Goal: Task Accomplishment & Management: Complete application form

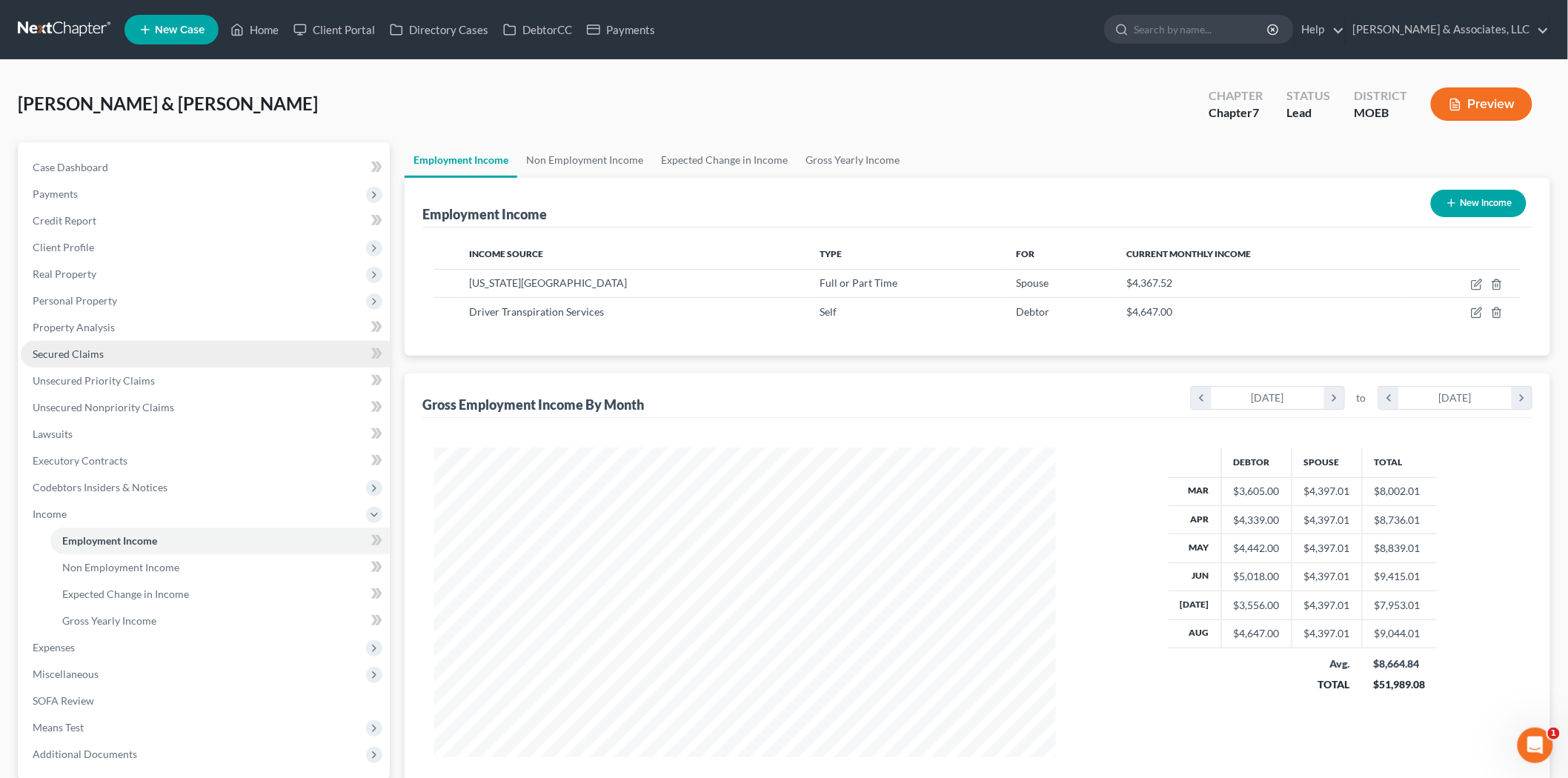
scroll to position [310, 651]
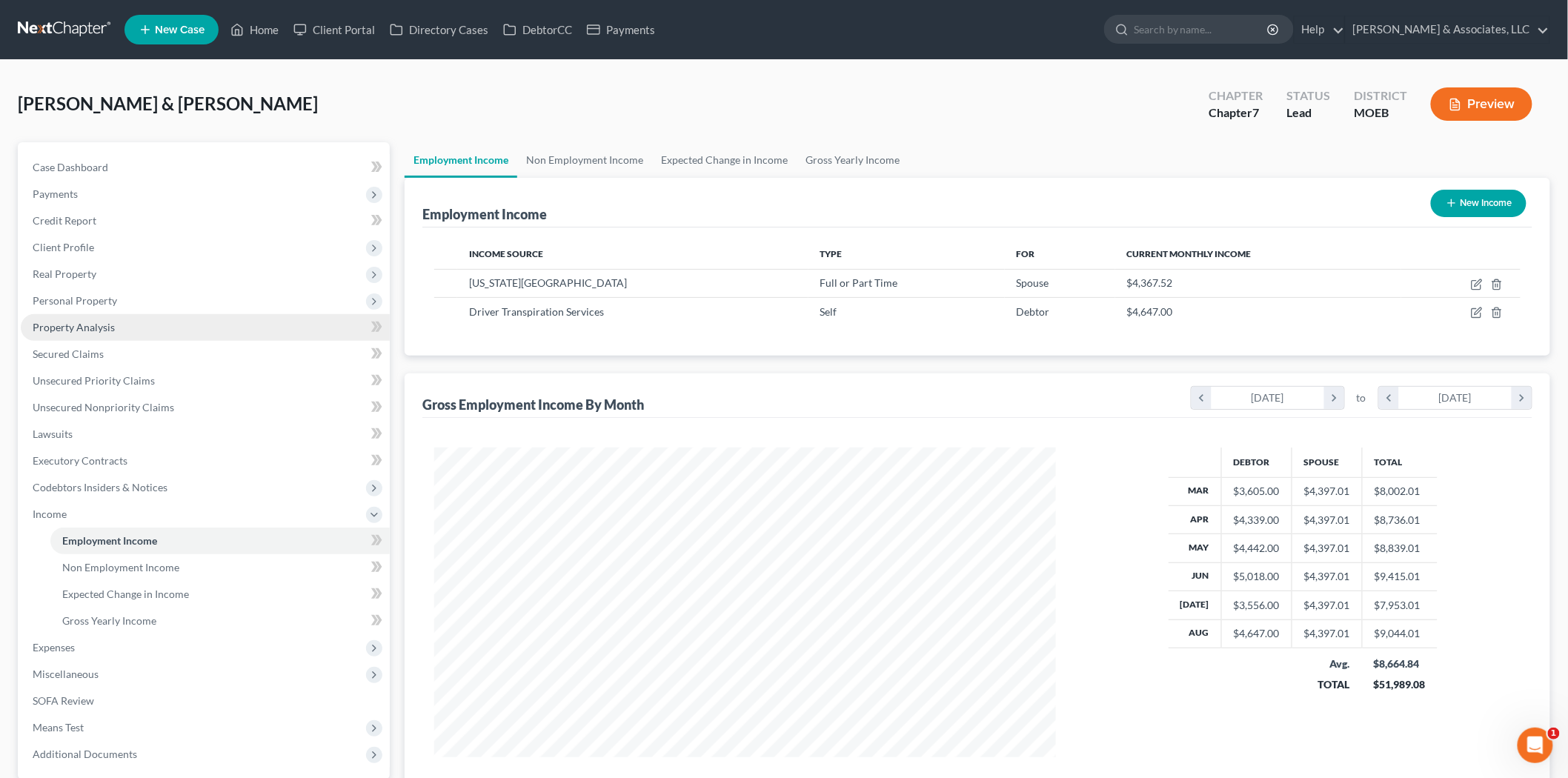
click at [86, 329] on span "Property Analysis" at bounding box center [73, 327] width 82 height 12
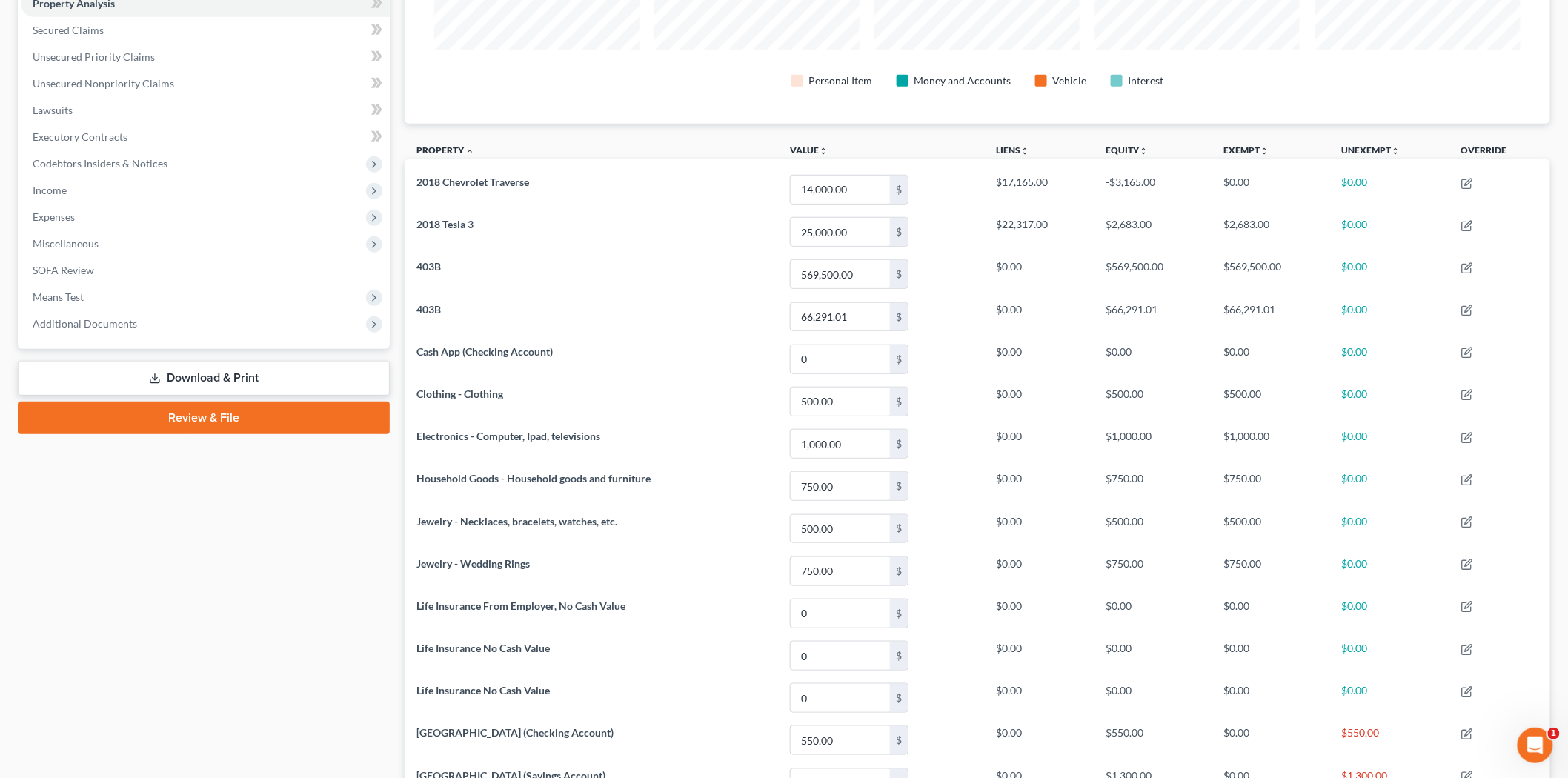
scroll to position [47, 0]
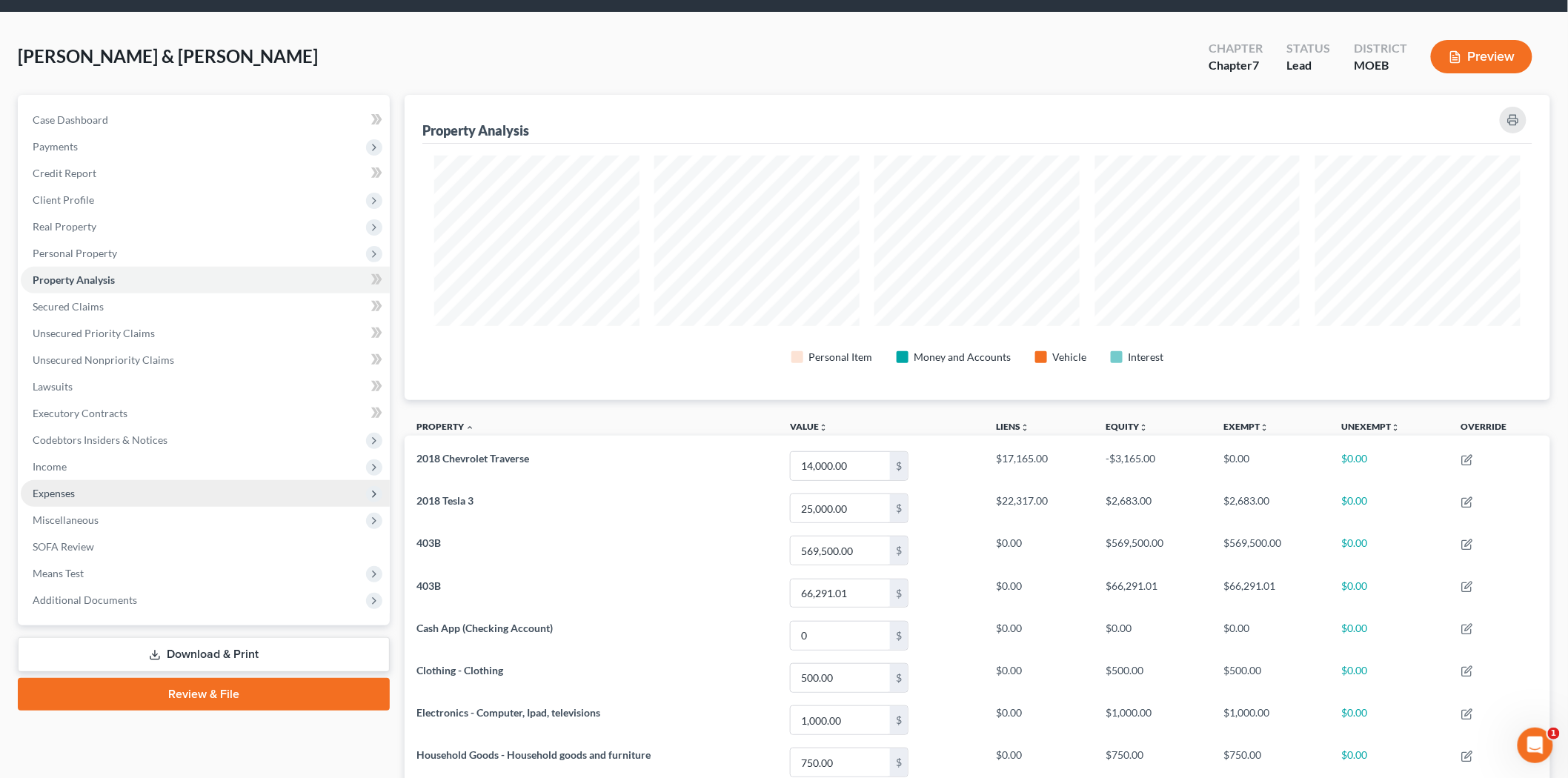
click at [70, 497] on span "Expenses" at bounding box center [53, 493] width 43 height 12
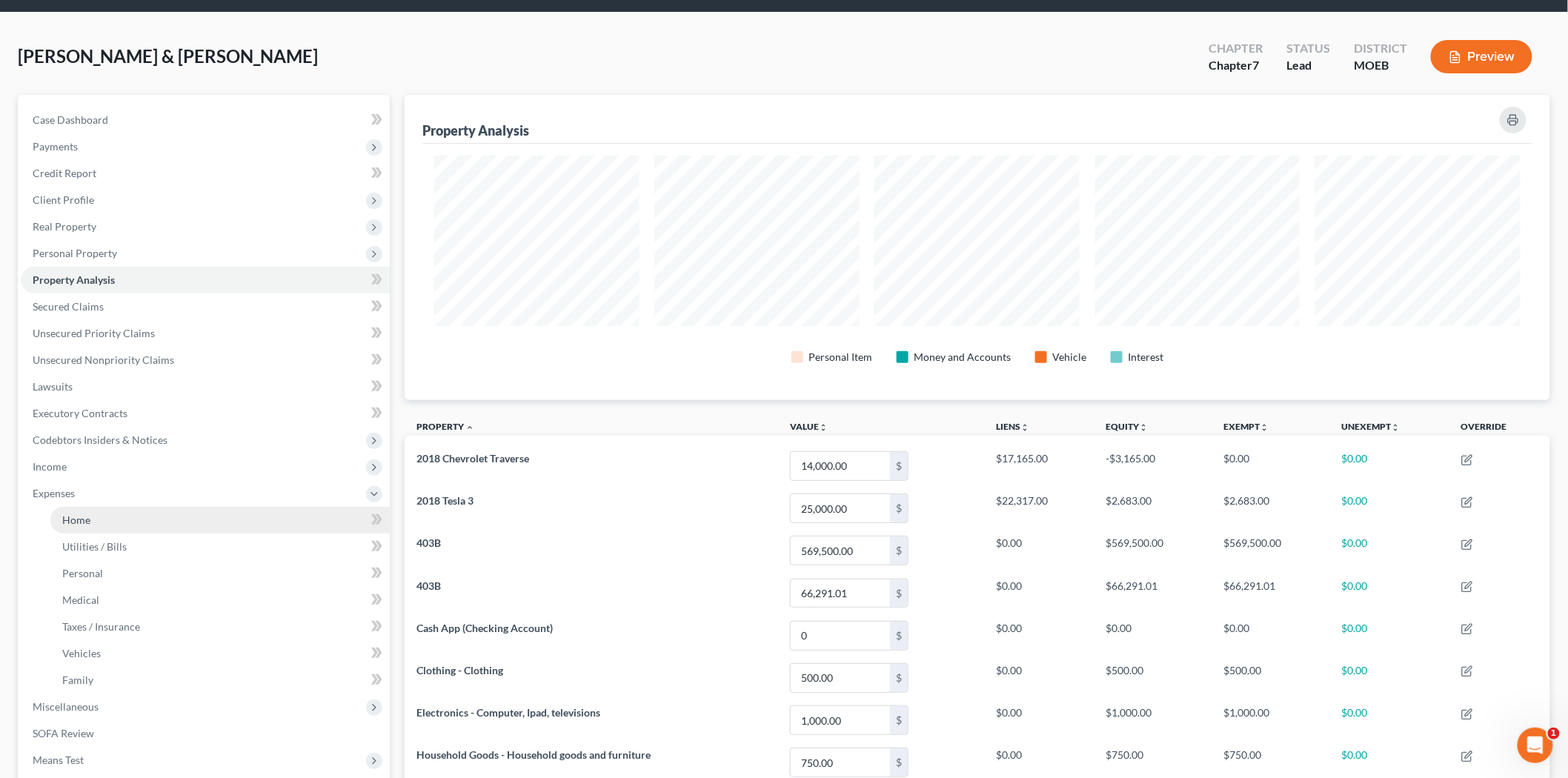
click at [87, 509] on link "Home" at bounding box center [220, 520] width 339 height 27
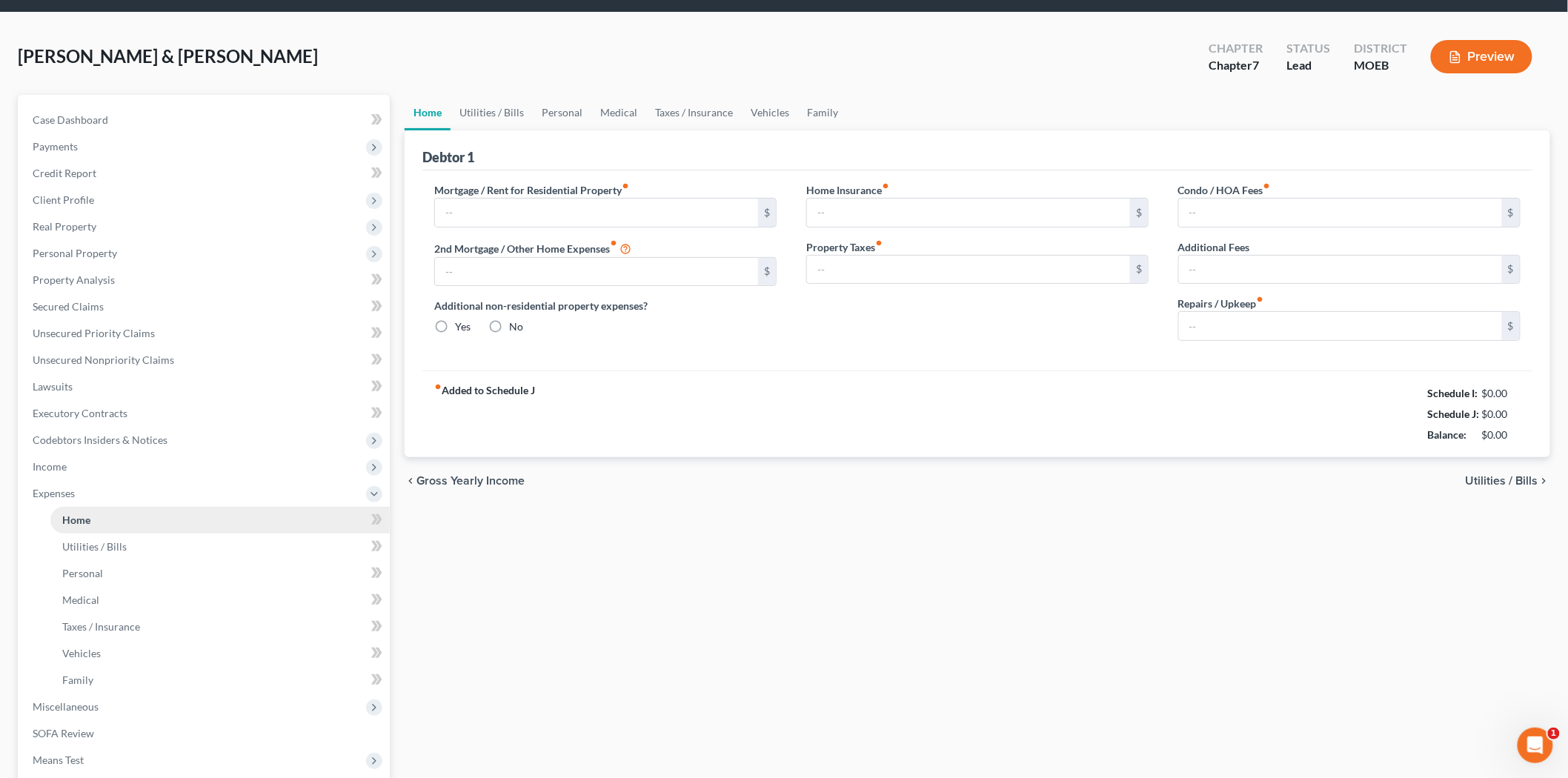
type input "2,500.00"
type input "0.00"
radio input "true"
type input "40.00"
type input "0.00"
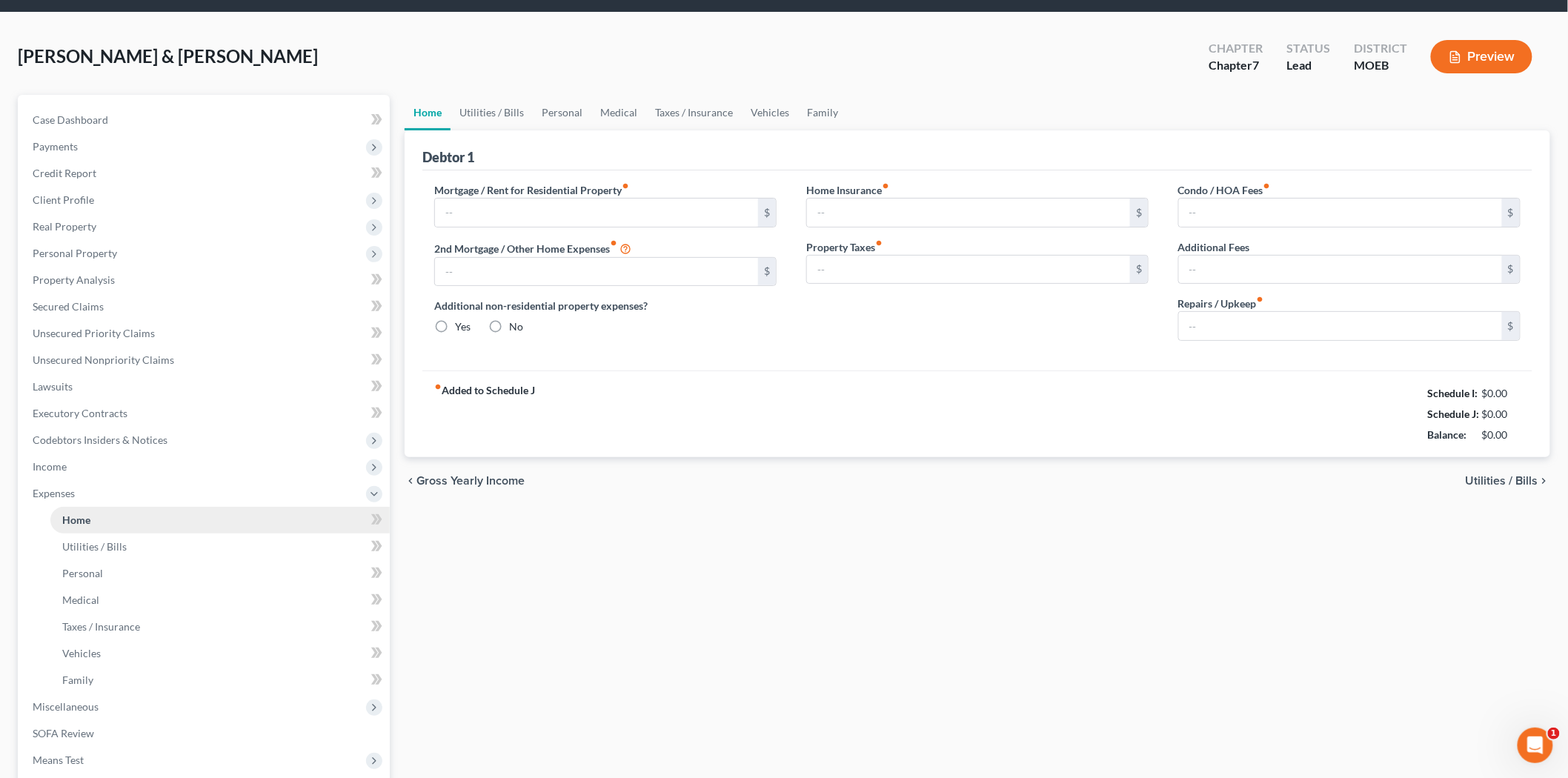
type input "0.00"
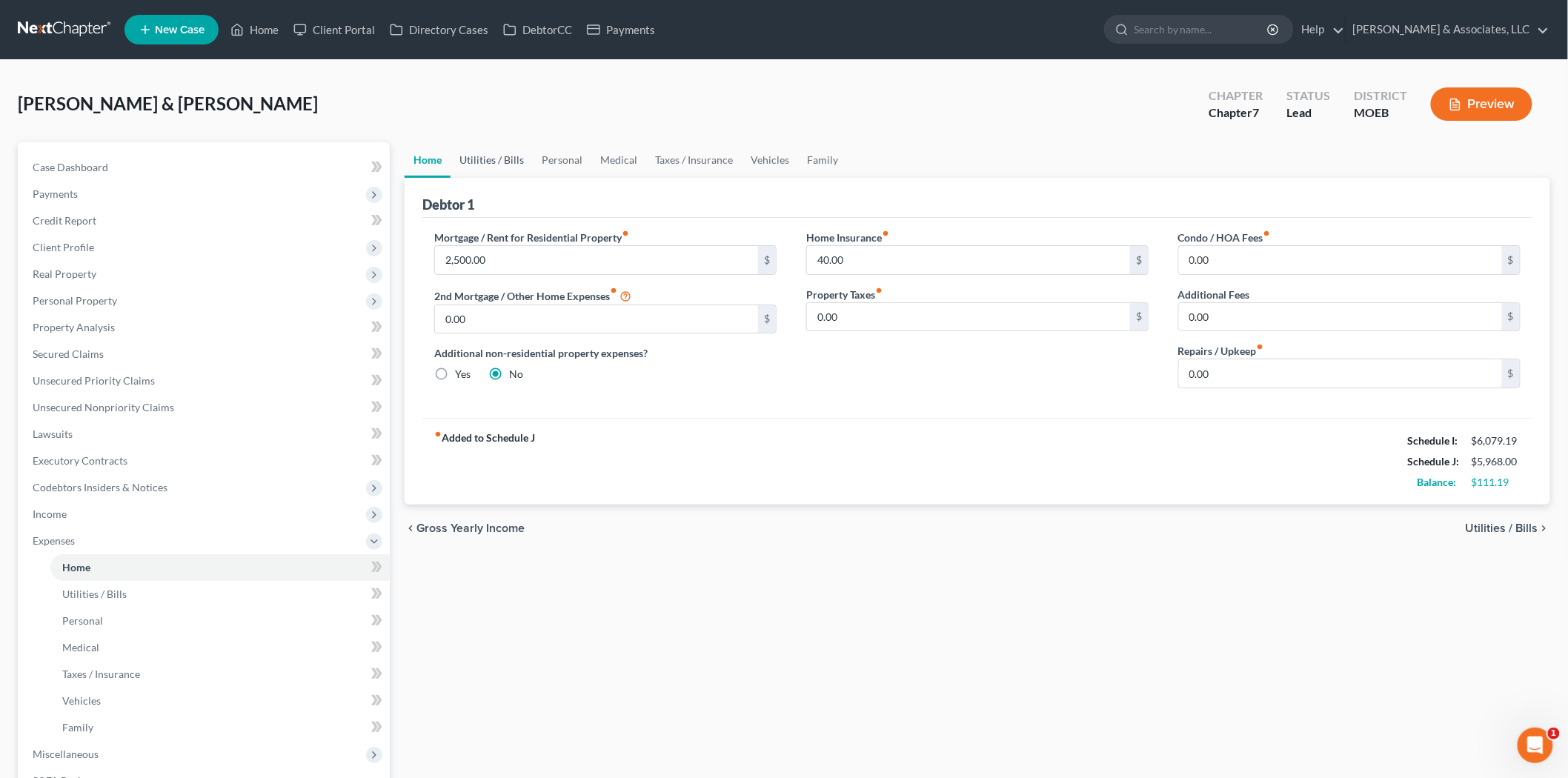
click at [482, 158] on link "Utilities / Bills" at bounding box center [492, 160] width 82 height 36
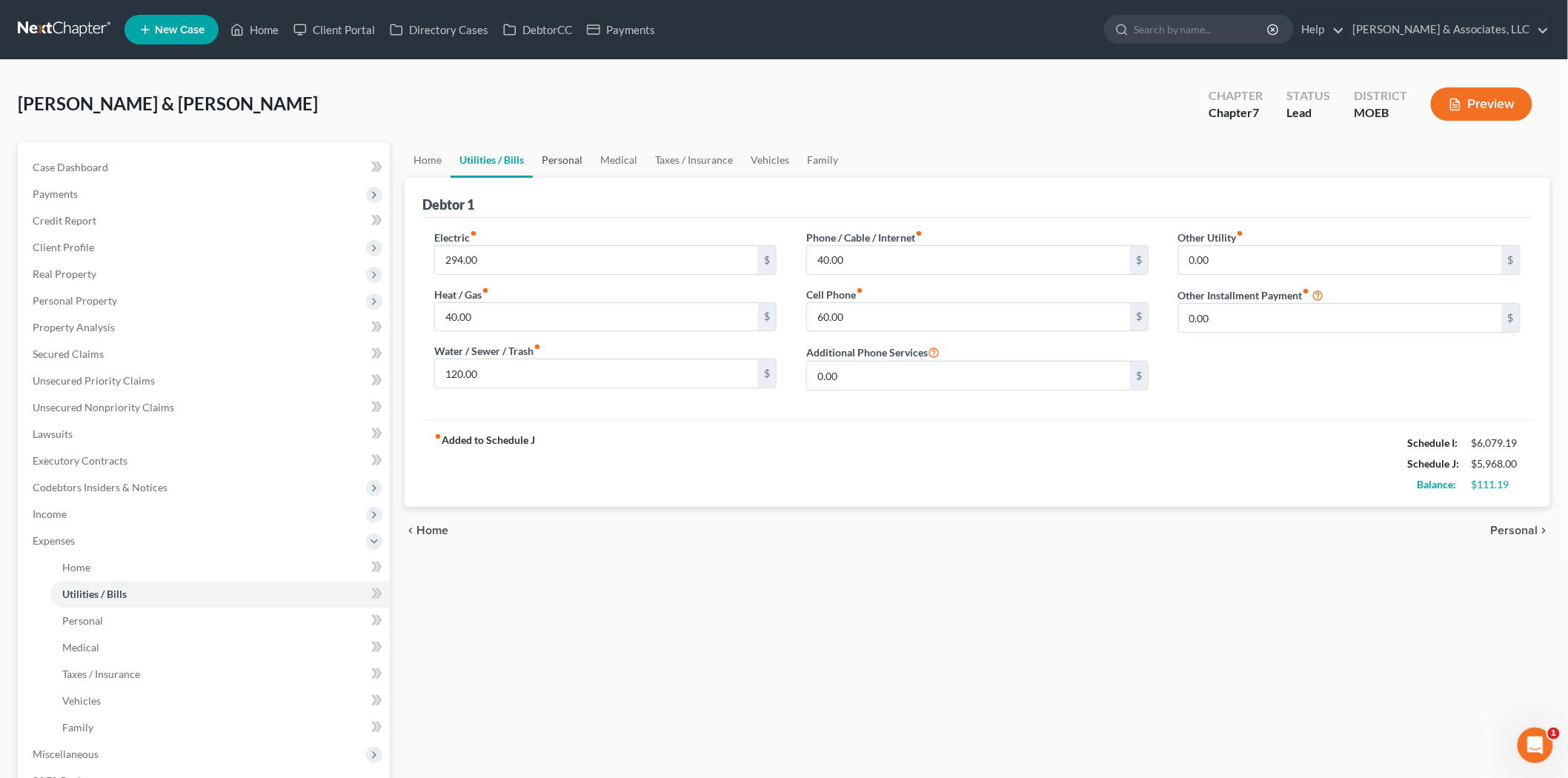
click at [564, 158] on link "Personal" at bounding box center [562, 160] width 59 height 36
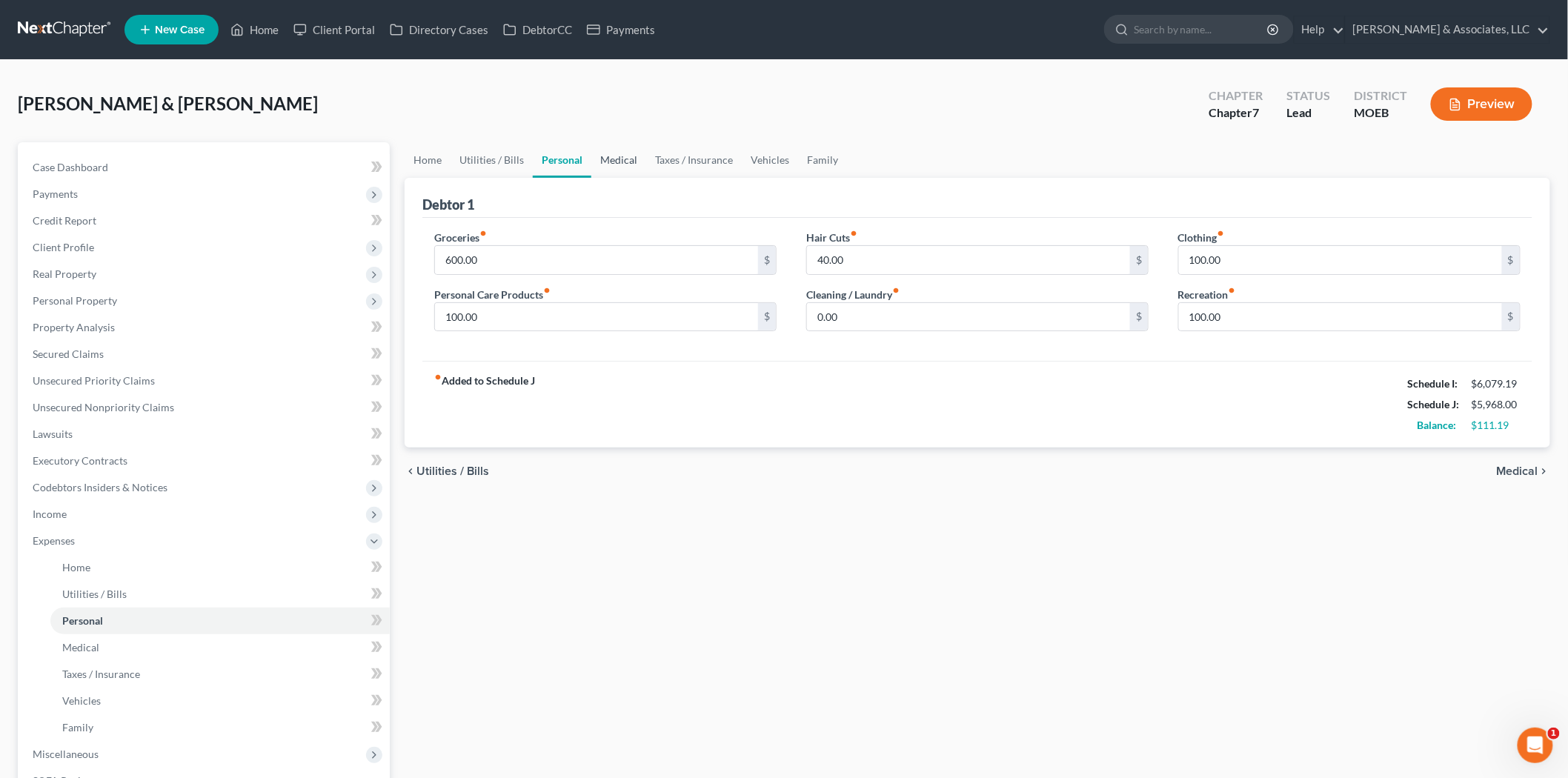
click at [623, 159] on link "Medical" at bounding box center [619, 160] width 55 height 36
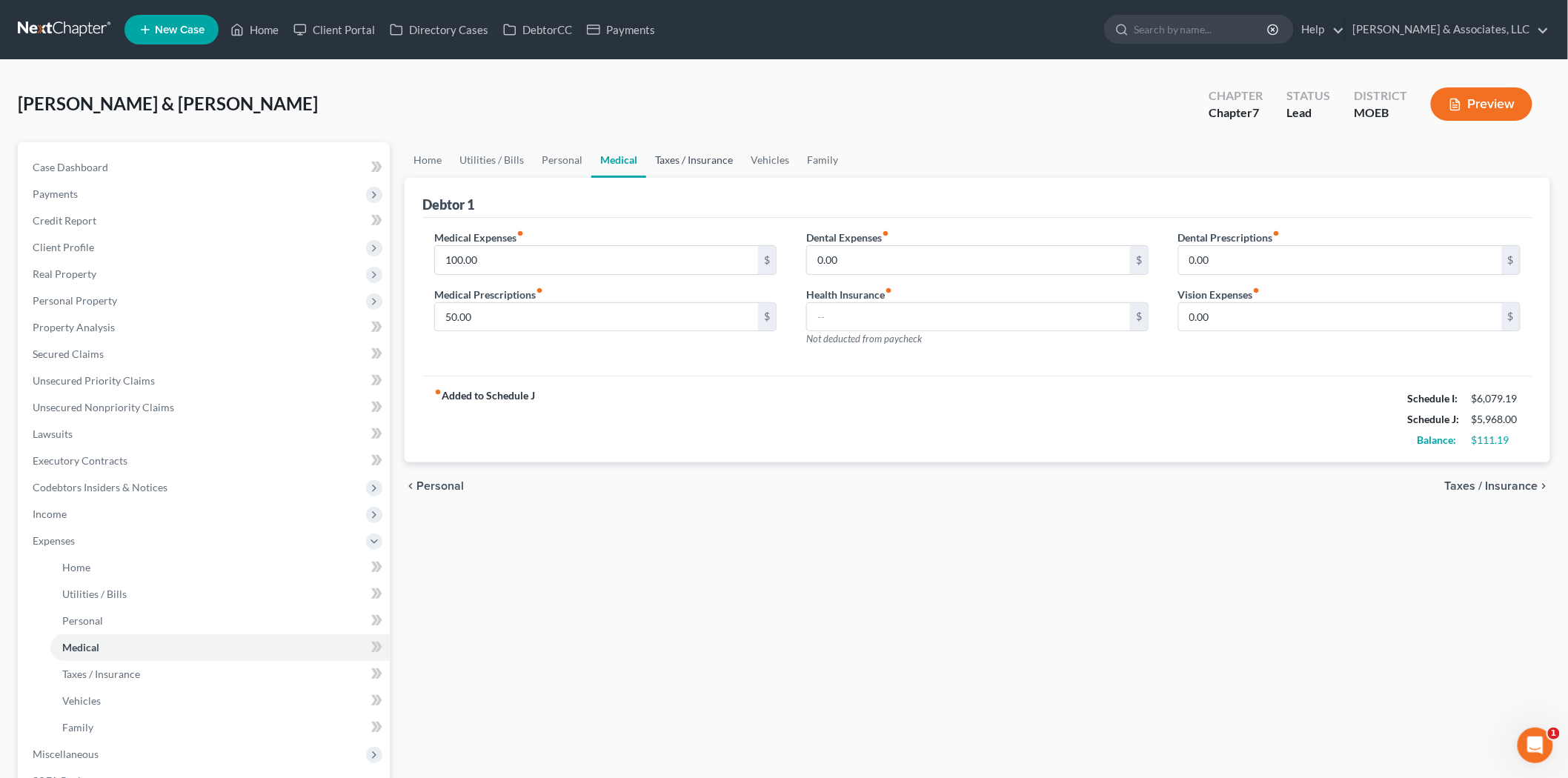
click at [666, 159] on link "Taxes / Insurance" at bounding box center [694, 160] width 96 height 36
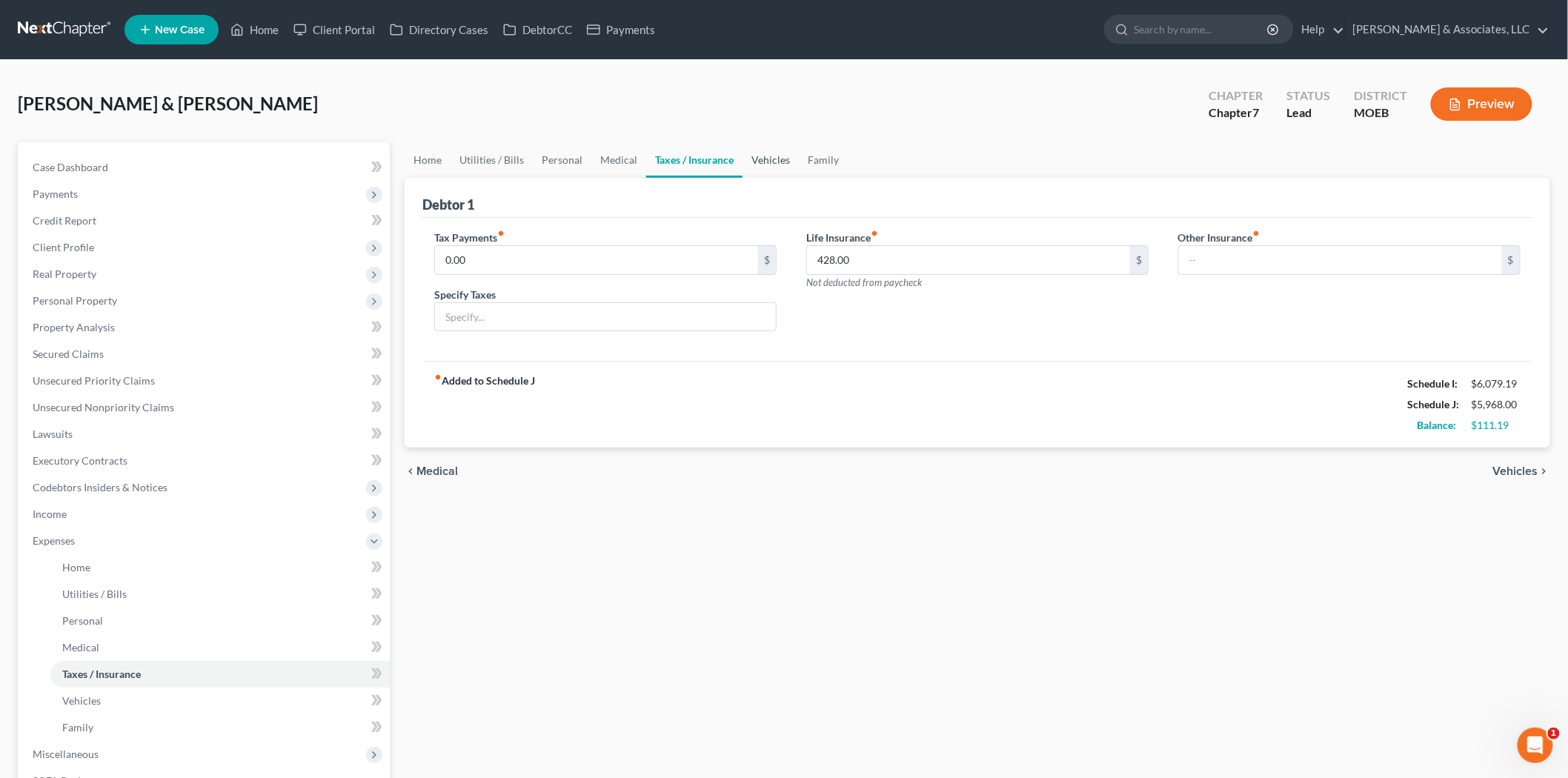
click at [758, 156] on link "Vehicles" at bounding box center [770, 160] width 56 height 36
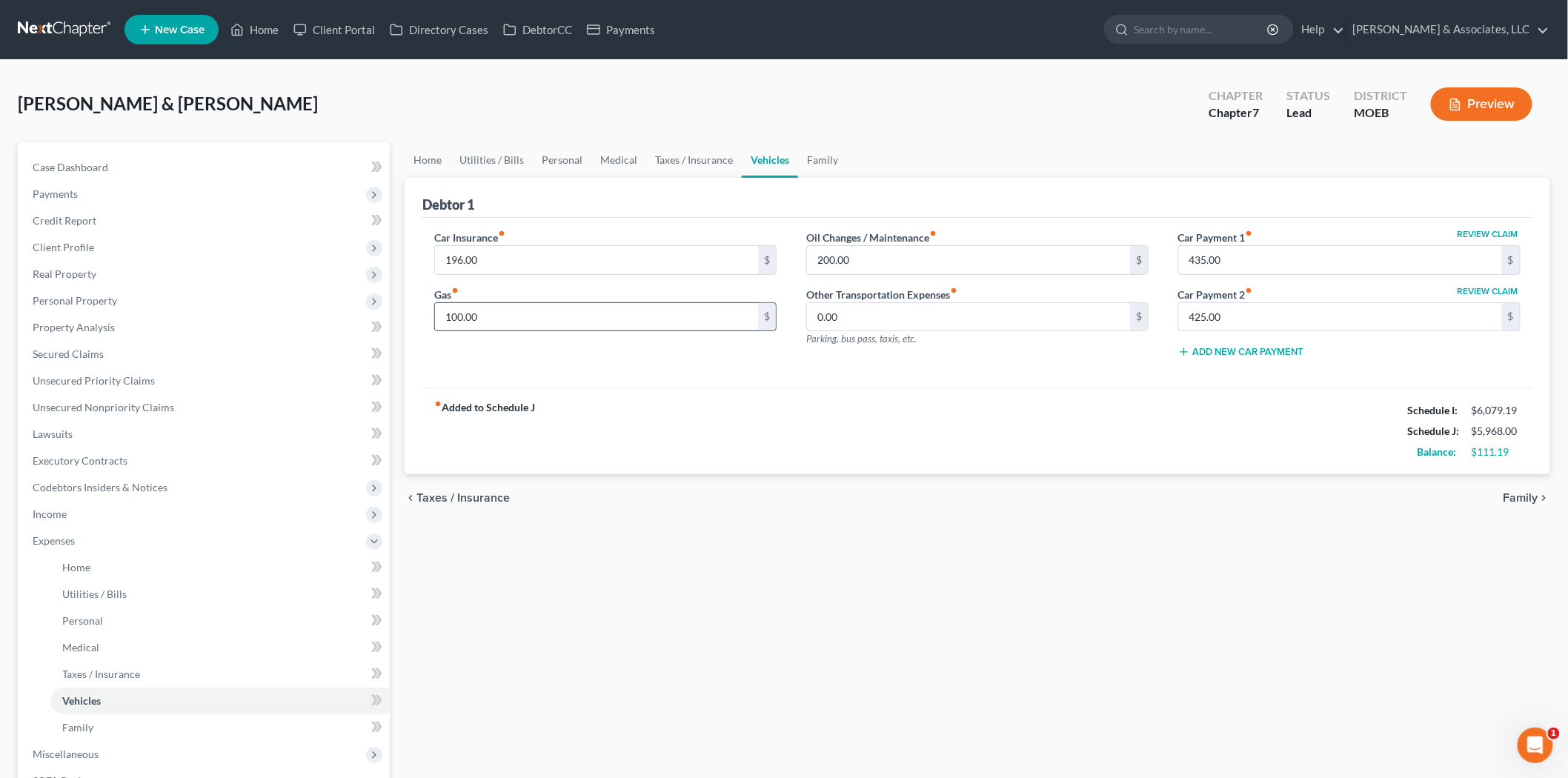
click at [502, 315] on input "100.00" at bounding box center [596, 317] width 323 height 28
type input "200.00"
click at [482, 153] on link "Utilities / Bills" at bounding box center [492, 160] width 82 height 36
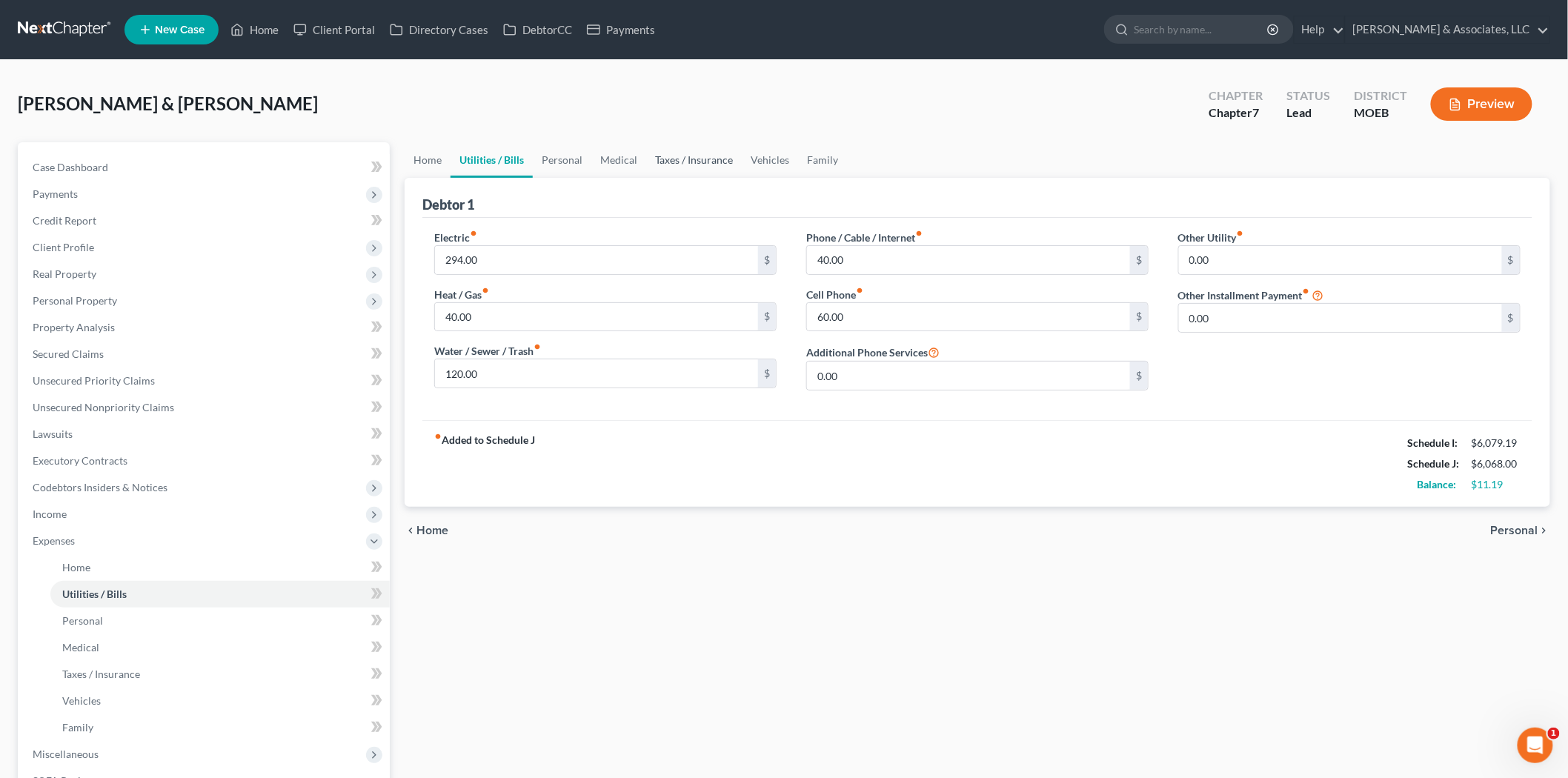
click at [658, 164] on link "Taxes / Insurance" at bounding box center [694, 160] width 96 height 36
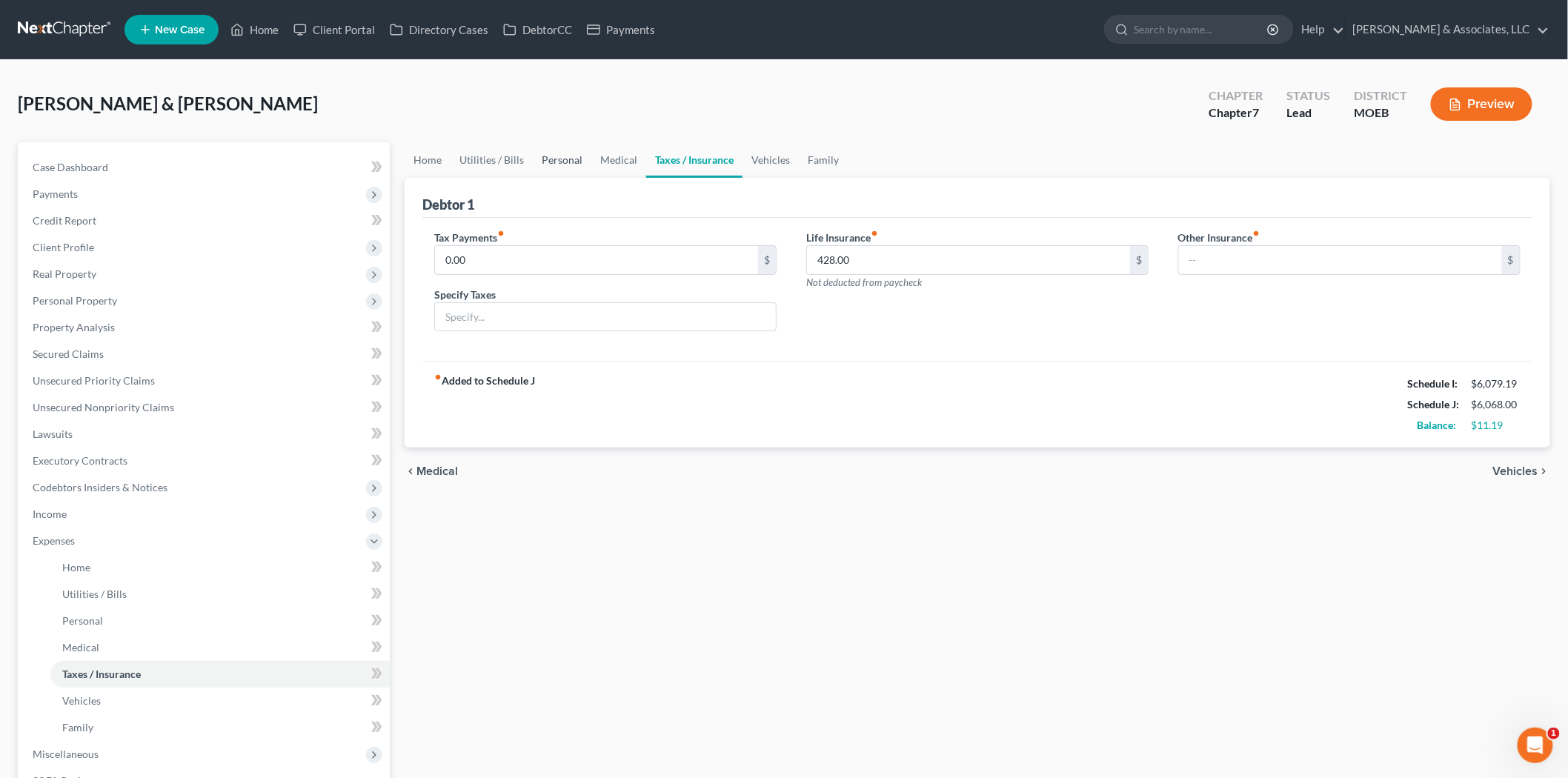
click at [578, 162] on link "Personal" at bounding box center [562, 160] width 59 height 36
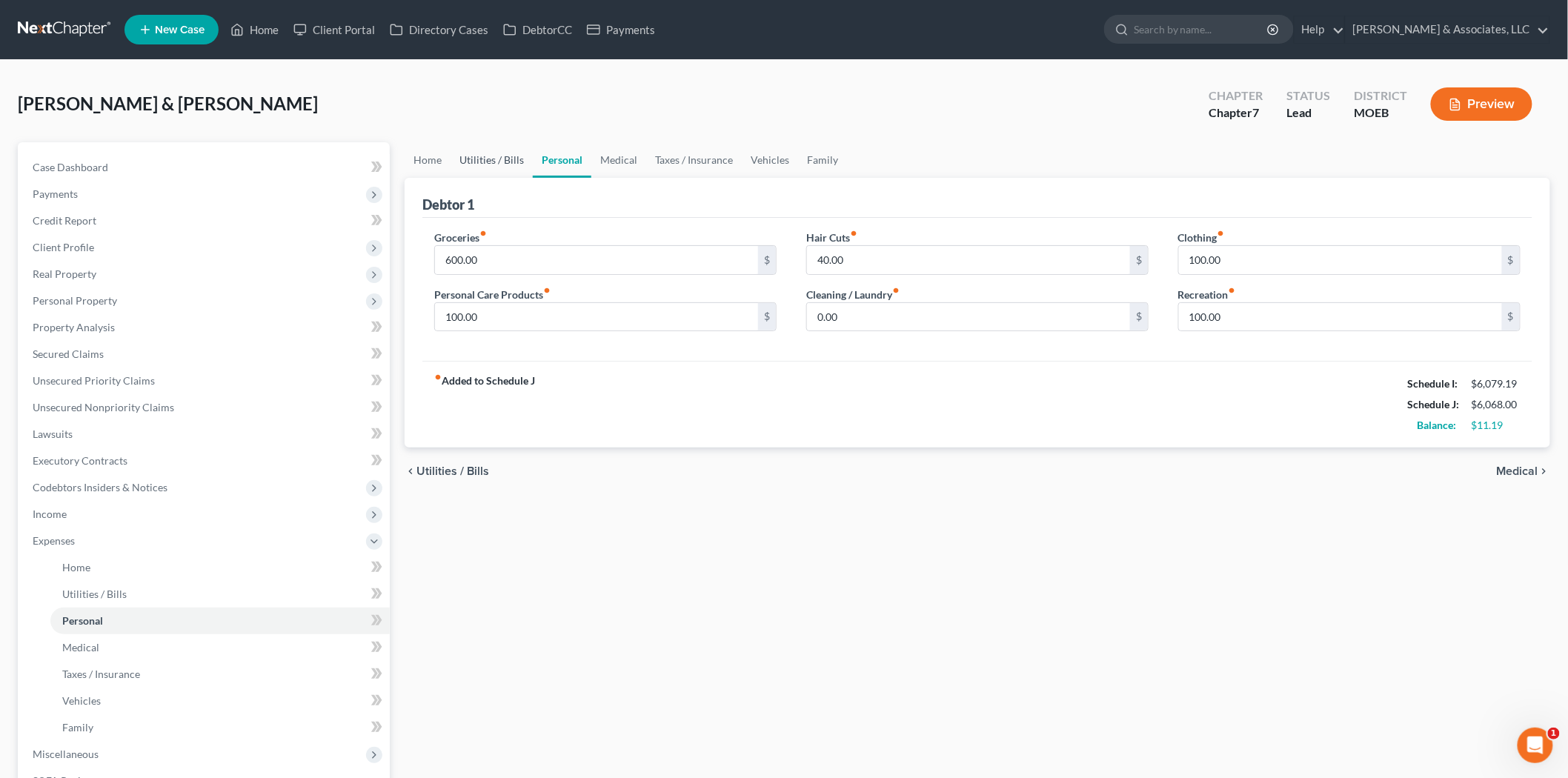
click at [496, 167] on link "Utilities / Bills" at bounding box center [492, 160] width 82 height 36
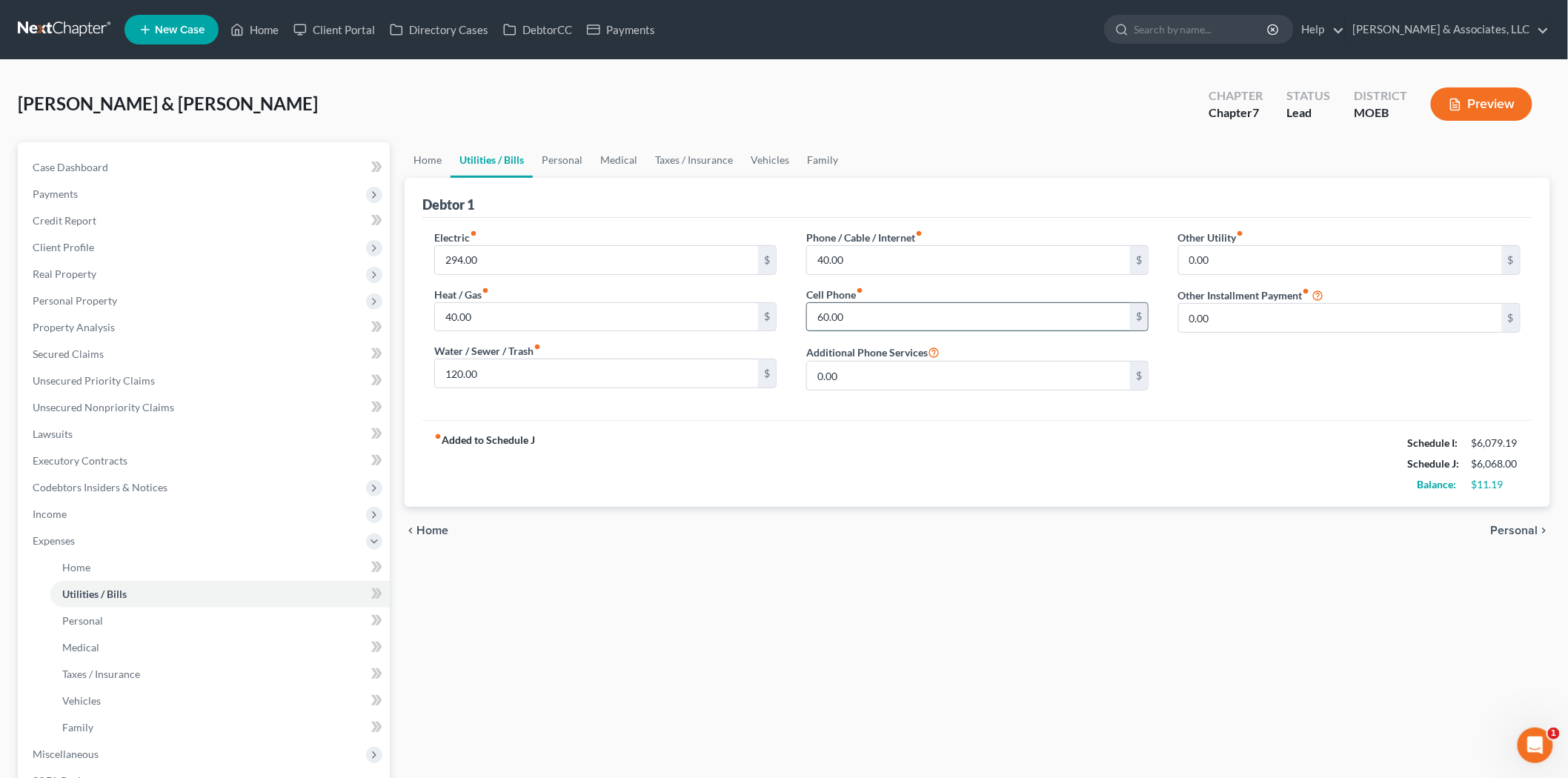
click at [820, 314] on input "60.00" at bounding box center [968, 317] width 323 height 28
click at [820, 315] on input "60.00" at bounding box center [968, 317] width 323 height 28
click at [821, 315] on input "60.00" at bounding box center [968, 317] width 323 height 28
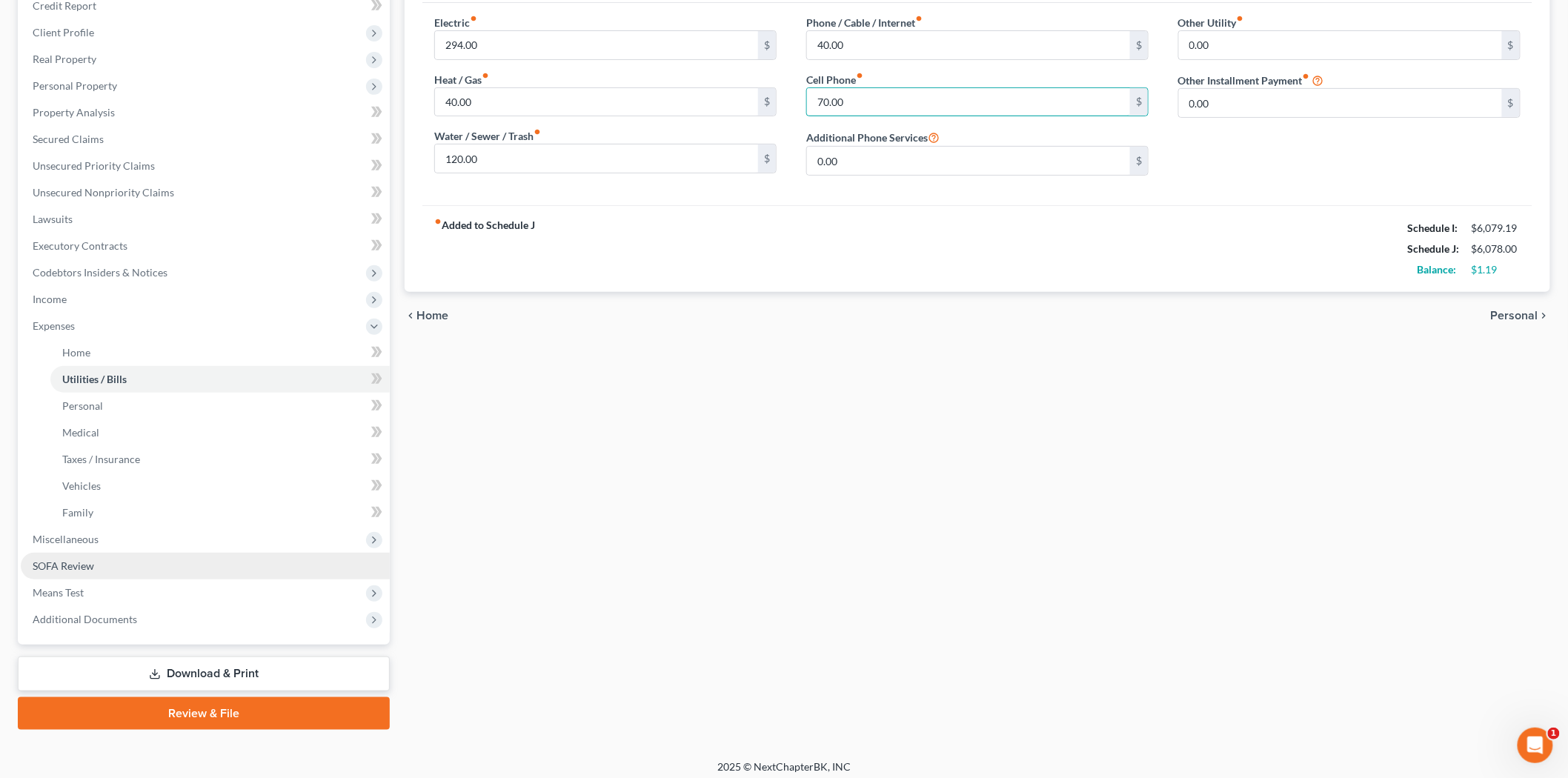
scroll to position [221, 0]
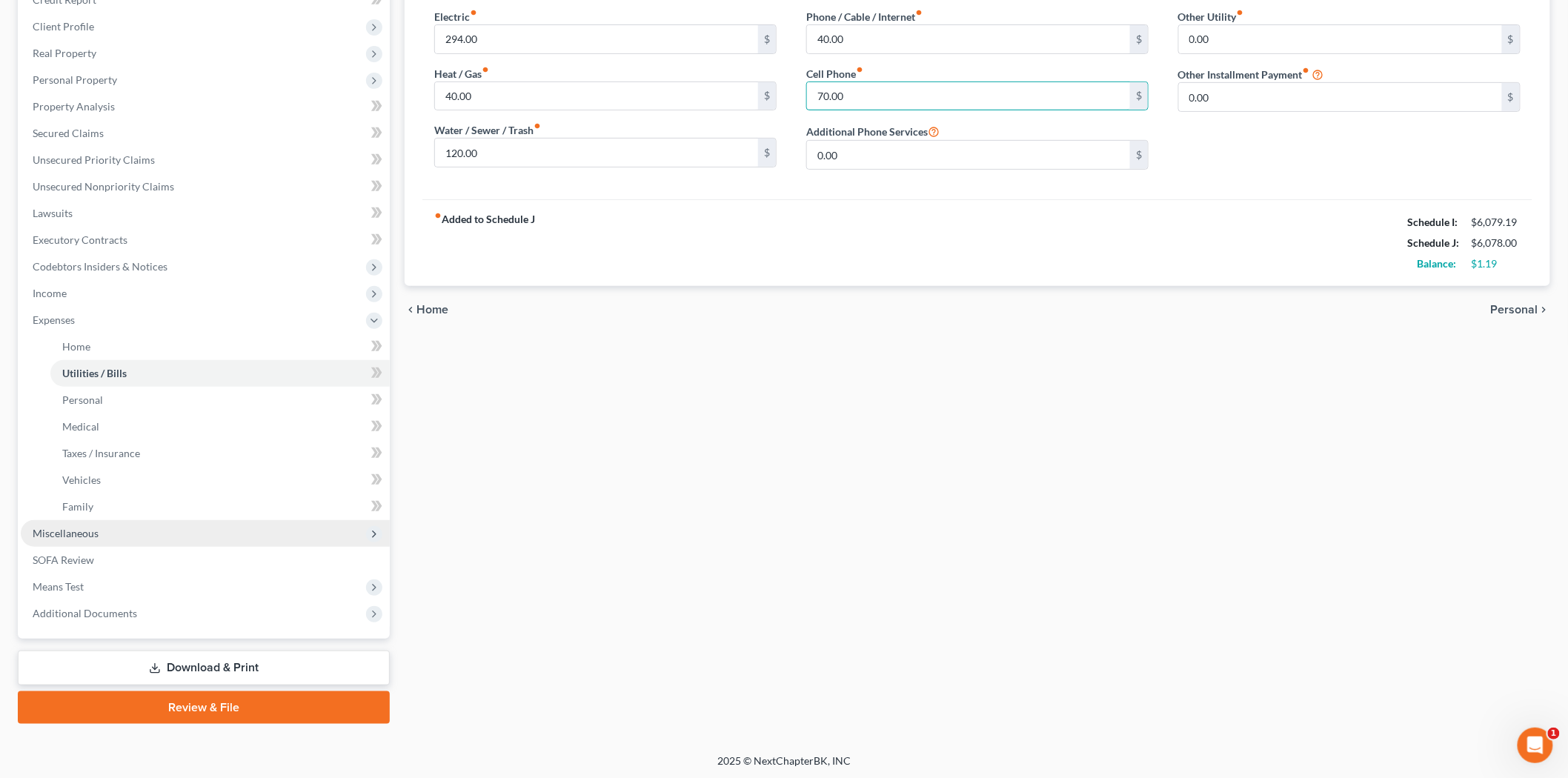
type input "70.00"
click at [101, 528] on span "Miscellaneous" at bounding box center [206, 534] width 369 height 27
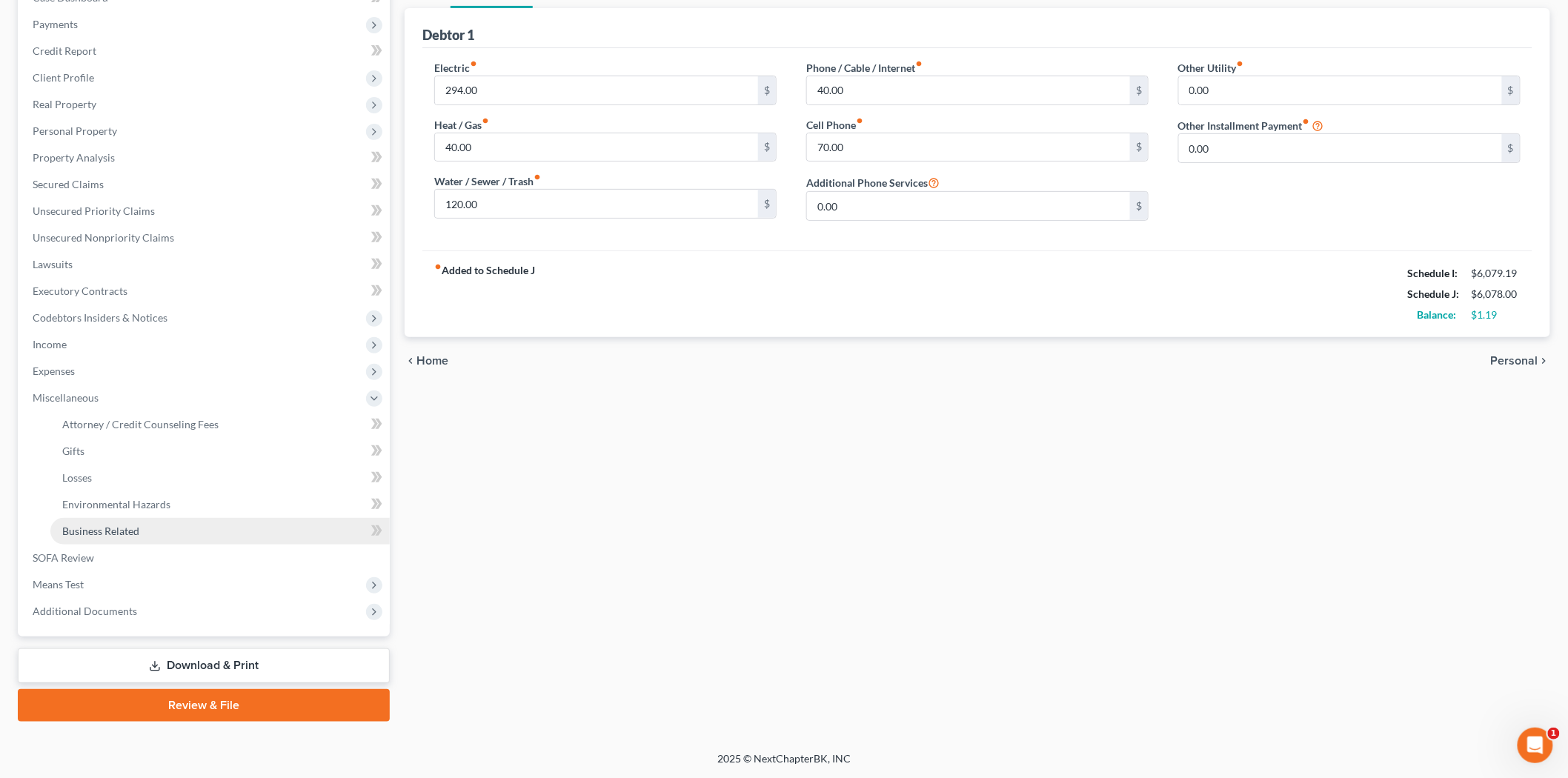
scroll to position [168, 0]
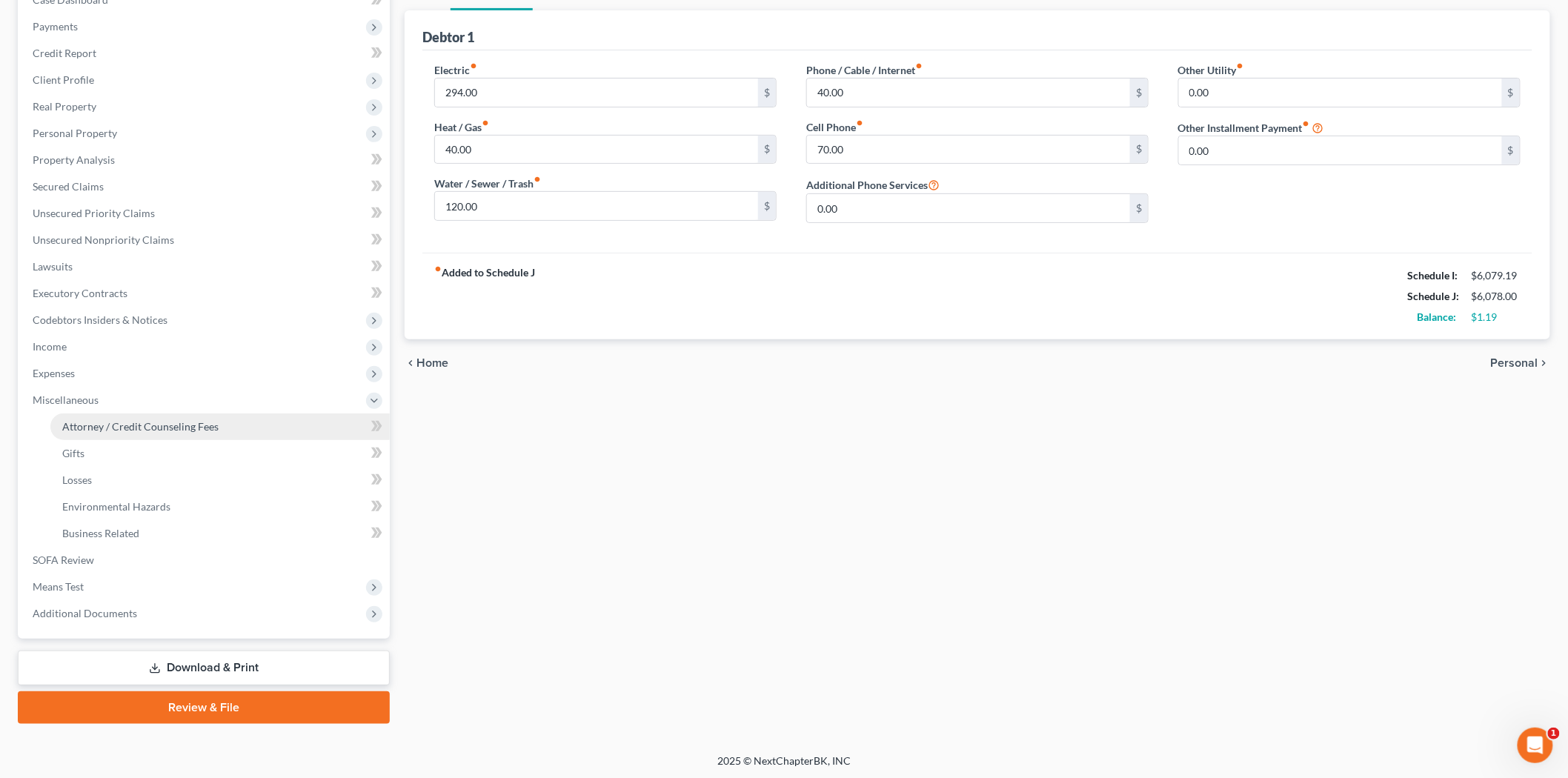
click at [151, 431] on span "Attorney / Credit Counseling Fees" at bounding box center [140, 426] width 156 height 12
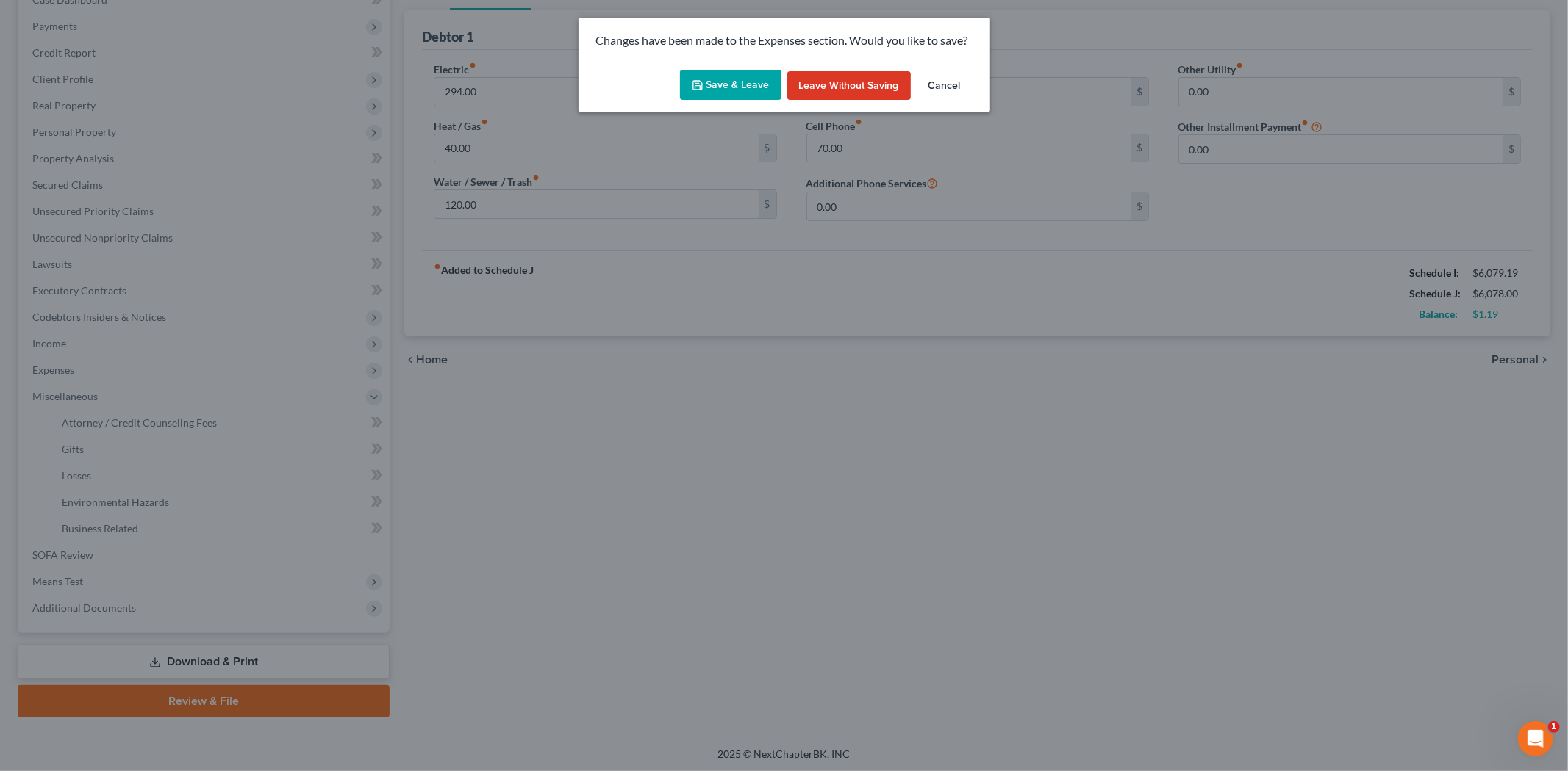
click at [721, 79] on button "Save & Leave" at bounding box center [731, 85] width 101 height 31
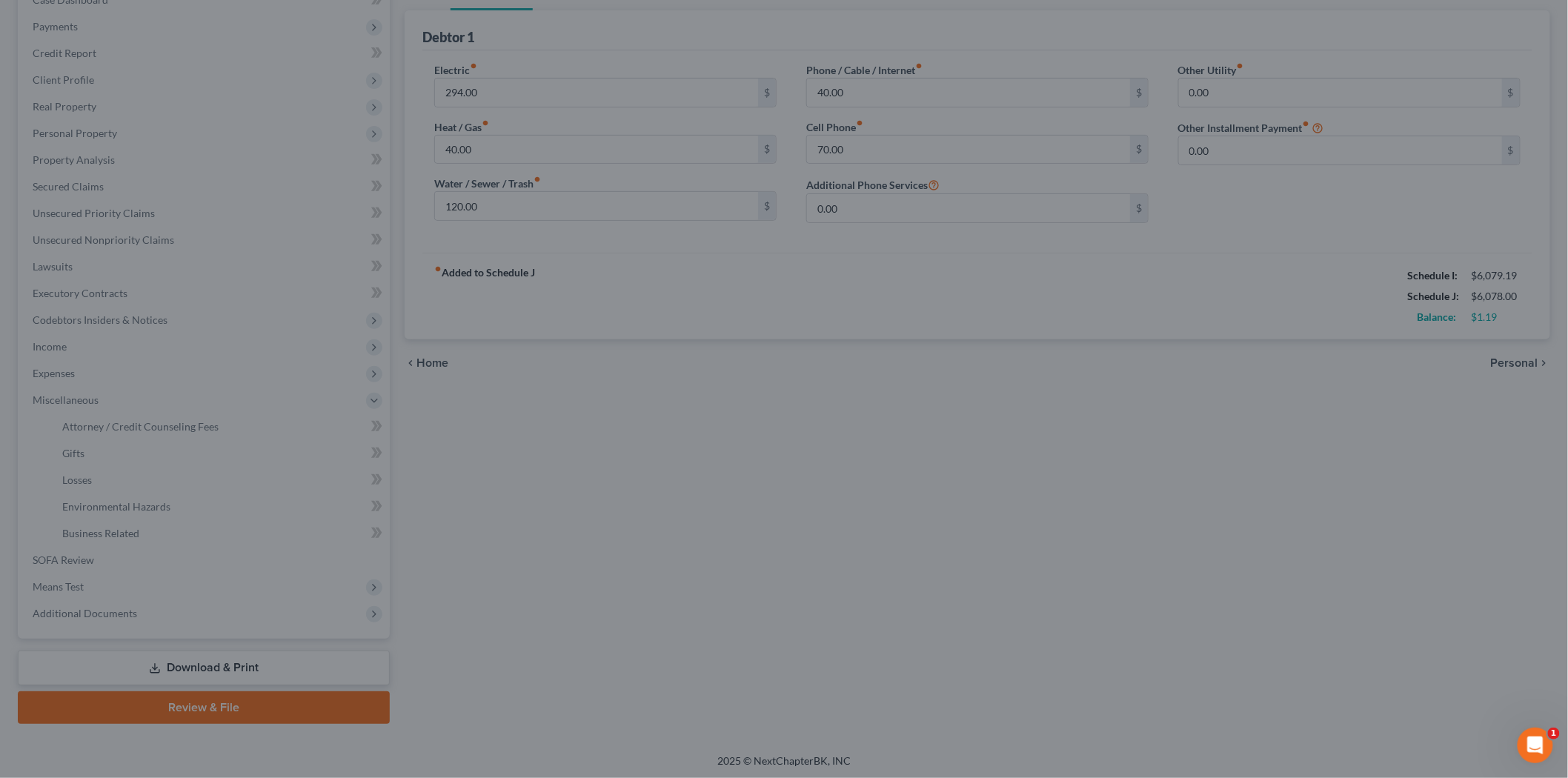
select select "0"
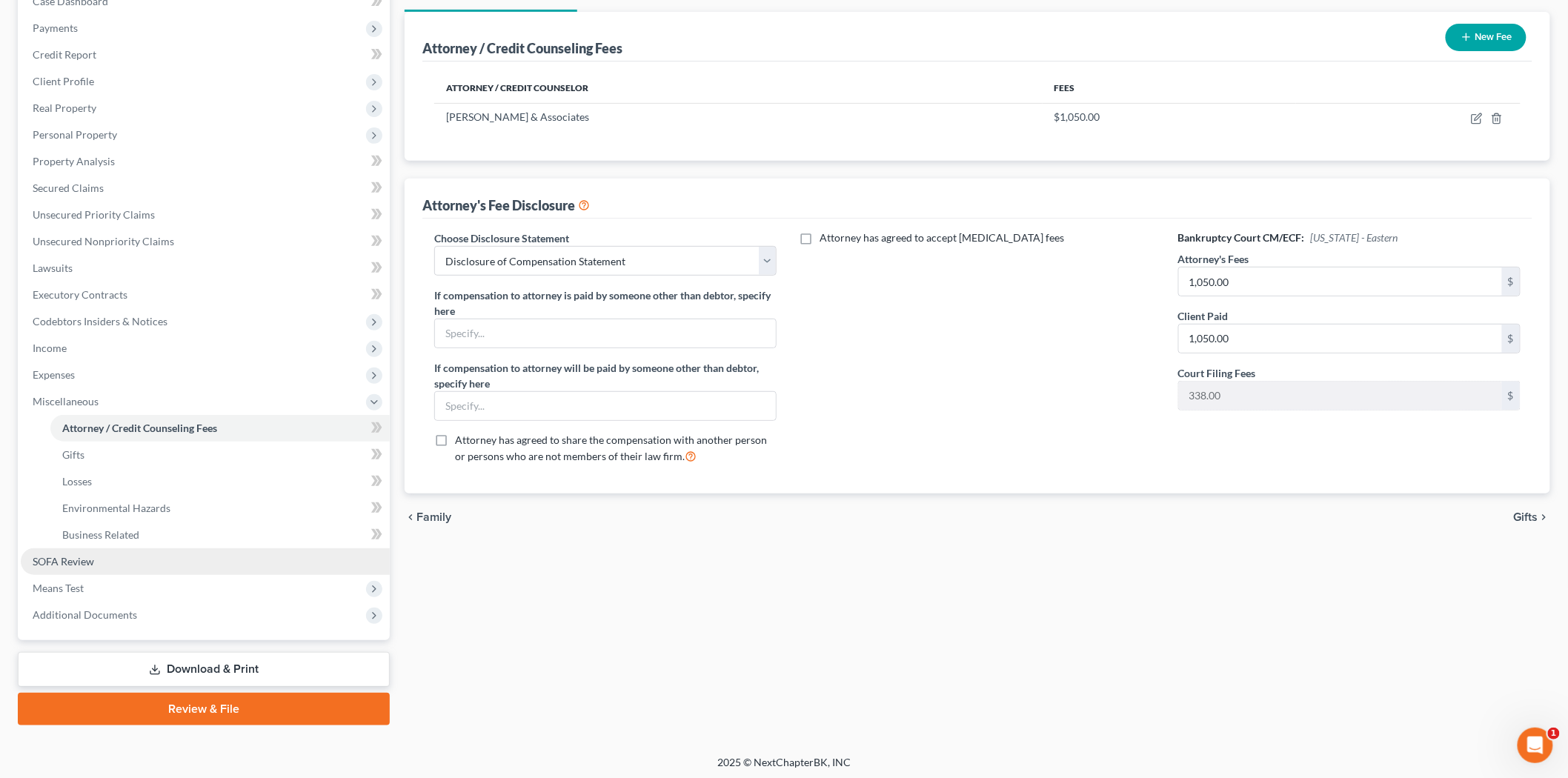
scroll to position [168, 0]
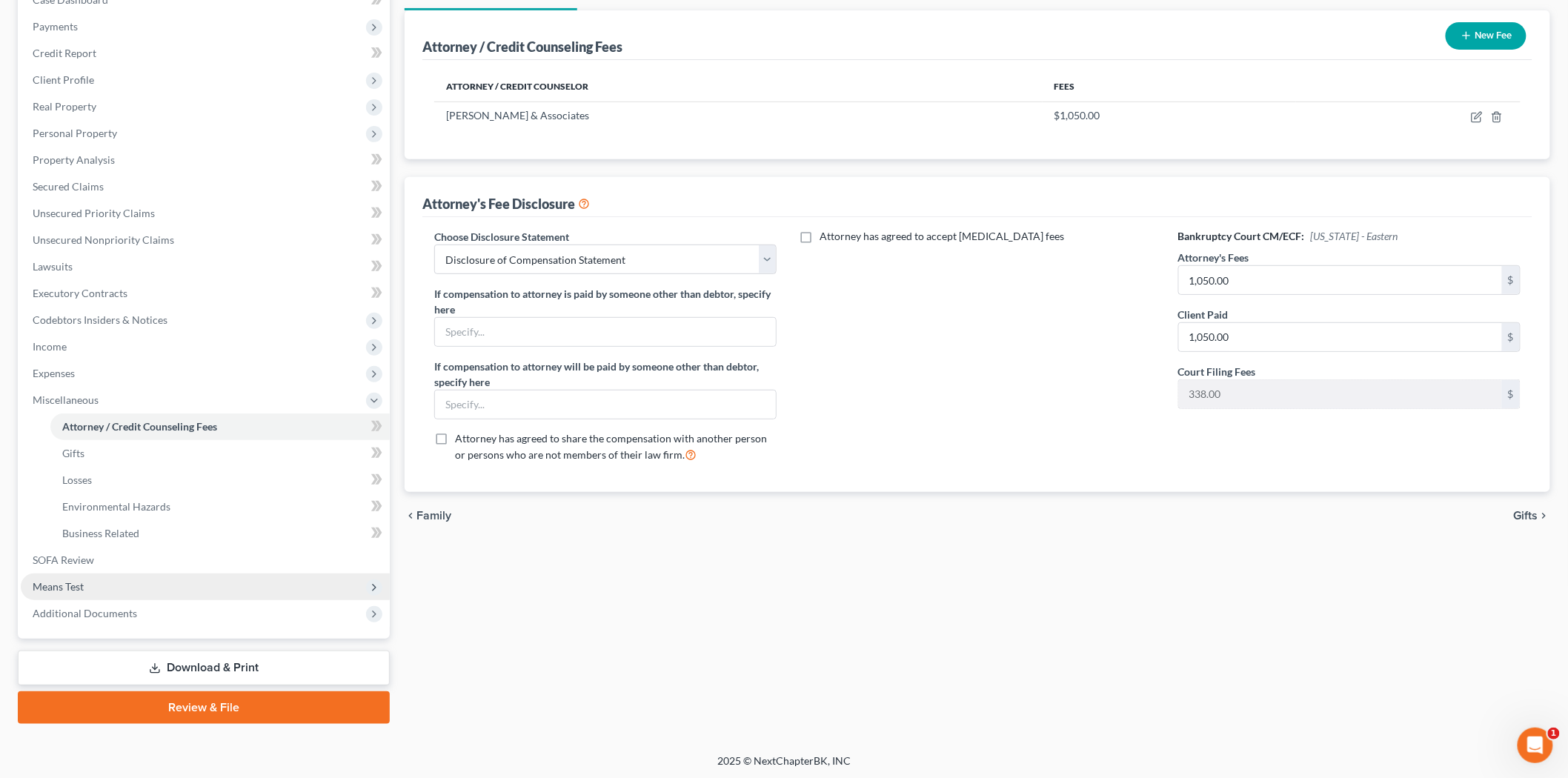
click at [70, 581] on span "Means Test" at bounding box center [58, 587] width 51 height 12
click at [135, 582] on span "Calculation and Presumption" at bounding box center [130, 587] width 135 height 12
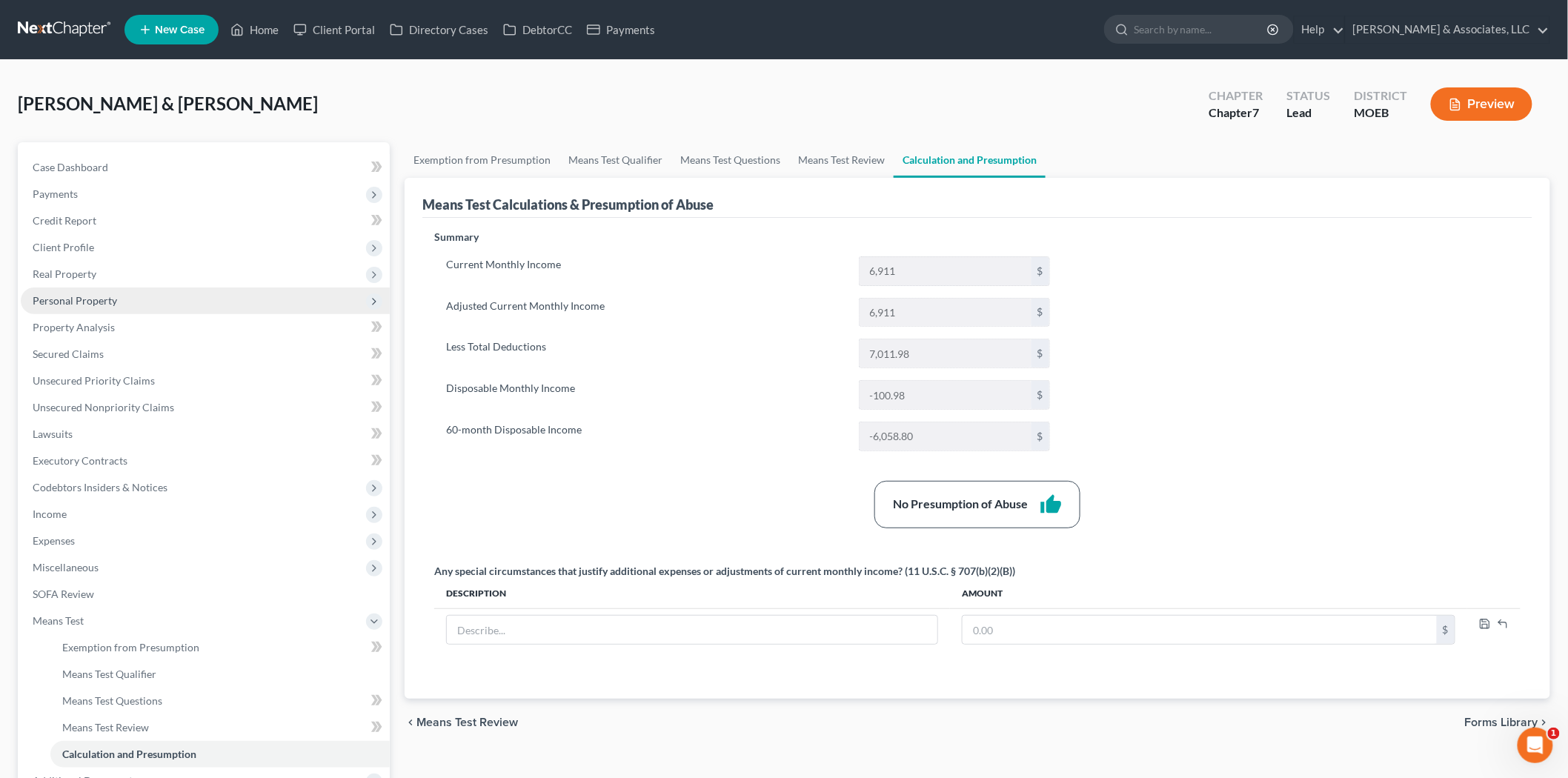
click at [68, 295] on span "Personal Property" at bounding box center [74, 300] width 84 height 12
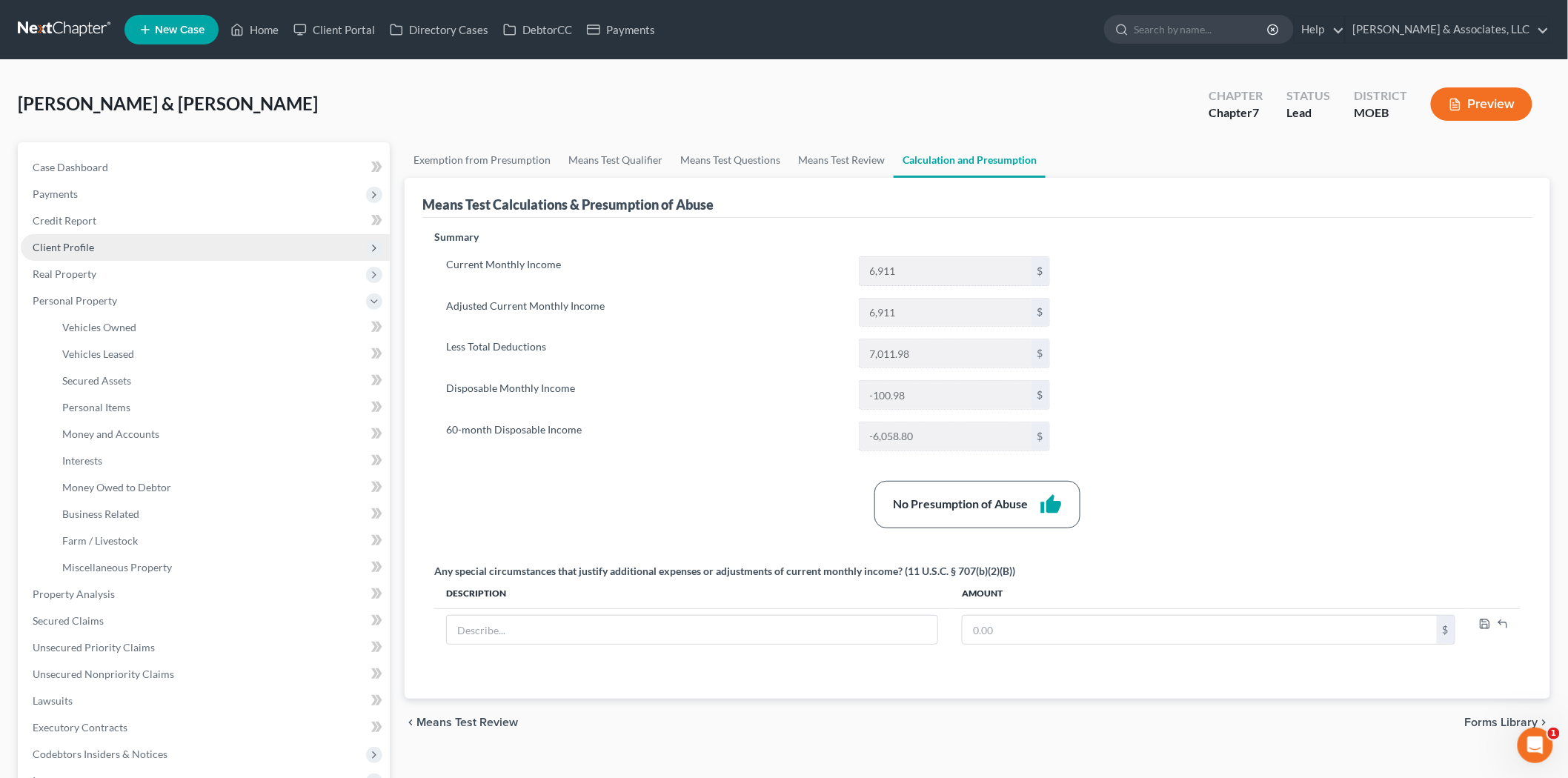
click at [75, 241] on span "Client Profile" at bounding box center [63, 246] width 62 height 12
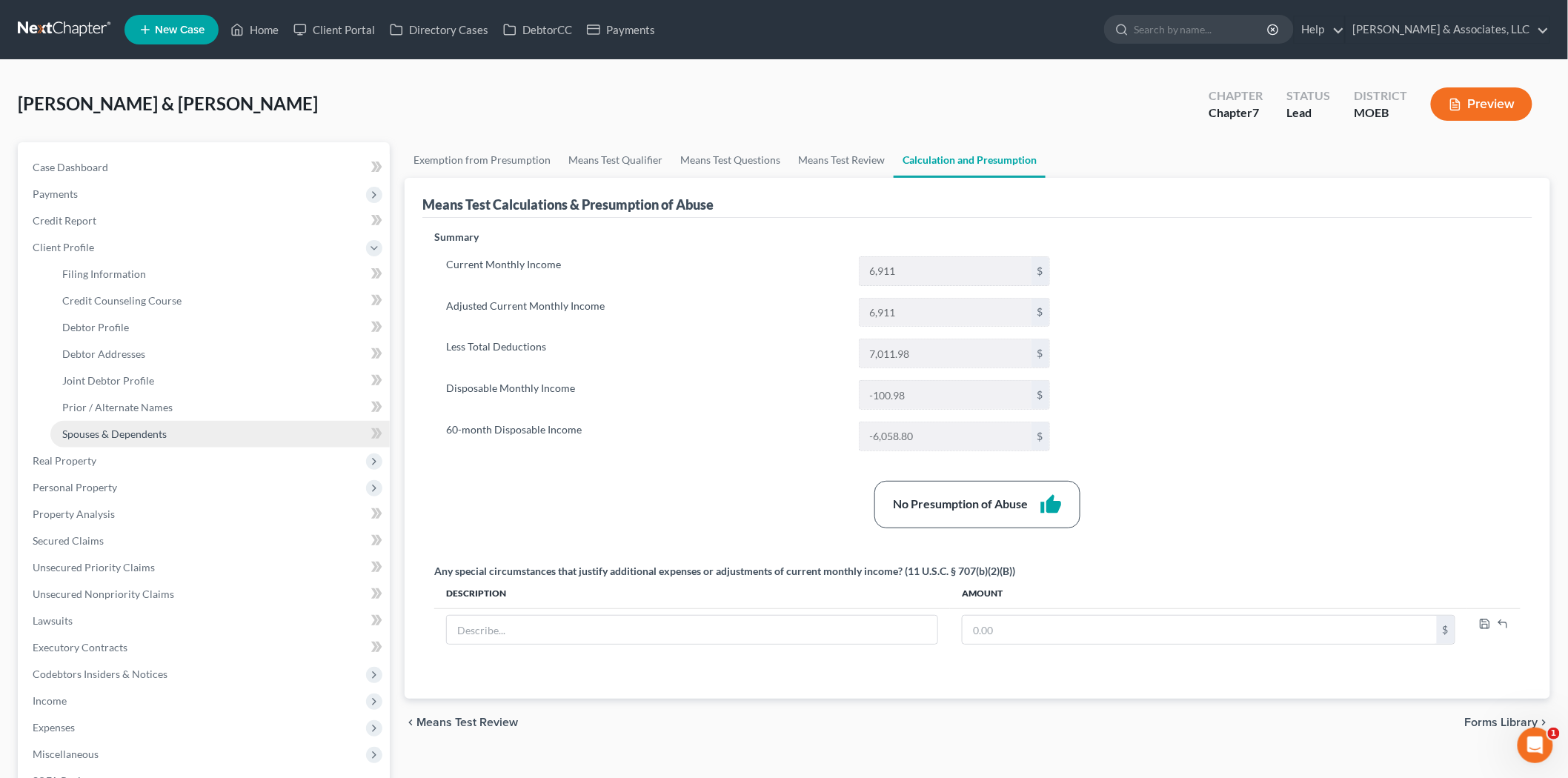
click at [113, 430] on span "Spouses & Dependents" at bounding box center [115, 433] width 104 height 12
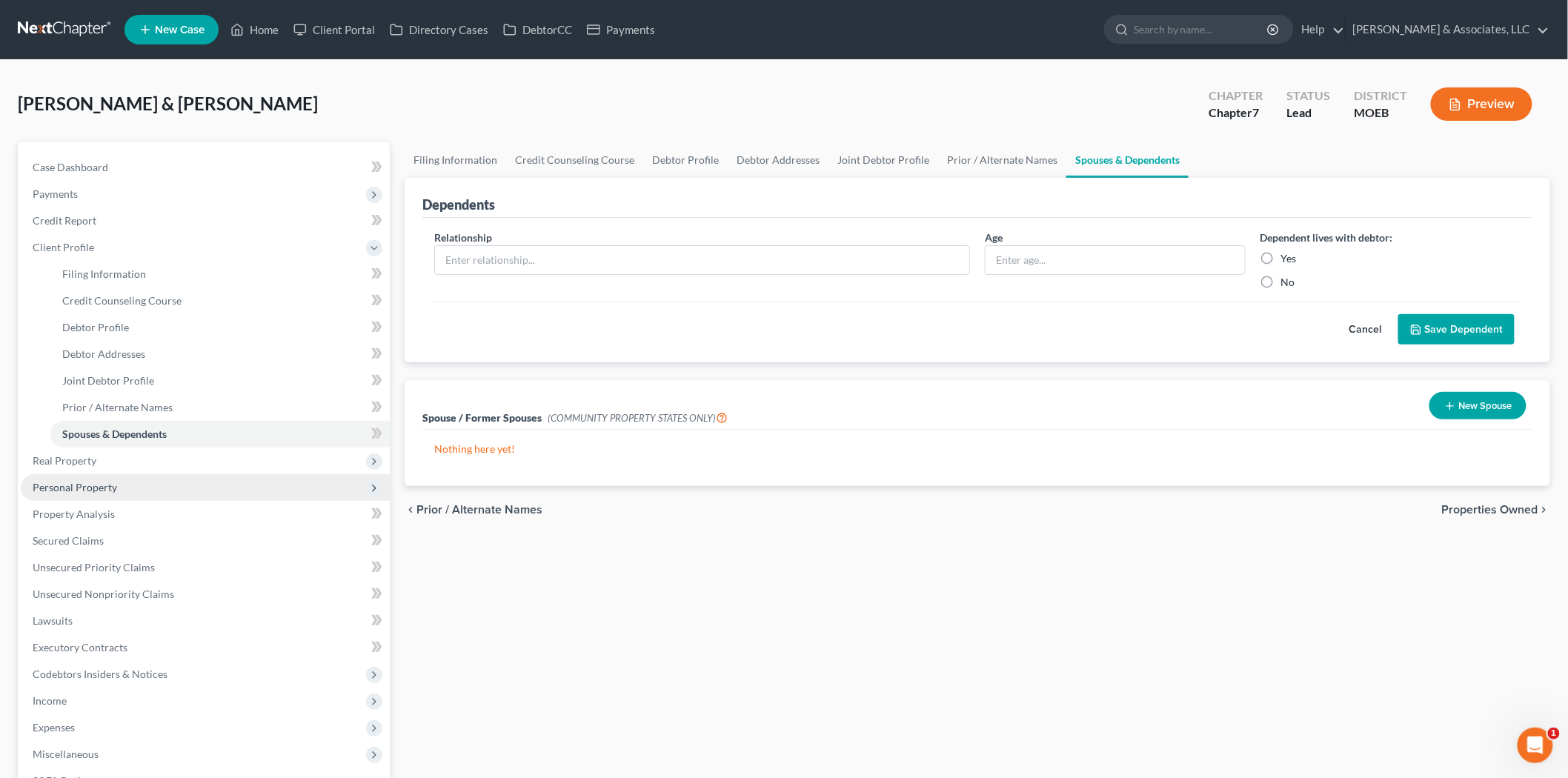
click at [78, 483] on span "Personal Property" at bounding box center [74, 487] width 84 height 12
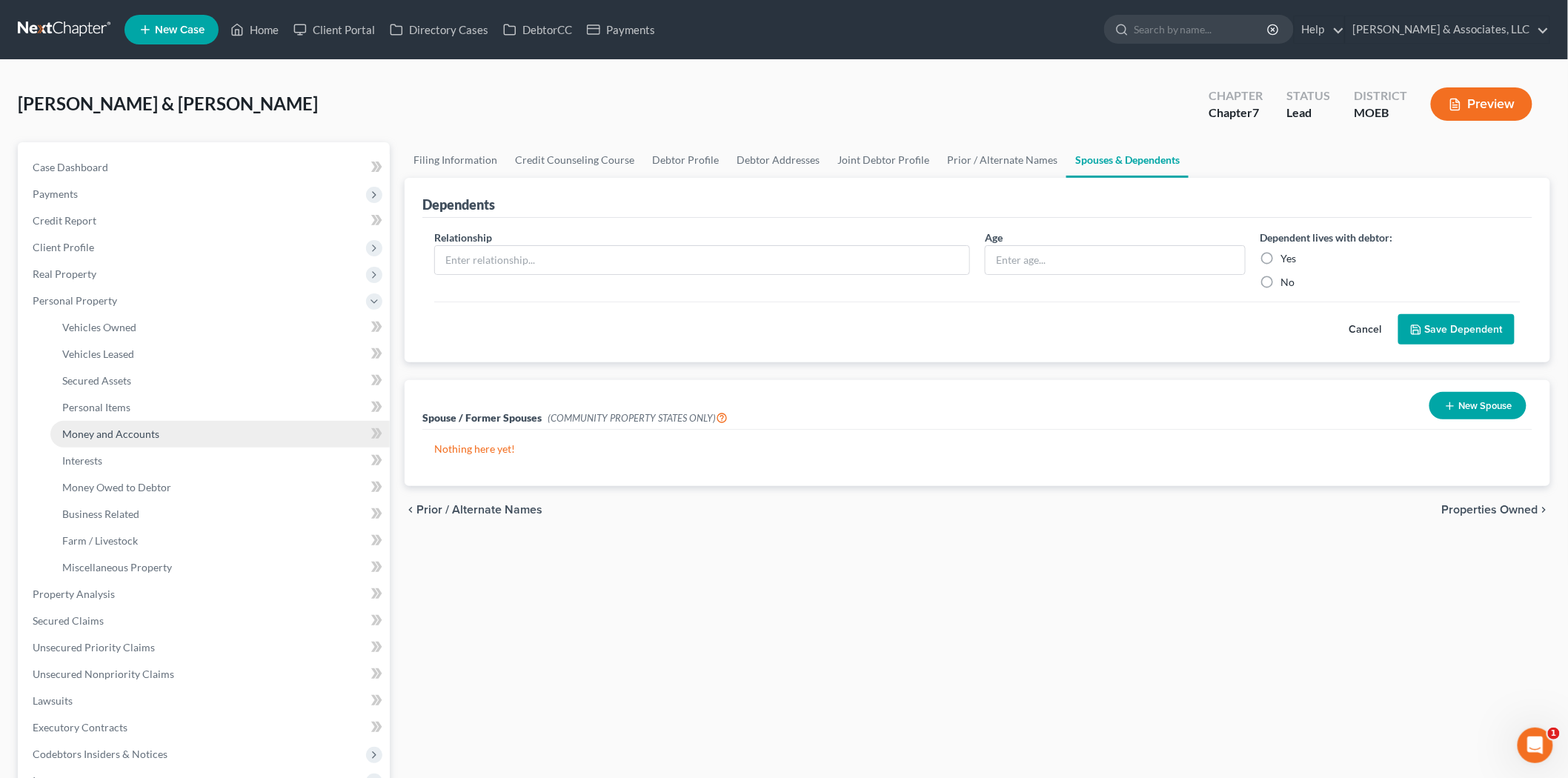
click at [134, 431] on span "Money and Accounts" at bounding box center [111, 433] width 97 height 12
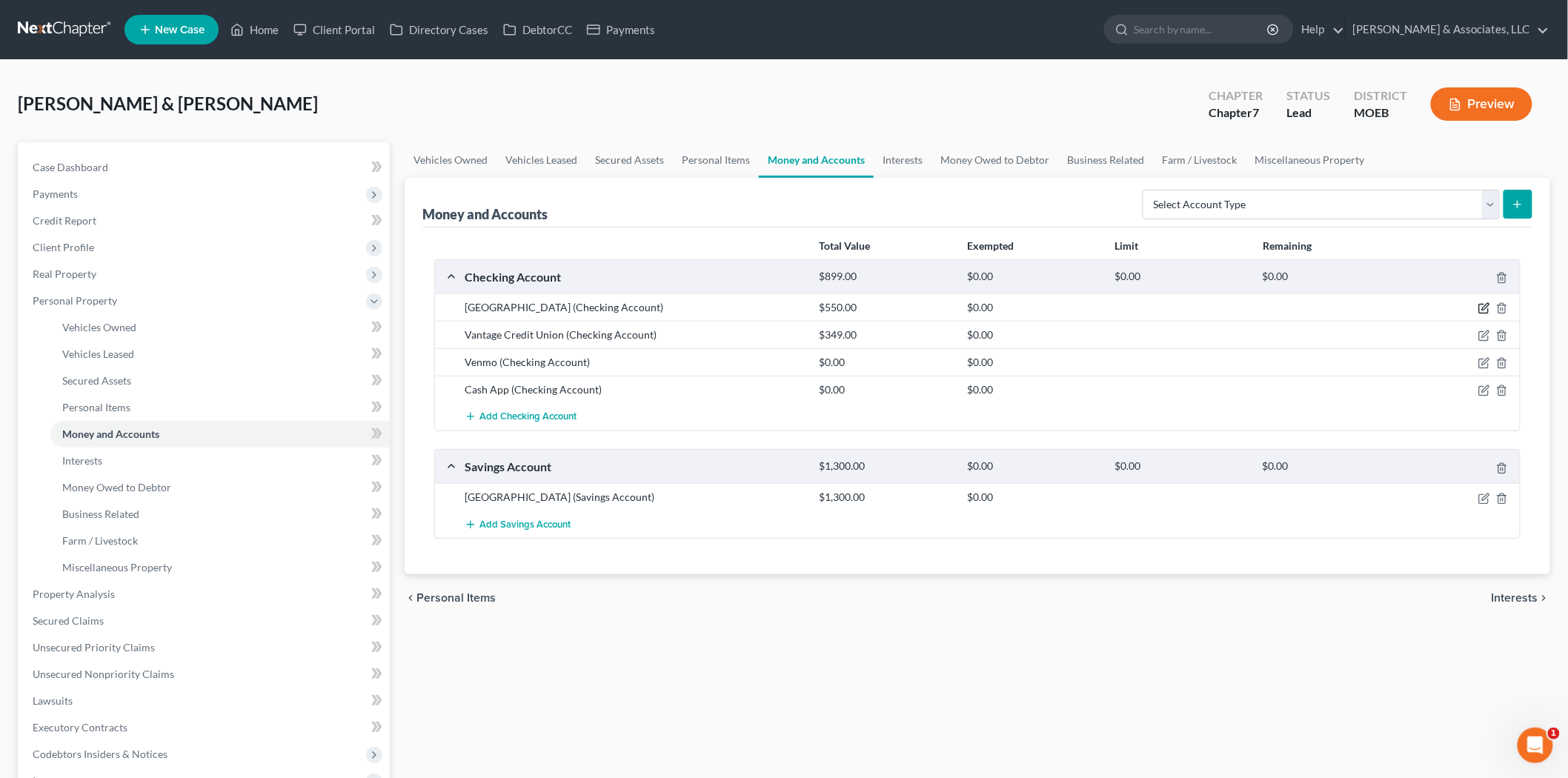
click at [1486, 308] on icon "button" at bounding box center [1486, 307] width 7 height 7
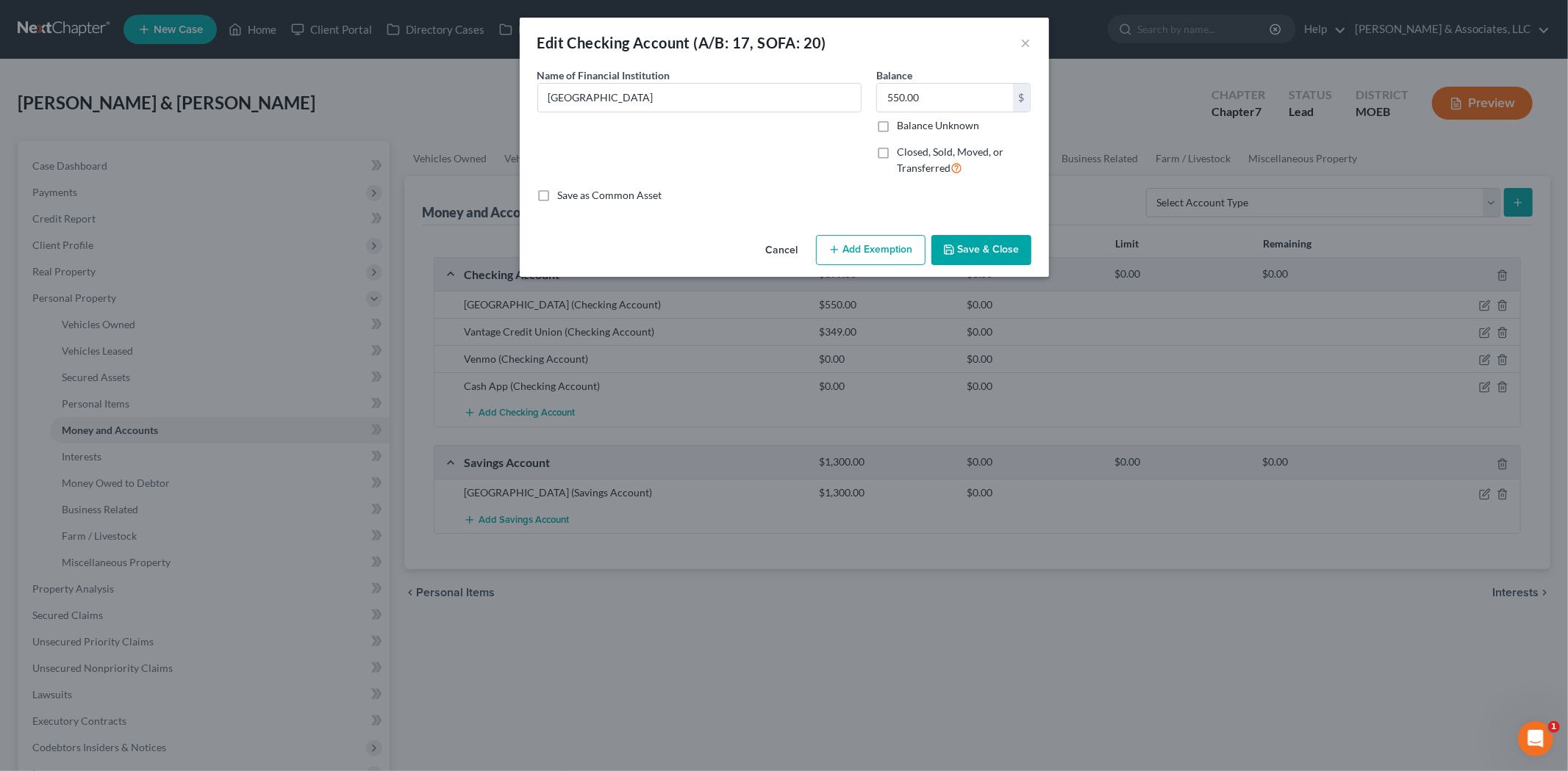
click at [868, 238] on button "Add Exemption" at bounding box center [870, 250] width 110 height 31
select select "2"
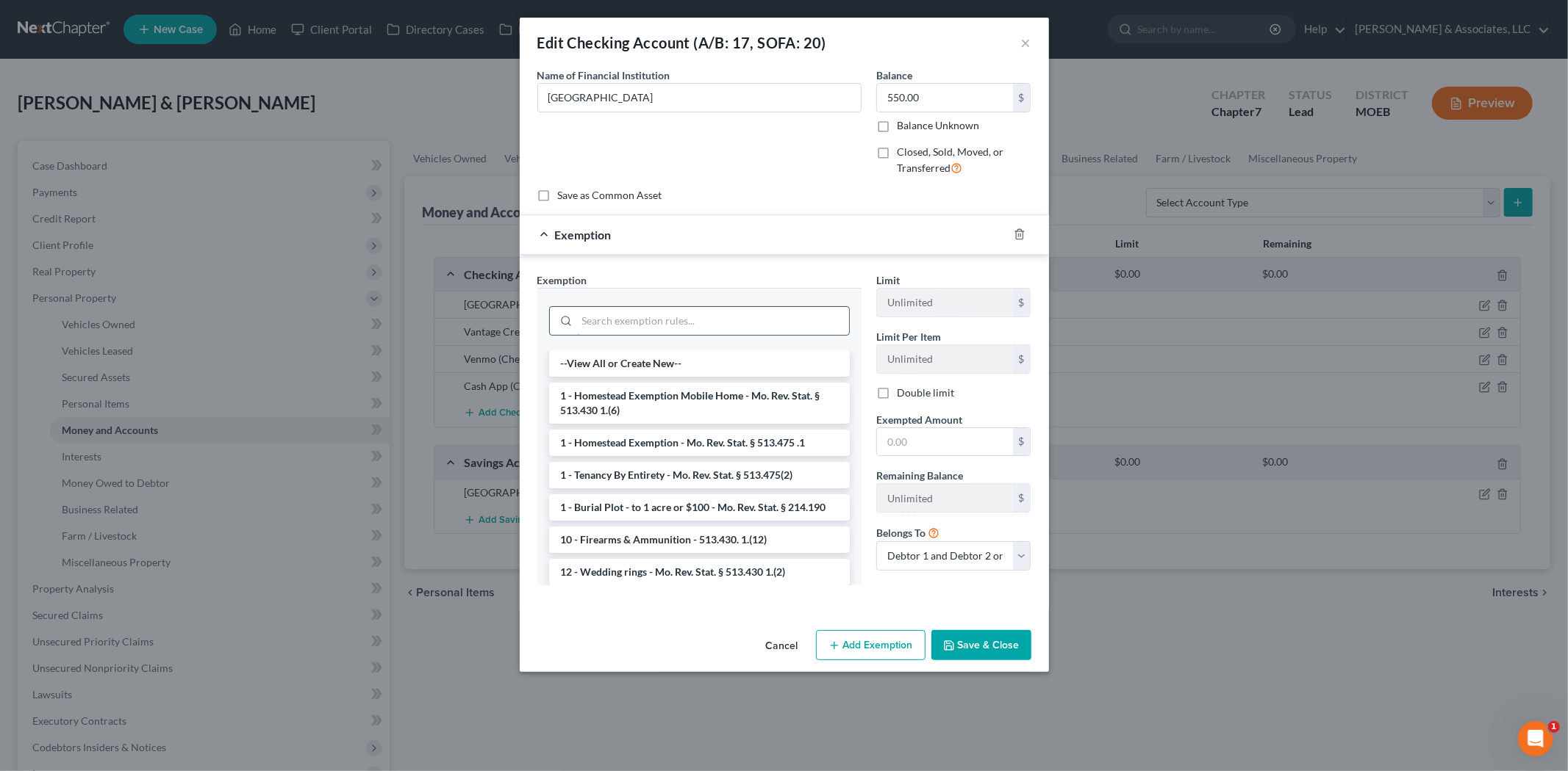
click at [654, 318] on input "search" at bounding box center [712, 321] width 272 height 28
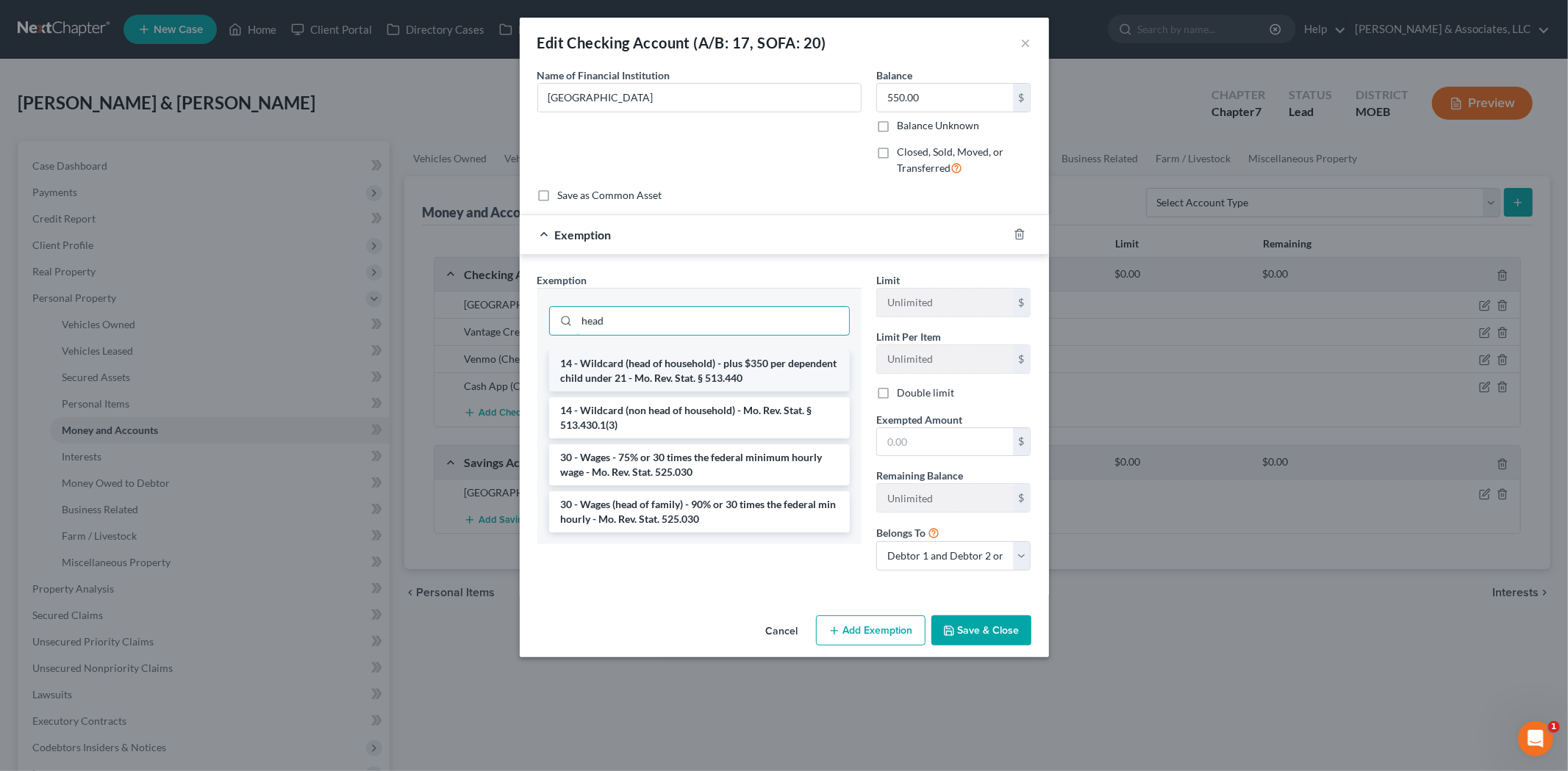
type input "head"
click at [650, 370] on li "14 - Wildcard (head of household) - plus $350 per dependent child under 21 - Mo…" at bounding box center [699, 371] width 301 height 41
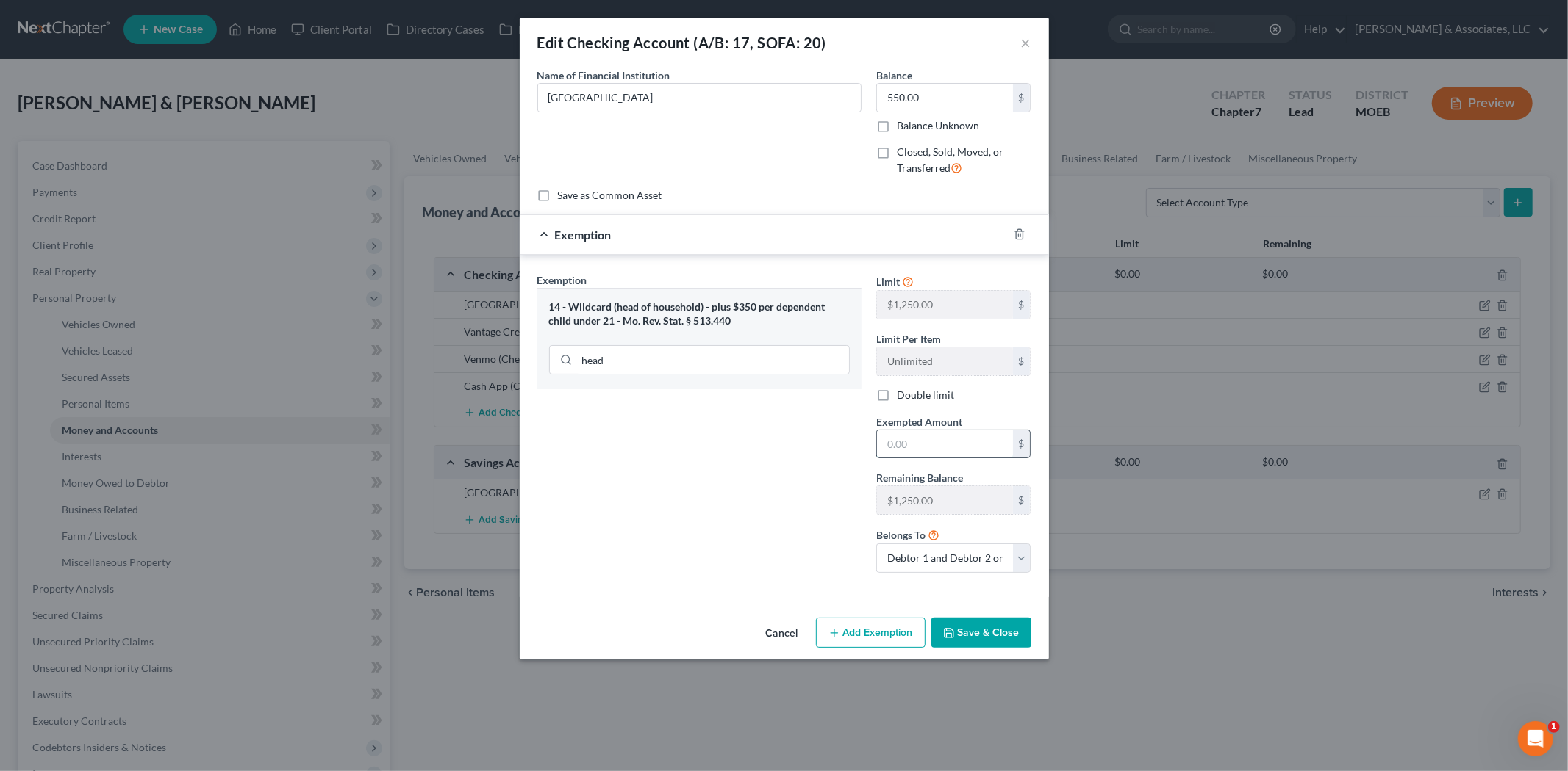
click at [920, 448] on input "text" at bounding box center [944, 444] width 136 height 28
type input "550.00"
click at [987, 640] on button "Save & Close" at bounding box center [981, 633] width 100 height 31
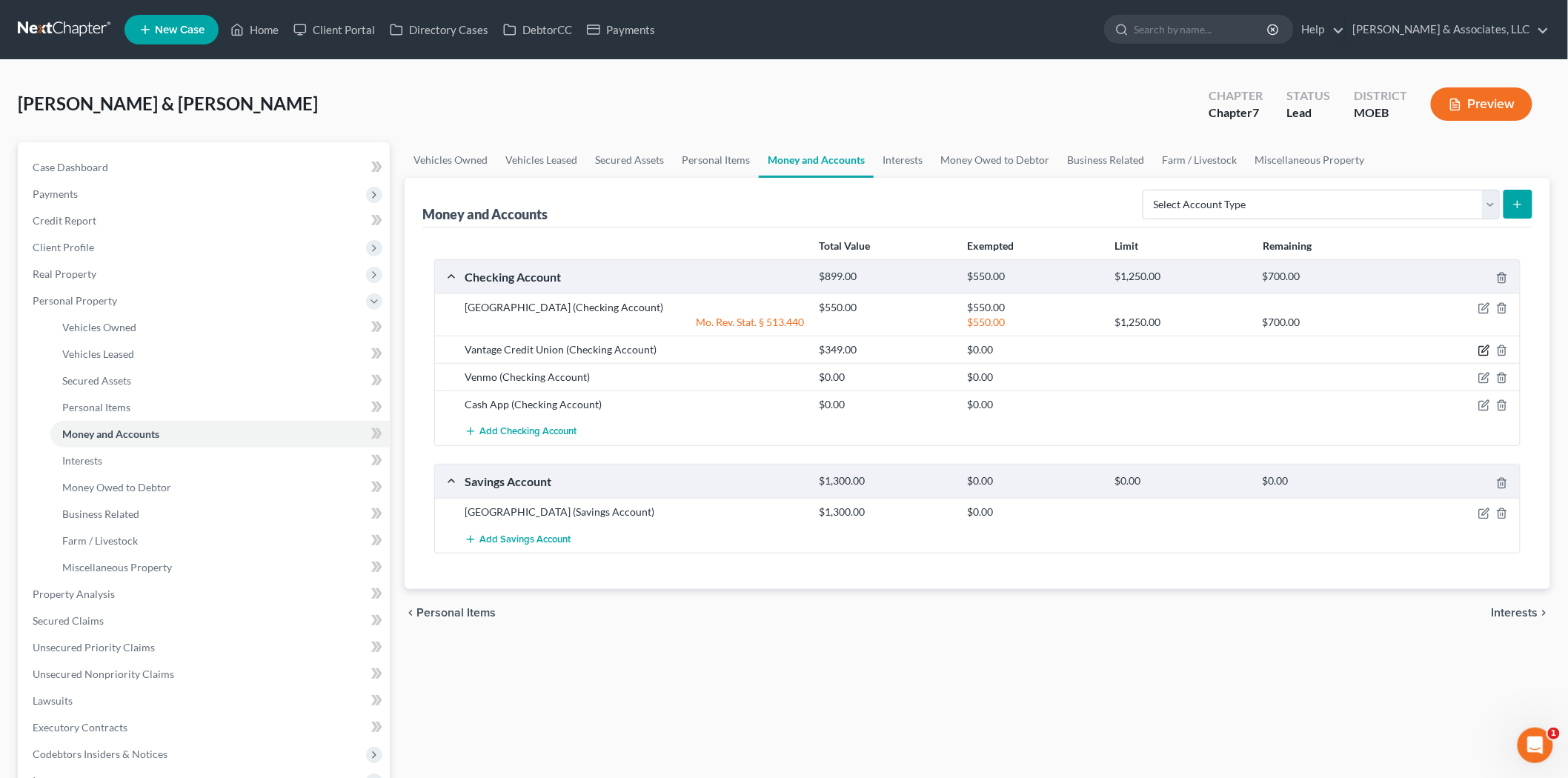
click at [1483, 350] on icon "button" at bounding box center [1485, 351] width 12 height 12
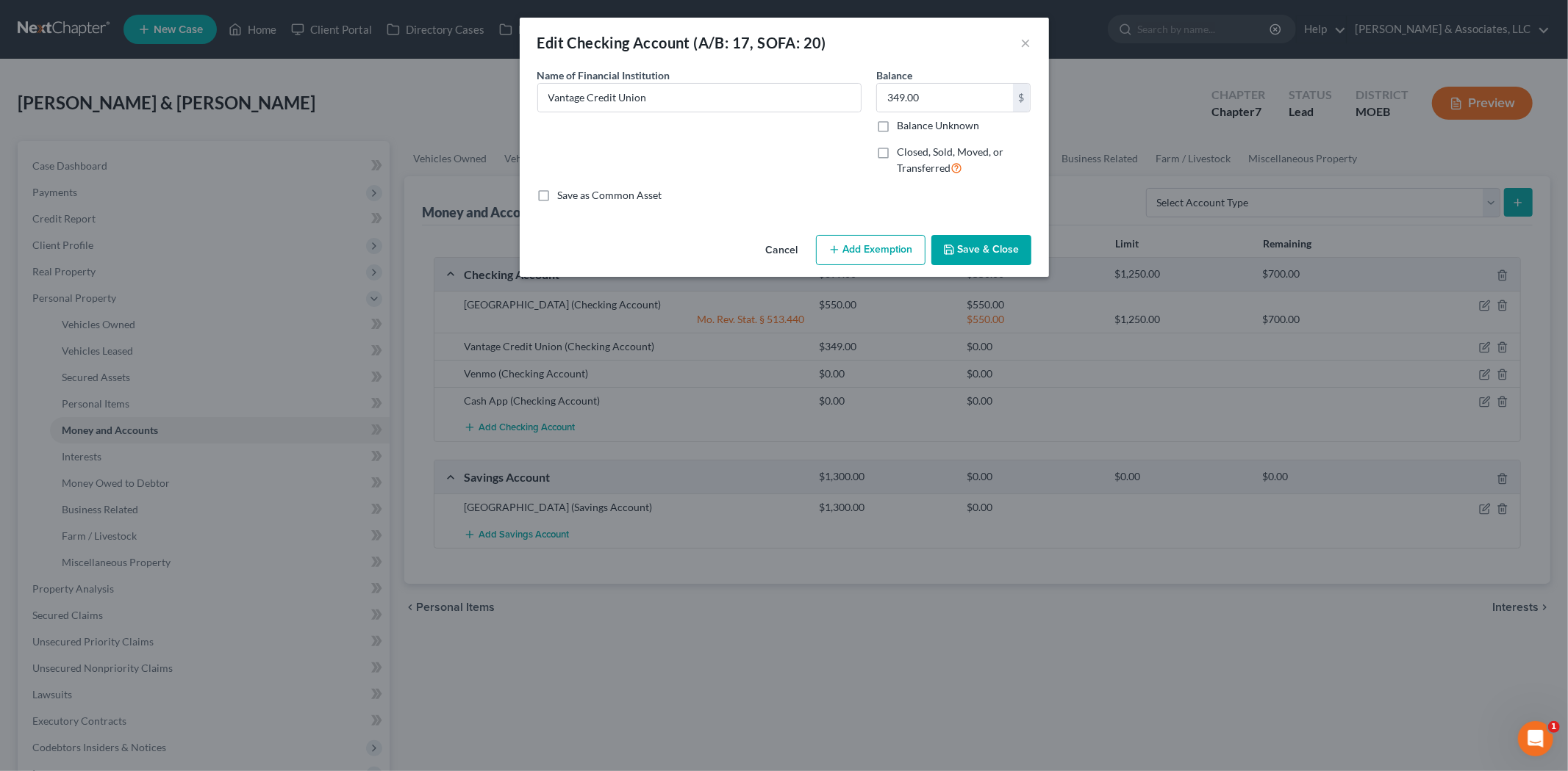
click at [882, 250] on button "Add Exemption" at bounding box center [870, 250] width 110 height 31
select select "2"
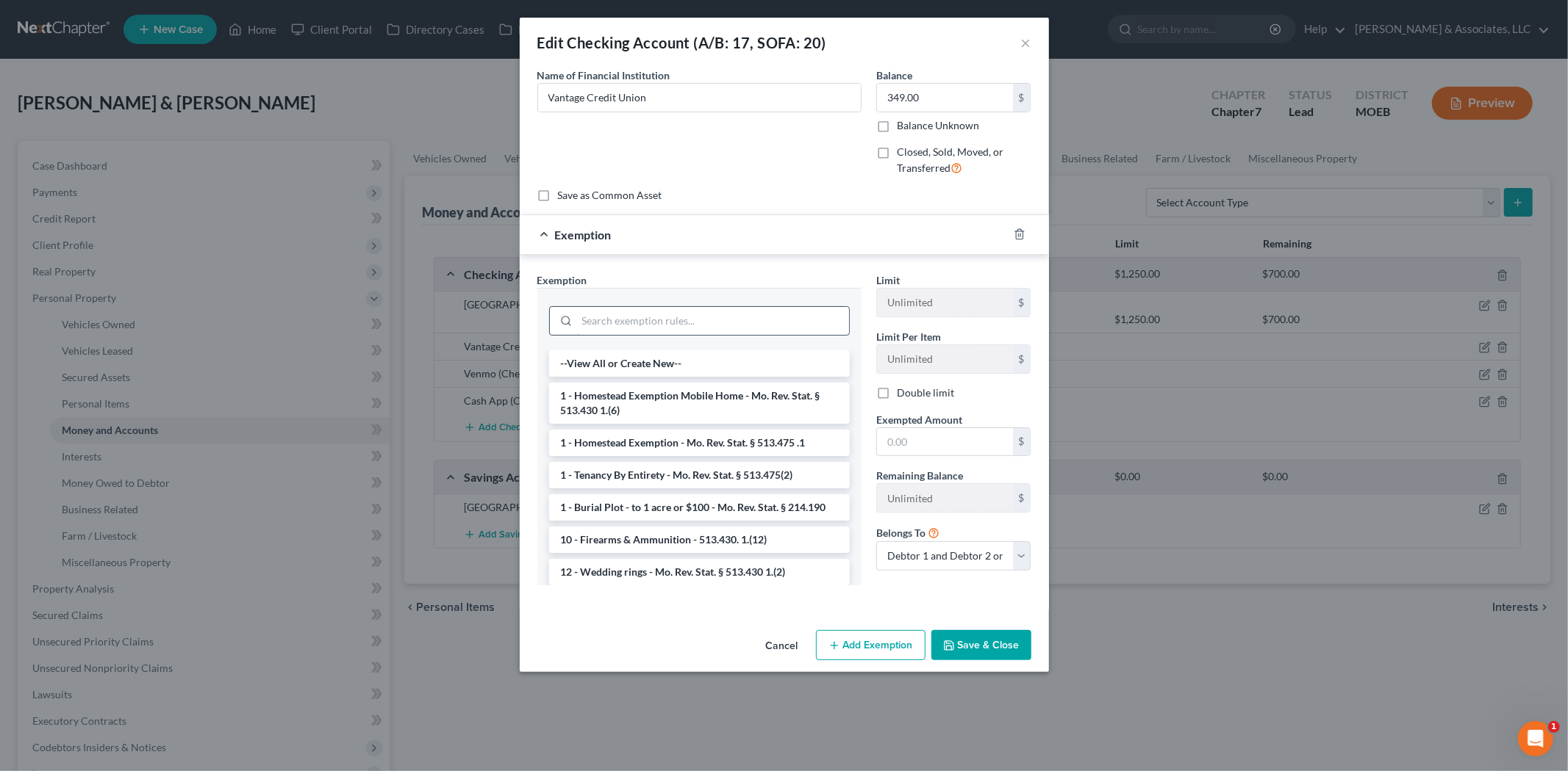
click at [729, 326] on input "search" at bounding box center [712, 321] width 272 height 28
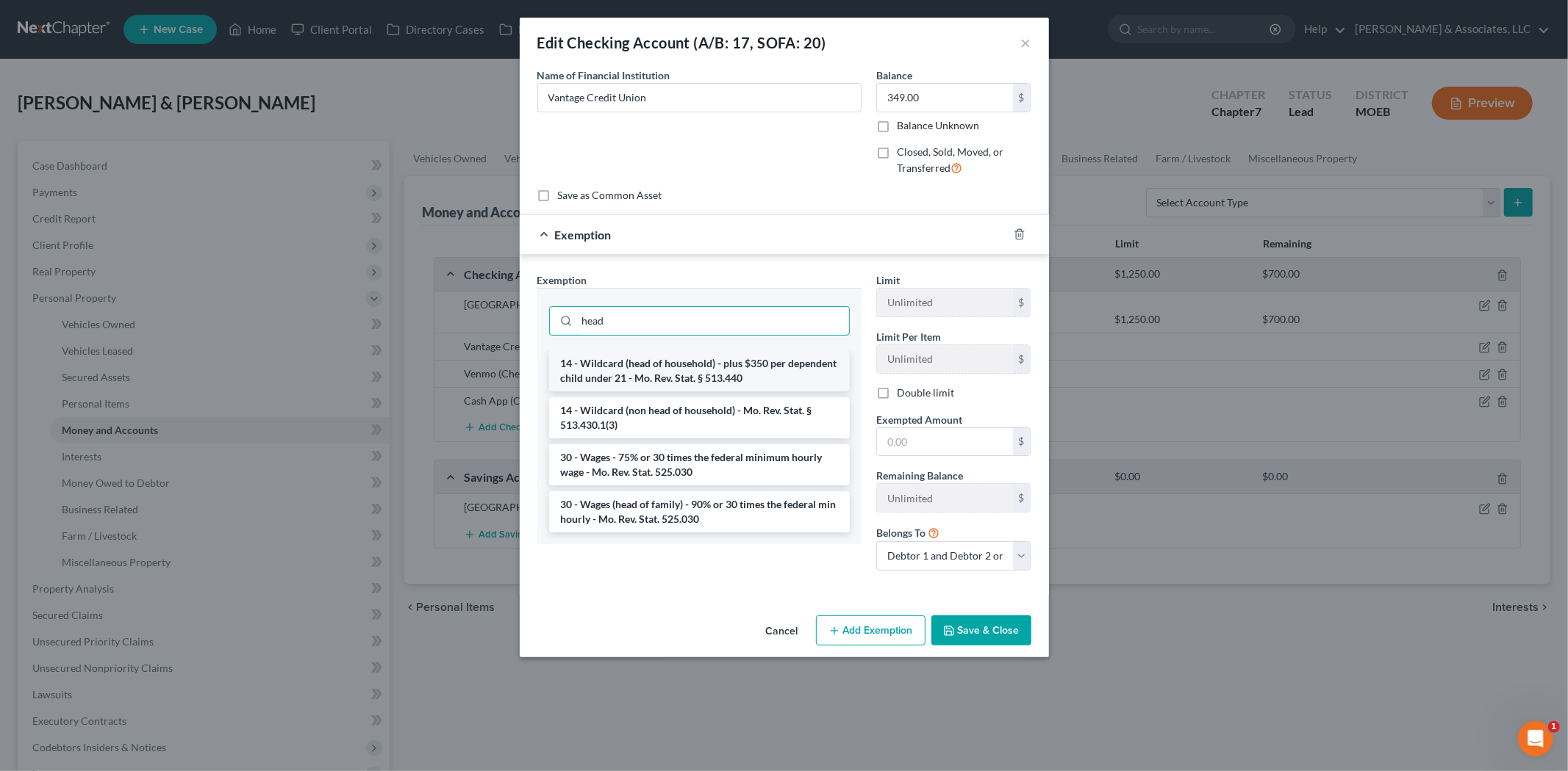
type input "head"
click at [704, 360] on li "14 - Wildcard (head of household) - plus $350 per dependent child under 21 - Mo…" at bounding box center [699, 371] width 301 height 41
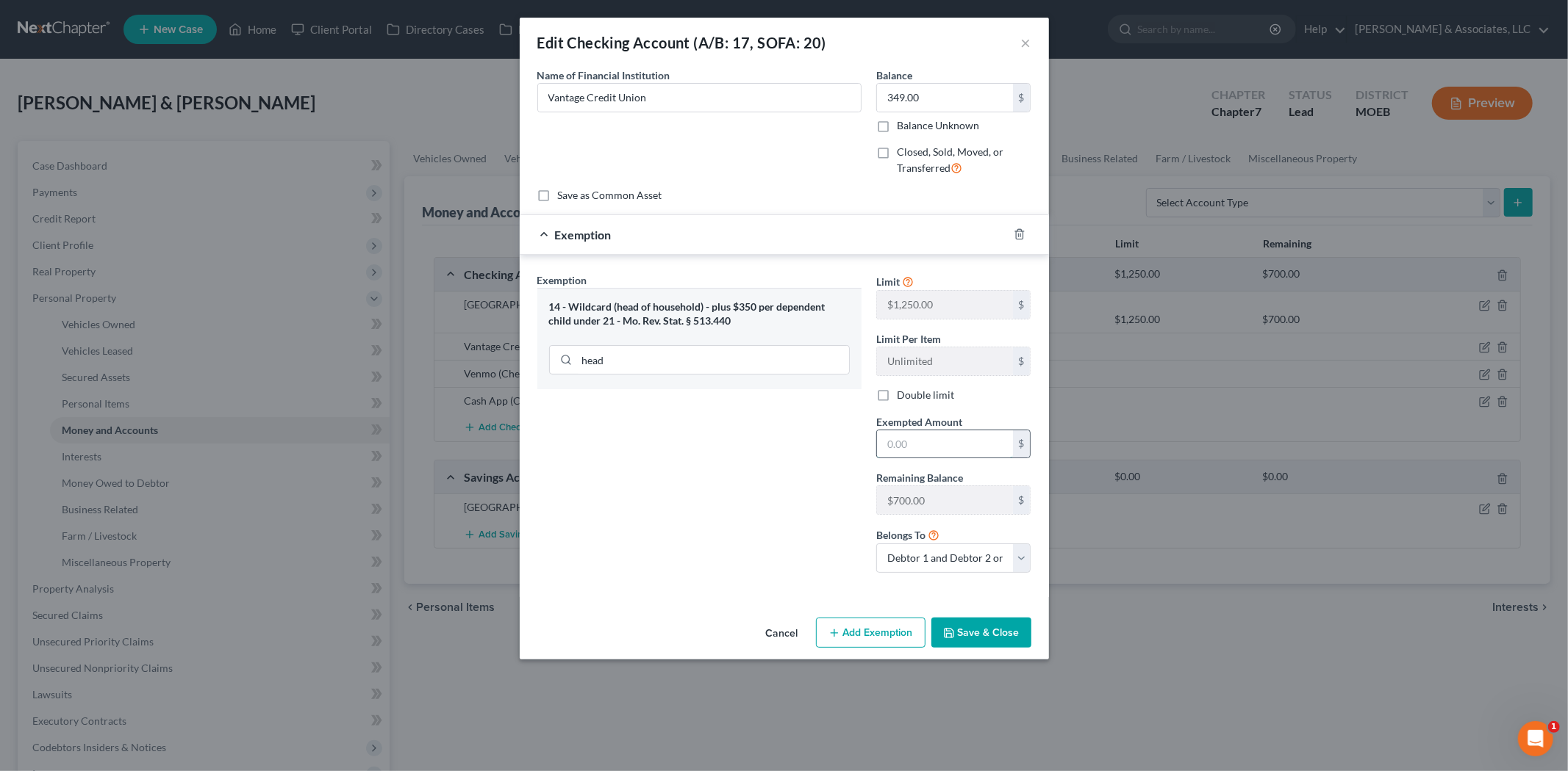
click at [920, 440] on input "text" at bounding box center [944, 444] width 136 height 28
type input "349.00"
click at [964, 630] on button "Save & Close" at bounding box center [981, 633] width 100 height 31
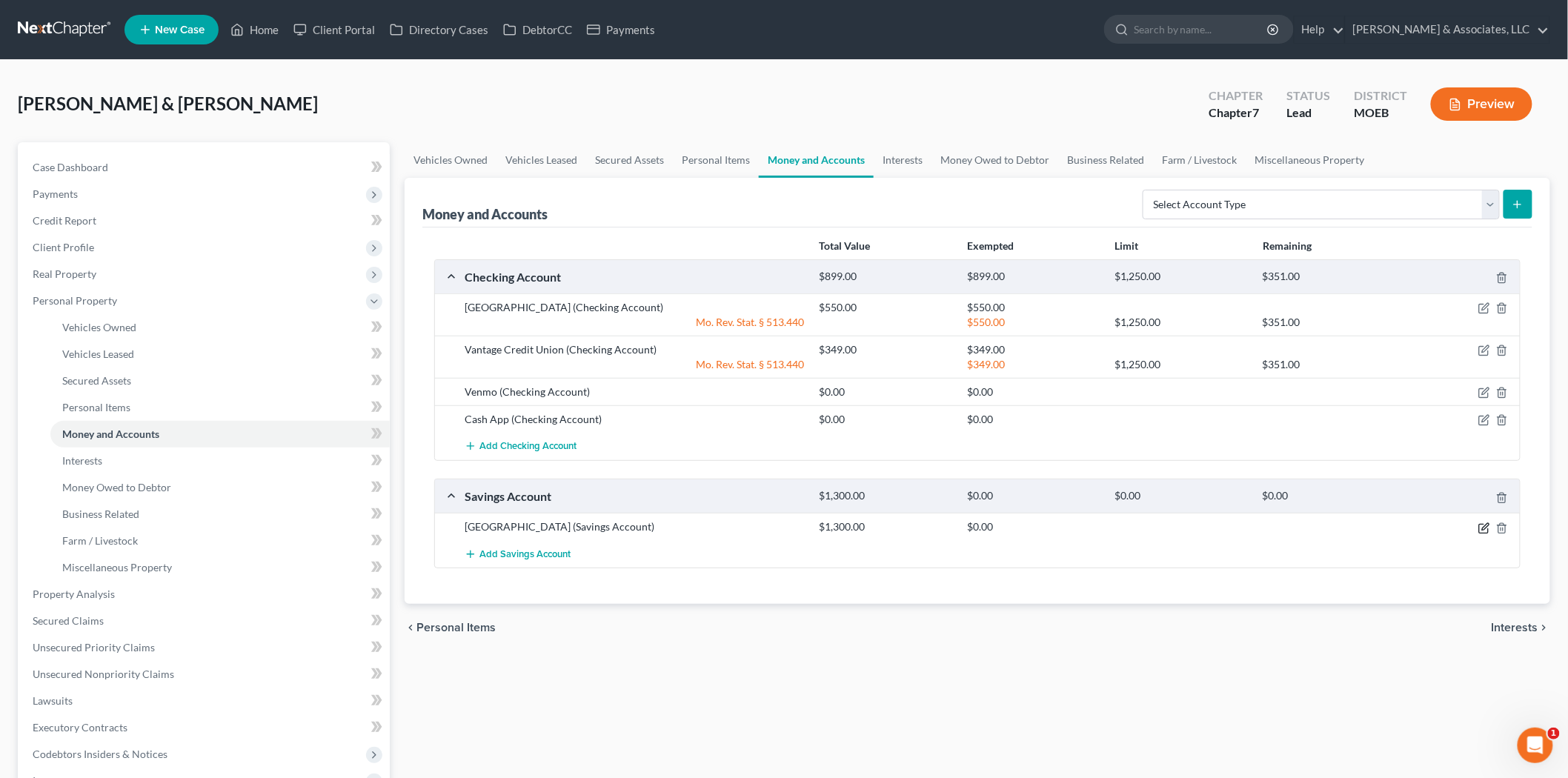
click at [1487, 529] on icon "button" at bounding box center [1485, 529] width 12 height 12
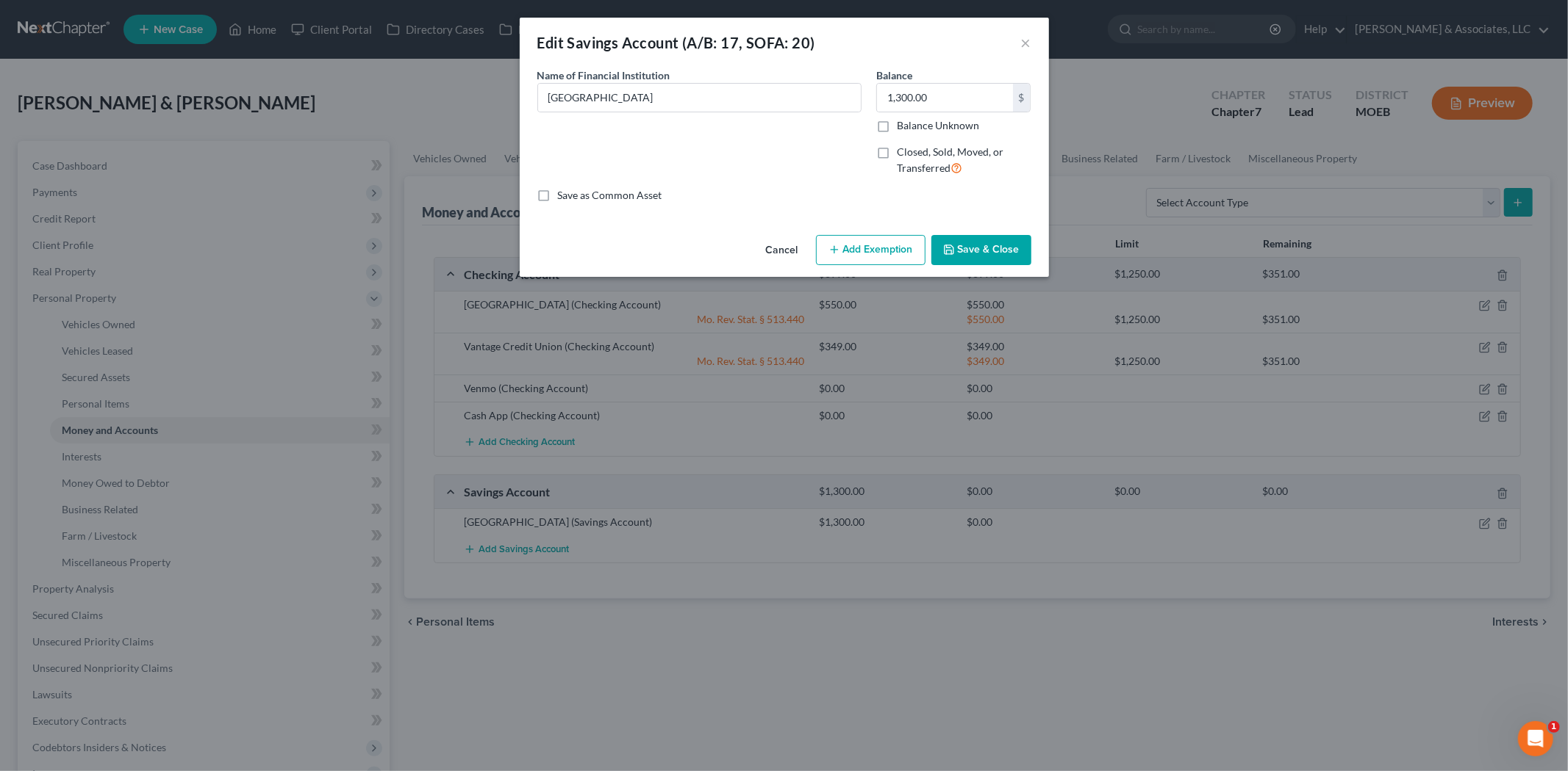
click at [861, 250] on button "Add Exemption" at bounding box center [870, 250] width 110 height 31
select select "2"
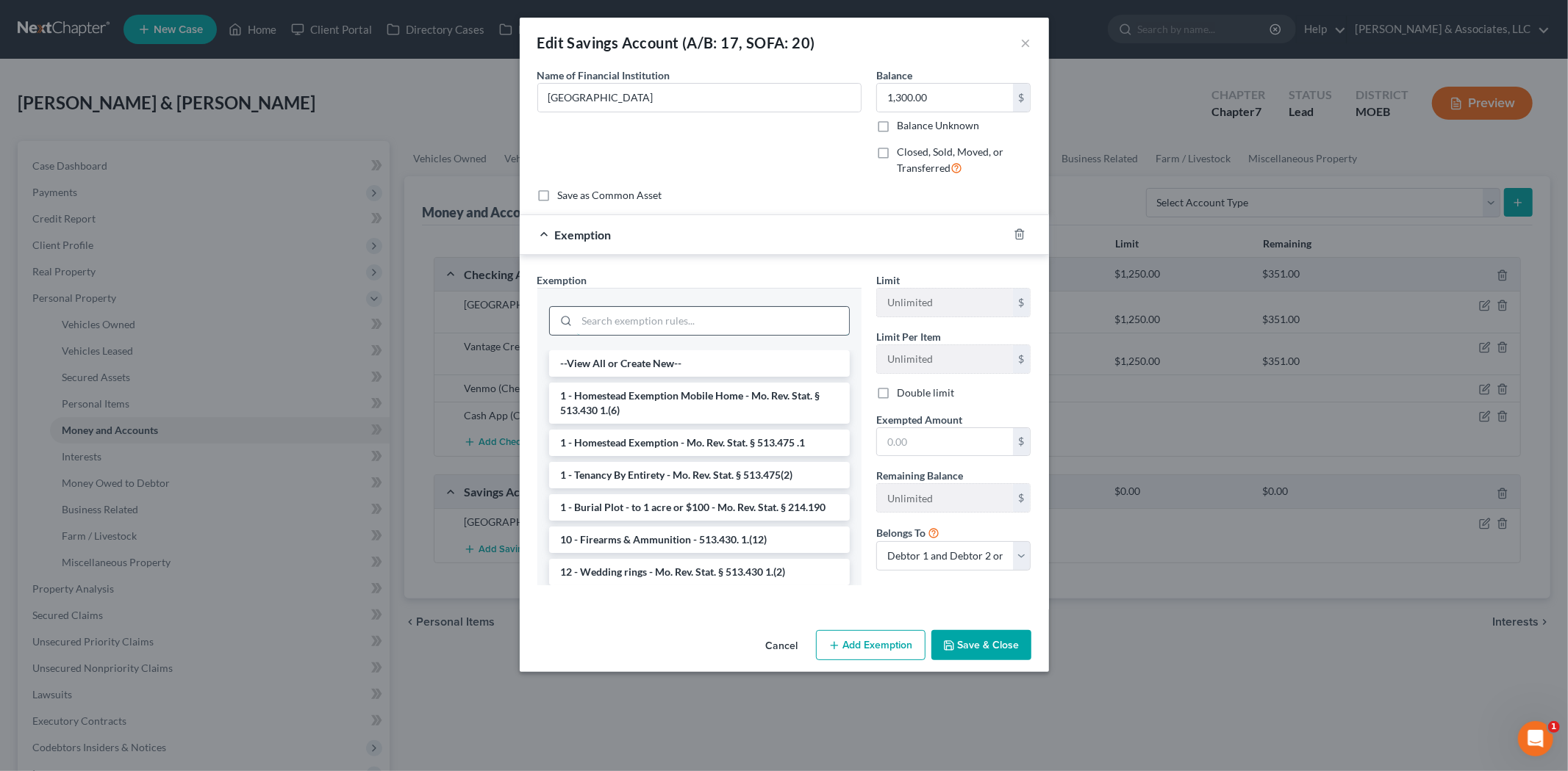
click at [611, 310] on input "search" at bounding box center [712, 321] width 272 height 28
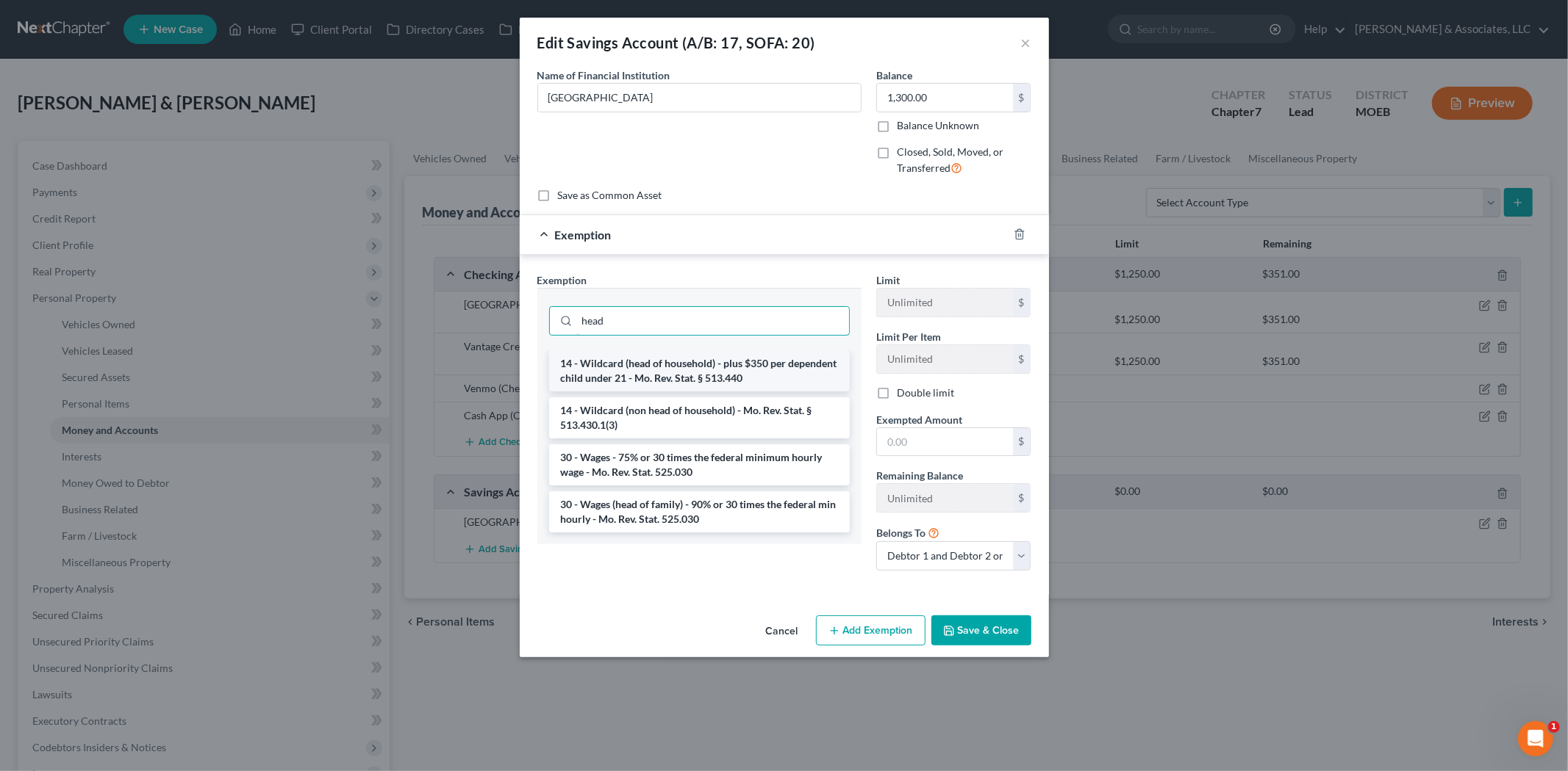
type input "head"
click at [649, 377] on li "14 - Wildcard (head of household) - plus $350 per dependent child under 21 - Mo…" at bounding box center [699, 371] width 301 height 41
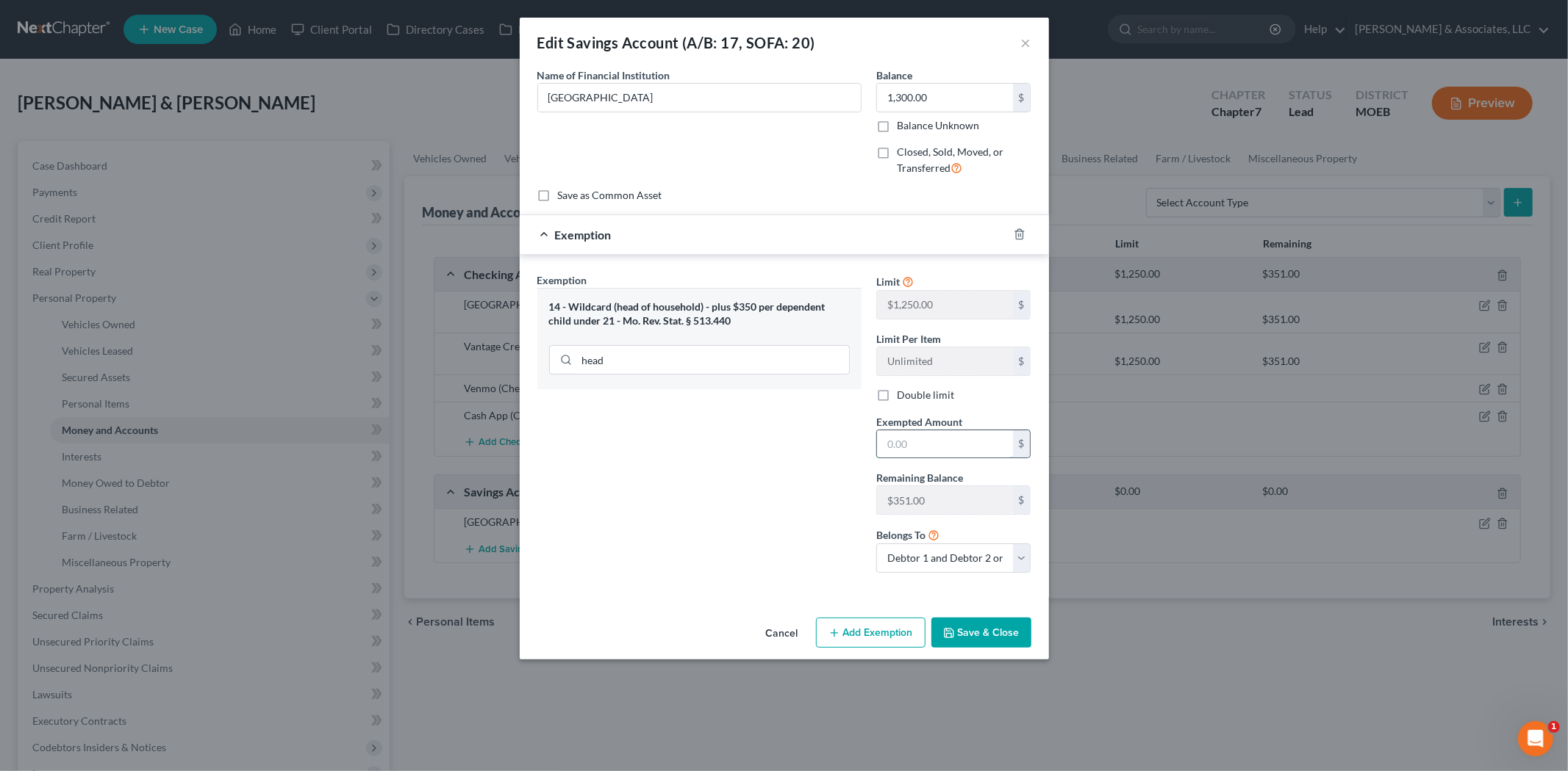
click at [940, 450] on input "text" at bounding box center [944, 444] width 136 height 28
type input "351.00"
click at [981, 640] on button "Save & Close" at bounding box center [981, 633] width 100 height 31
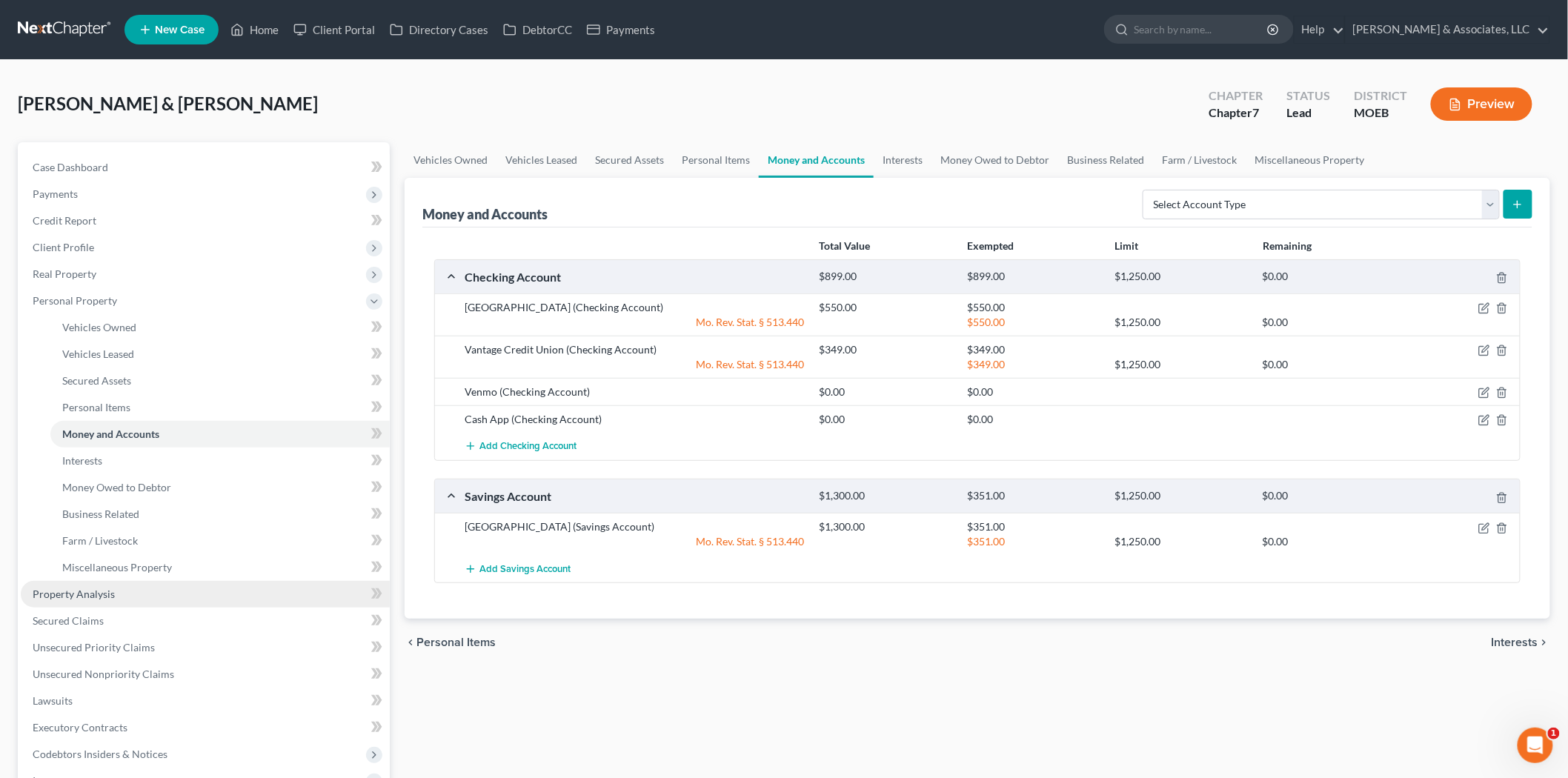
click at [141, 598] on link "Property Analysis" at bounding box center [206, 594] width 369 height 27
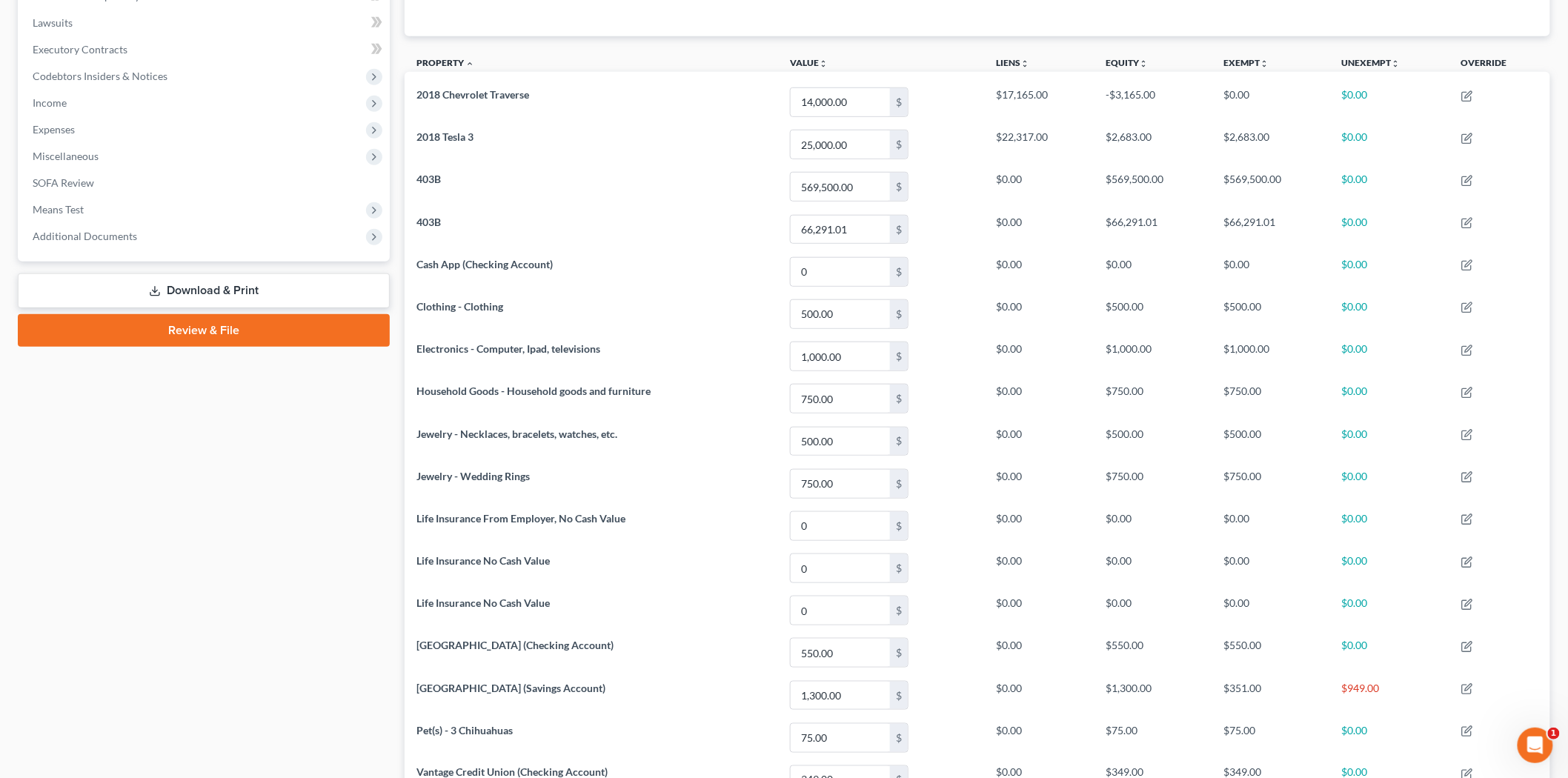
click at [249, 326] on link "Review & File" at bounding box center [204, 331] width 372 height 32
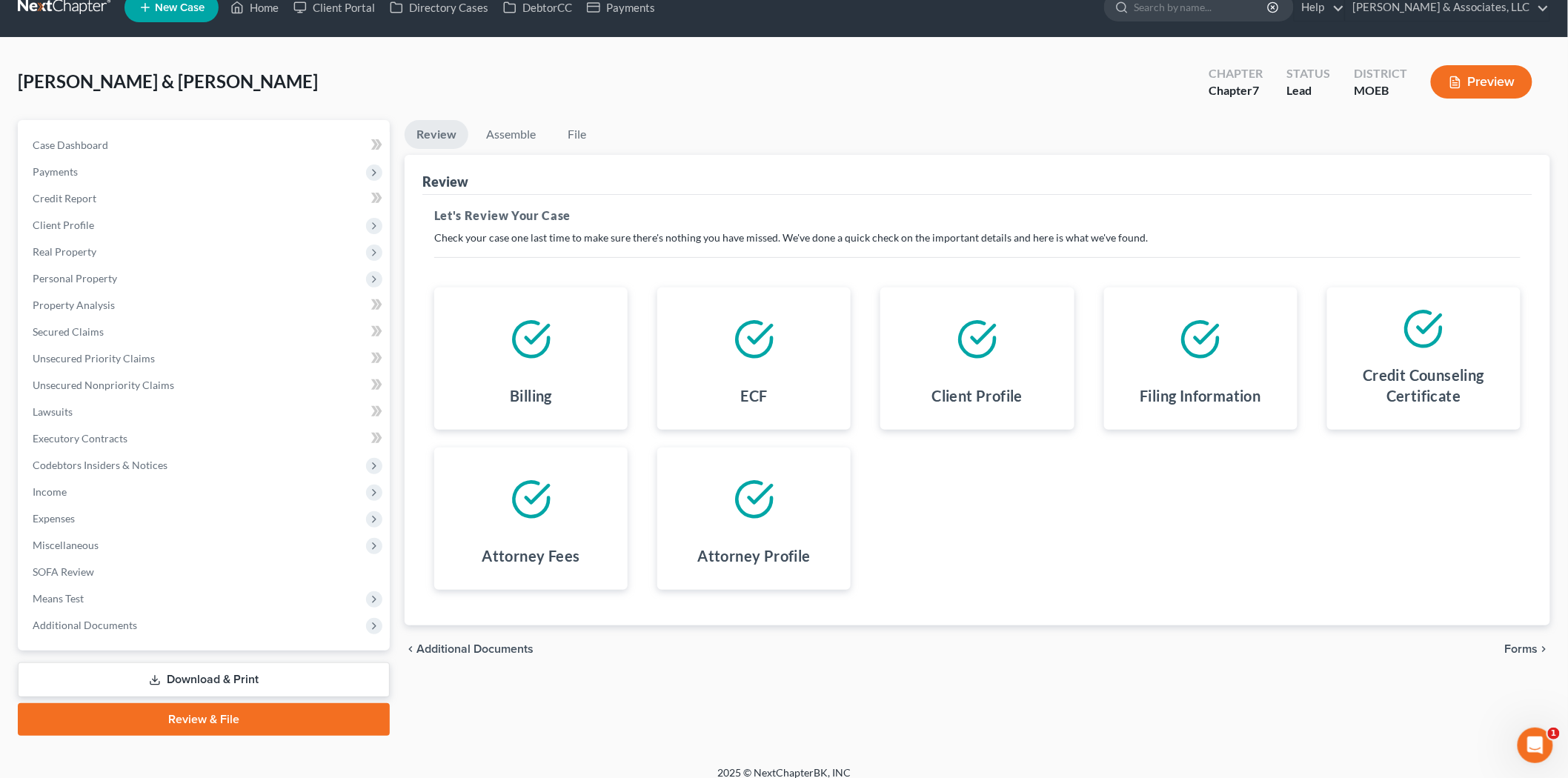
scroll to position [34, 0]
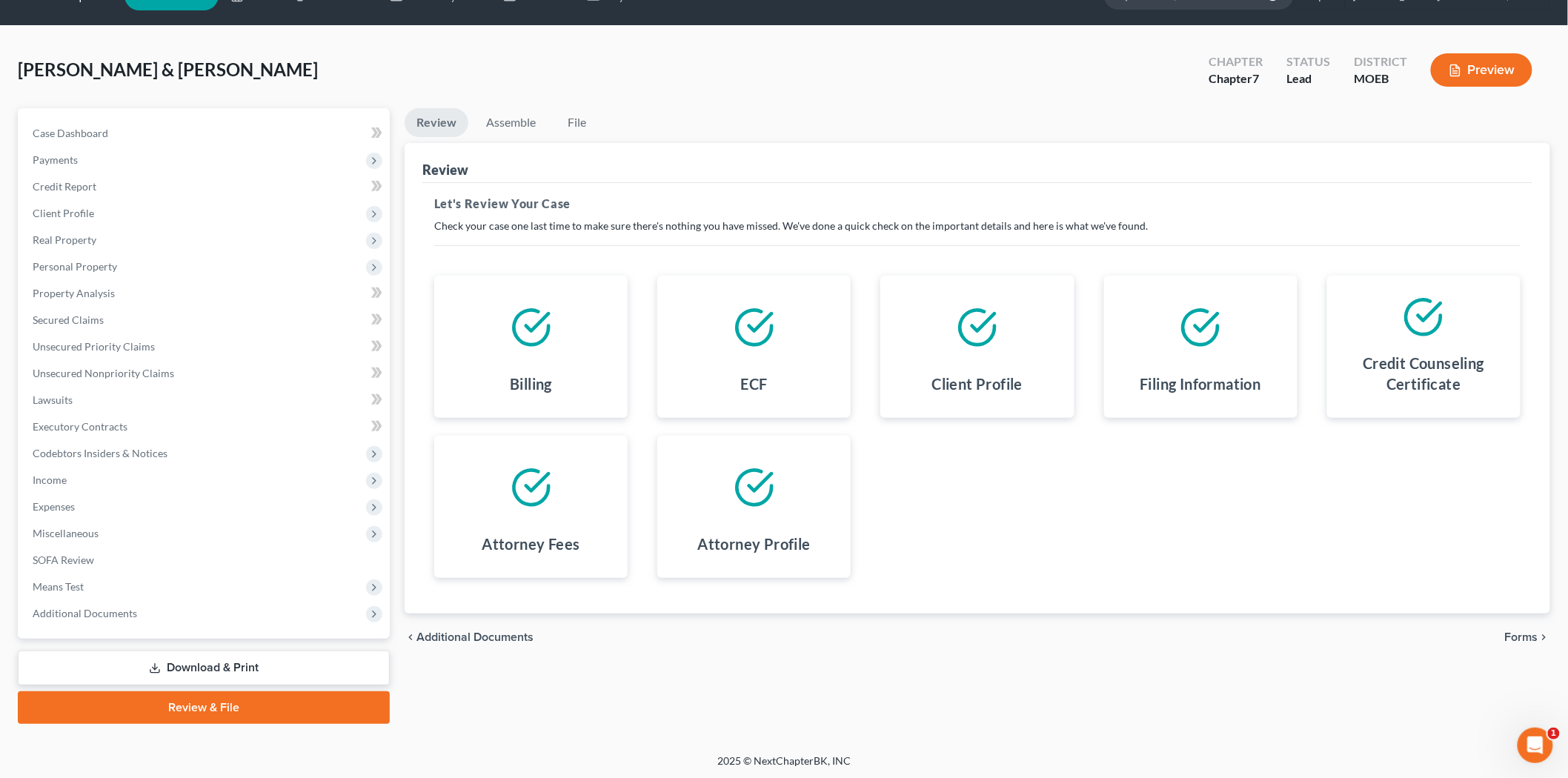
click at [1523, 632] on span "Forms" at bounding box center [1522, 638] width 33 height 12
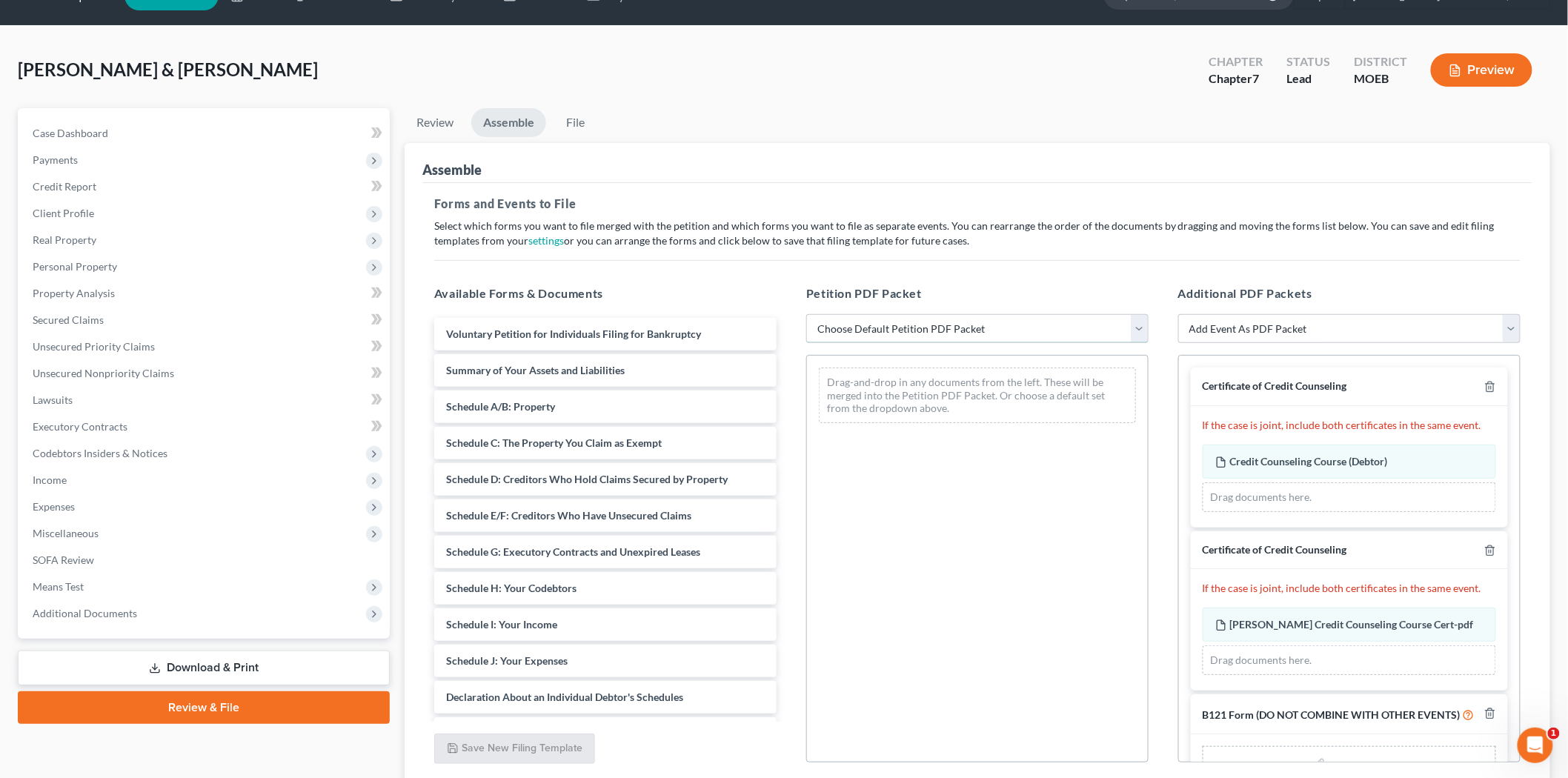
drag, startPoint x: 877, startPoint y: 327, endPoint x: 886, endPoint y: 342, distance: 17.5
click at [877, 327] on select "Choose Default Petition PDF Packet Complete Bankruptcy Petition (all forms and …" at bounding box center [977, 329] width 342 height 29
select select "0"
click at [806, 315] on select "Choose Default Petition PDF Packet Complete Bankruptcy Petition (all forms and …" at bounding box center [977, 329] width 342 height 29
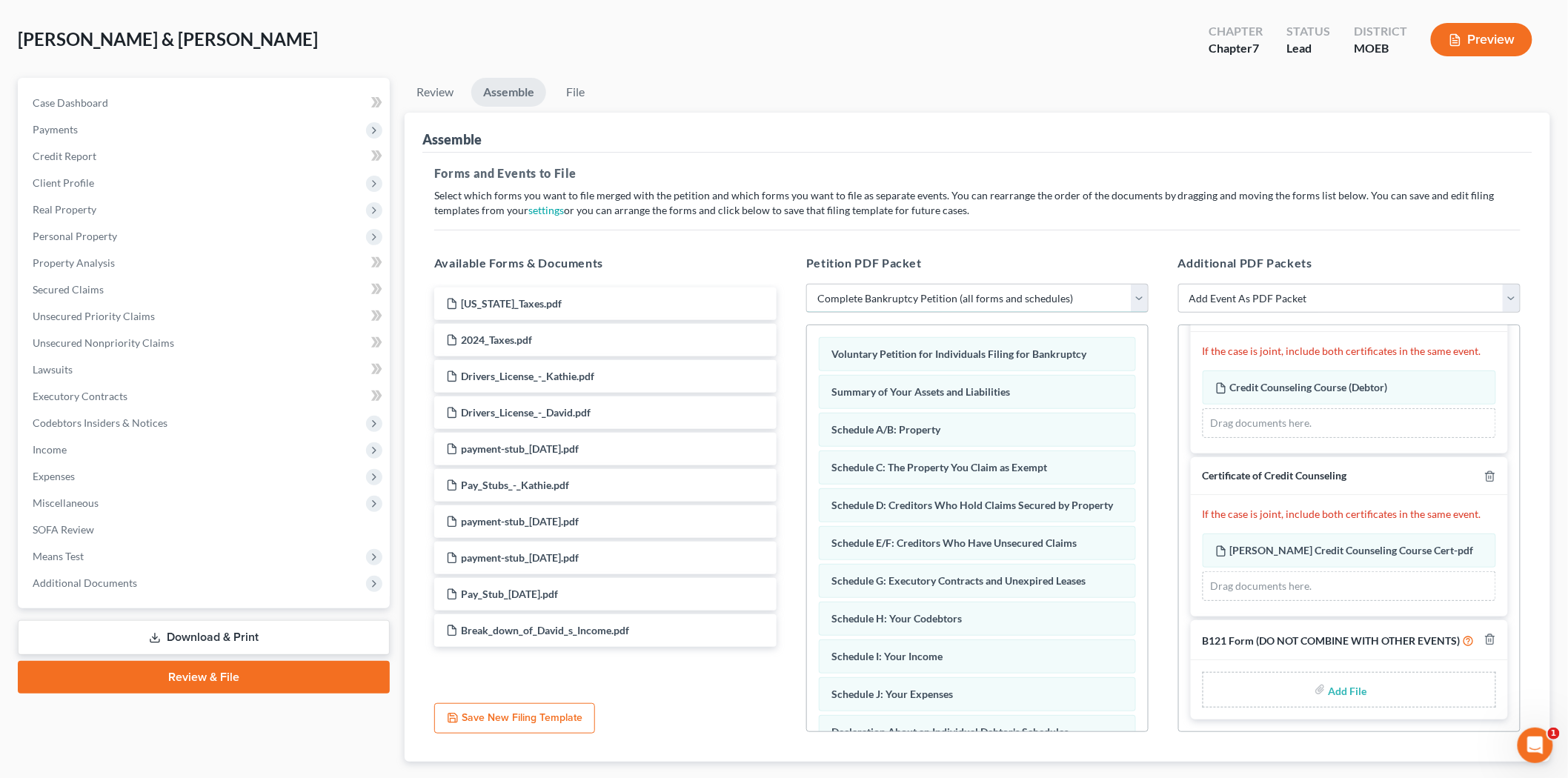
scroll to position [117, 0]
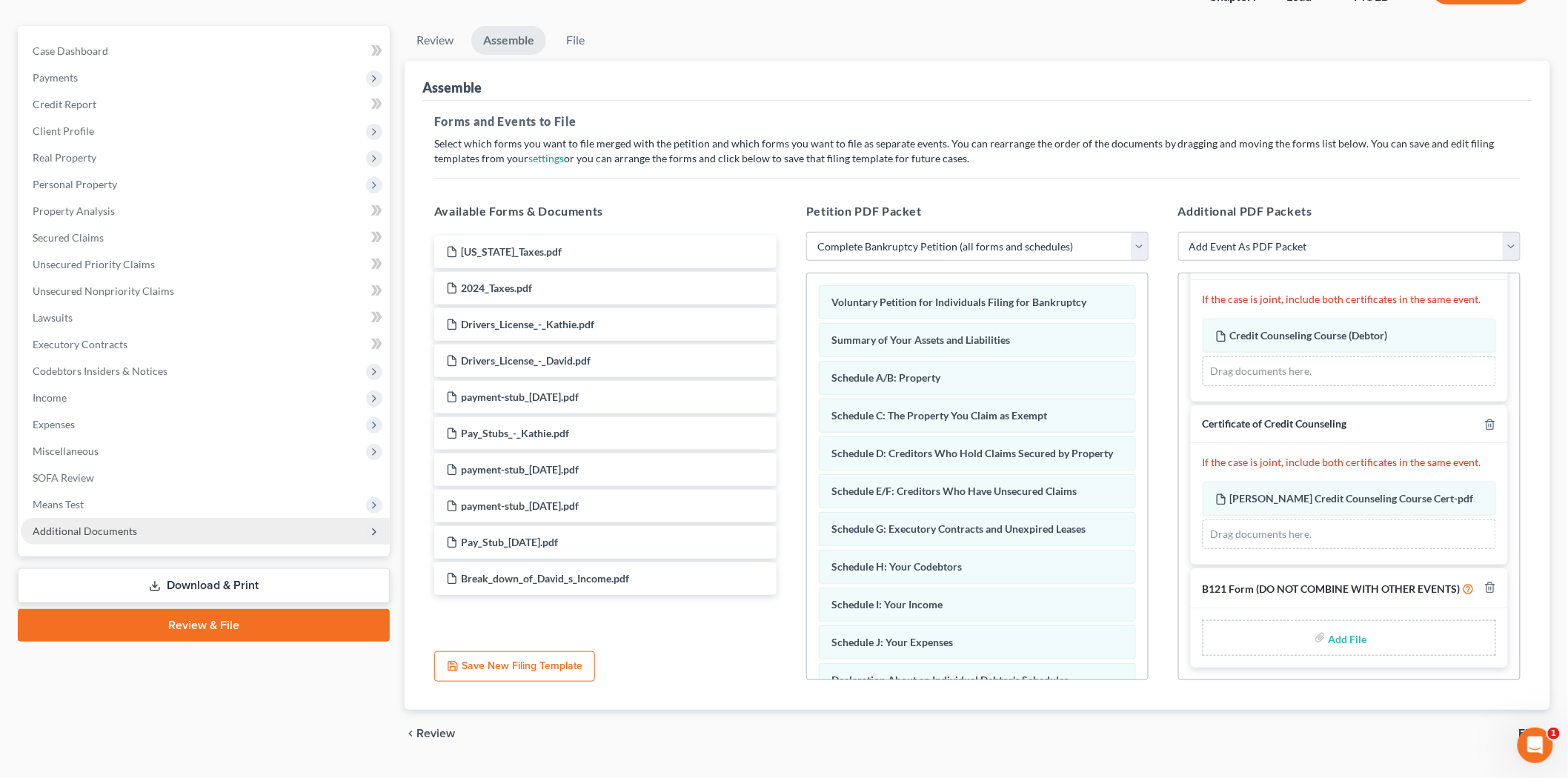
click at [81, 525] on span "Additional Documents" at bounding box center [84, 531] width 104 height 12
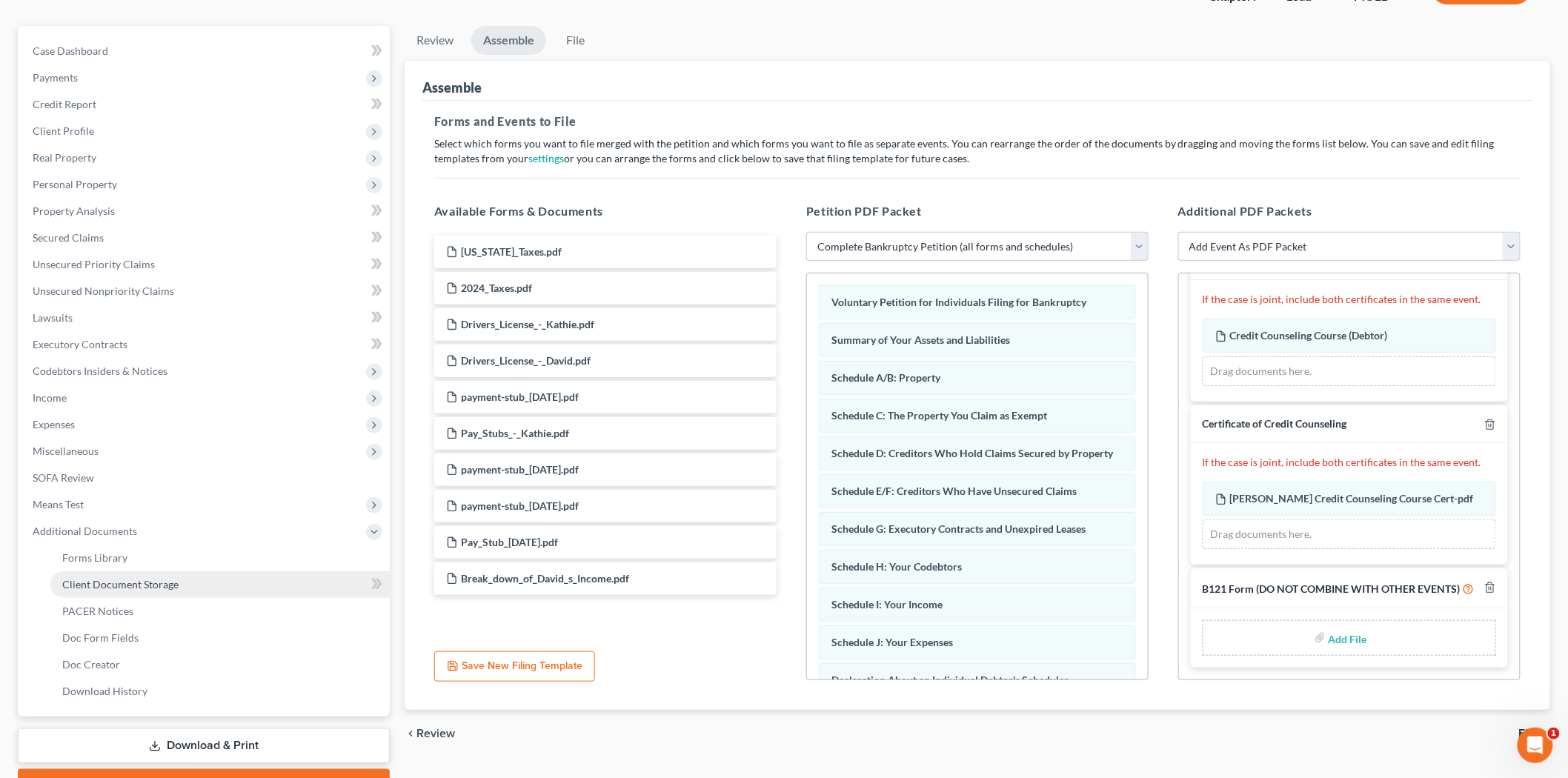
click at [136, 578] on span "Client Document Storage" at bounding box center [120, 584] width 117 height 12
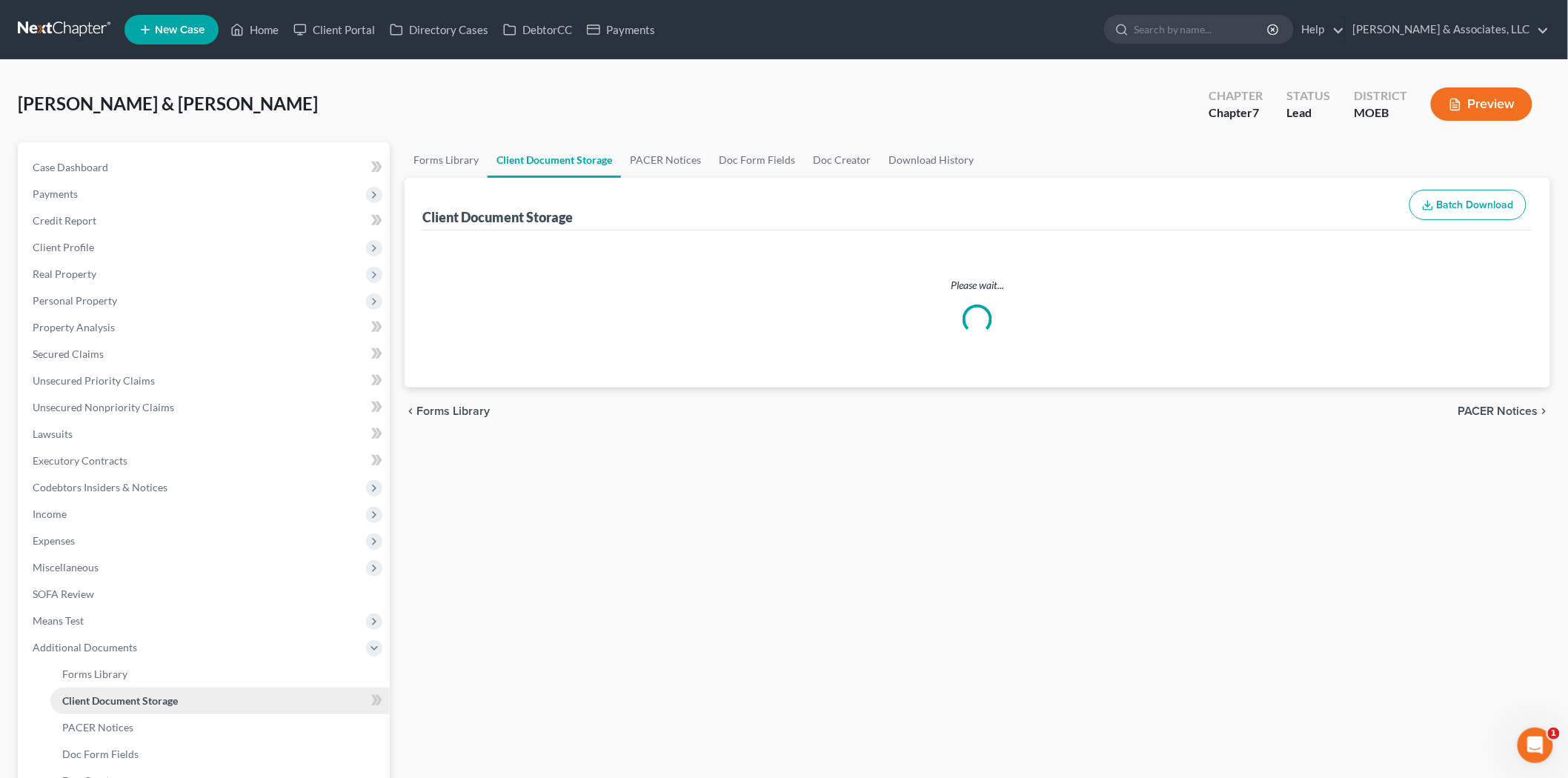
select select "9"
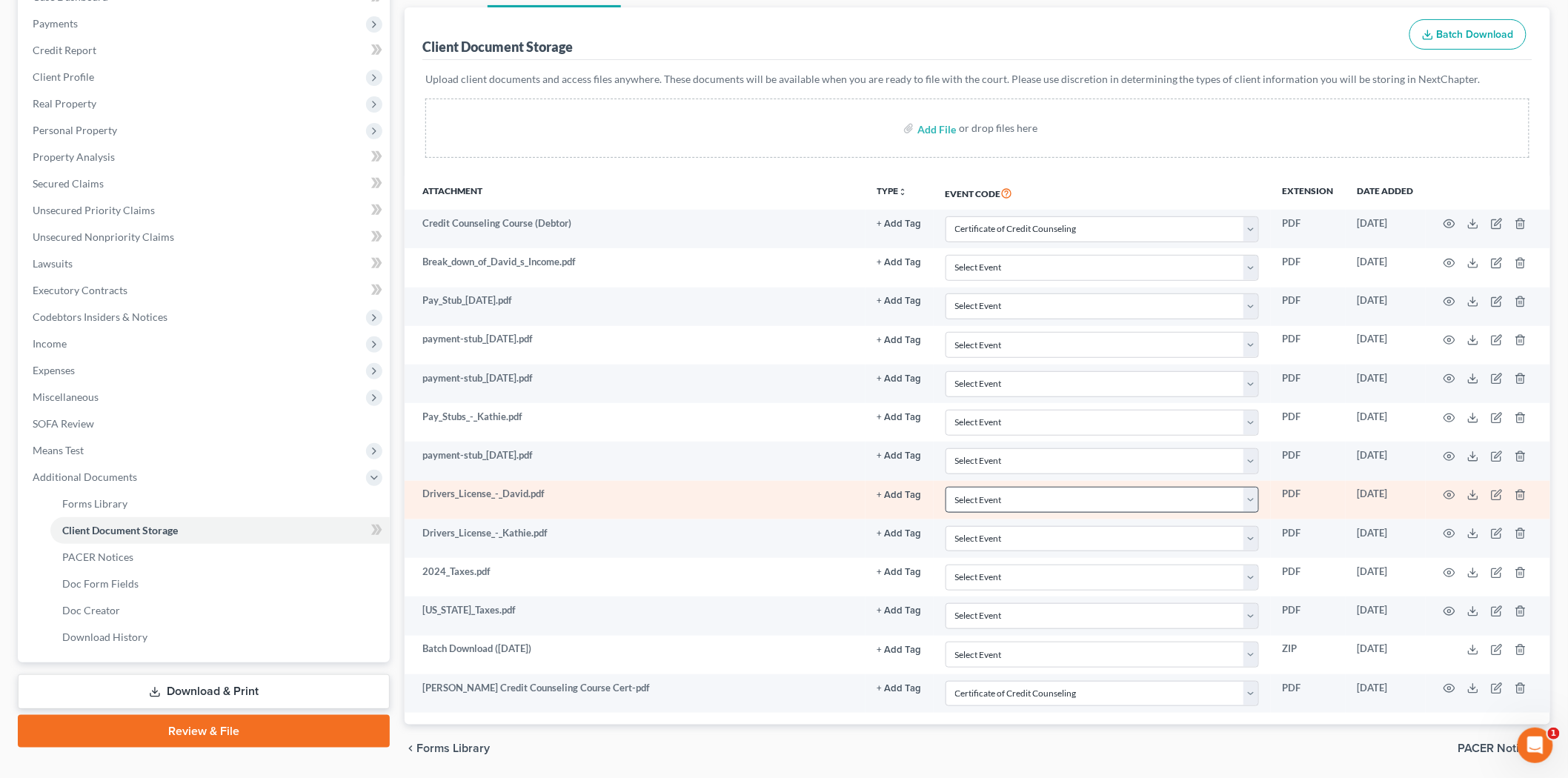
scroll to position [223, 0]
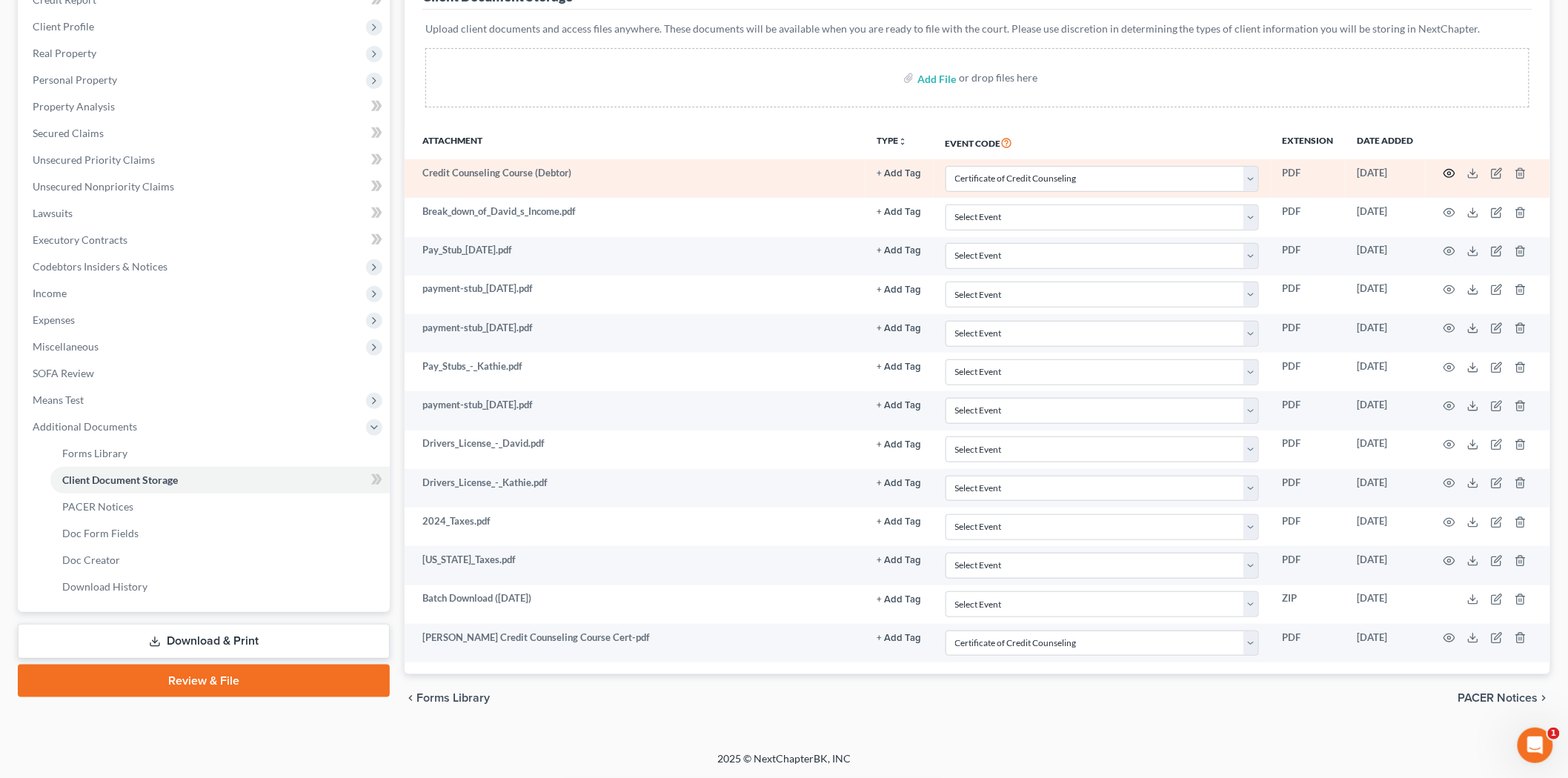
click at [1453, 170] on icon "button" at bounding box center [1451, 173] width 11 height 9
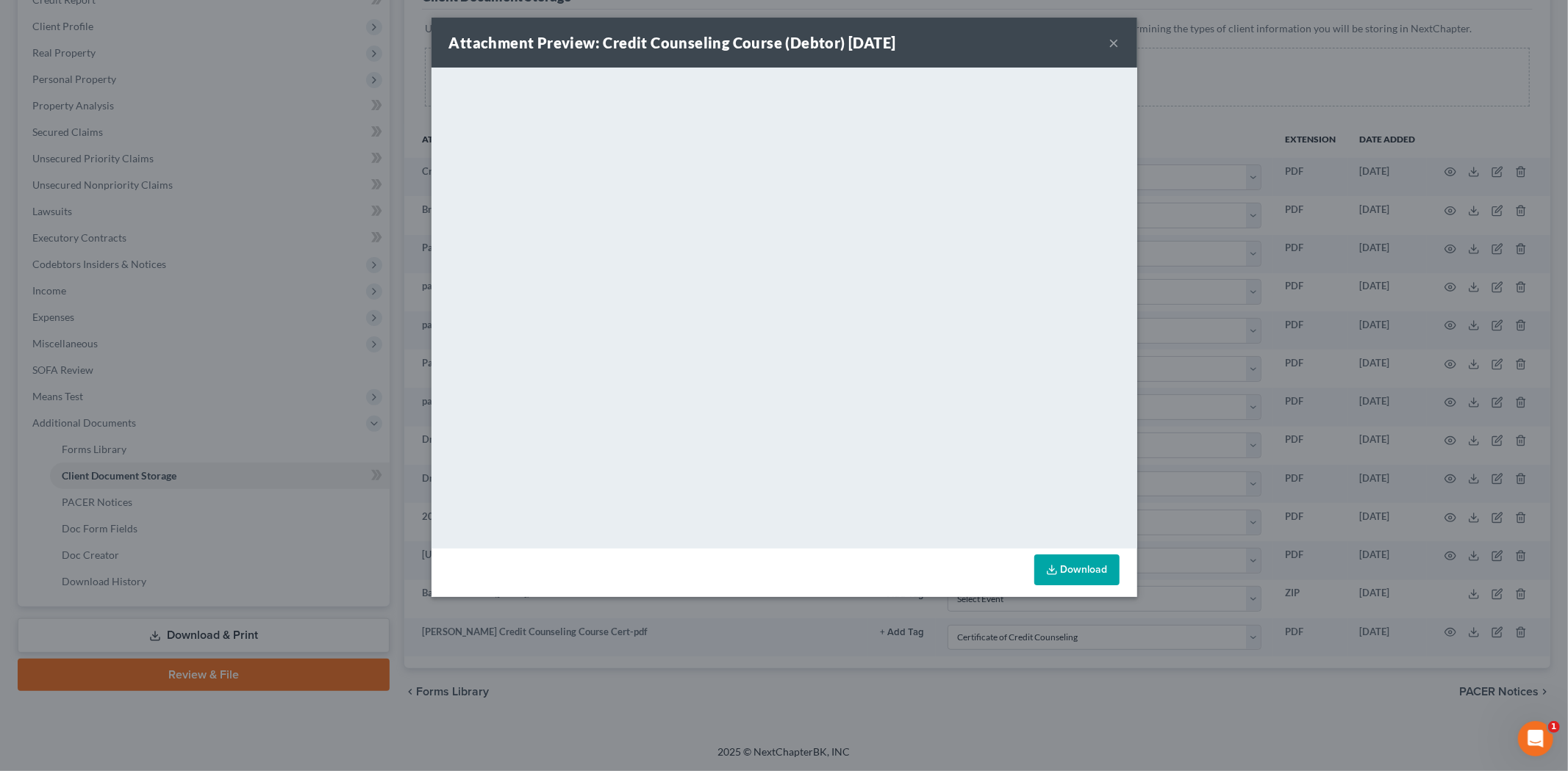
click at [1113, 48] on button "×" at bounding box center [1114, 42] width 10 height 18
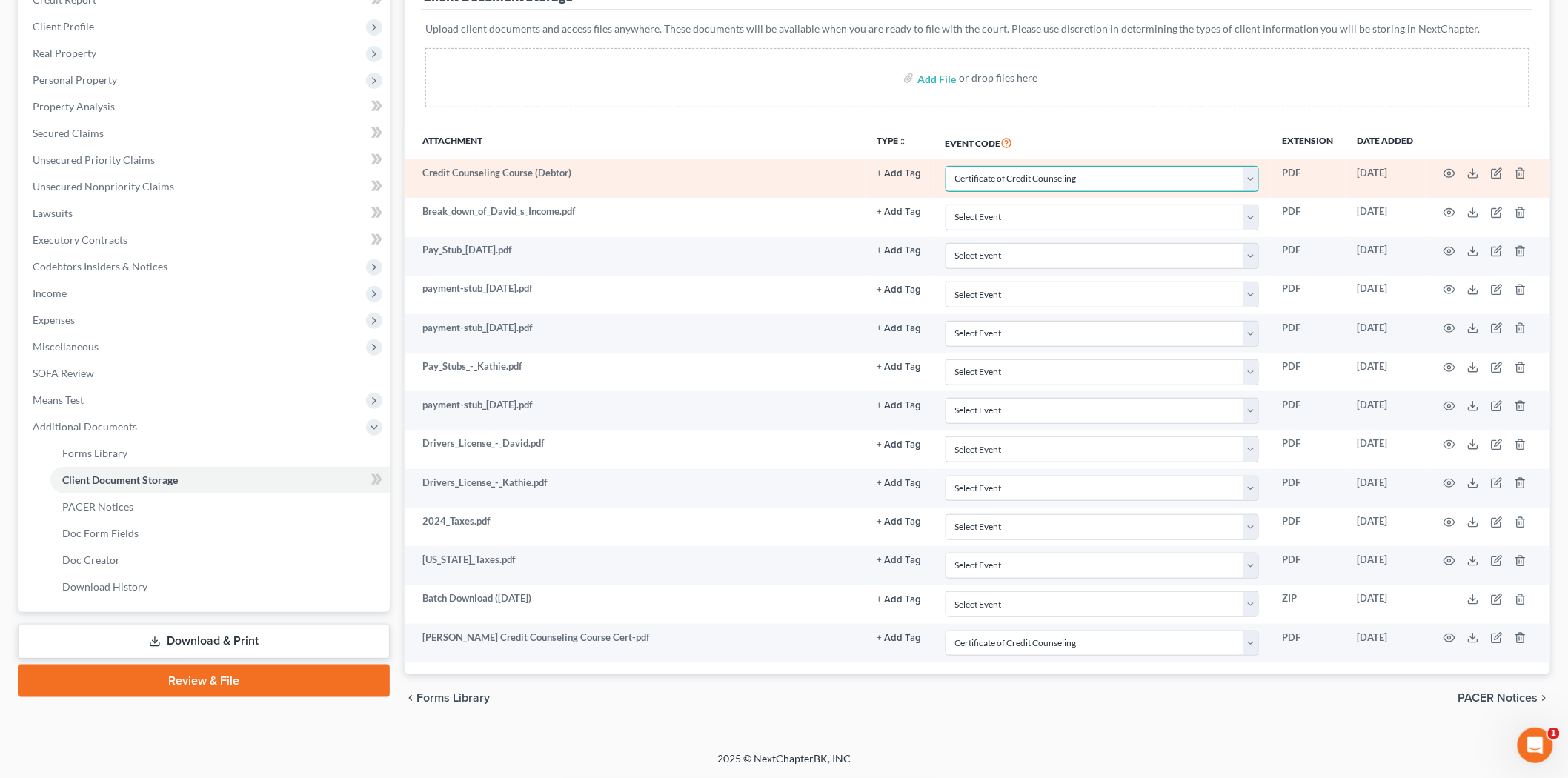
click at [1108, 175] on select "Select Event 20 Largest Unsecured Creditors Amended List of Creditors and Verif…" at bounding box center [1102, 178] width 314 height 26
click at [1448, 172] on icon "button" at bounding box center [1450, 173] width 12 height 12
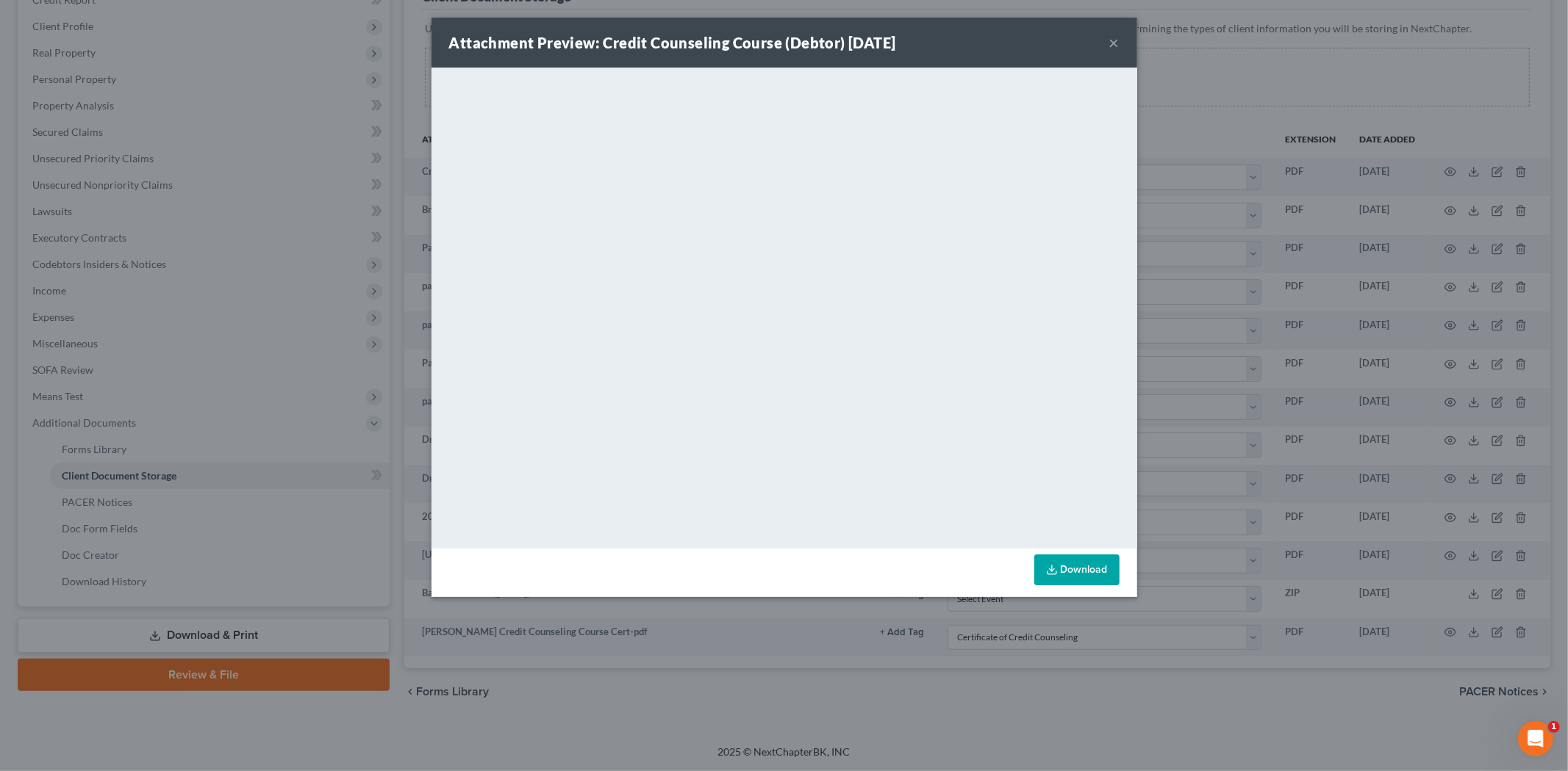
click at [1115, 41] on button "×" at bounding box center [1114, 42] width 10 height 18
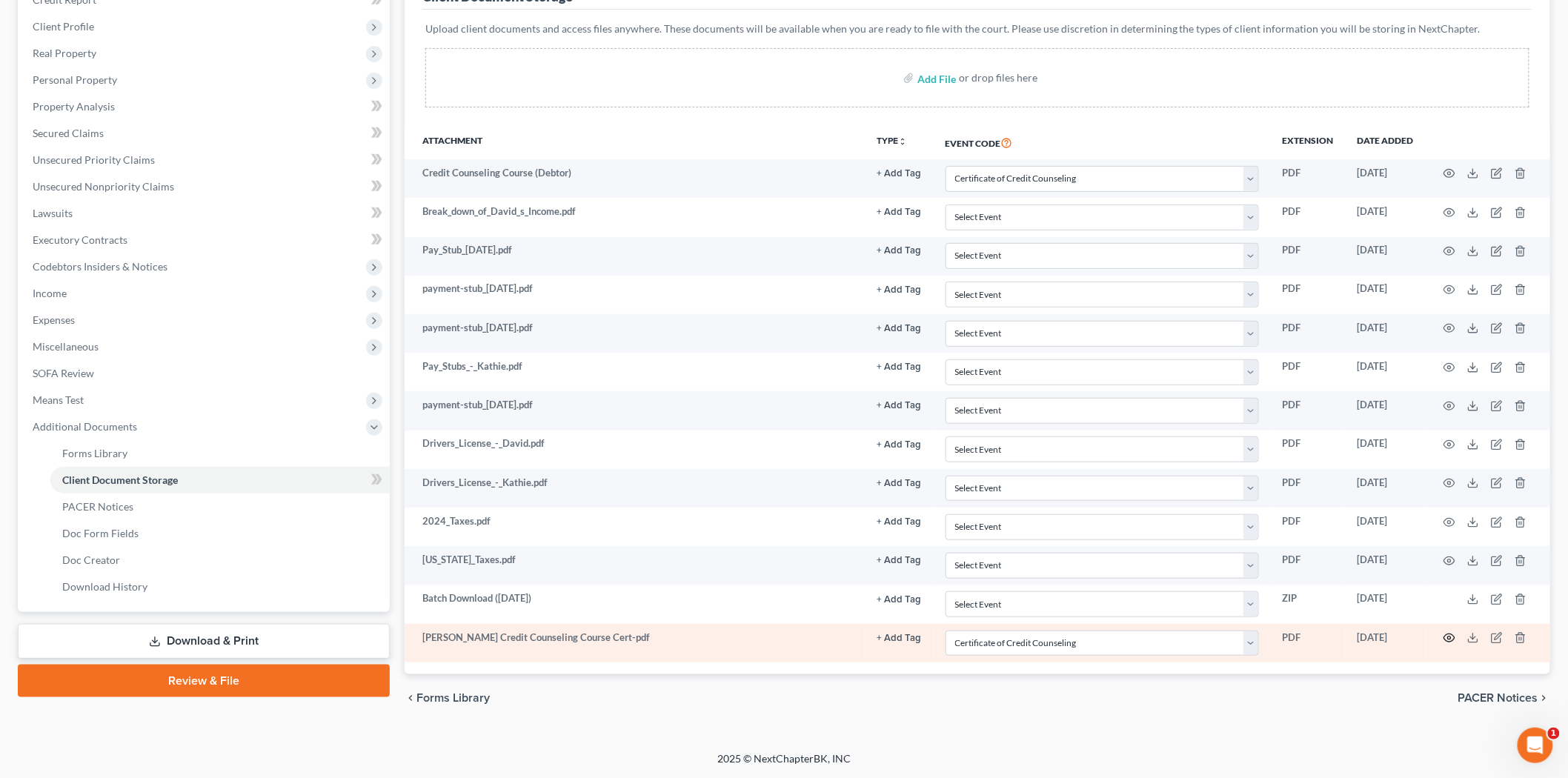
click at [1451, 635] on icon "button" at bounding box center [1450, 638] width 12 height 12
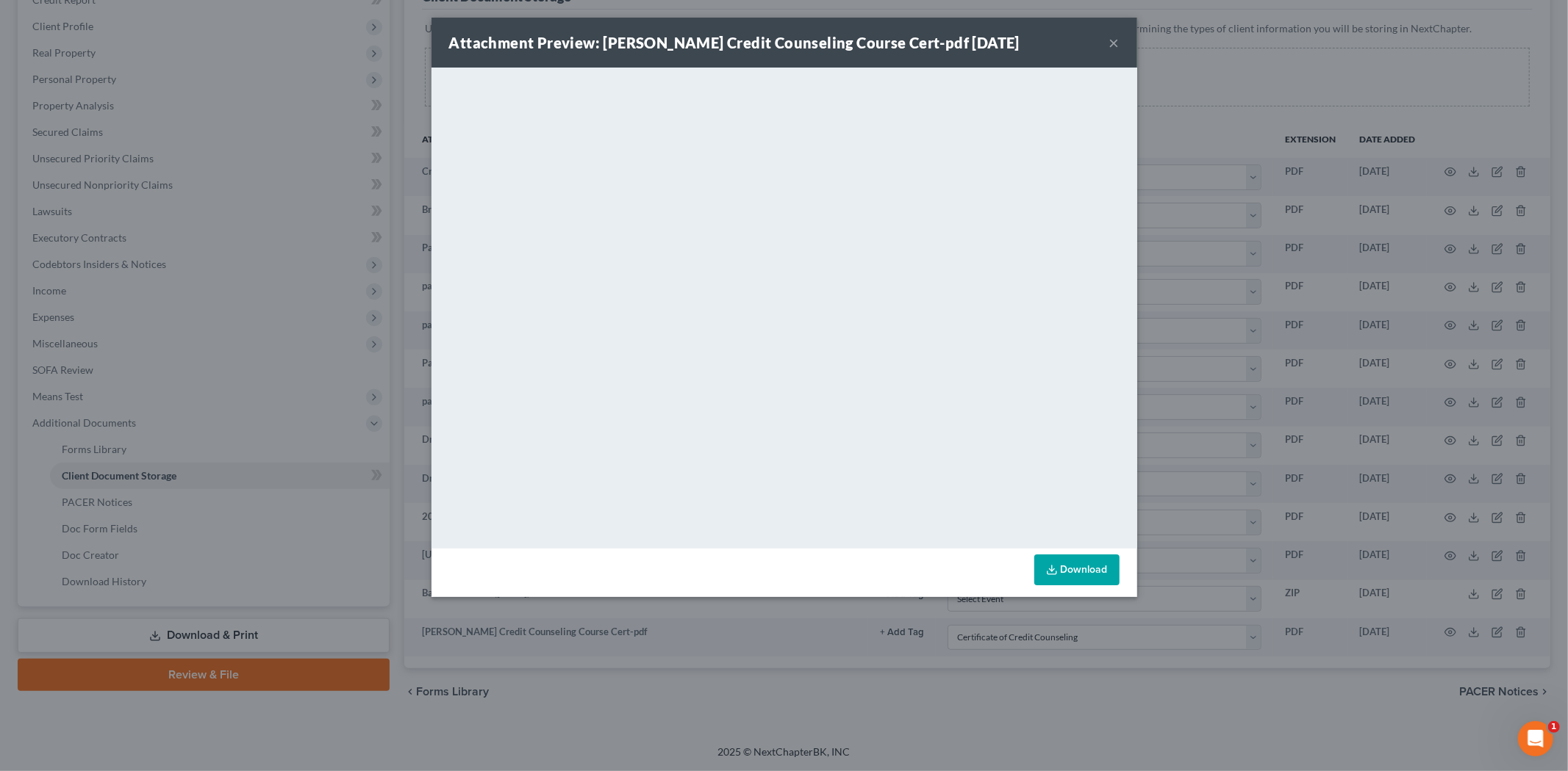
click at [1112, 39] on button "×" at bounding box center [1114, 42] width 10 height 18
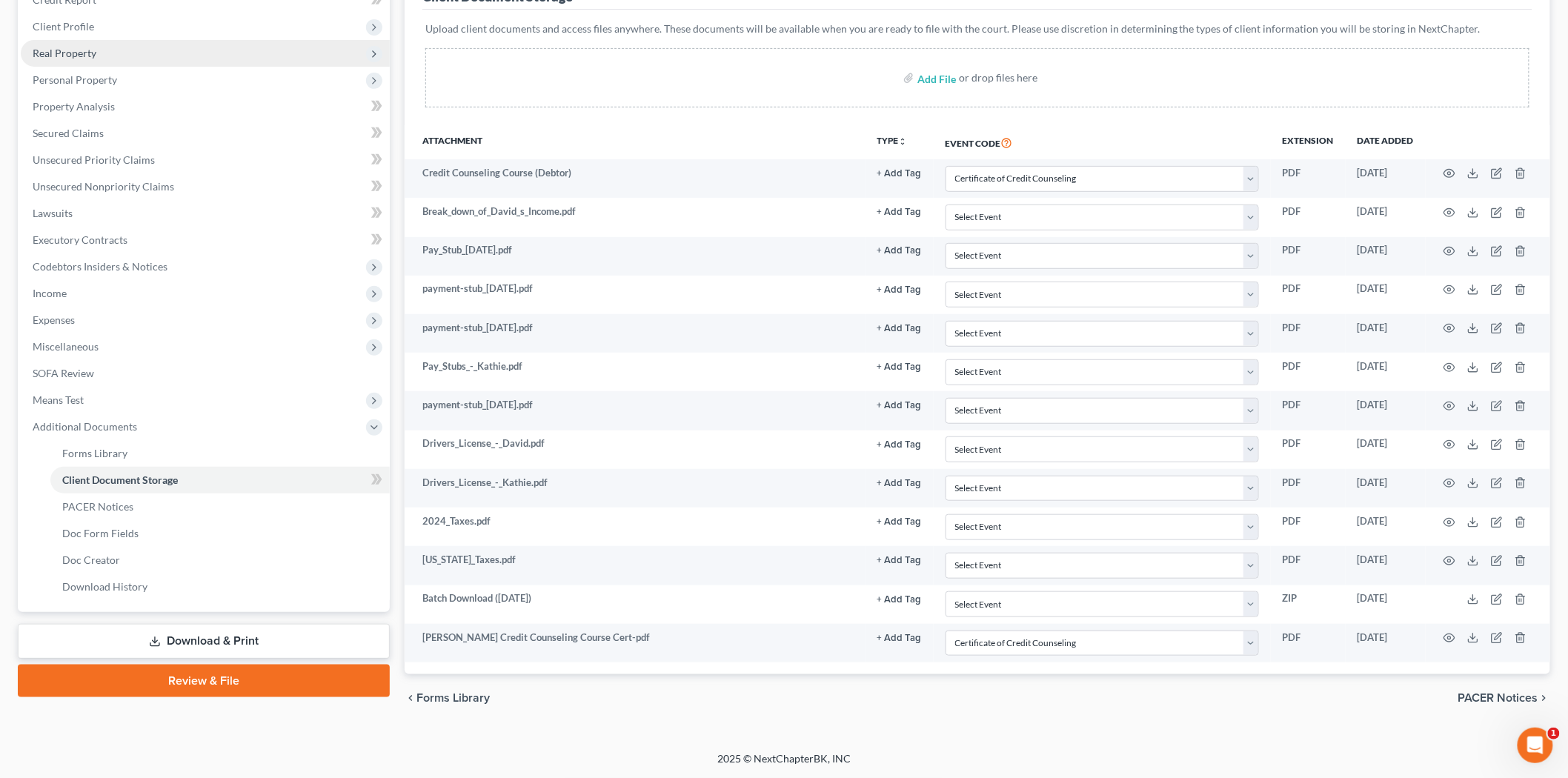
drag, startPoint x: 58, startPoint y: 23, endPoint x: 67, endPoint y: 39, distance: 18.4
click at [58, 23] on span "Client Profile" at bounding box center [63, 26] width 62 height 12
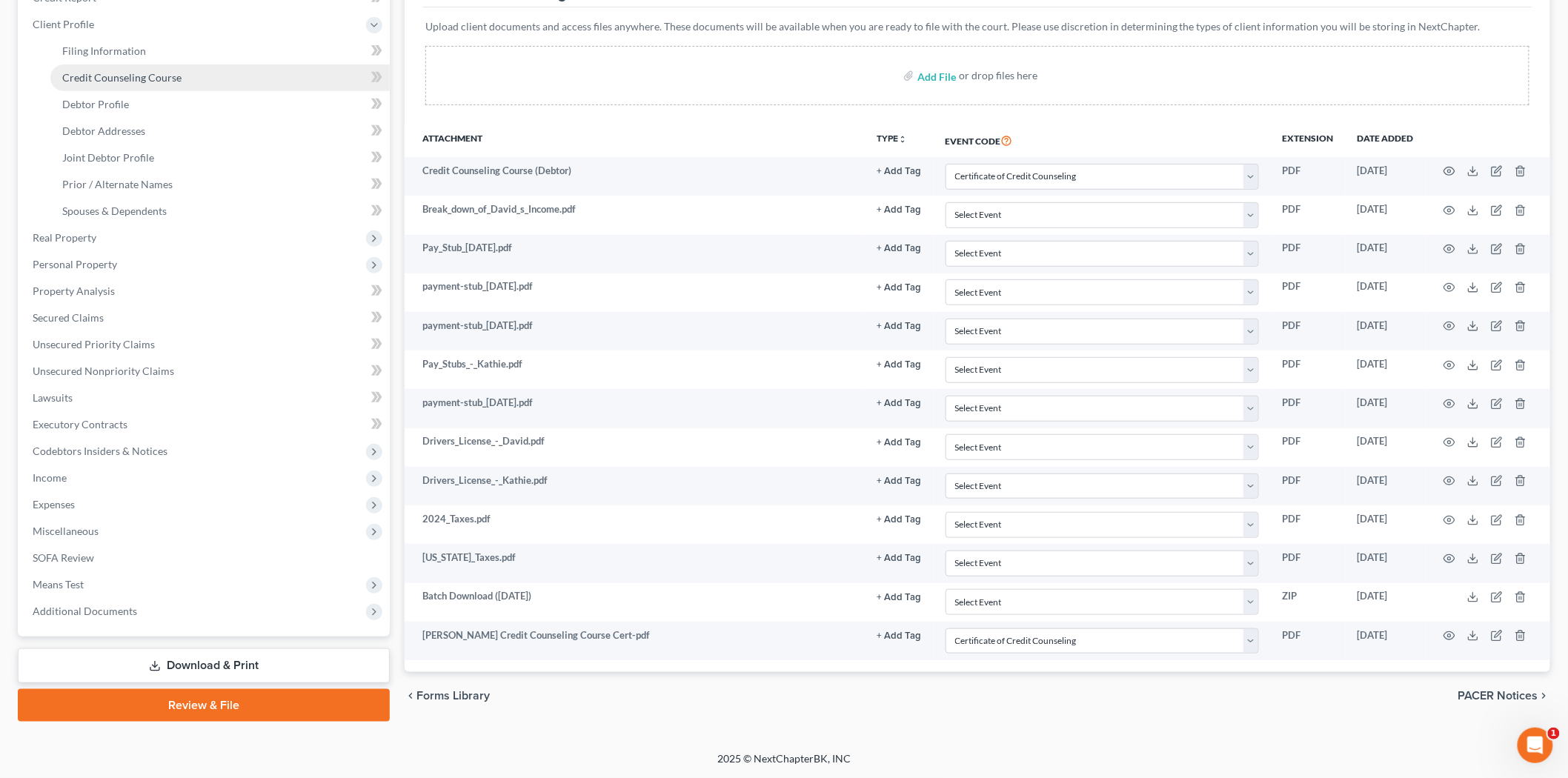
click at [100, 79] on span "Credit Counseling Course" at bounding box center [122, 77] width 119 height 12
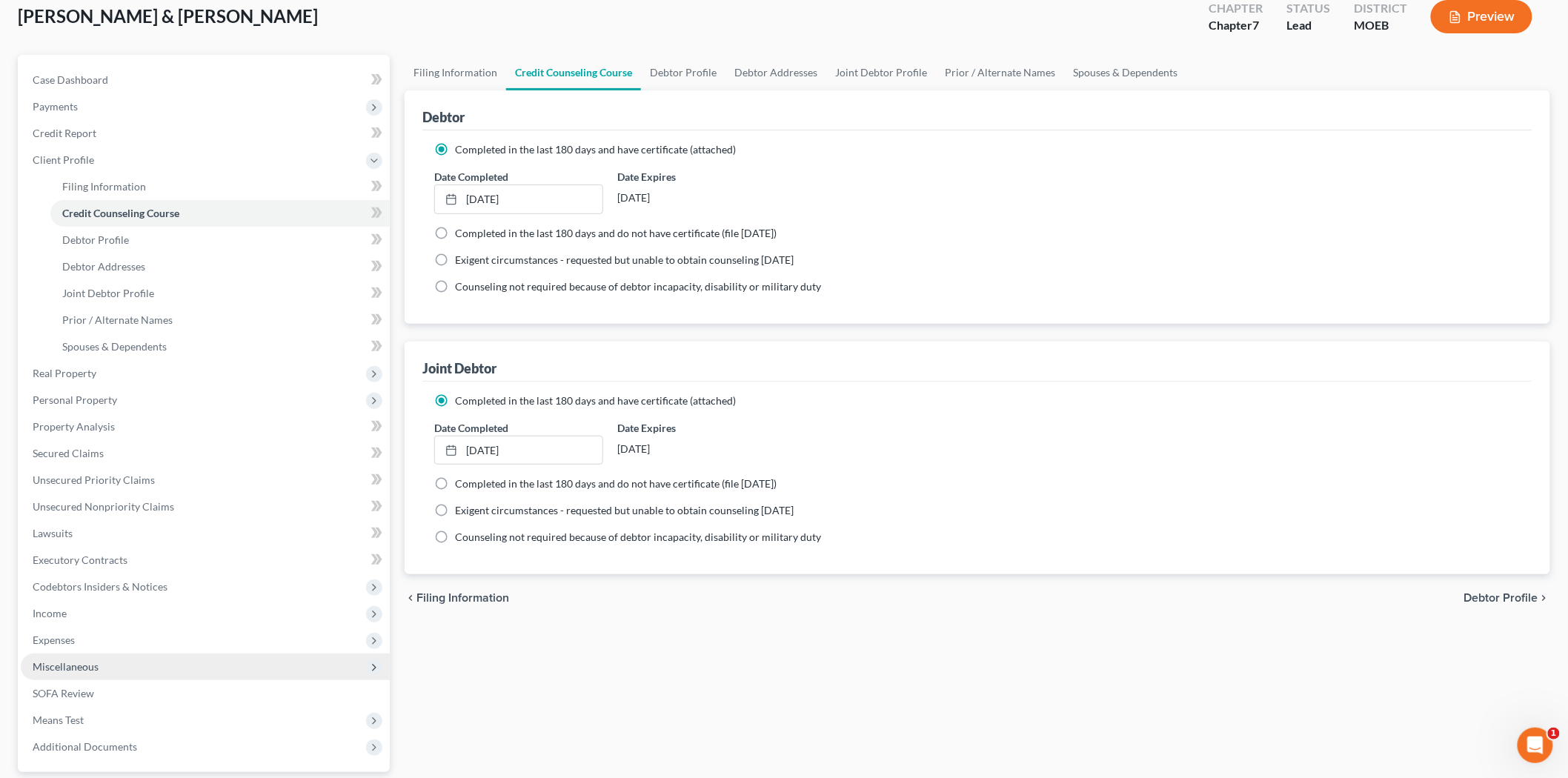
scroll to position [221, 0]
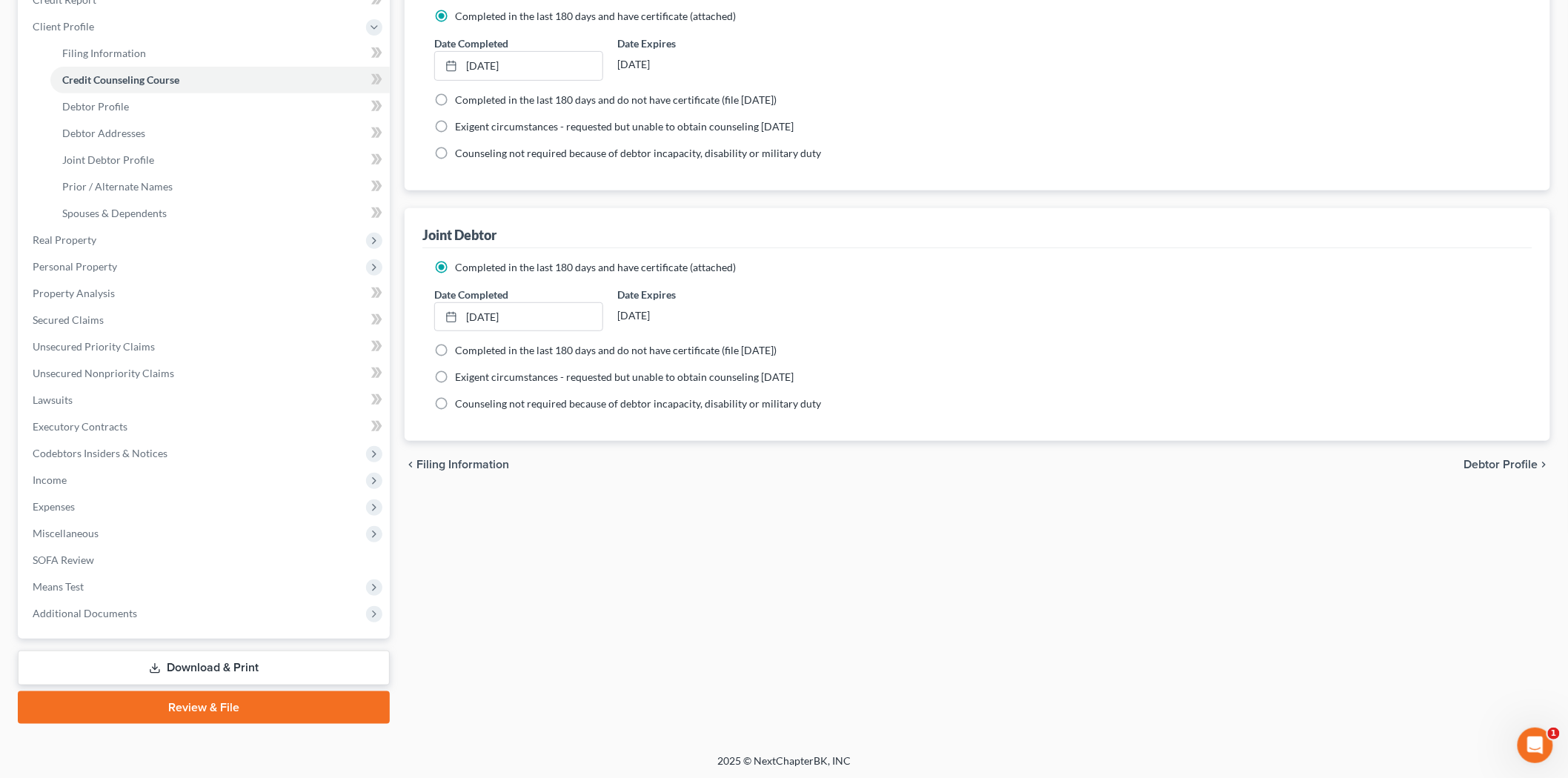
click at [182, 669] on link "Download & Print" at bounding box center [204, 668] width 372 height 35
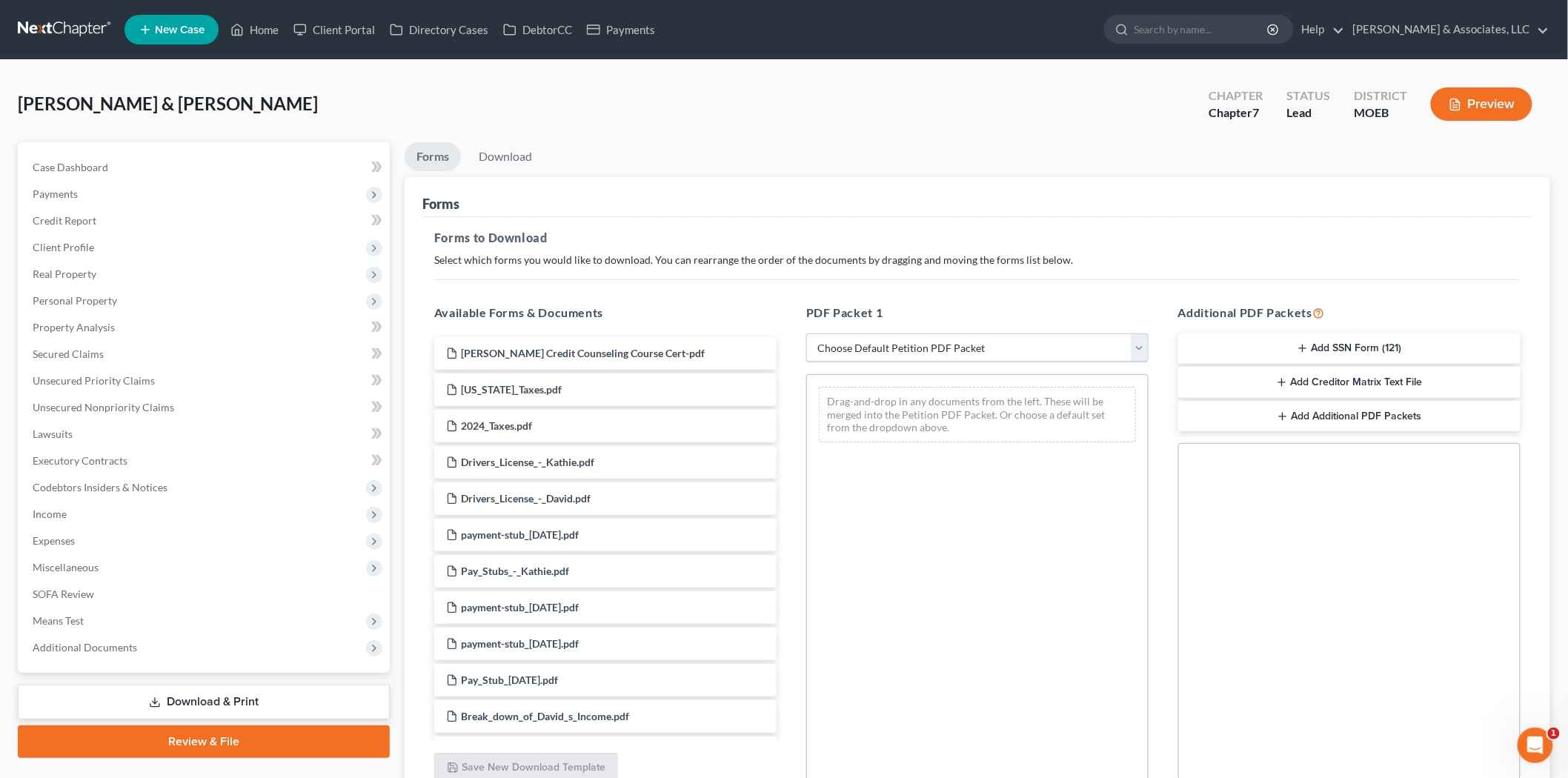
drag, startPoint x: 847, startPoint y: 347, endPoint x: 850, endPoint y: 361, distance: 14.3
click at [847, 347] on select "Choose Default Petition PDF Packet Complete Bankruptcy Petition (all forms and …" at bounding box center [977, 348] width 342 height 29
select select "0"
click at [806, 334] on select "Choose Default Petition PDF Packet Complete Bankruptcy Petition (all forms and …" at bounding box center [977, 348] width 342 height 29
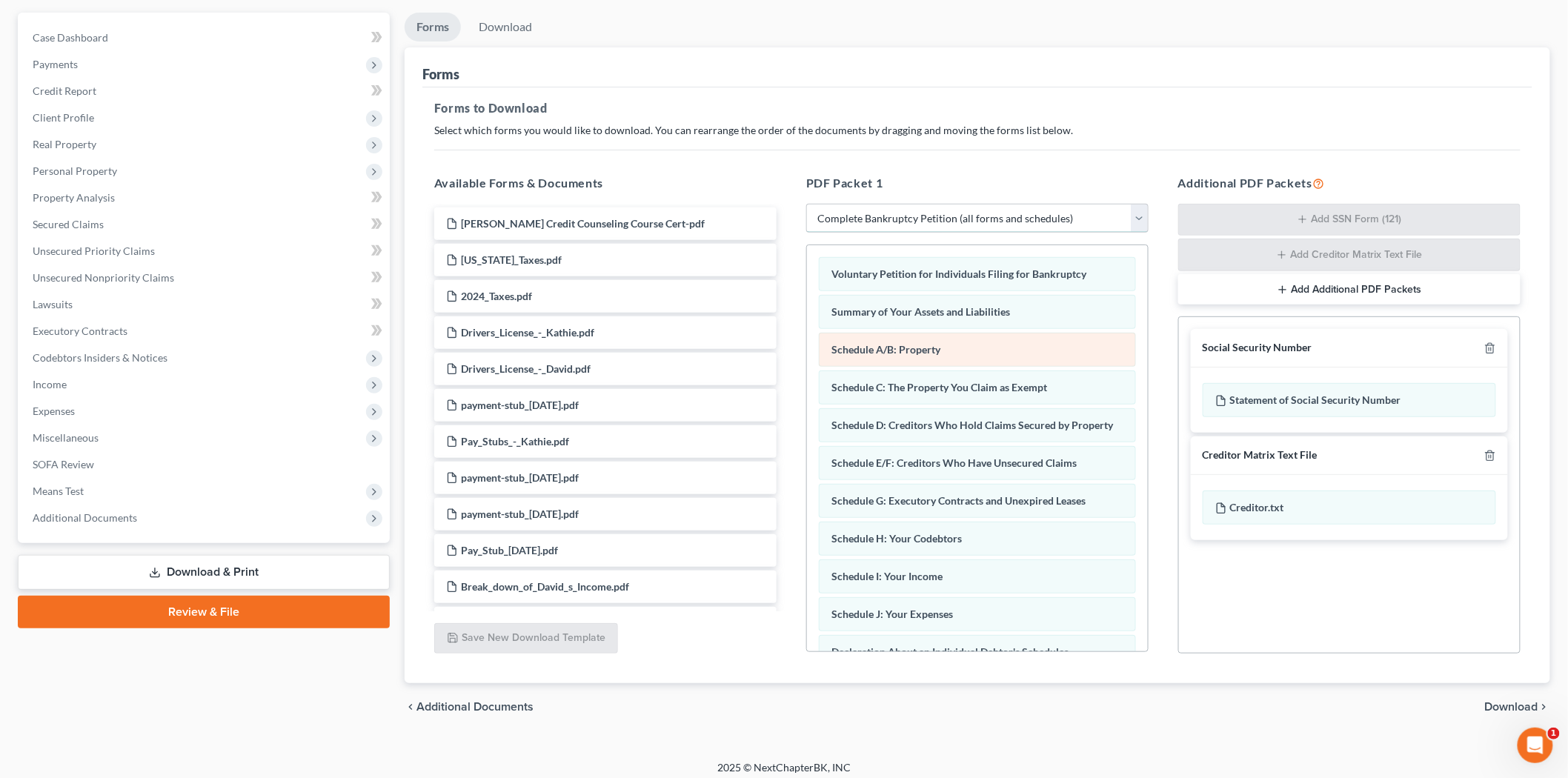
scroll to position [138, 0]
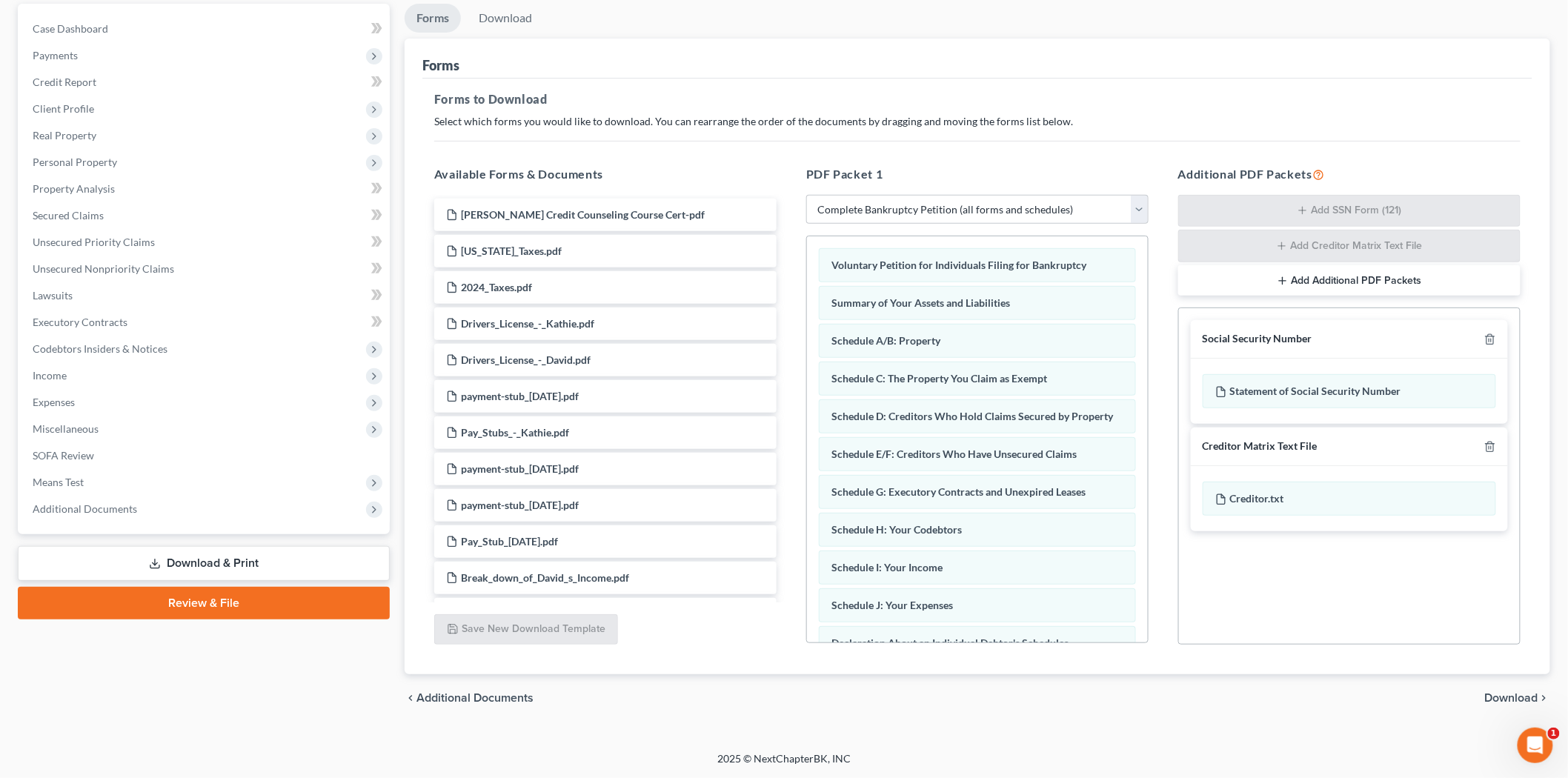
click at [213, 557] on link "Download & Print" at bounding box center [204, 564] width 372 height 35
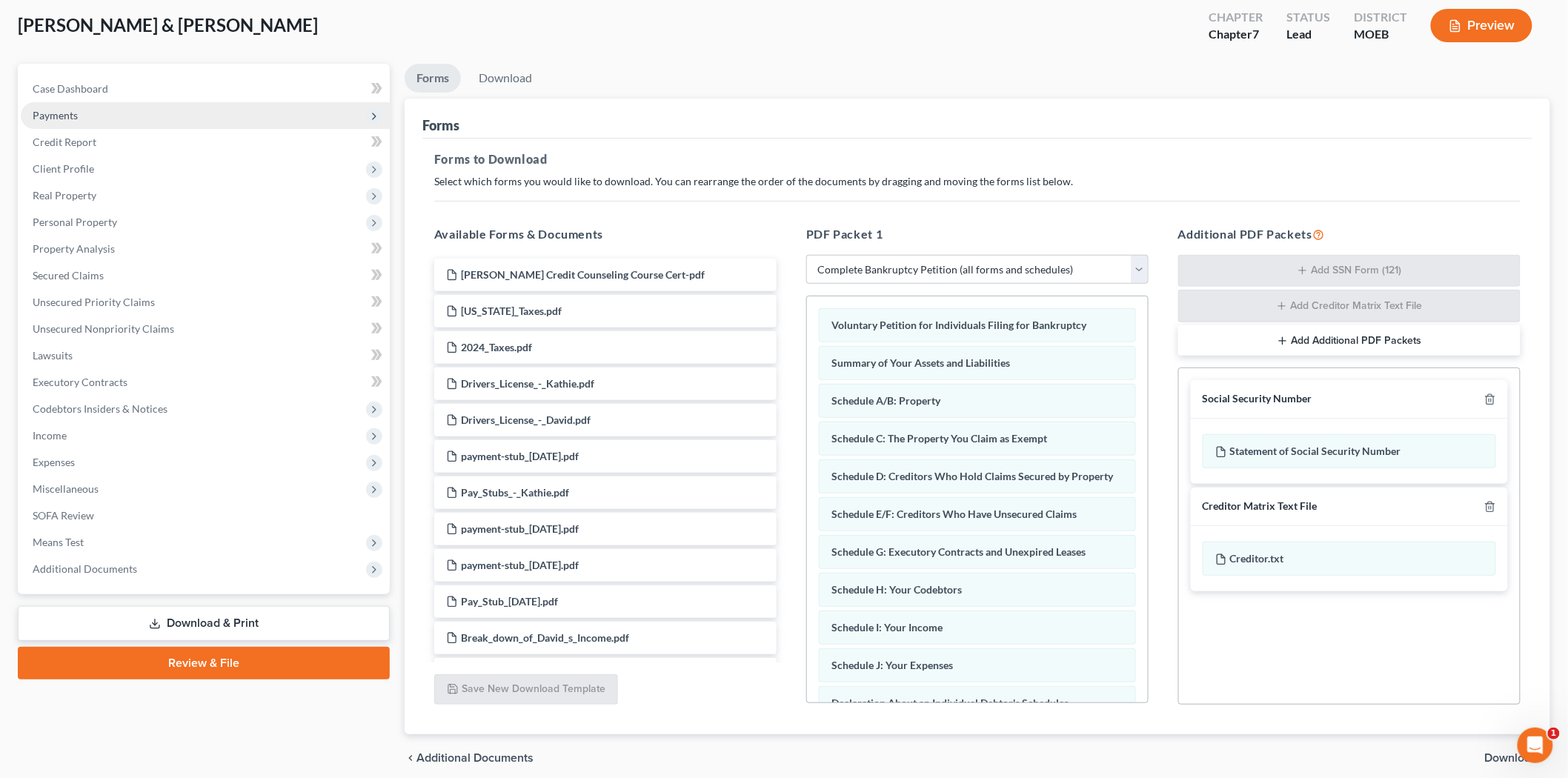
scroll to position [0, 0]
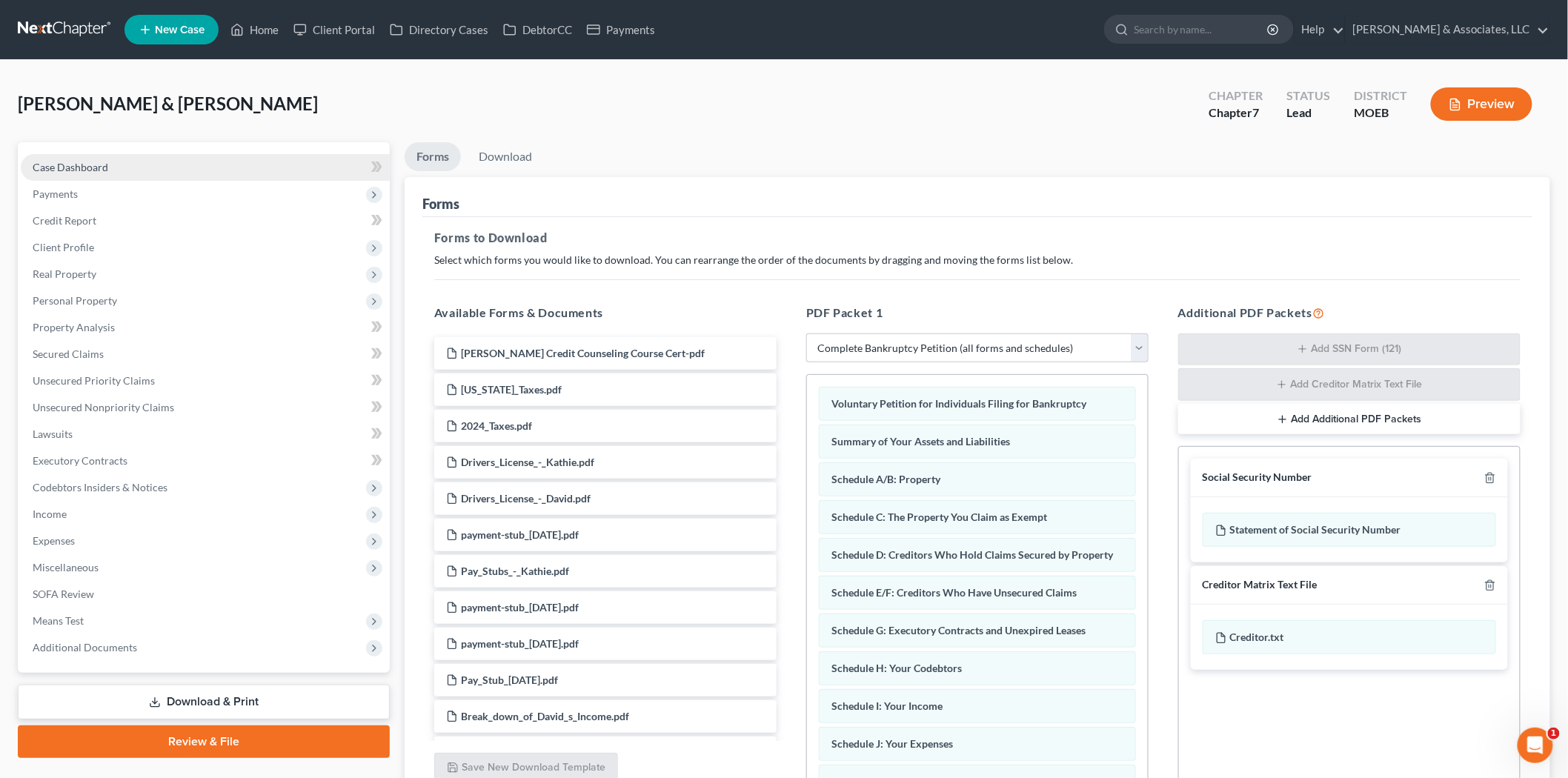
click at [89, 169] on span "Case Dashboard" at bounding box center [70, 167] width 76 height 12
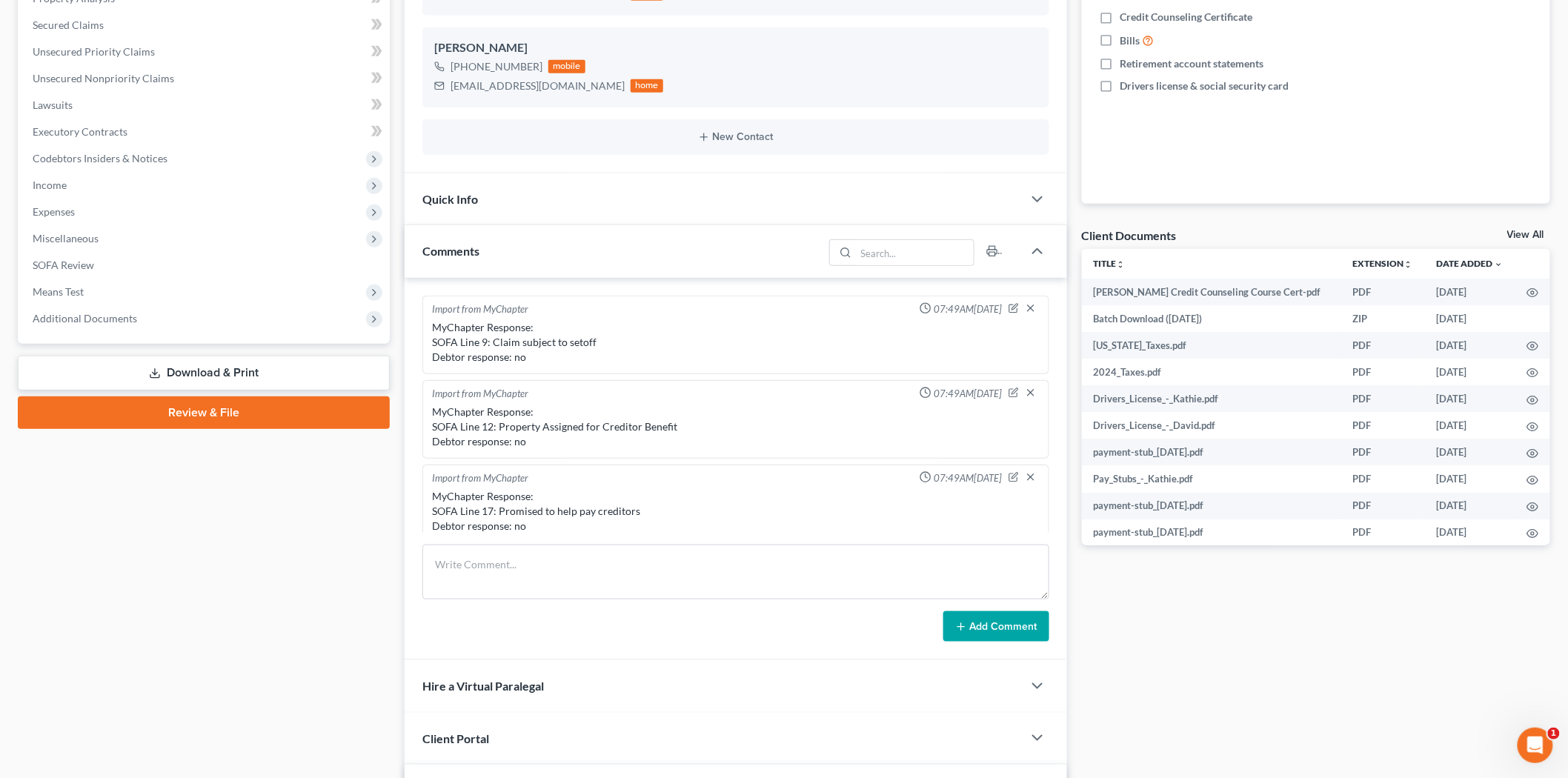
scroll to position [1382, 0]
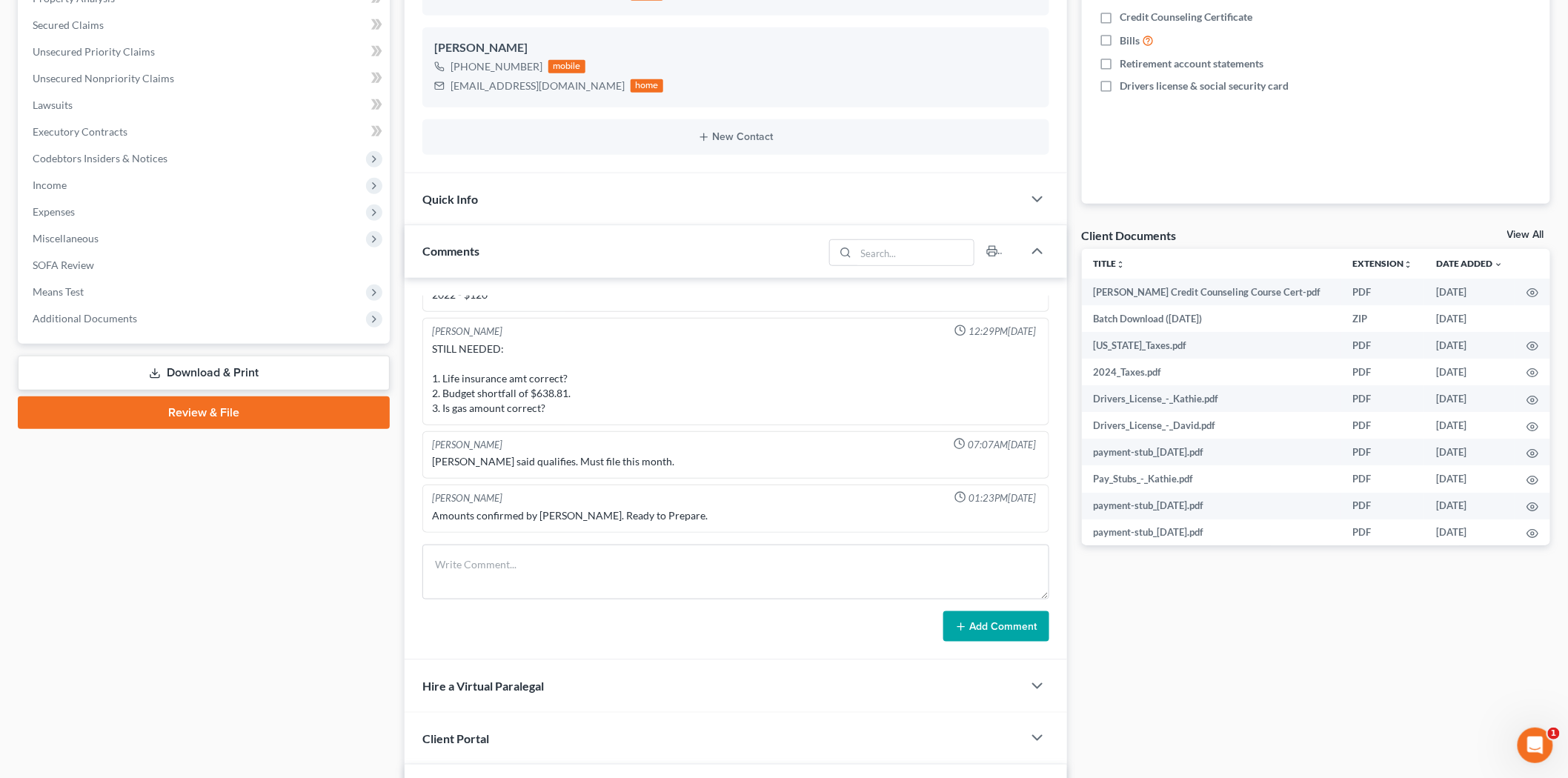
click at [216, 366] on link "Download & Print" at bounding box center [204, 373] width 372 height 35
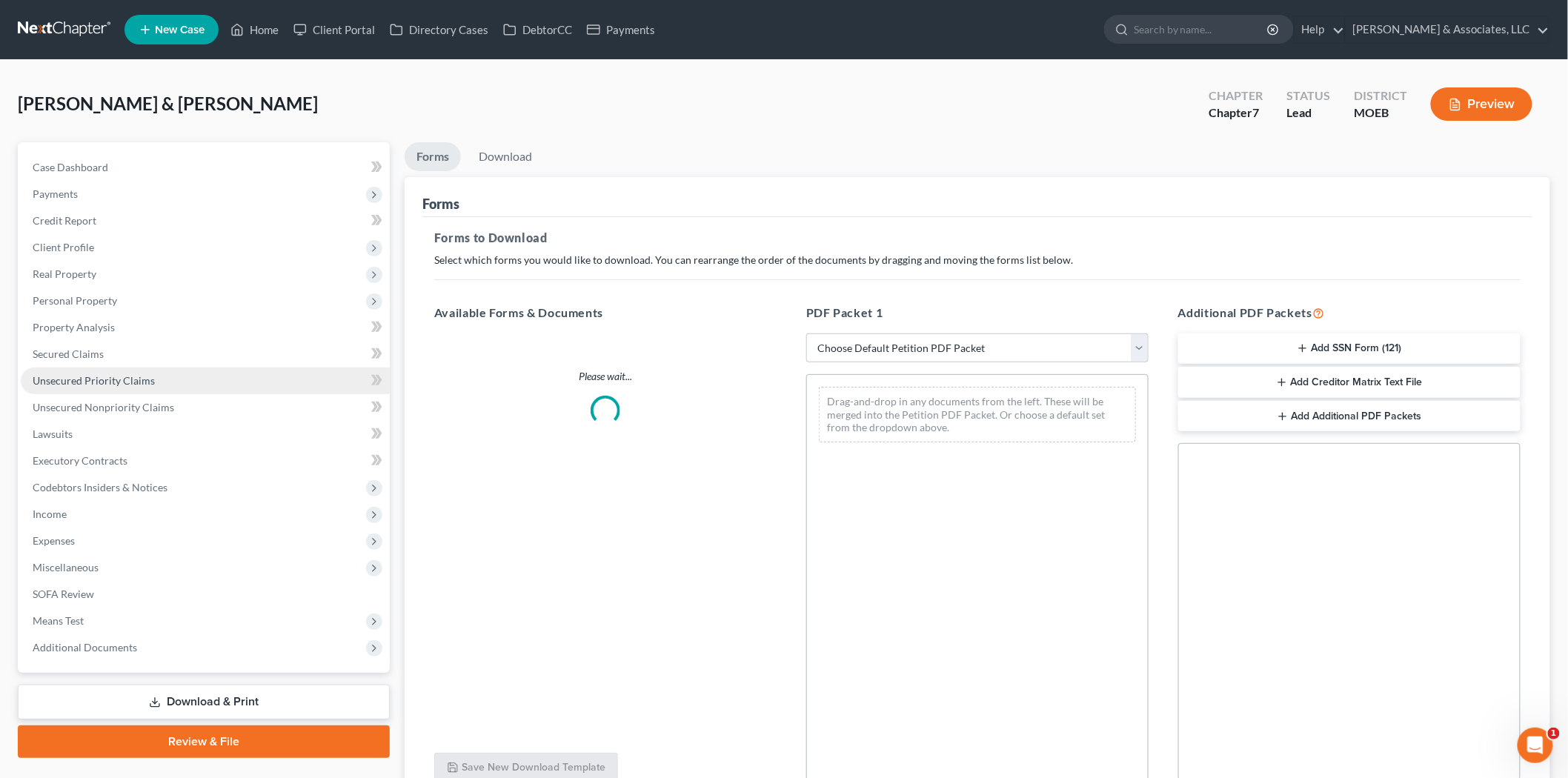
click at [183, 370] on link "Unsecured Priority Claims" at bounding box center [206, 381] width 369 height 27
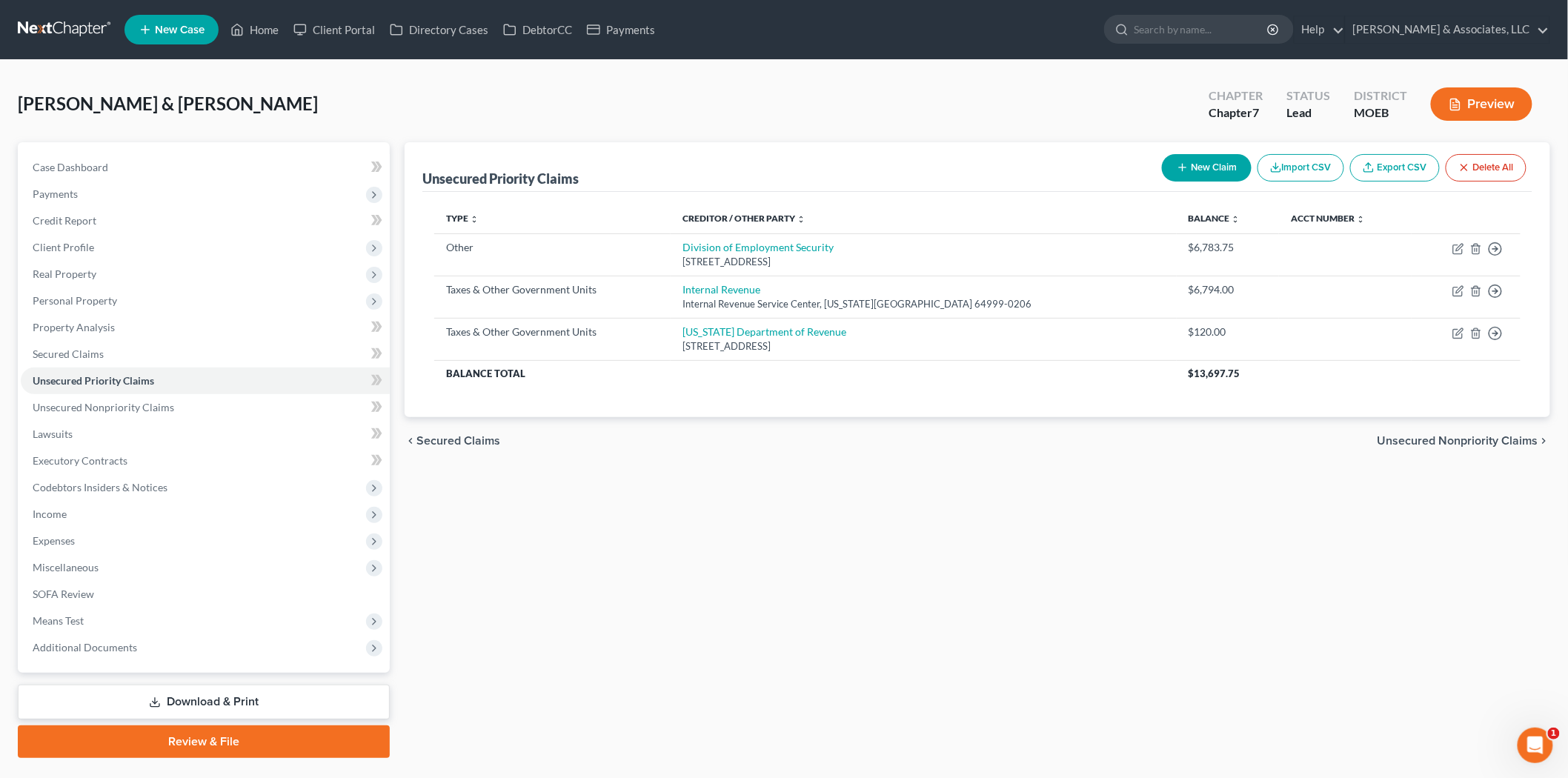
click at [223, 698] on link "Download & Print" at bounding box center [204, 702] width 372 height 35
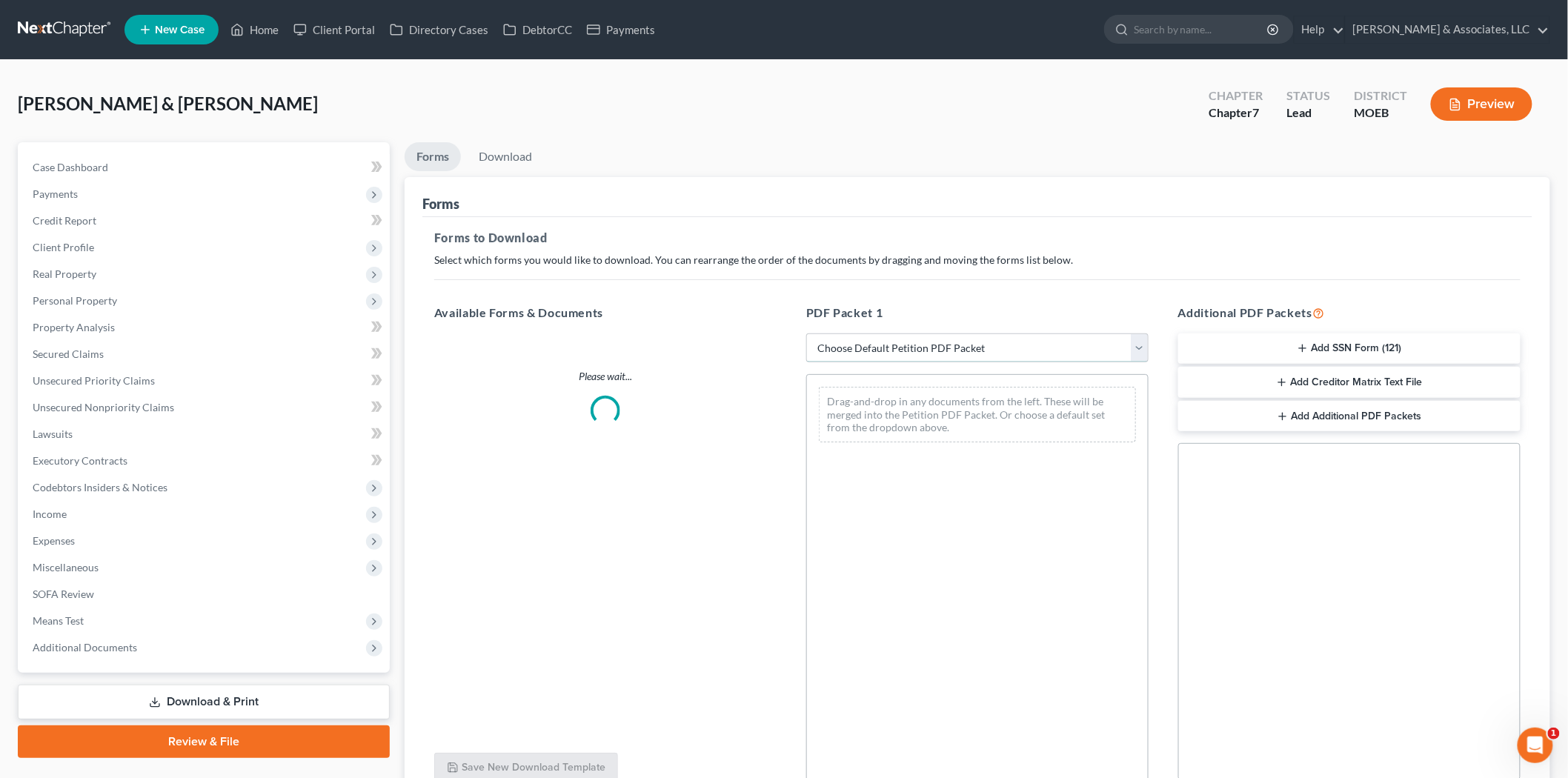
click at [900, 358] on select "Choose Default Petition PDF Packet Complete Bankruptcy Petition (all forms and …" at bounding box center [977, 348] width 342 height 29
select select "0"
click at [806, 334] on select "Choose Default Petition PDF Packet Complete Bankruptcy Petition (all forms and …" at bounding box center [977, 348] width 342 height 29
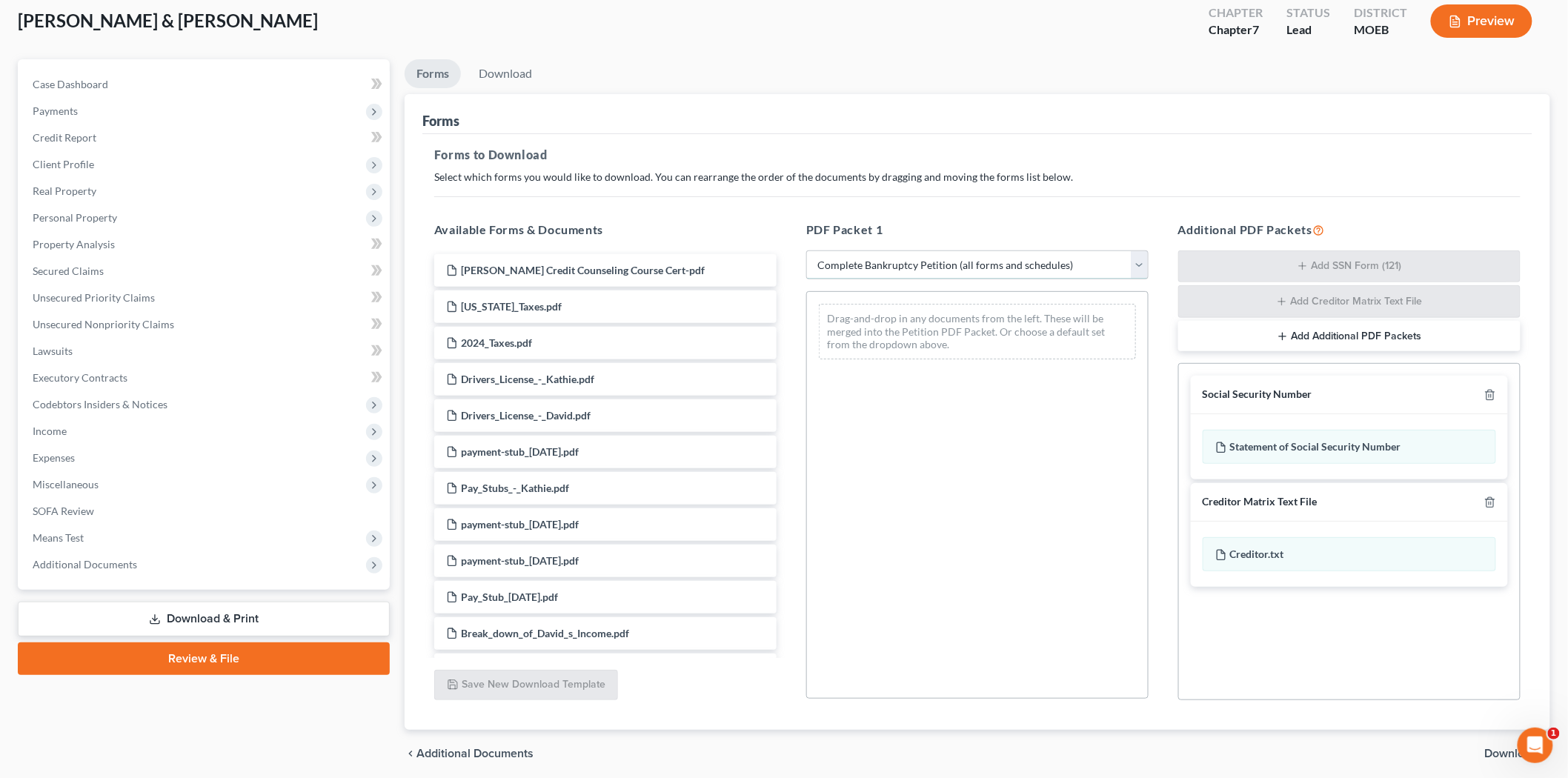
scroll to position [138, 0]
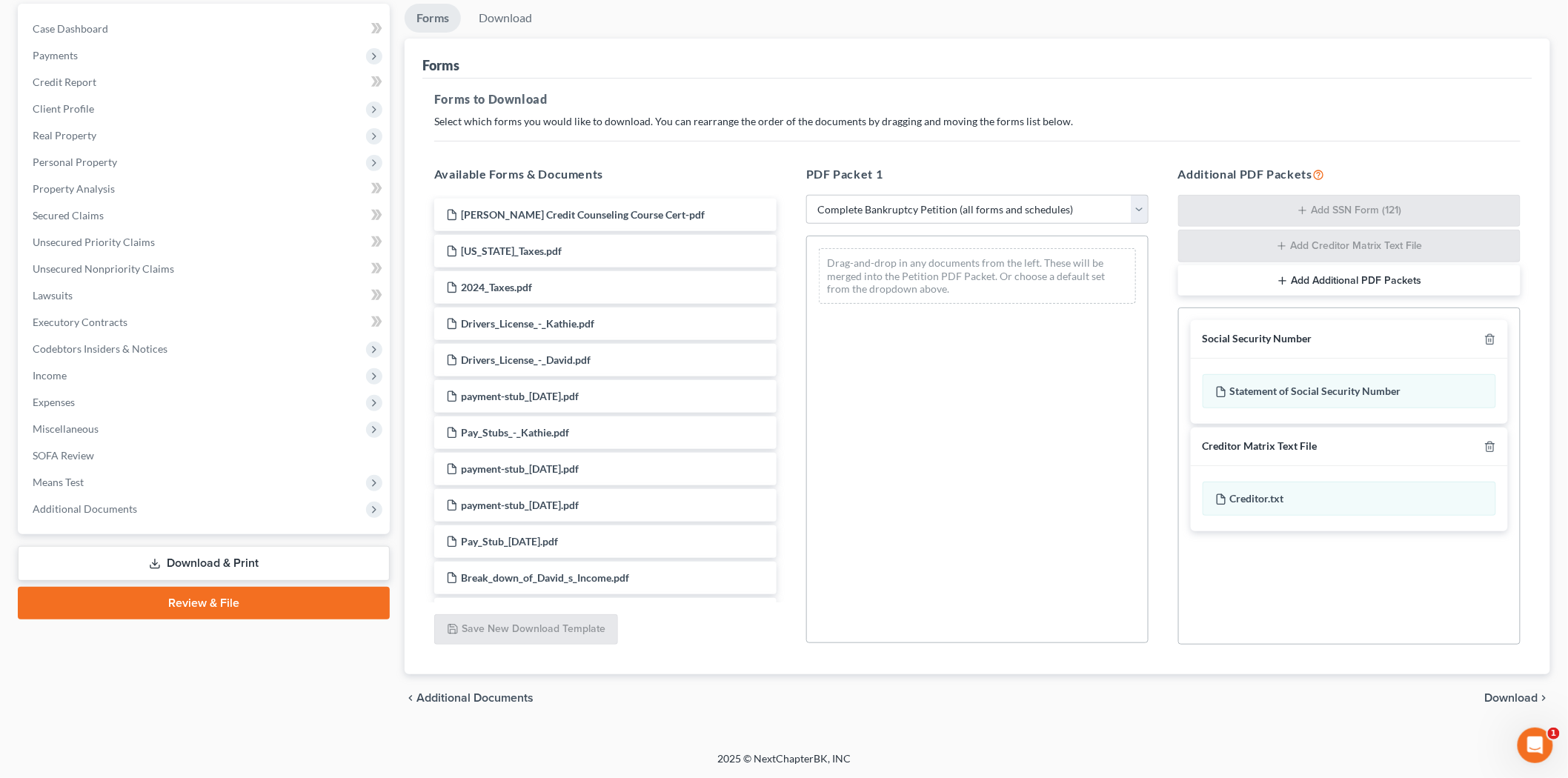
click at [1513, 698] on span "Download" at bounding box center [1512, 698] width 53 height 12
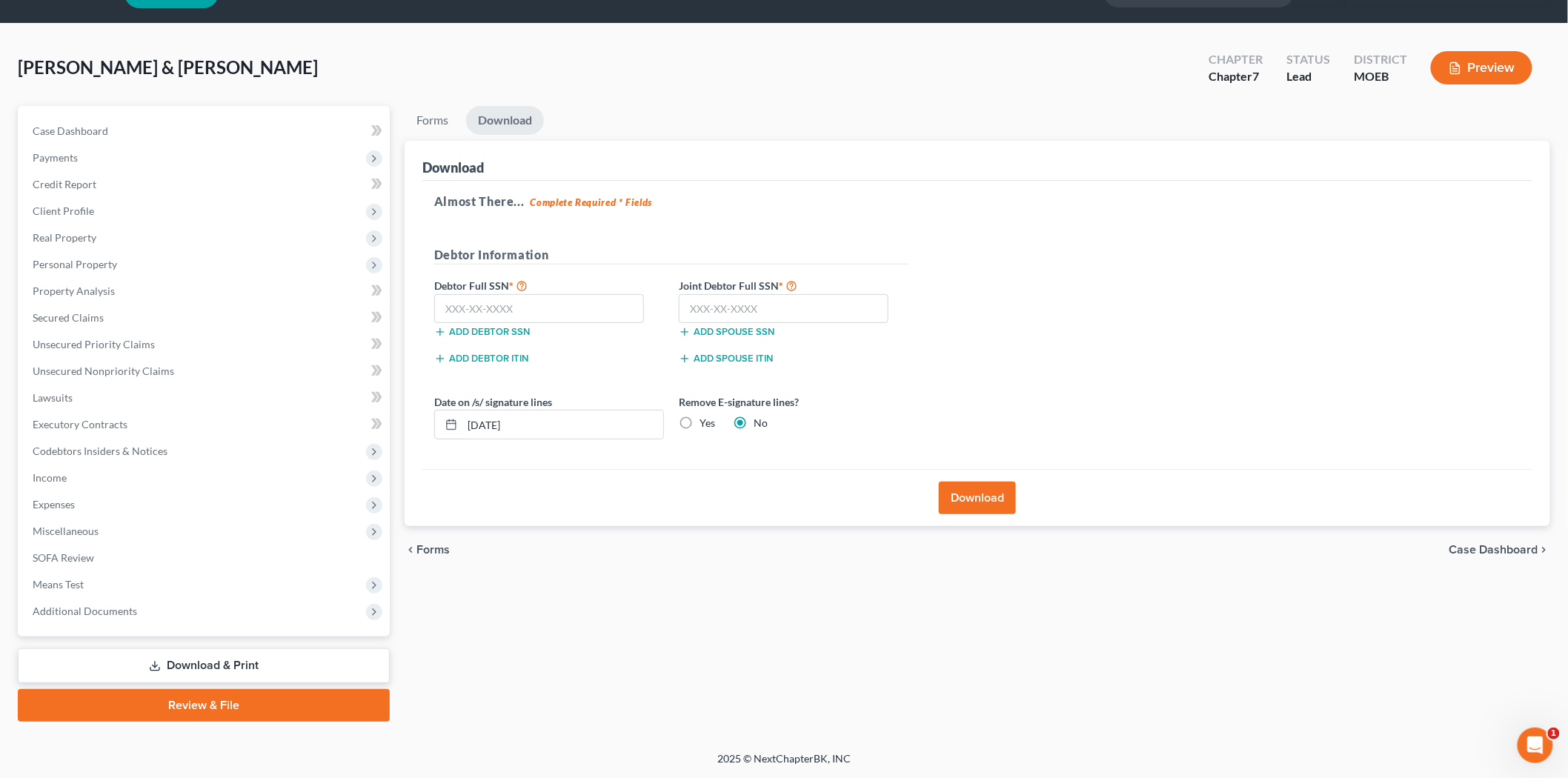
scroll to position [34, 0]
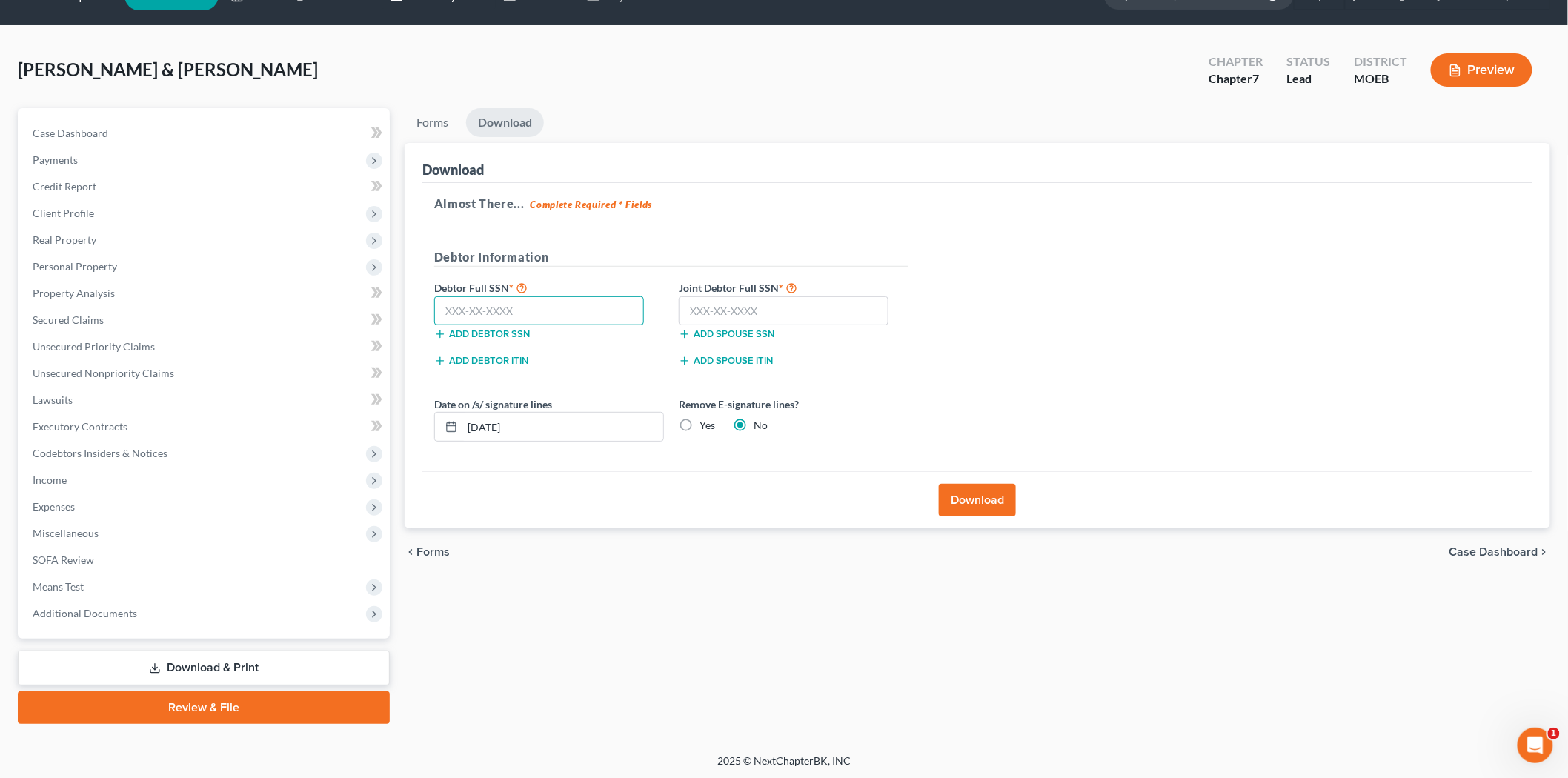
drag, startPoint x: 550, startPoint y: 322, endPoint x: 383, endPoint y: 0, distance: 362.7
click at [550, 322] on input "text" at bounding box center [538, 311] width 209 height 29
type input "543-80-4418"
click at [764, 317] on input "text" at bounding box center [784, 311] width 209 height 29
type input "514-78-9788"
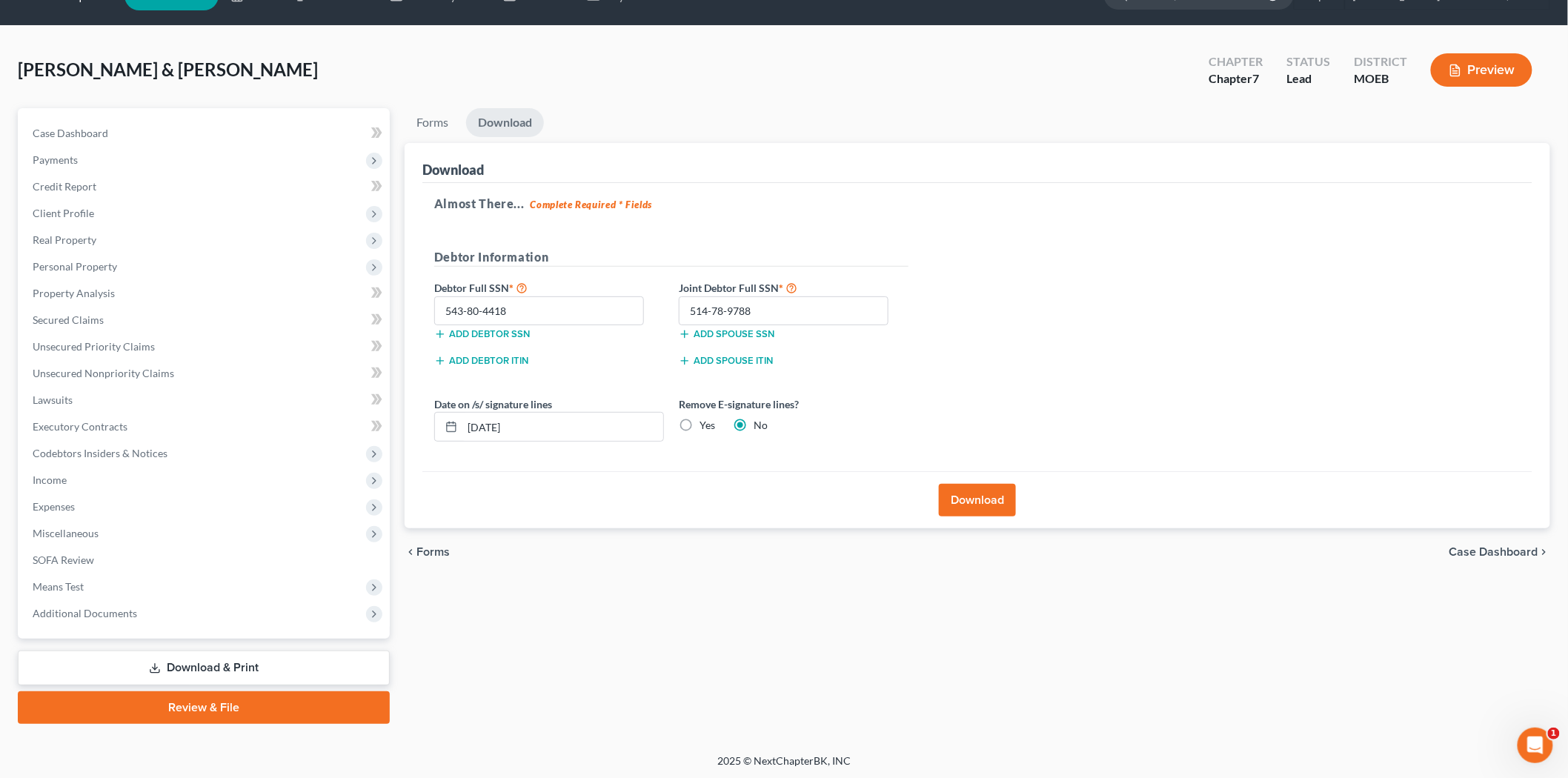
click at [973, 498] on button "Download" at bounding box center [977, 500] width 77 height 32
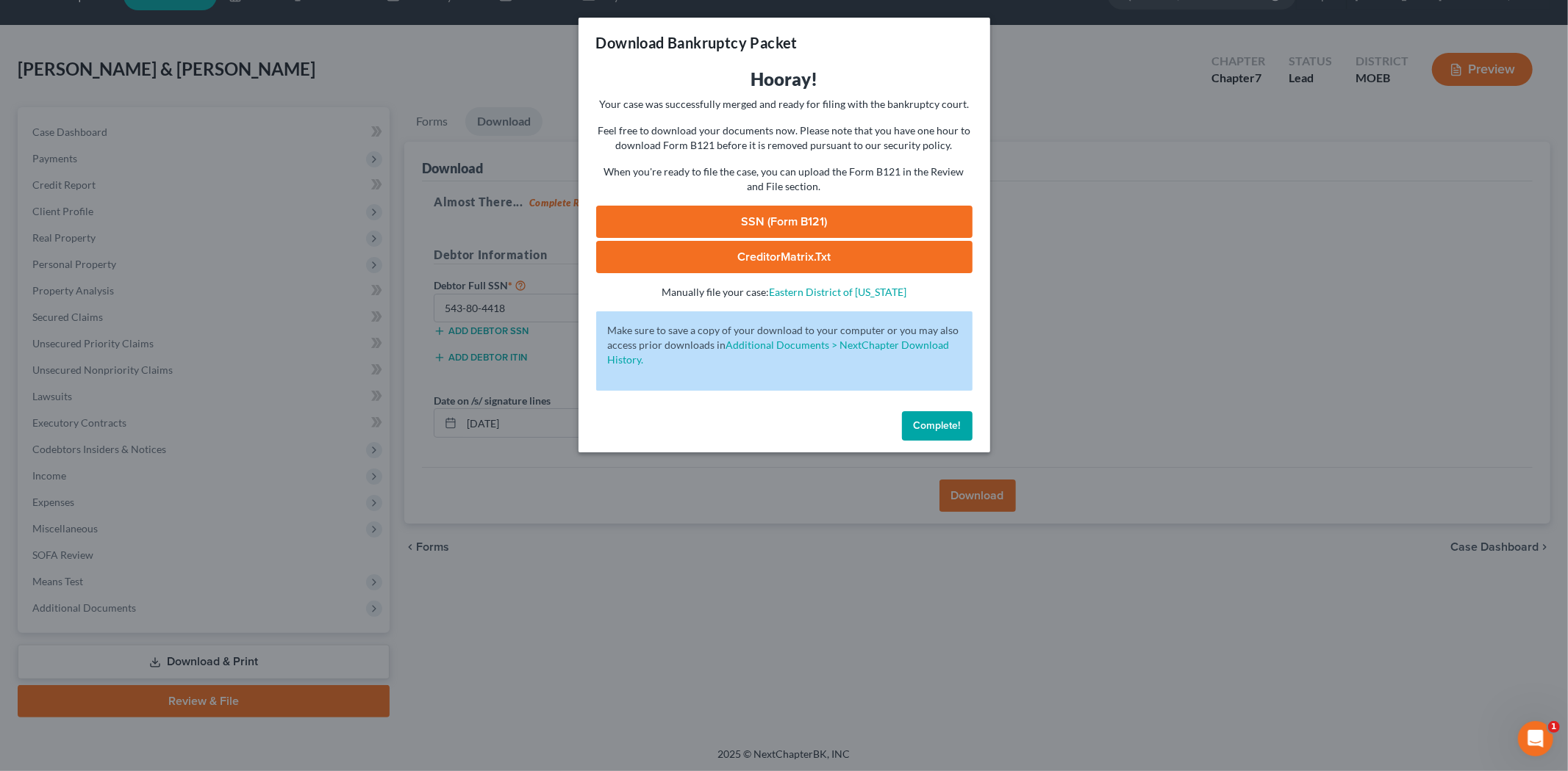
click at [570, 503] on div "Download Bankruptcy Packet Hooray! Your case was successfully merged and ready …" at bounding box center [784, 385] width 1568 height 771
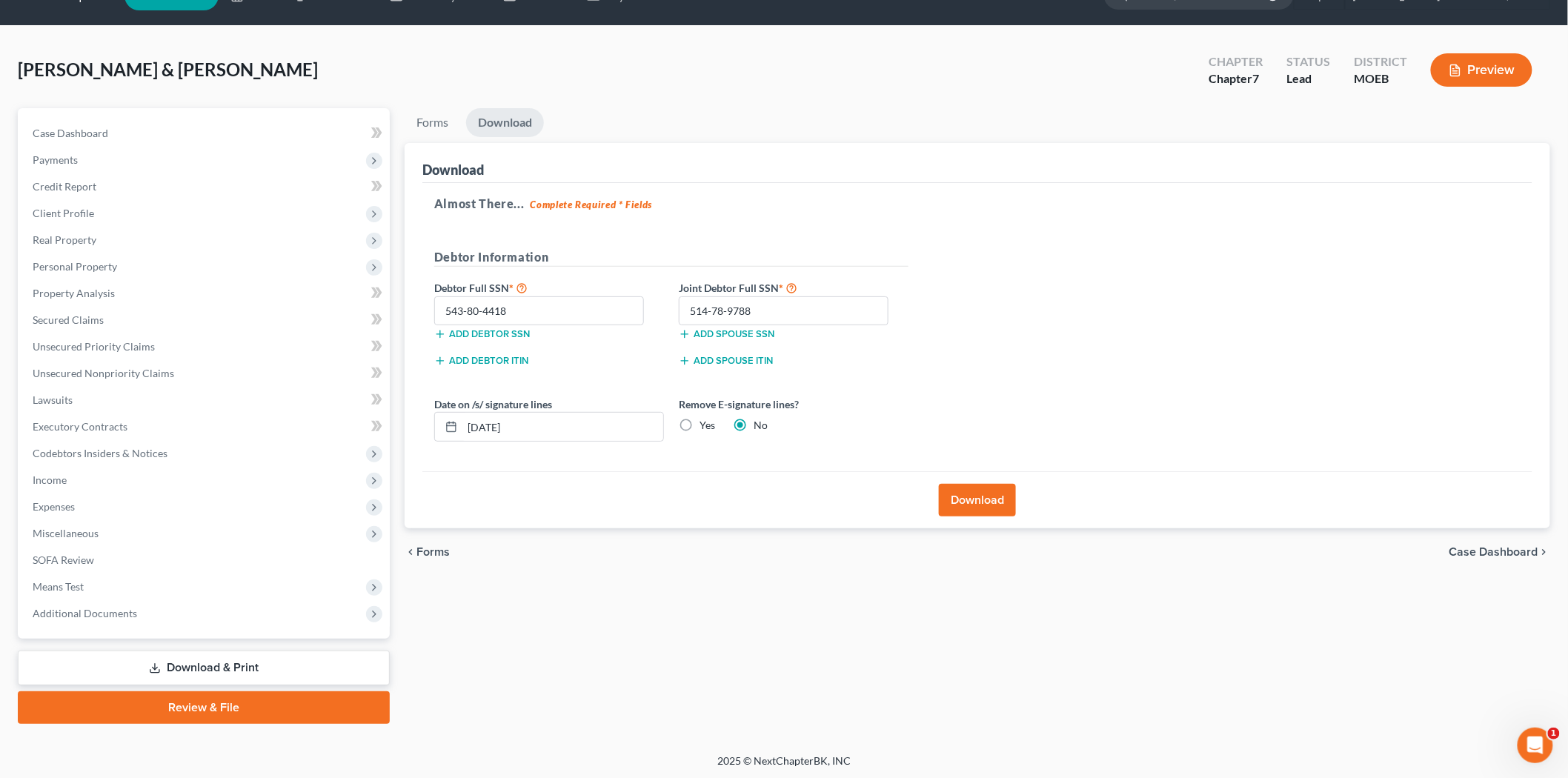
click at [396, 91] on div "[PERSON_NAME] & [PERSON_NAME] Upgraded Chapter Chapter 7 Status Lead District M…" at bounding box center [784, 76] width 1533 height 64
click at [152, 659] on link "Download & Print" at bounding box center [204, 668] width 372 height 35
click at [77, 134] on span "Case Dashboard" at bounding box center [70, 133] width 76 height 12
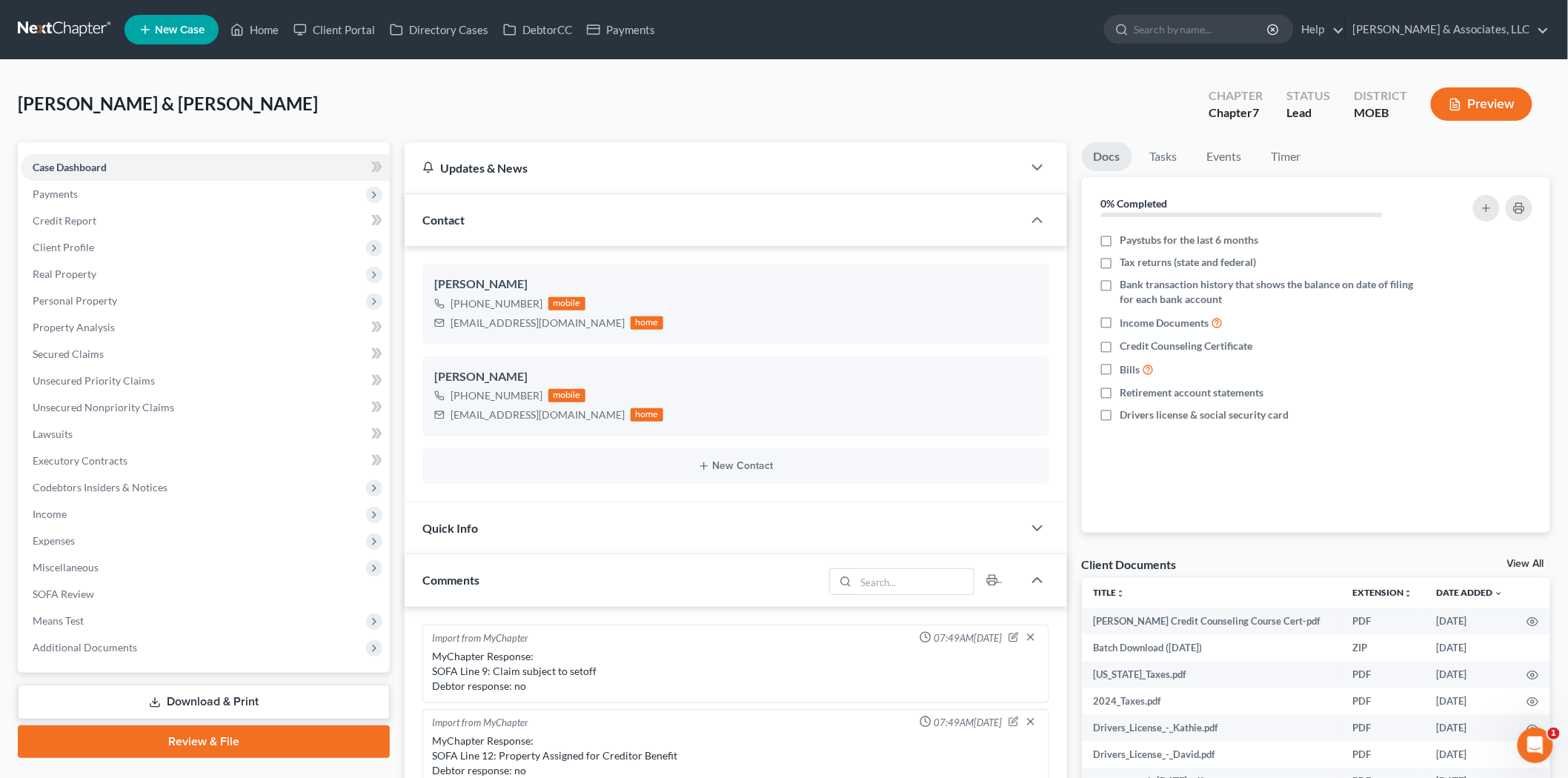
scroll to position [1382, 0]
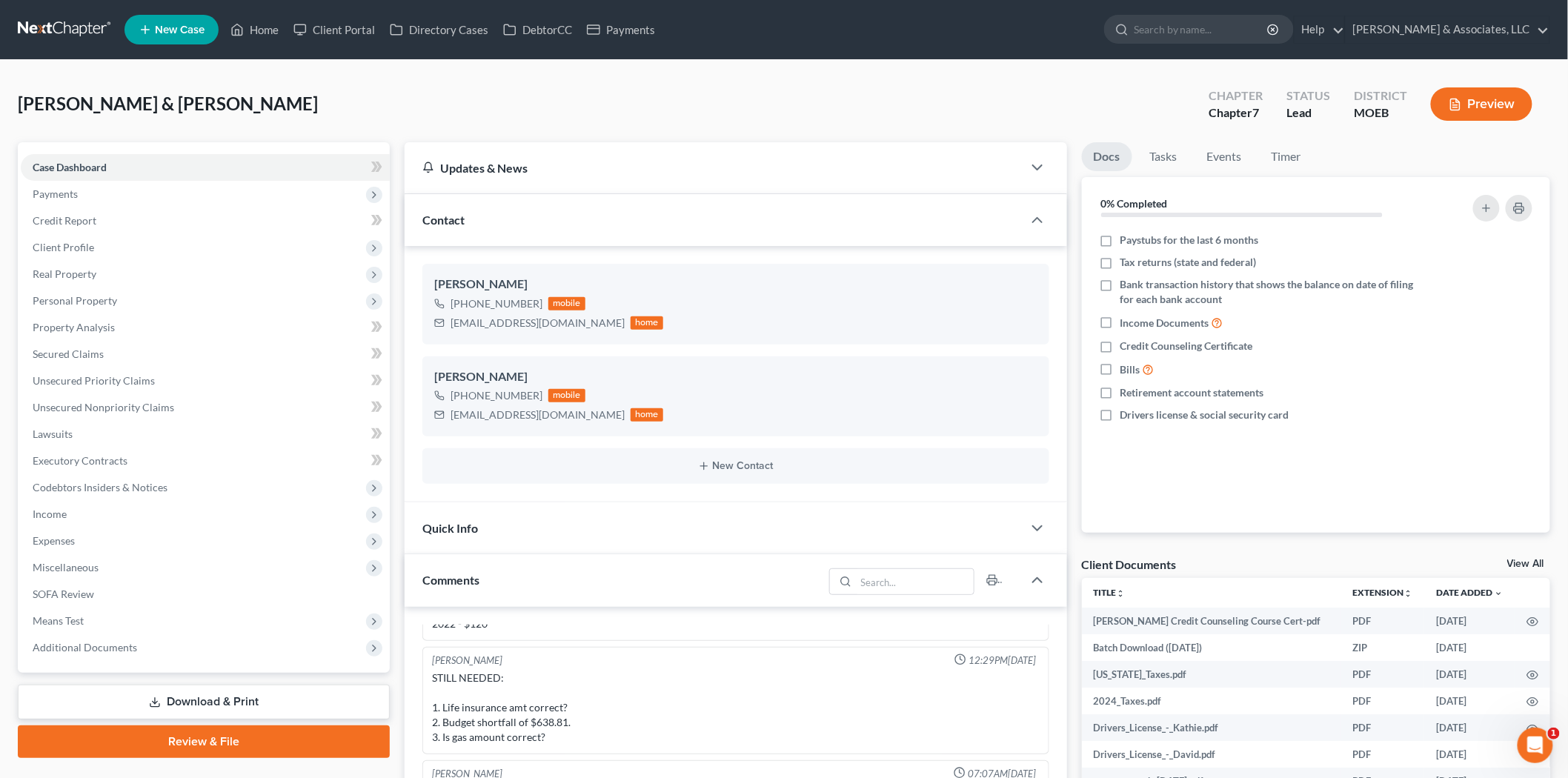
click at [168, 690] on link "Download & Print" at bounding box center [204, 702] width 372 height 35
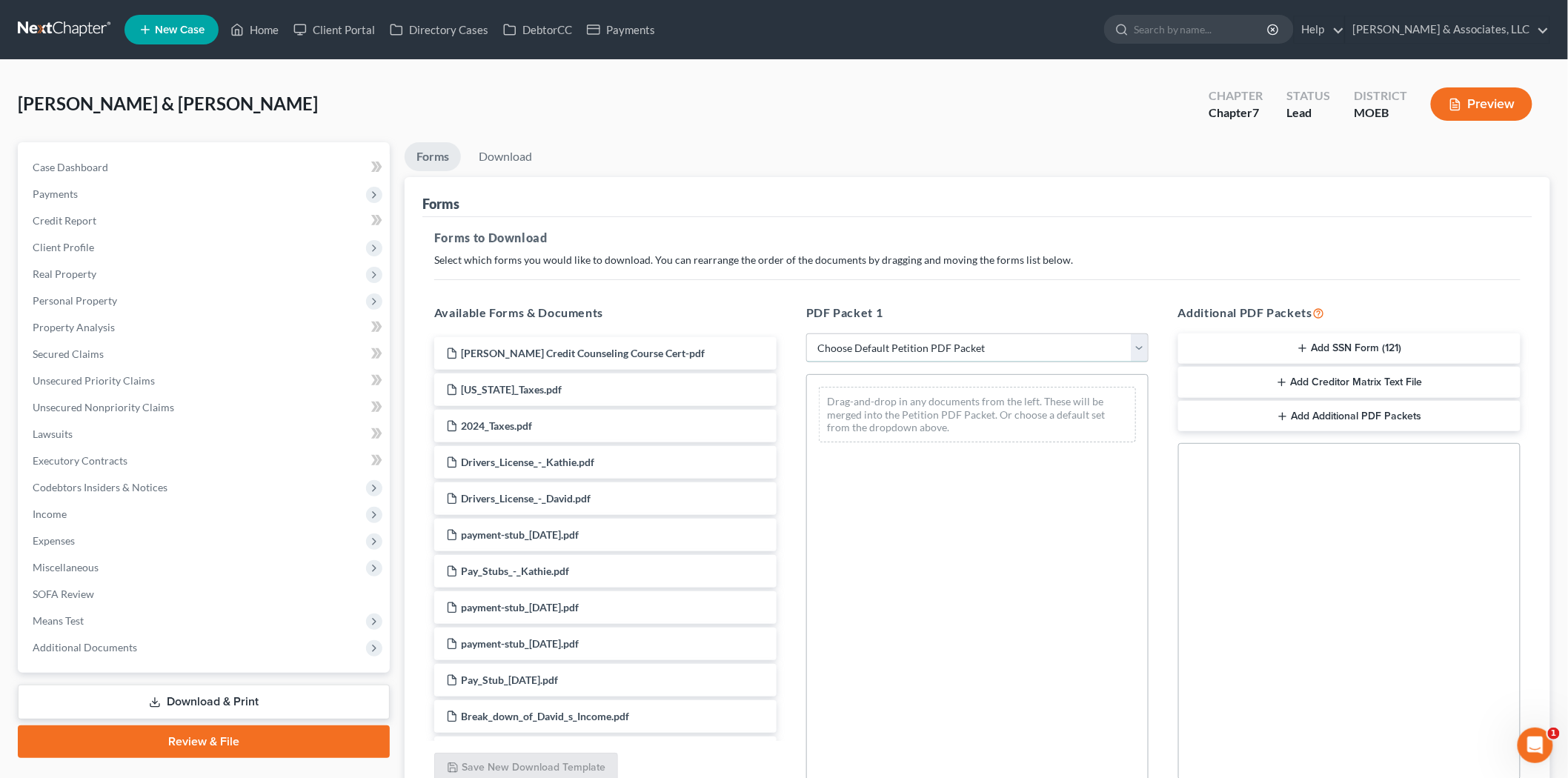
click at [891, 360] on select "Choose Default Petition PDF Packet Complete Bankruptcy Petition (all forms and …" at bounding box center [977, 348] width 342 height 29
click at [806, 334] on select "Choose Default Petition PDF Packet Complete Bankruptcy Petition (all forms and …" at bounding box center [977, 348] width 342 height 29
drag, startPoint x: 866, startPoint y: 339, endPoint x: 870, endPoint y: 361, distance: 22.4
click at [866, 339] on select "Choose Default Petition PDF Packet Complete Bankruptcy Petition (all forms and …" at bounding box center [977, 348] width 342 height 29
select select "0"
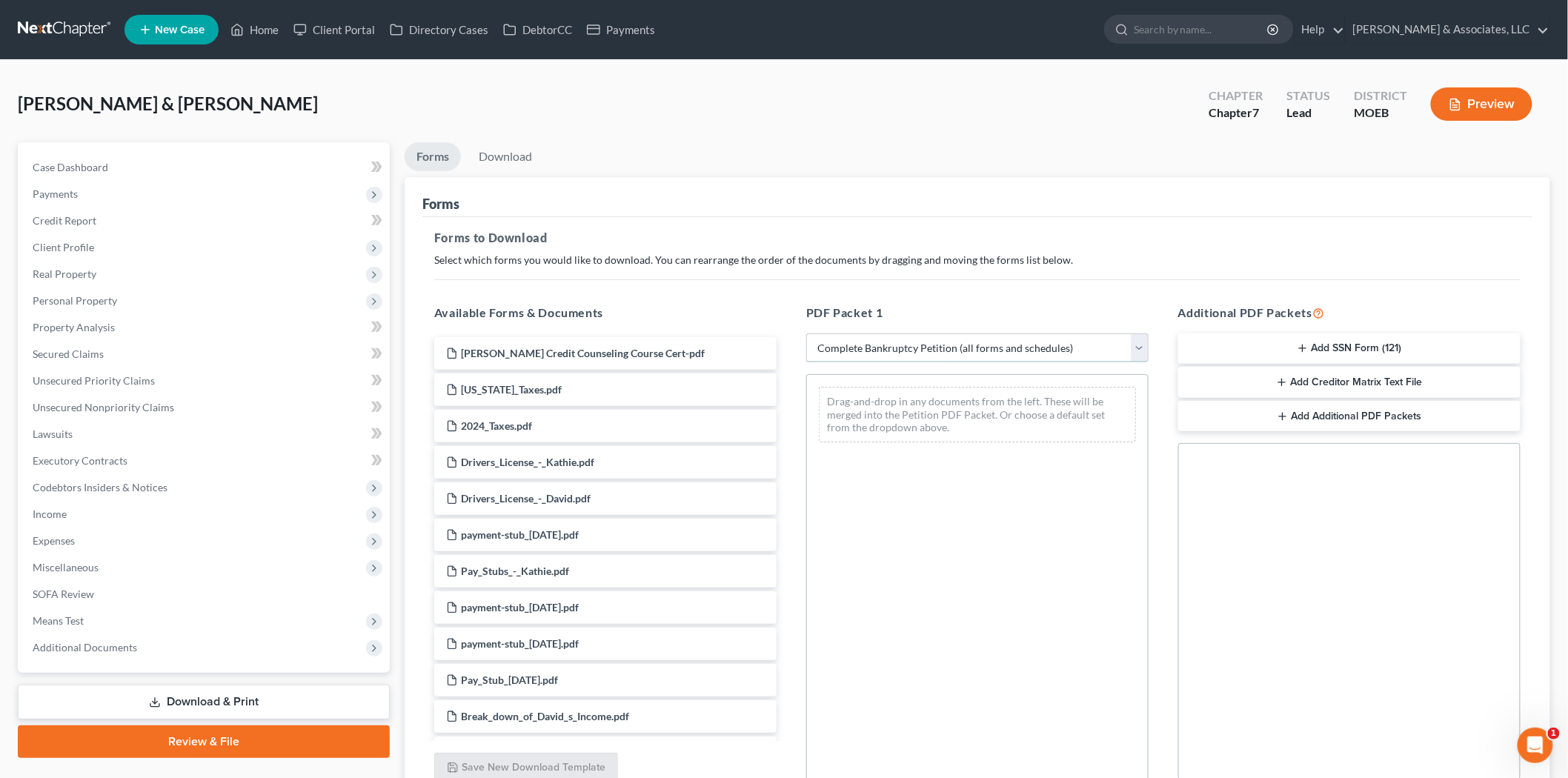
click at [806, 334] on select "Choose Default Petition PDF Packet Complete Bankruptcy Petition (all forms and …" at bounding box center [977, 348] width 342 height 29
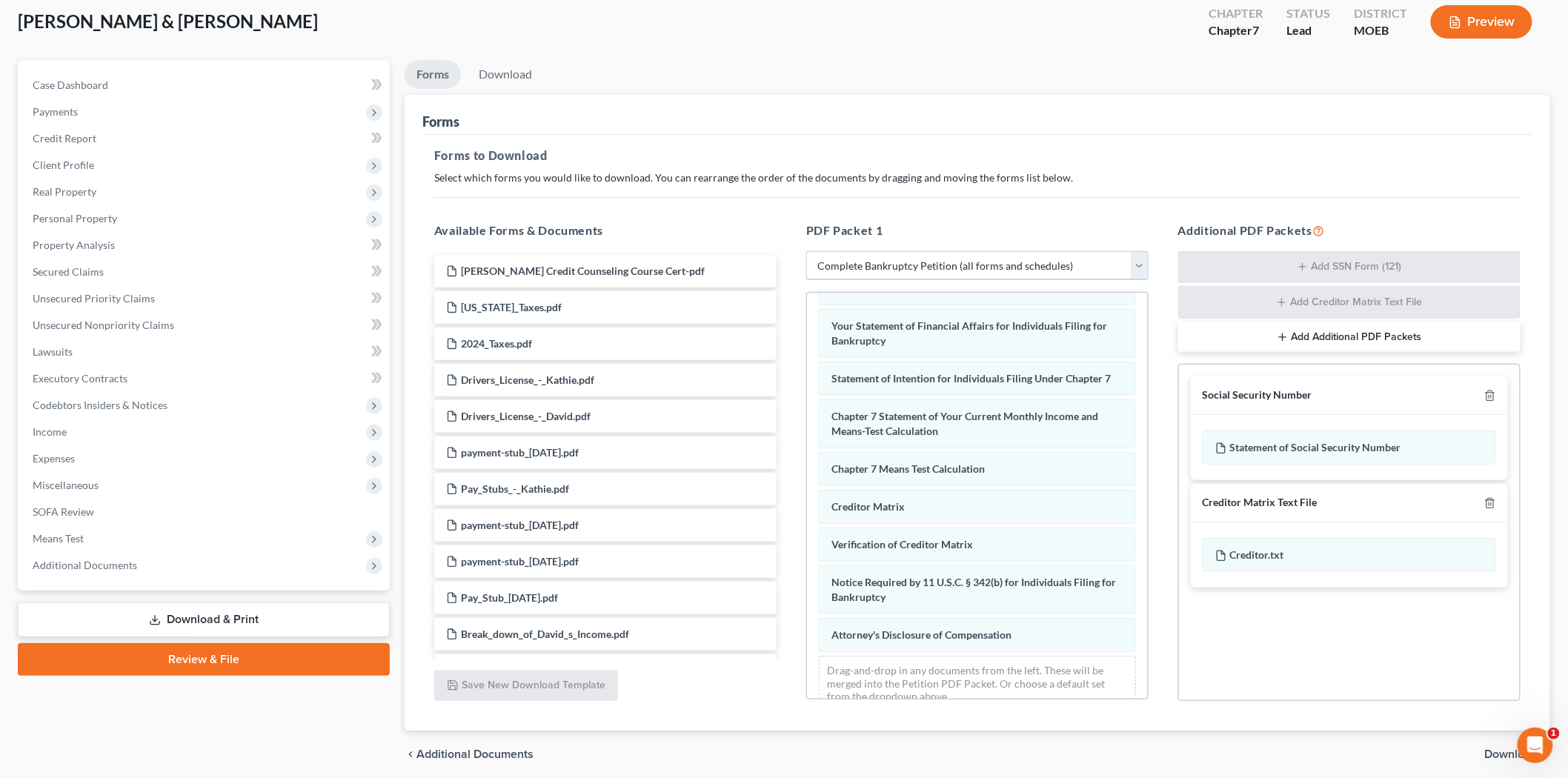
scroll to position [138, 0]
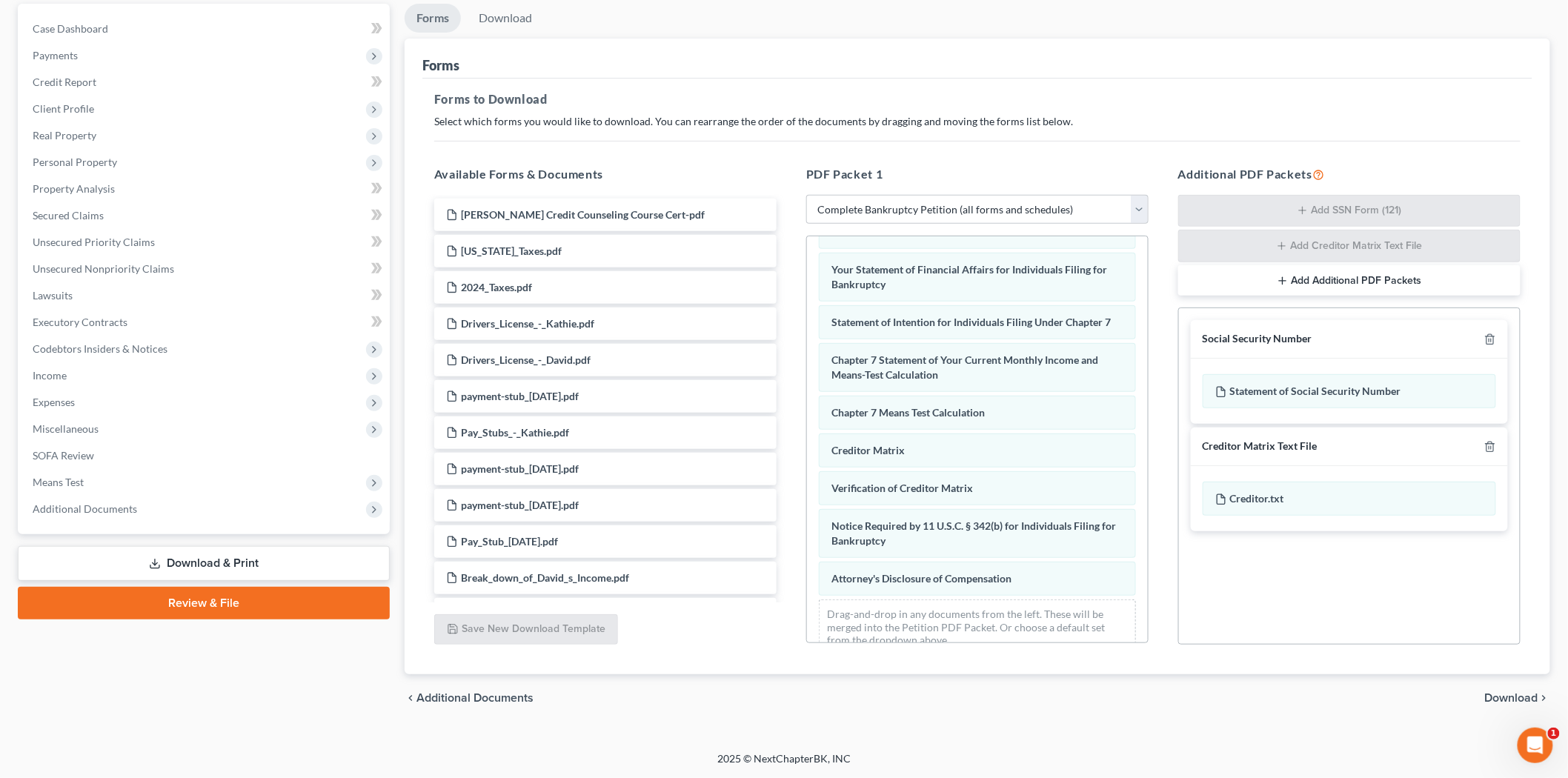
click at [1500, 694] on span "Download" at bounding box center [1512, 698] width 53 height 12
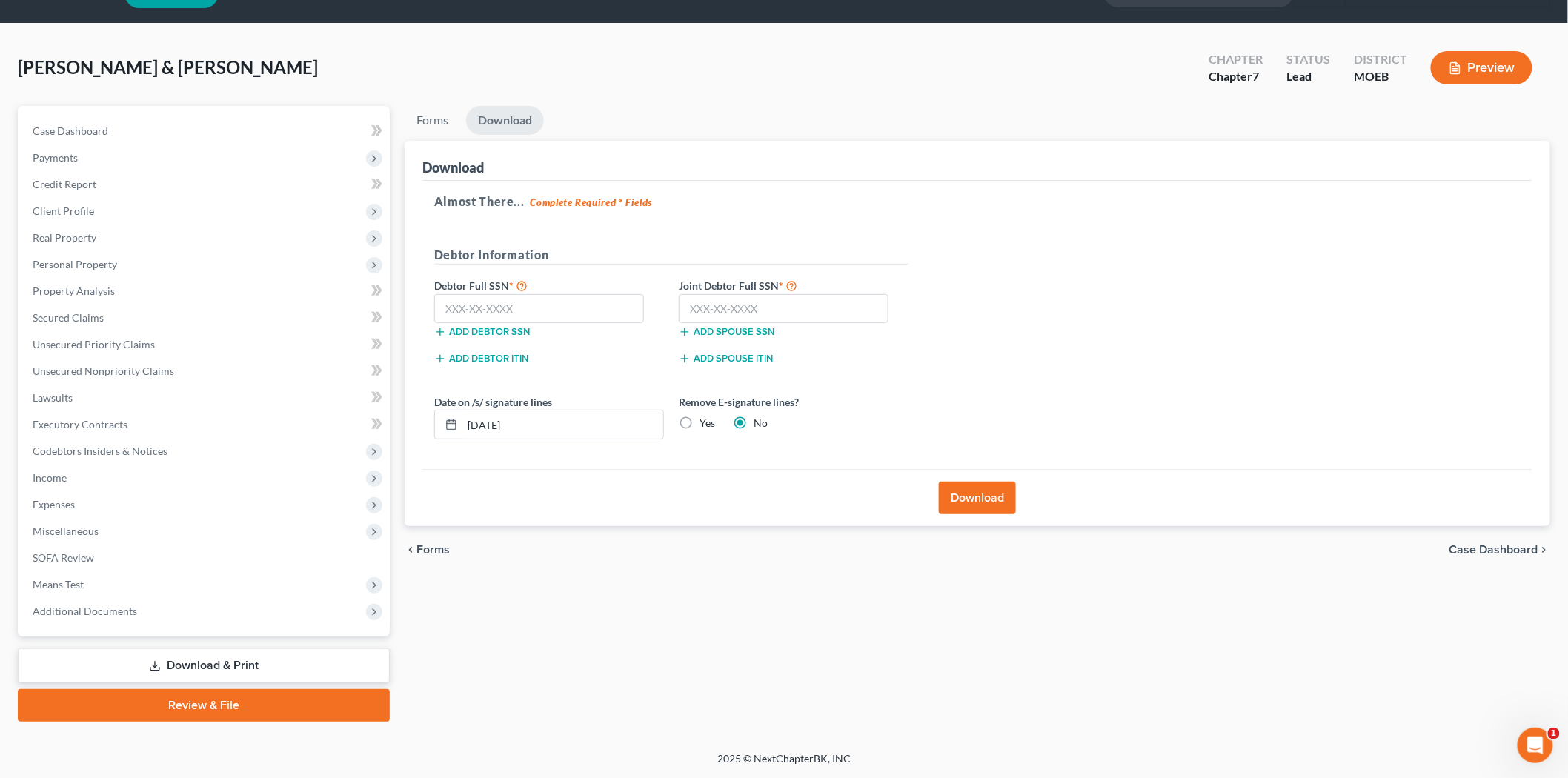
scroll to position [34, 0]
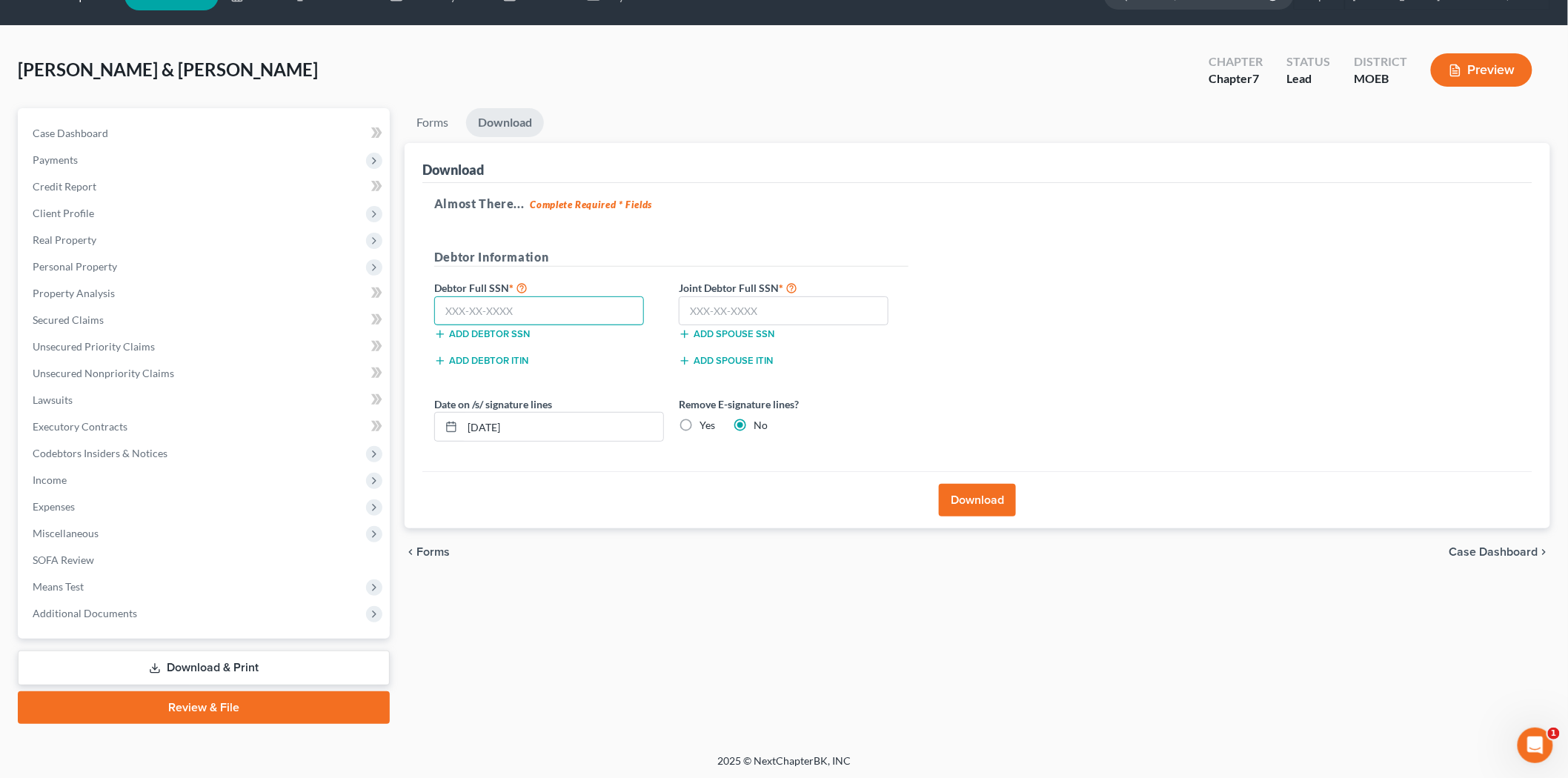
click at [532, 310] on input "text" at bounding box center [538, 311] width 209 height 29
type input "543-80-4418"
drag, startPoint x: 821, startPoint y: 315, endPoint x: 305, endPoint y: 6, distance: 601.4
click at [820, 315] on input "text" at bounding box center [784, 311] width 209 height 29
type input "514-78-8788"
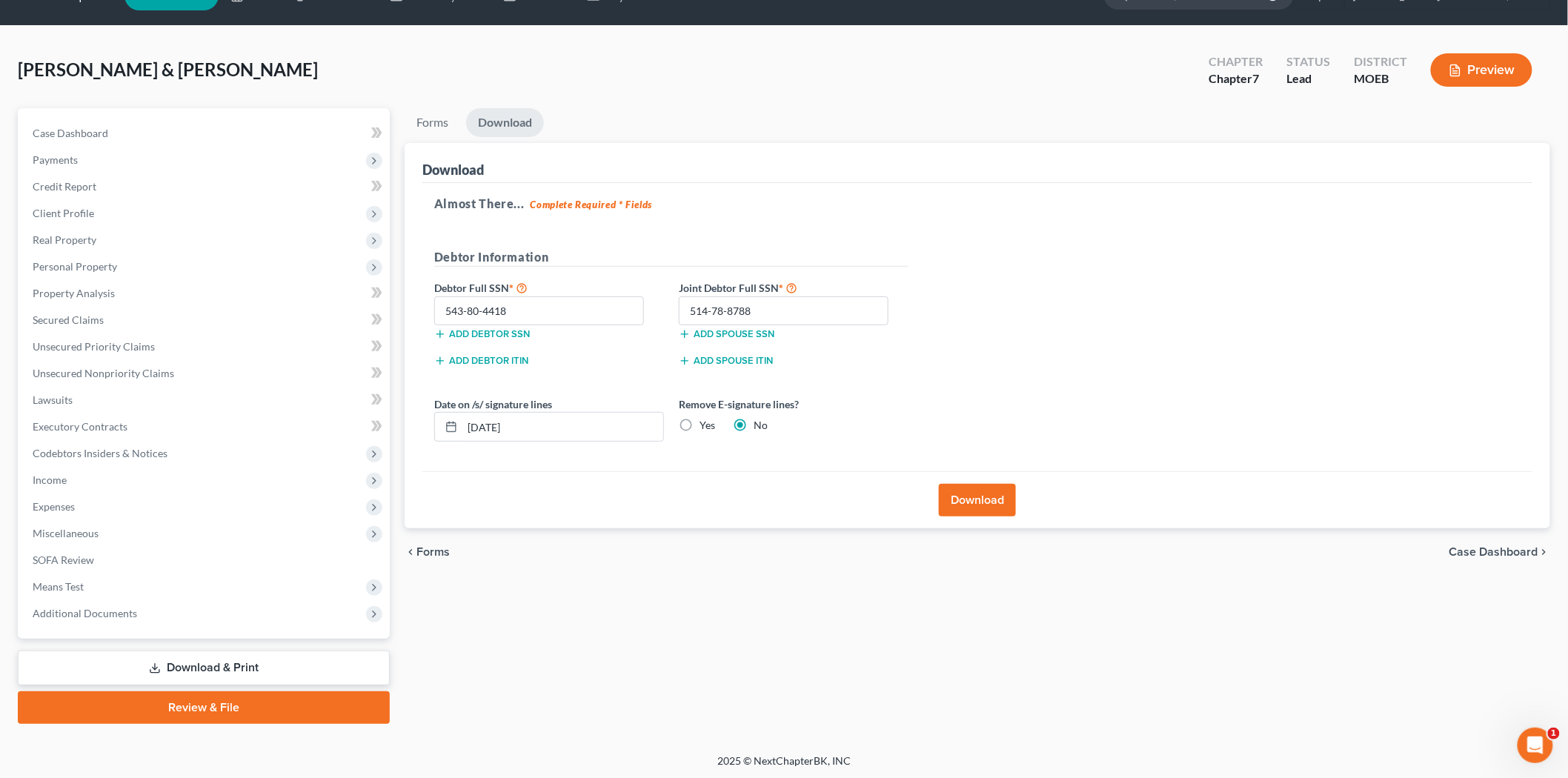
click at [958, 502] on button "Download" at bounding box center [977, 500] width 77 height 32
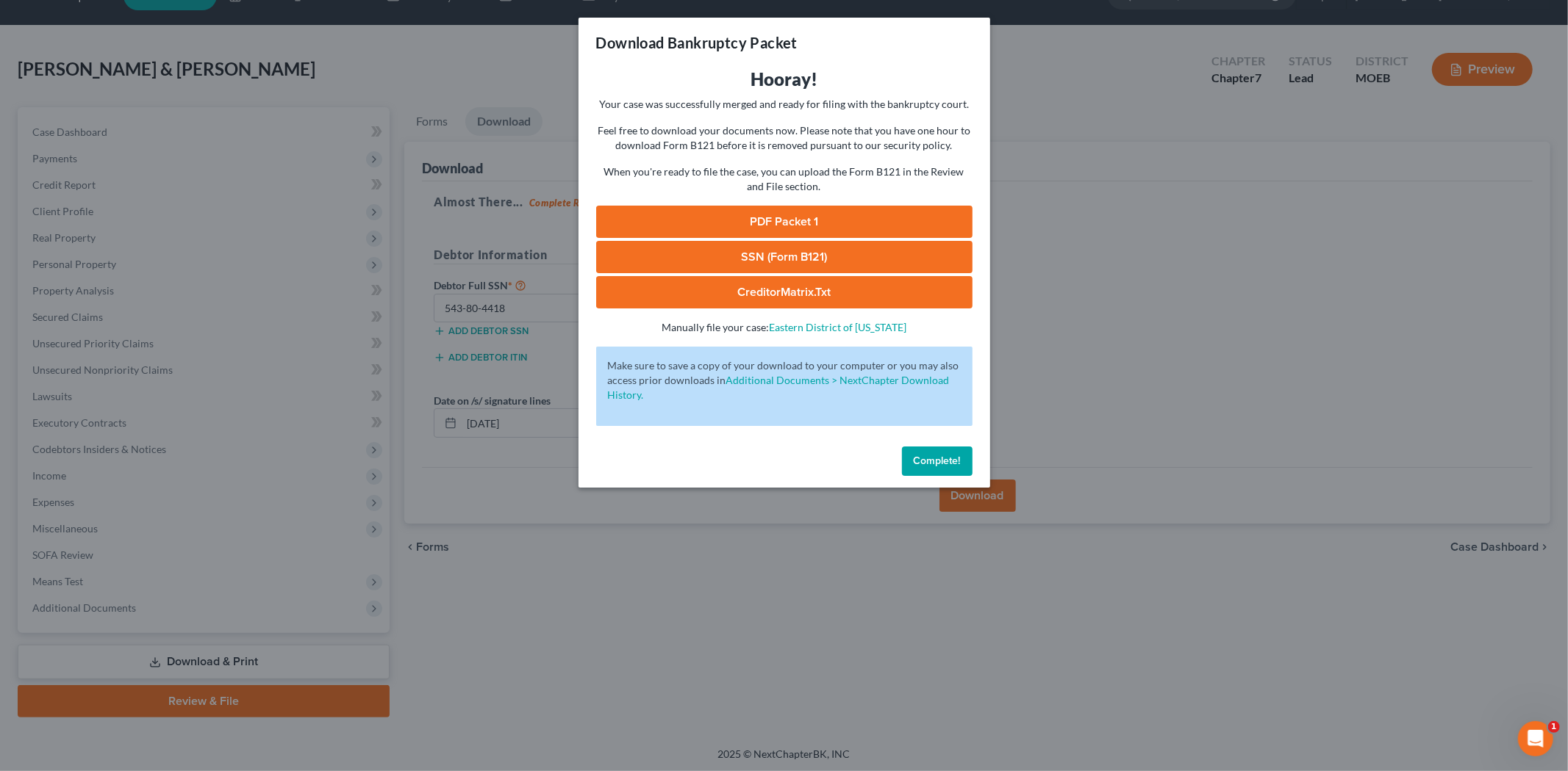
click at [772, 226] on link "PDF Packet 1" at bounding box center [784, 222] width 377 height 32
drag, startPoint x: 770, startPoint y: 241, endPoint x: 1358, endPoint y: 96, distance: 605.6
click at [770, 241] on link "SSN (Form B121)" at bounding box center [784, 257] width 377 height 32
drag, startPoint x: 917, startPoint y: 478, endPoint x: 924, endPoint y: 464, distance: 15.7
click at [917, 478] on div "Complete!" at bounding box center [784, 464] width 411 height 47
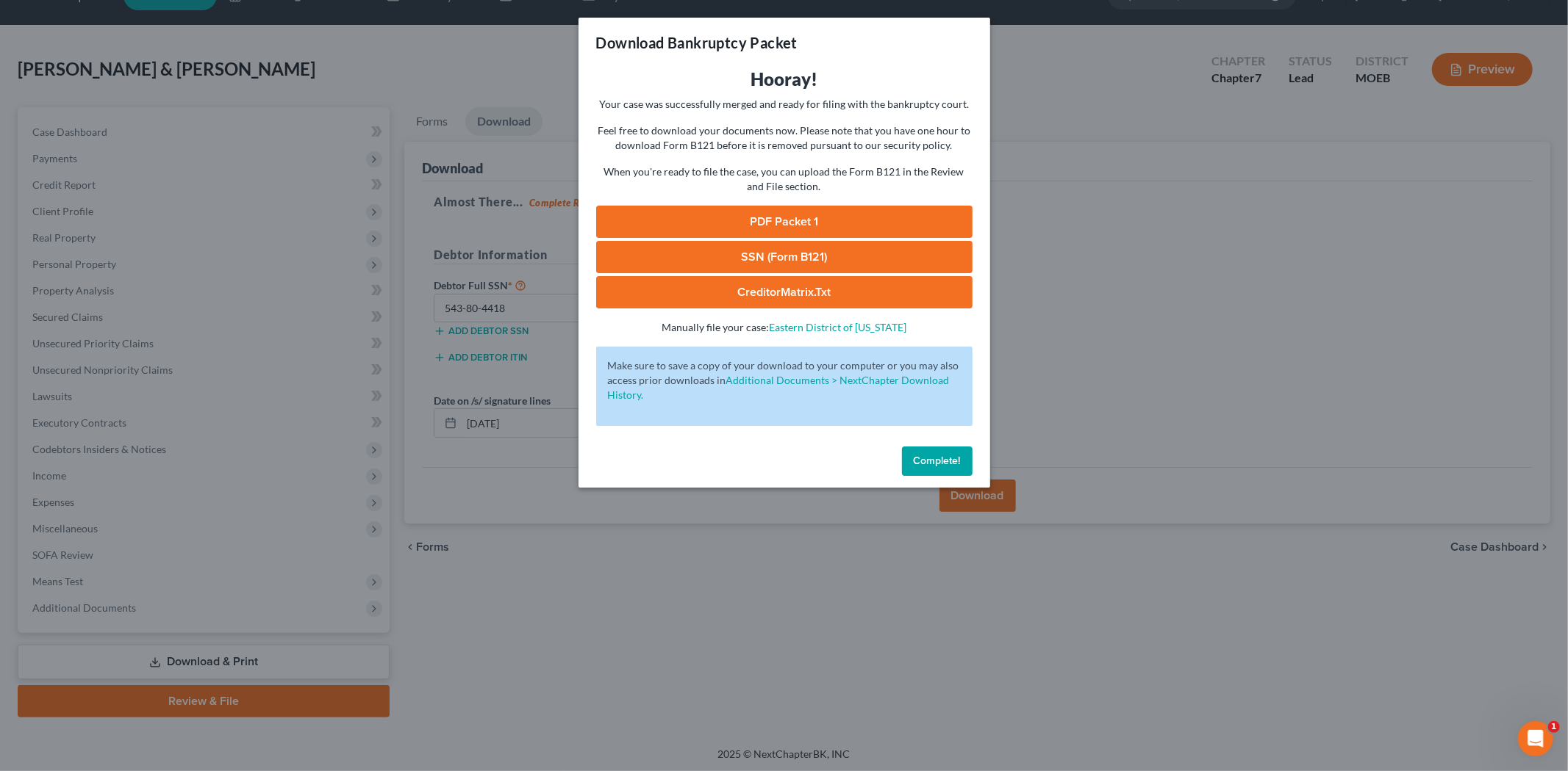
click at [924, 464] on span "Complete!" at bounding box center [937, 460] width 47 height 12
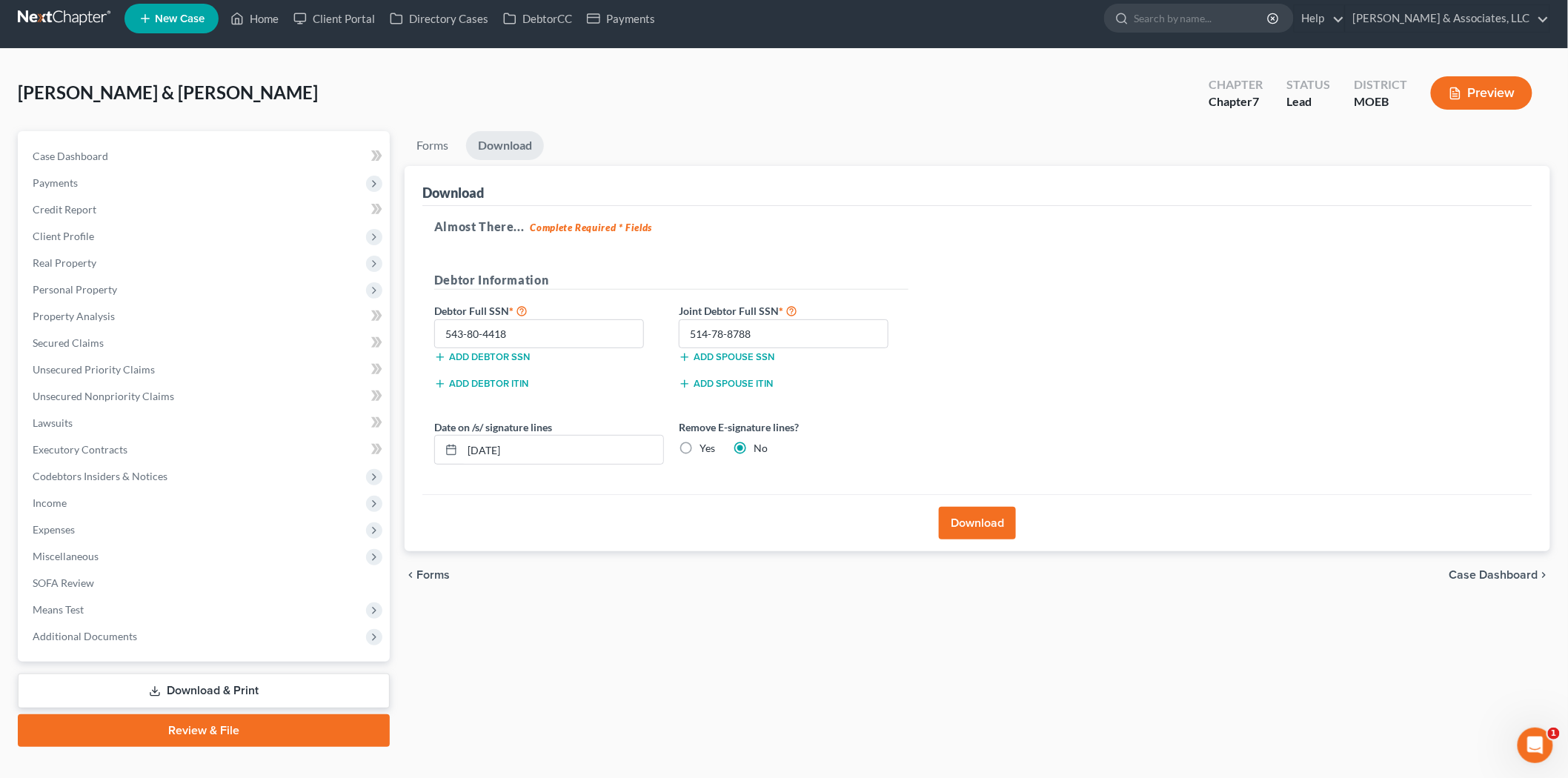
scroll to position [0, 0]
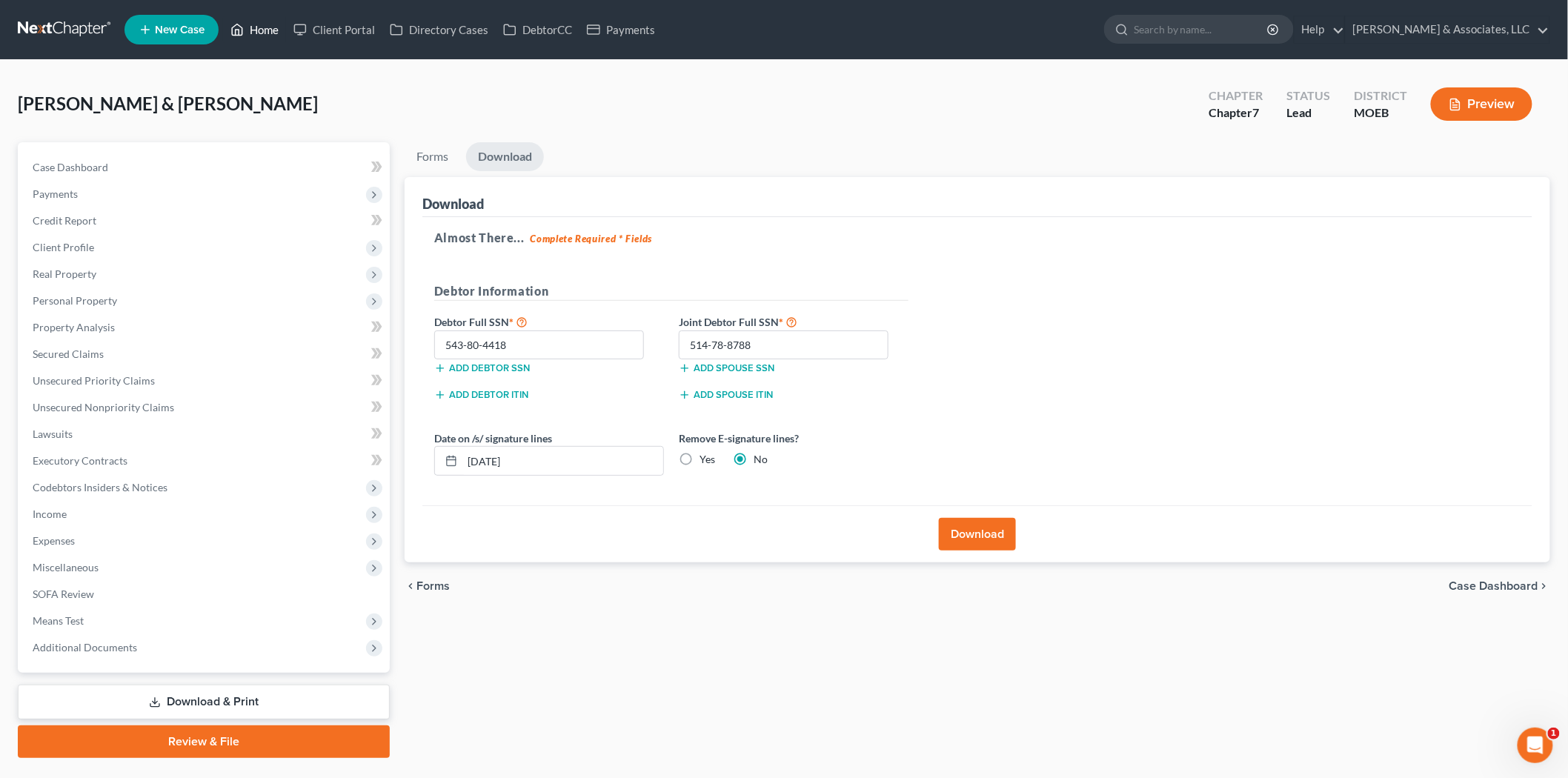
click at [254, 25] on link "Home" at bounding box center [254, 29] width 63 height 27
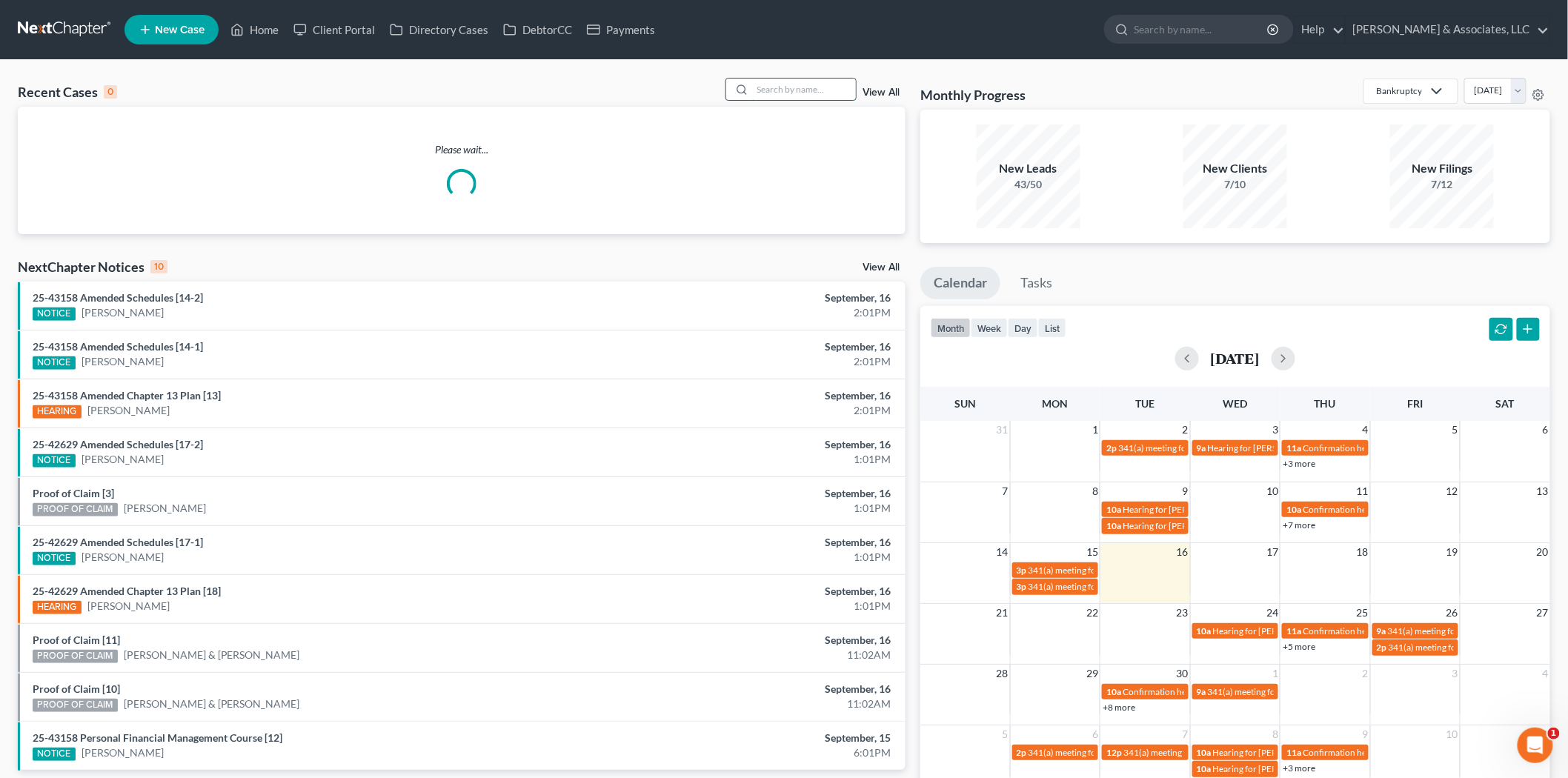
click at [761, 89] on input "search" at bounding box center [804, 89] width 104 height 22
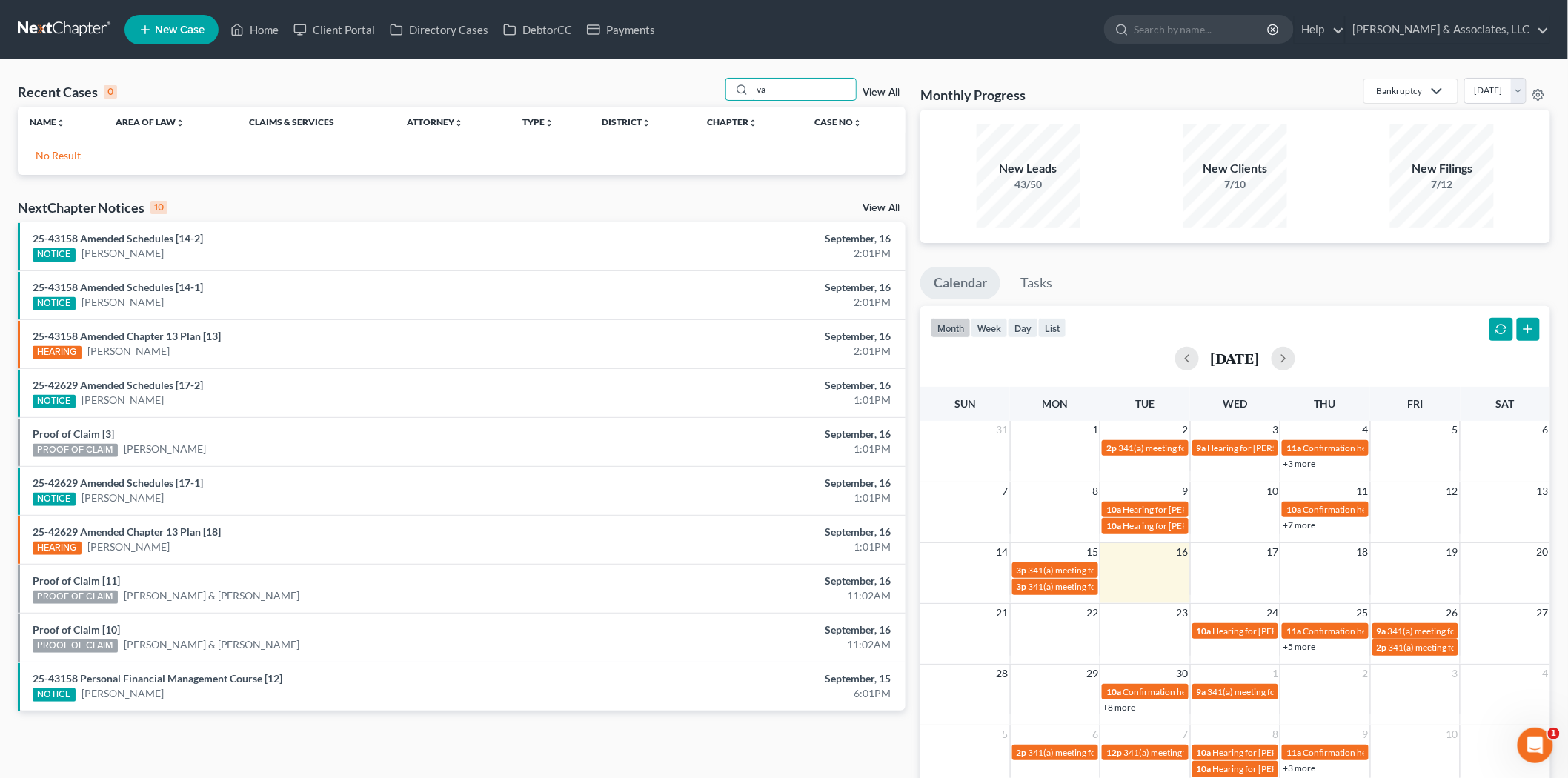
type input "v"
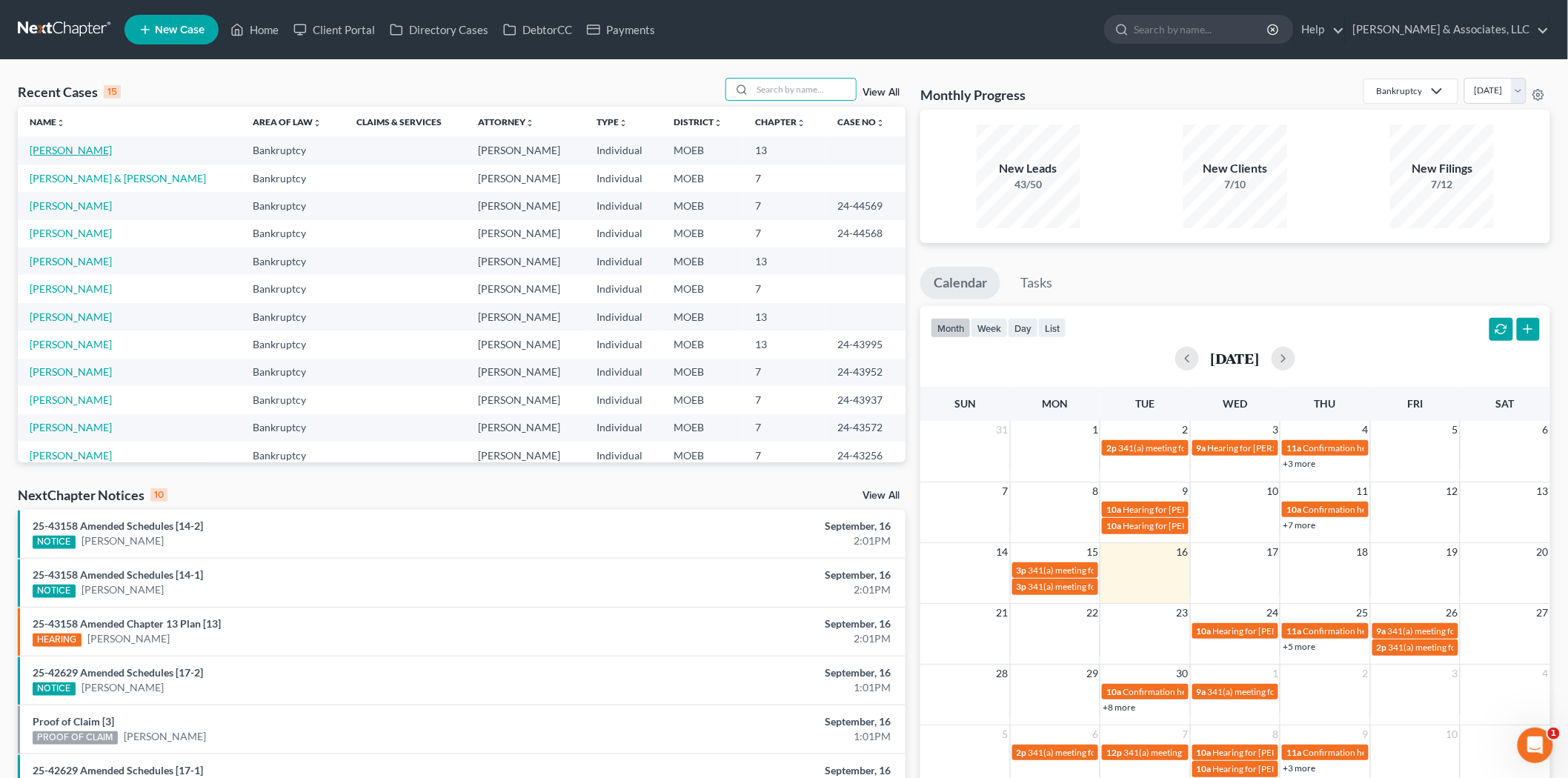
click at [89, 147] on link "[PERSON_NAME]" at bounding box center [70, 150] width 82 height 12
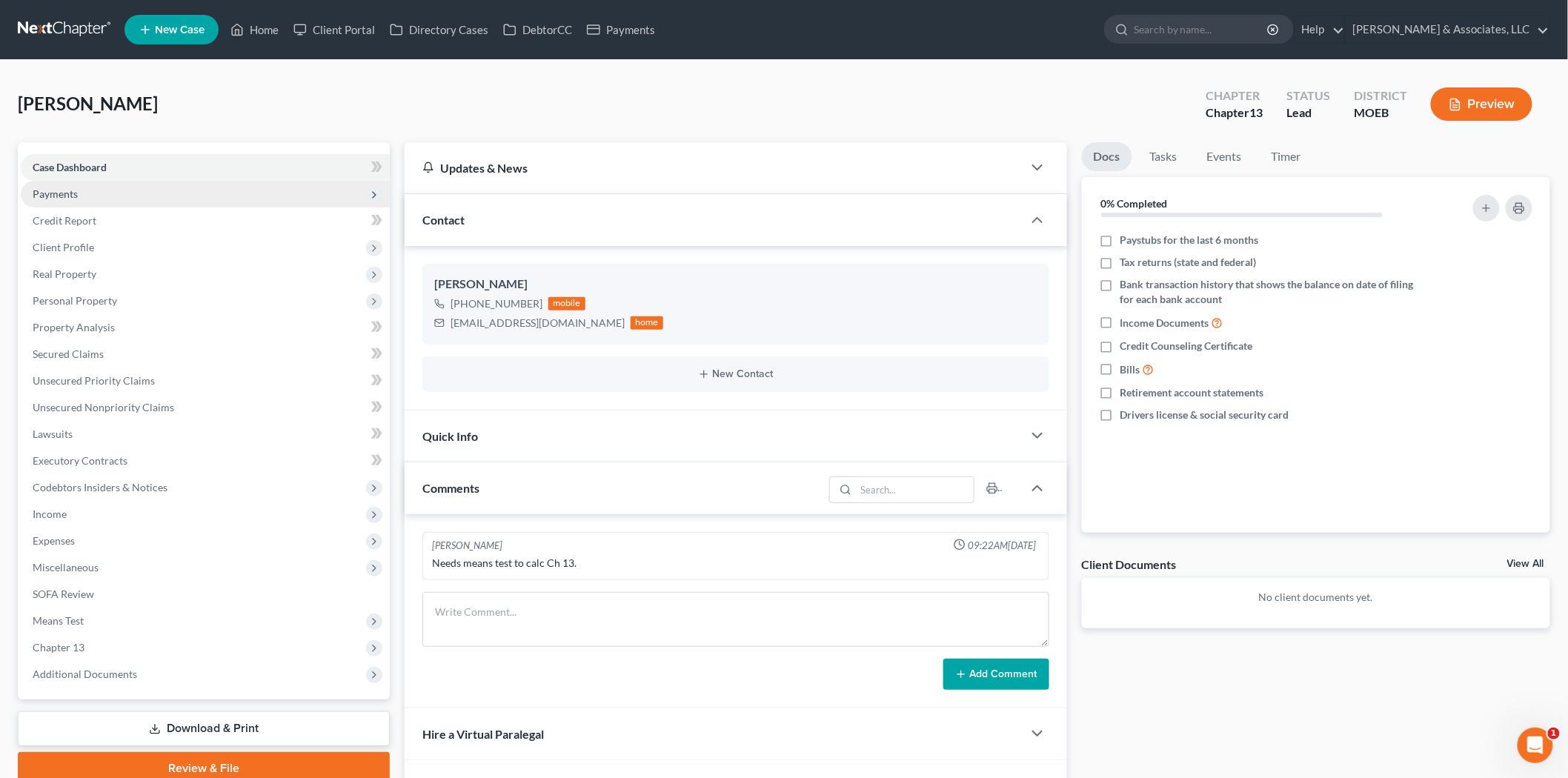
click at [61, 194] on span "Payments" at bounding box center [55, 193] width 45 height 12
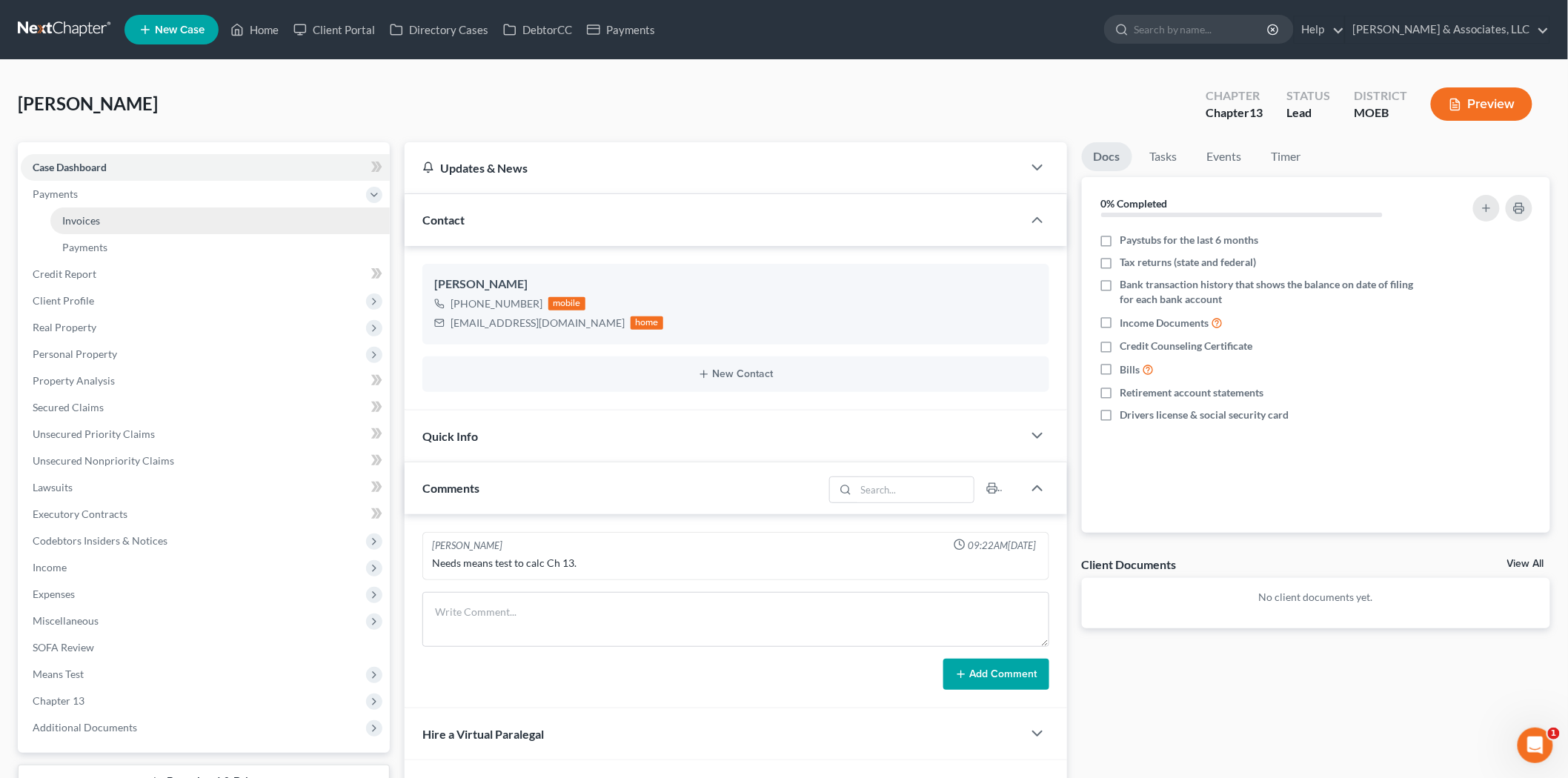
click at [85, 225] on span "Invoices" at bounding box center [81, 220] width 38 height 12
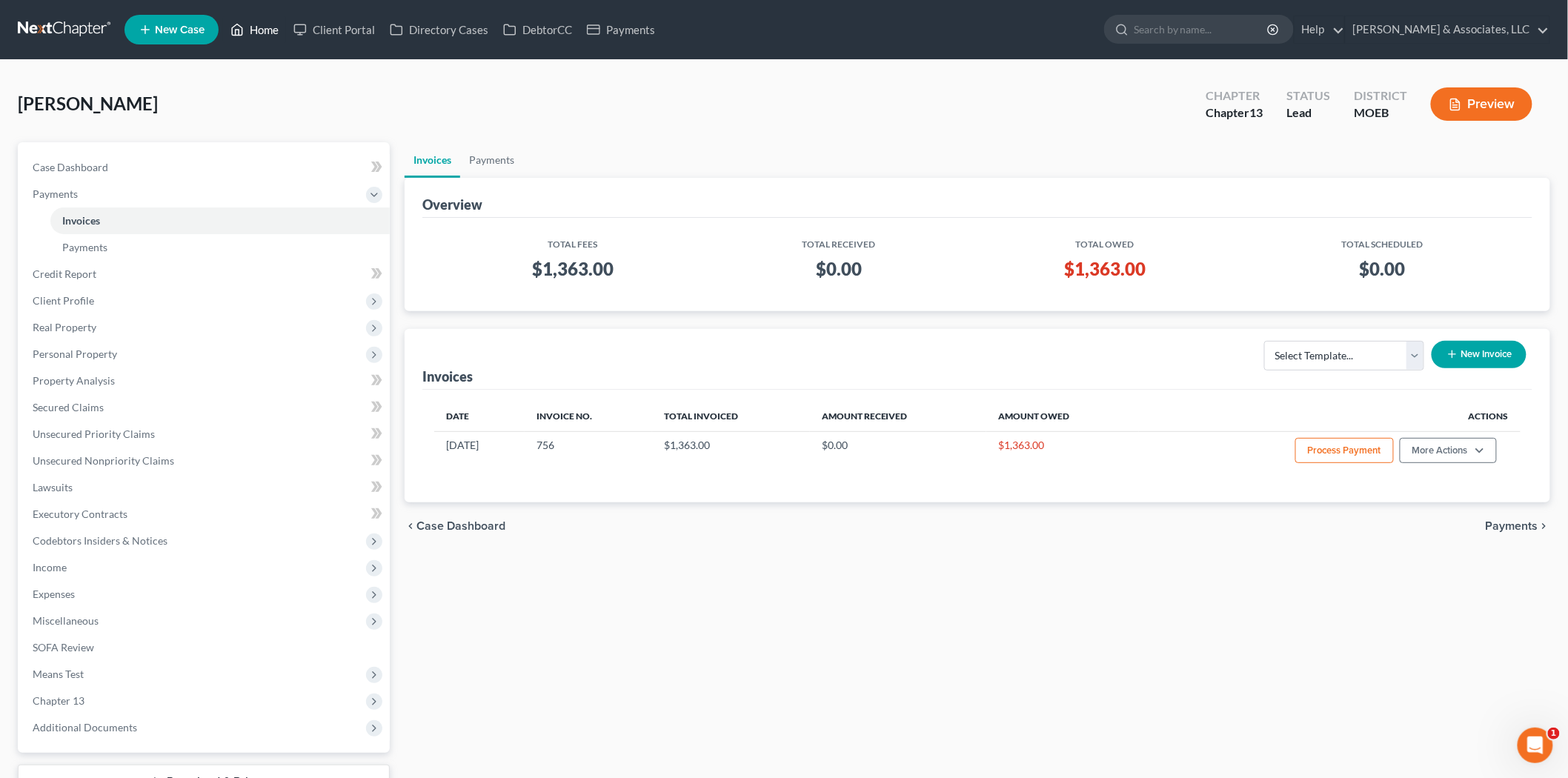
click at [264, 30] on link "Home" at bounding box center [254, 29] width 63 height 27
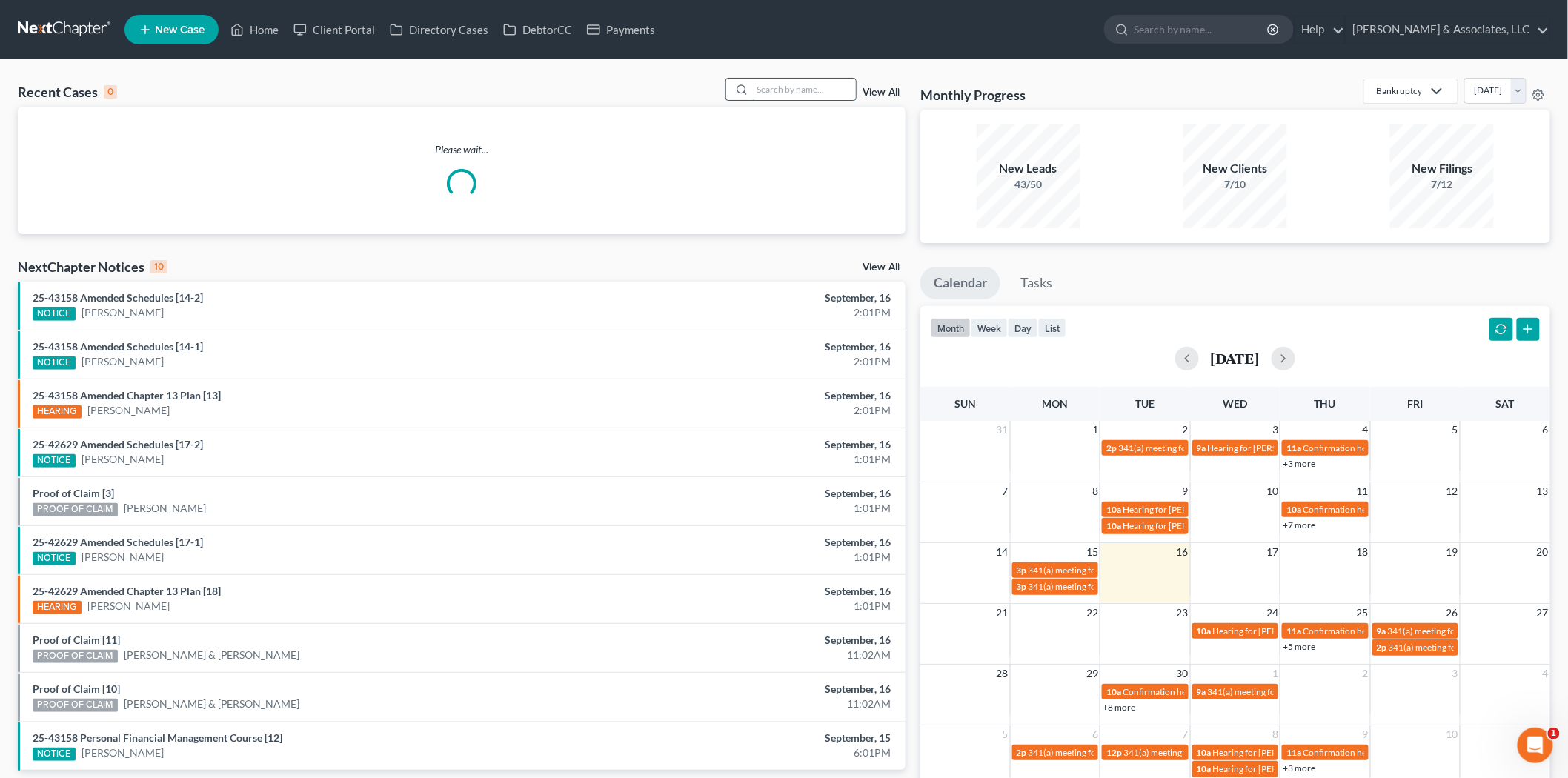
click at [796, 90] on input "search" at bounding box center [804, 89] width 104 height 22
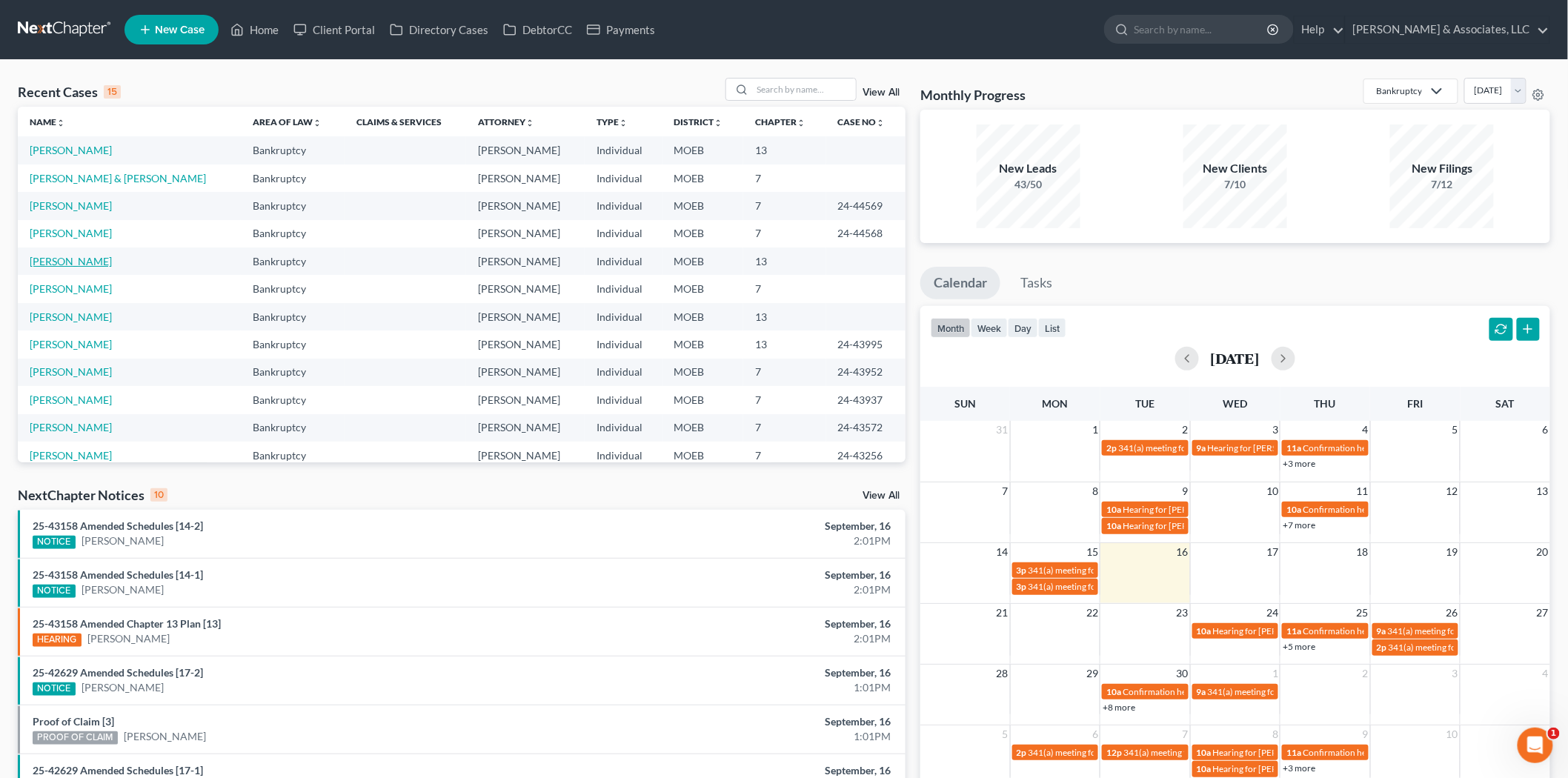
click at [35, 263] on link "[PERSON_NAME]" at bounding box center [70, 261] width 82 height 12
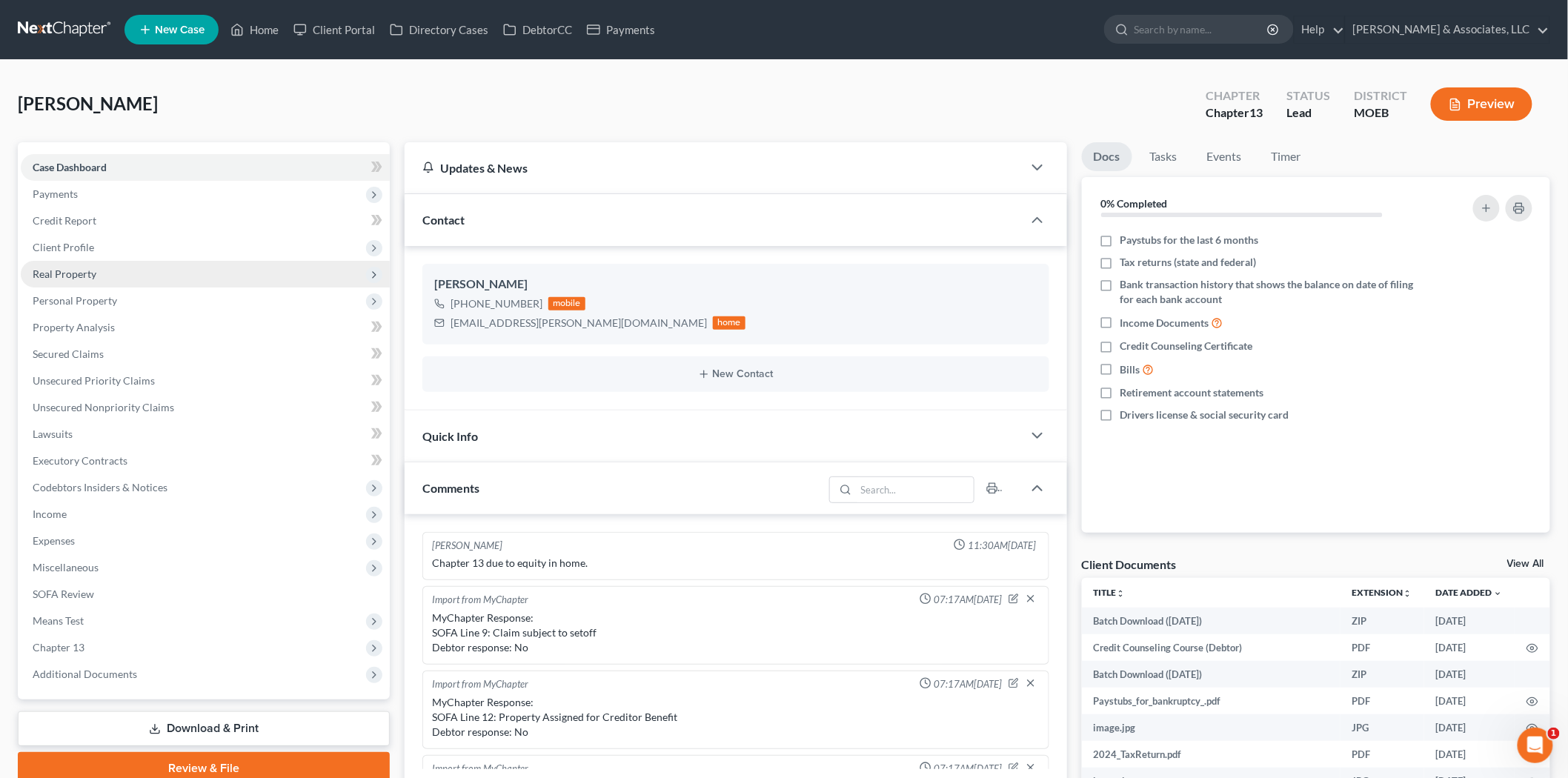
click at [83, 268] on span "Real Property" at bounding box center [63, 273] width 63 height 12
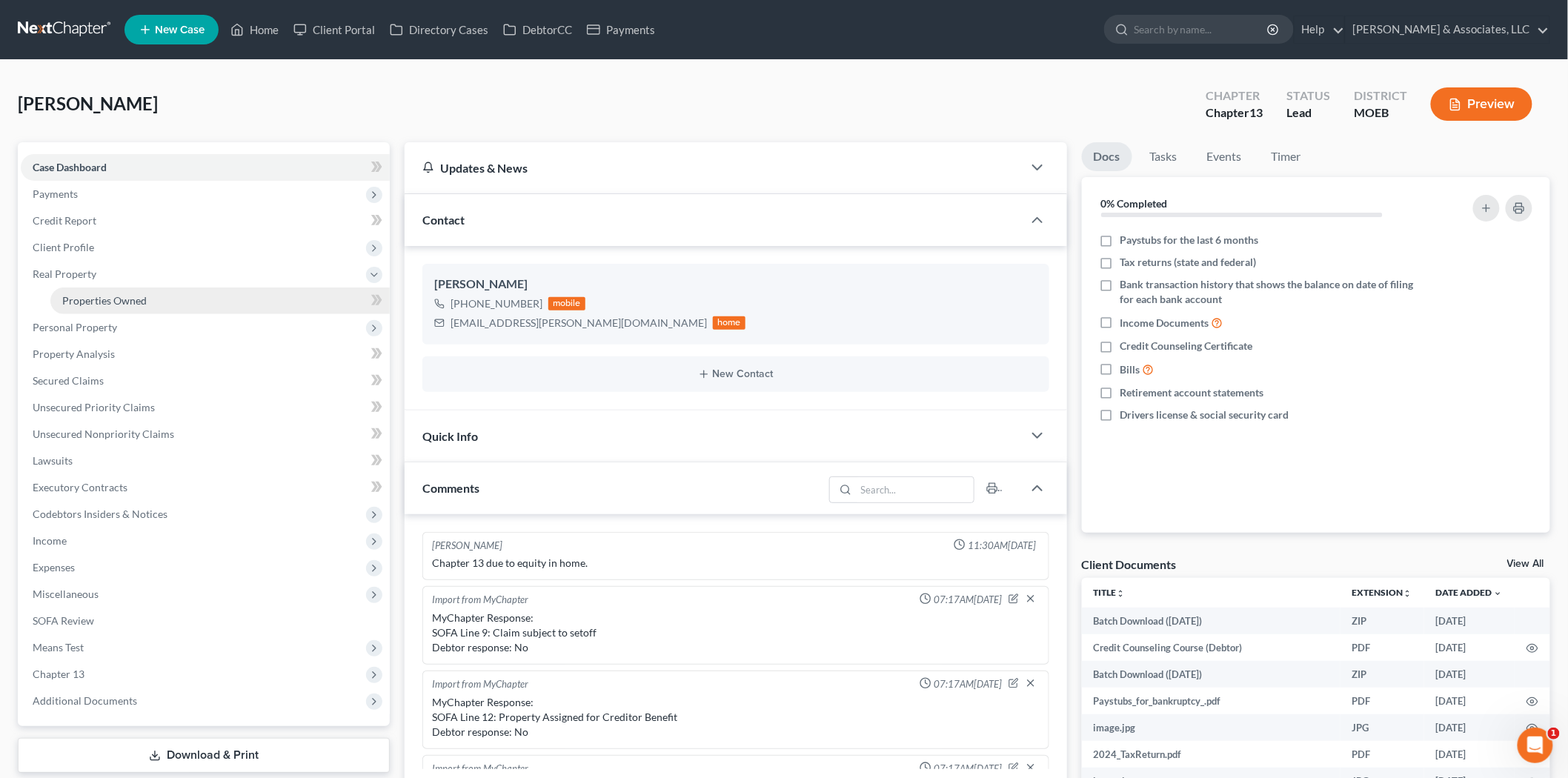
click at [112, 297] on span "Properties Owned" at bounding box center [104, 300] width 84 height 12
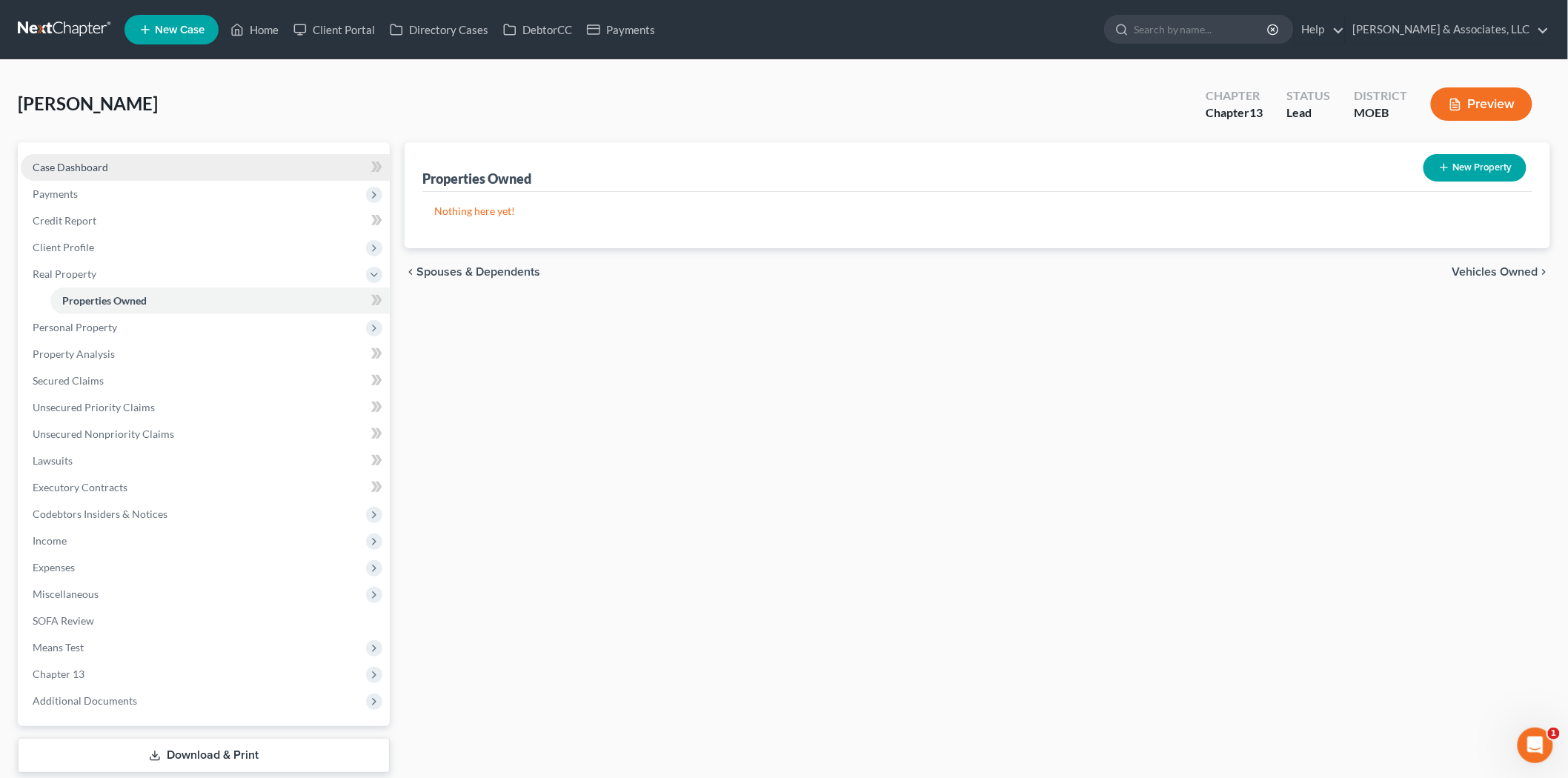
click at [77, 165] on span "Case Dashboard" at bounding box center [70, 167] width 76 height 12
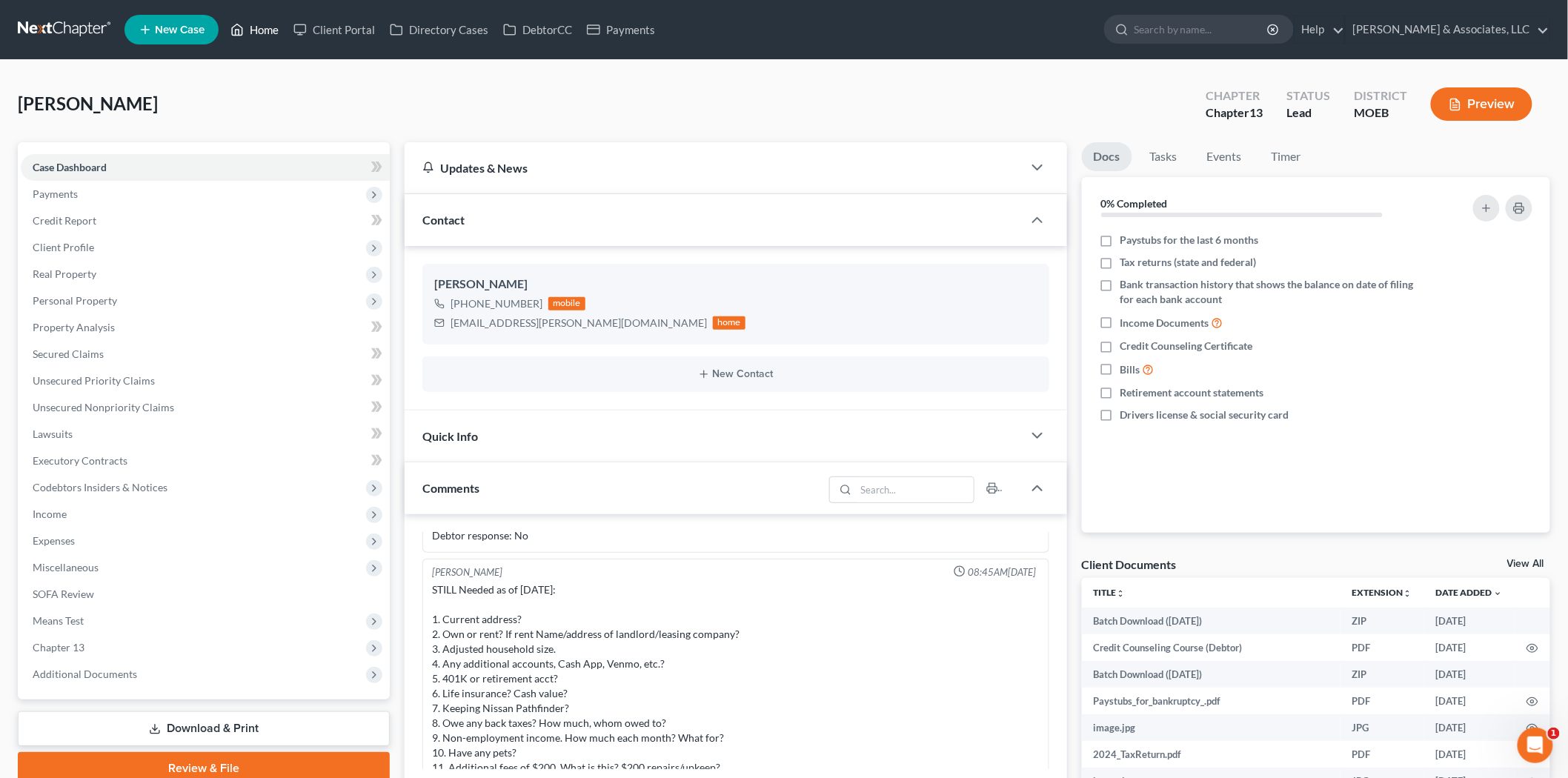
drag, startPoint x: 267, startPoint y: 34, endPoint x: 768, endPoint y: 101, distance: 505.5
click at [267, 34] on link "Home" at bounding box center [254, 29] width 63 height 27
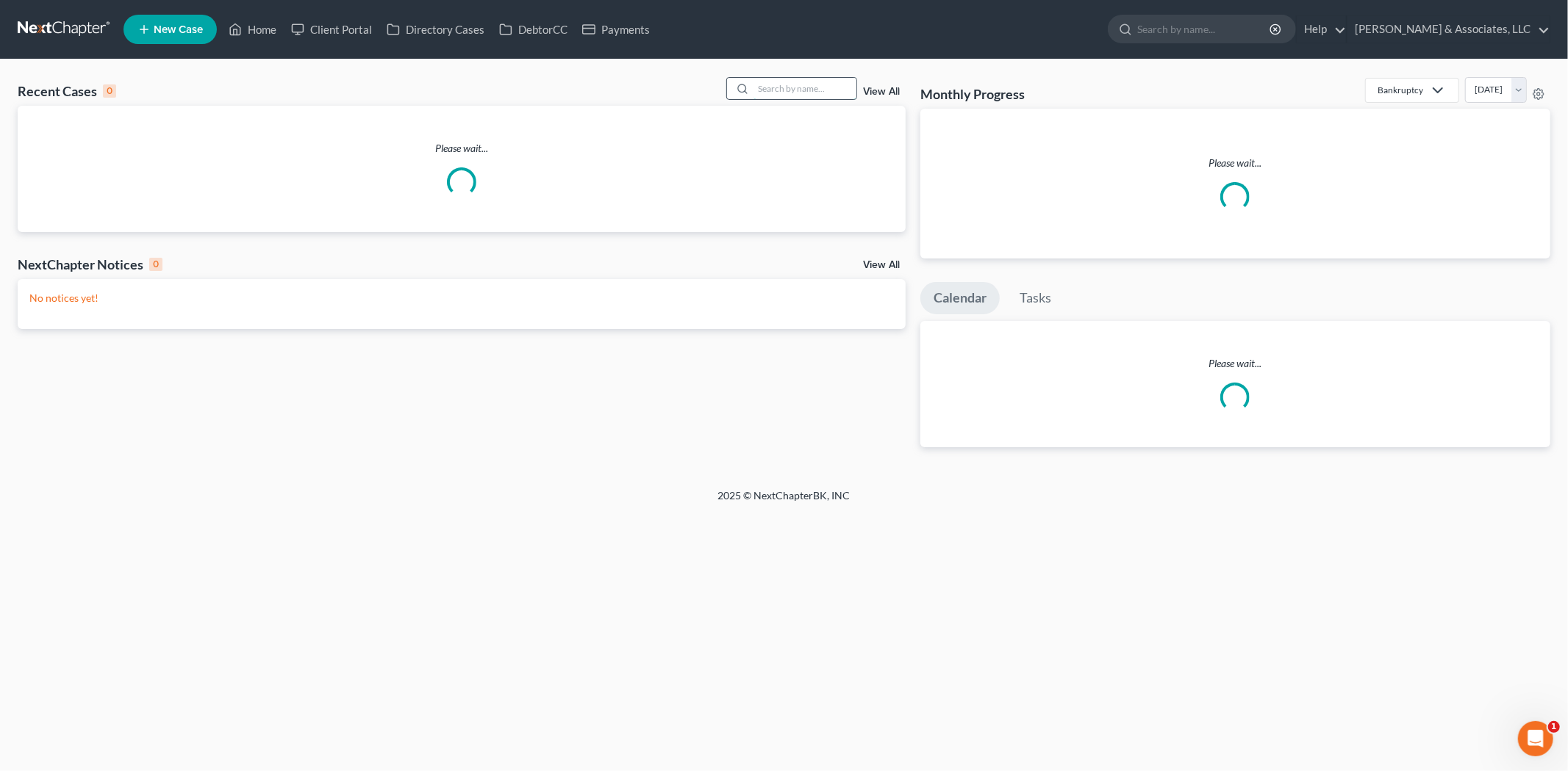
click at [783, 94] on input "search" at bounding box center [805, 88] width 103 height 22
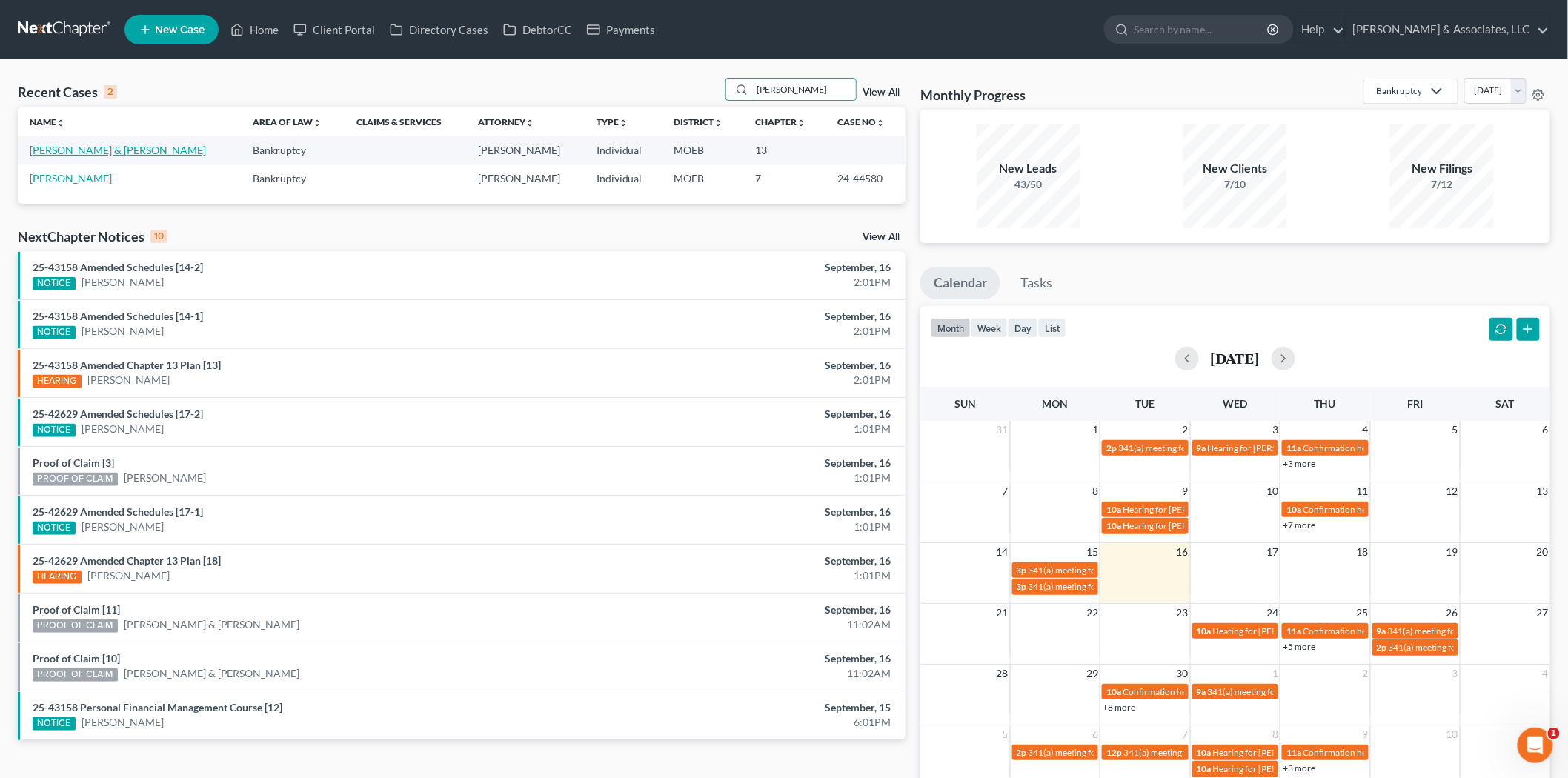
type input "[PERSON_NAME]"
click at [56, 151] on link "[PERSON_NAME] & [PERSON_NAME]" at bounding box center [117, 150] width 176 height 12
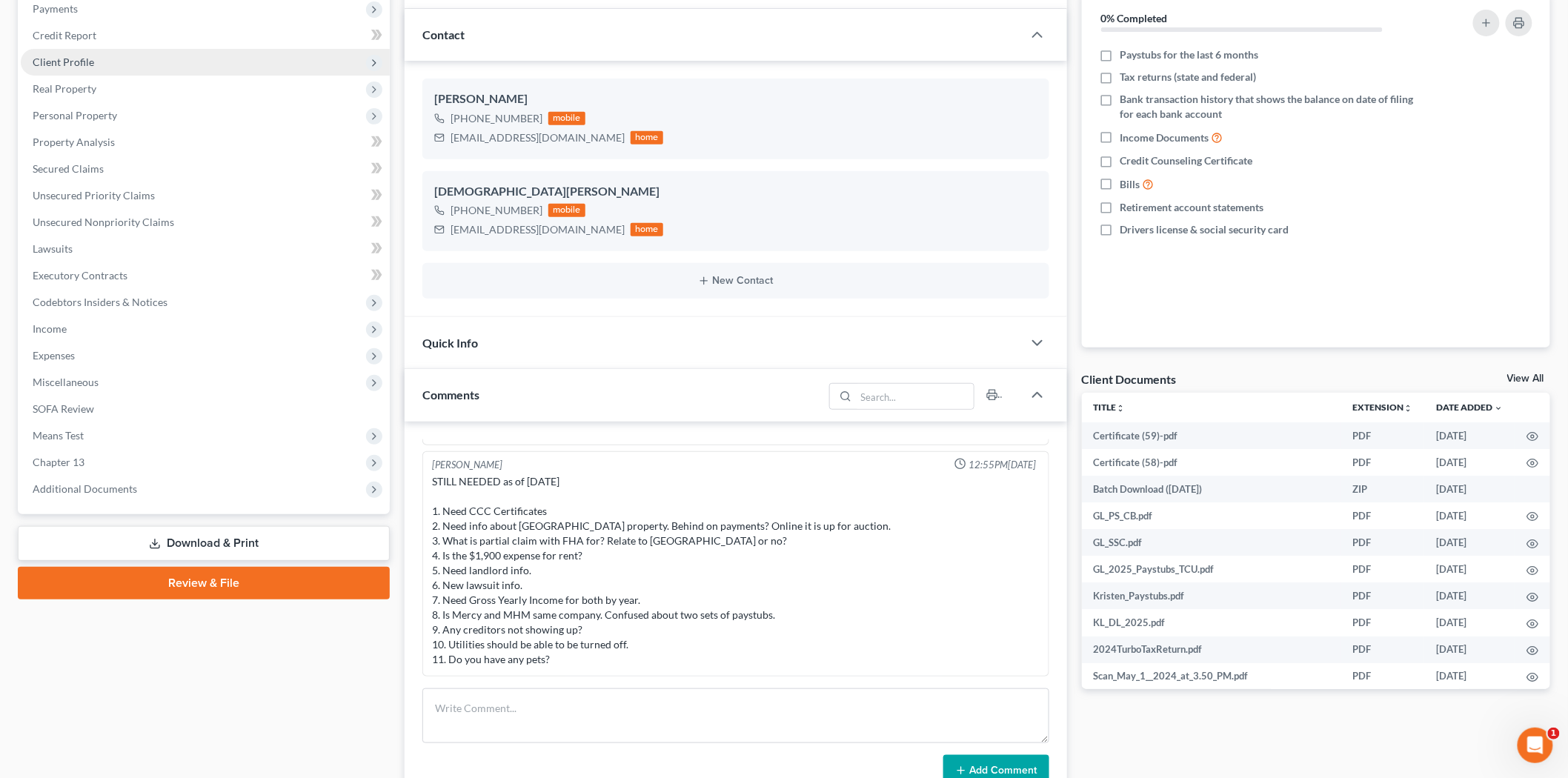
scroll to position [64, 0]
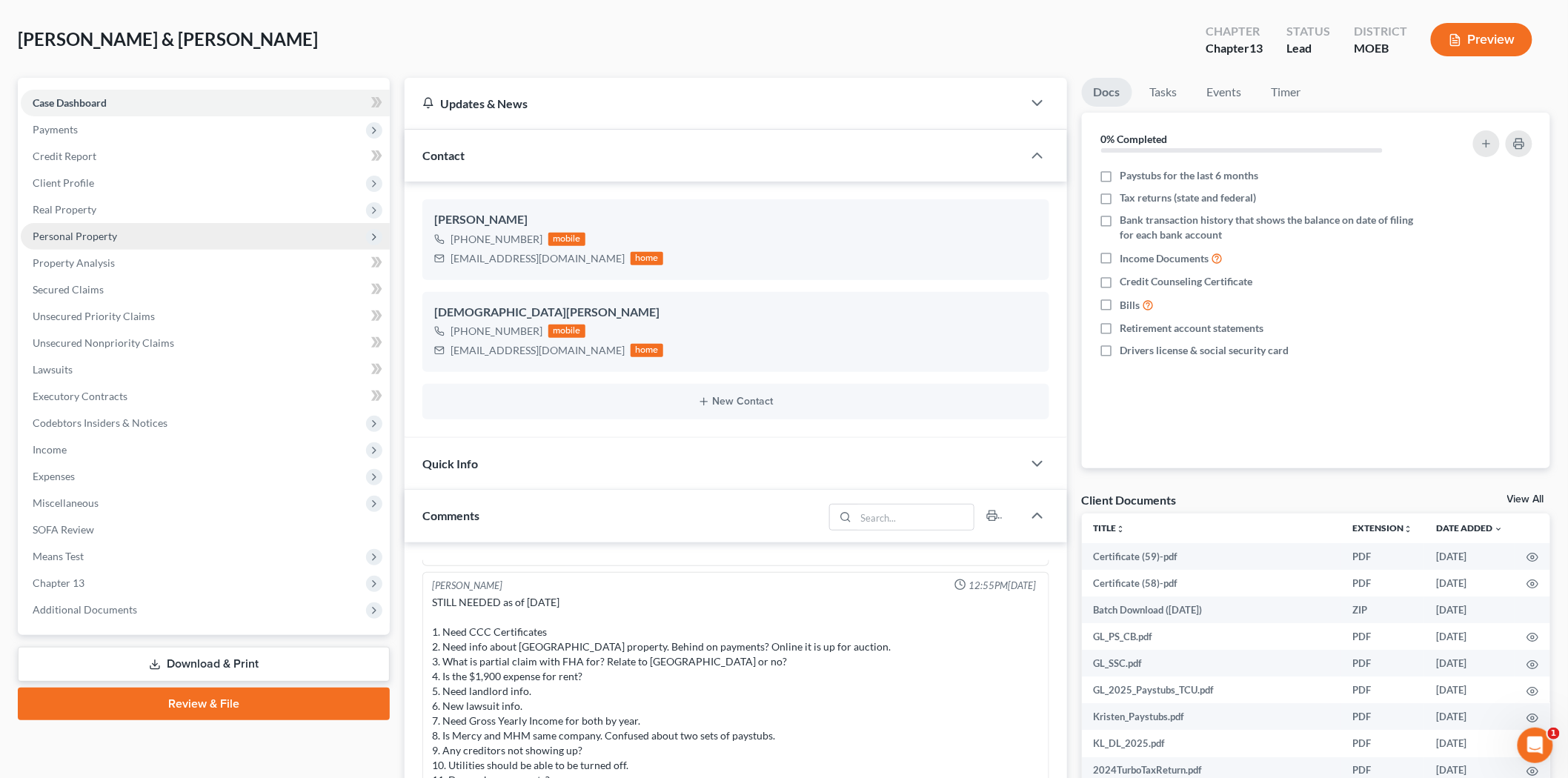
click at [111, 231] on span "Personal Property" at bounding box center [74, 236] width 84 height 12
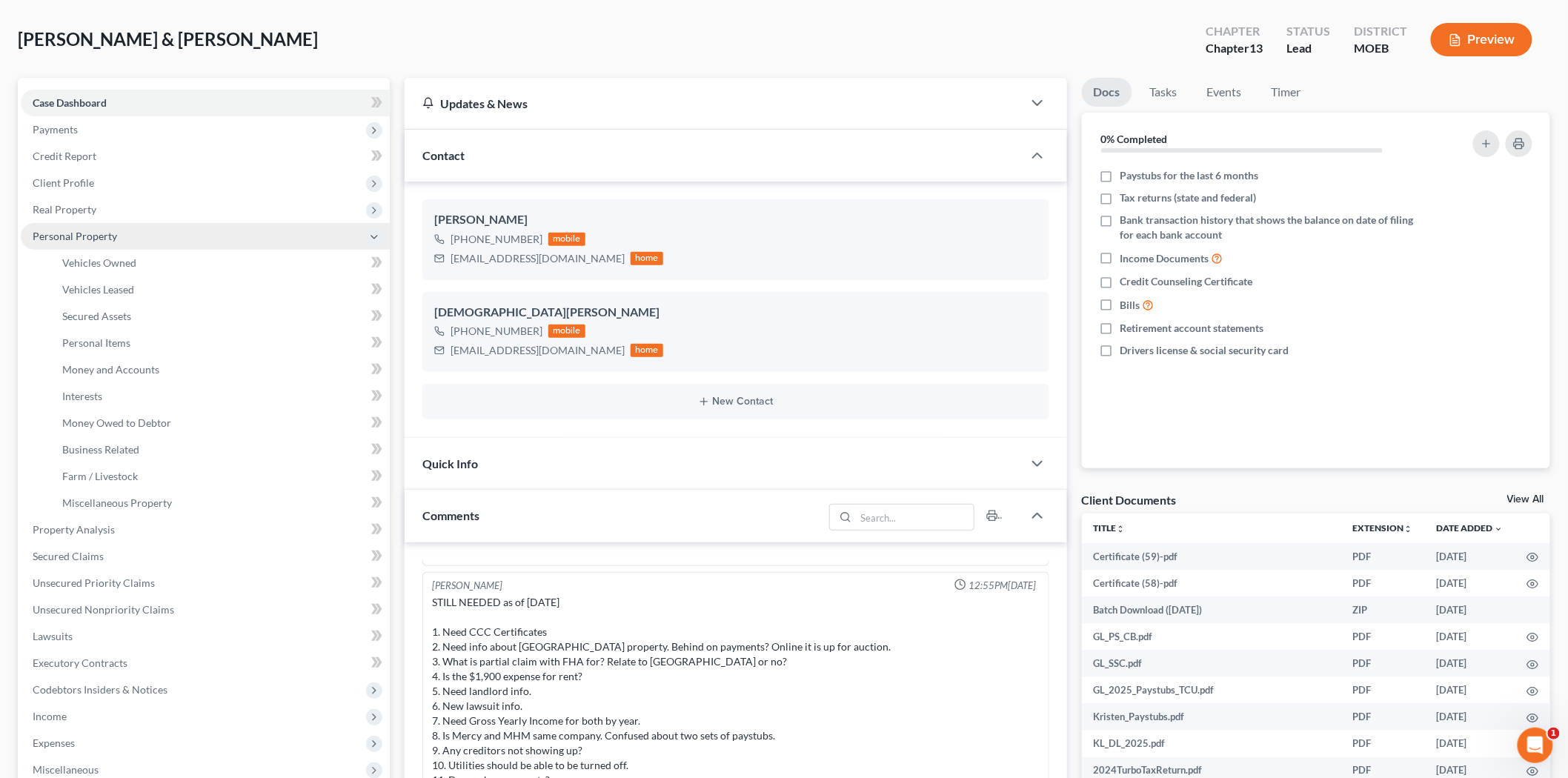
click at [108, 237] on span "Personal Property" at bounding box center [74, 236] width 84 height 12
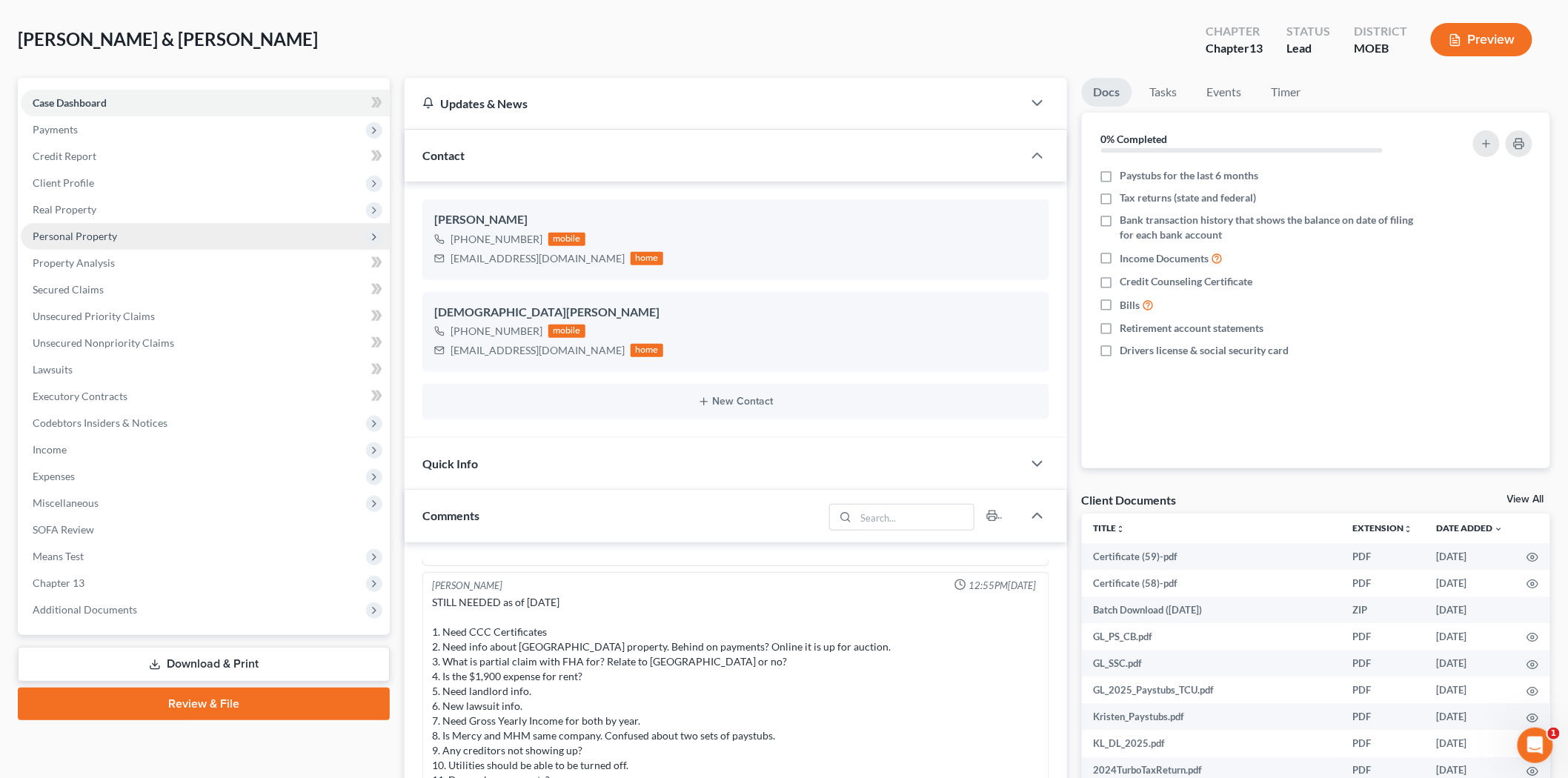
click at [85, 234] on span "Personal Property" at bounding box center [74, 236] width 84 height 12
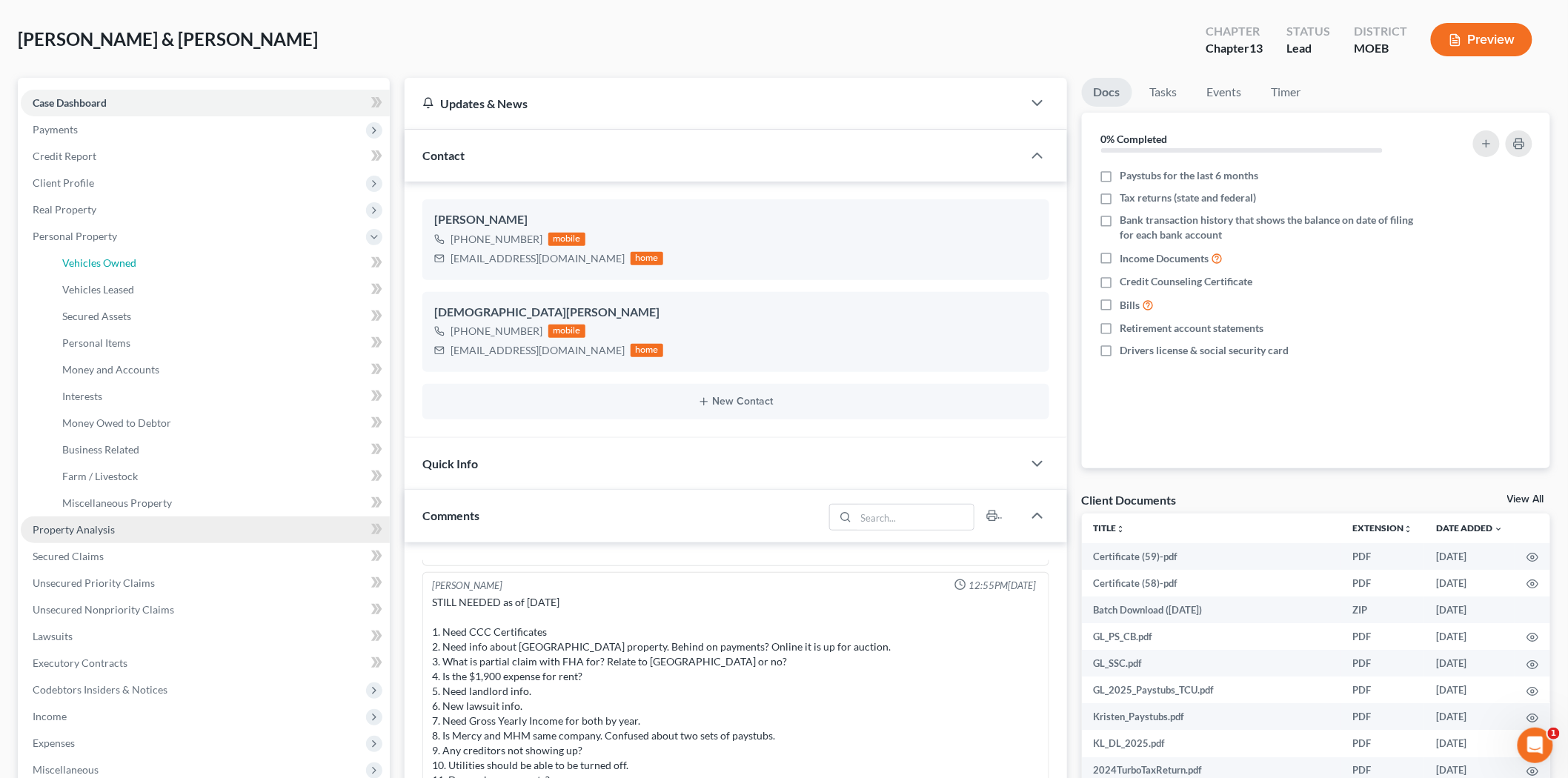
click at [92, 261] on span "Vehicles Owned" at bounding box center [99, 262] width 74 height 12
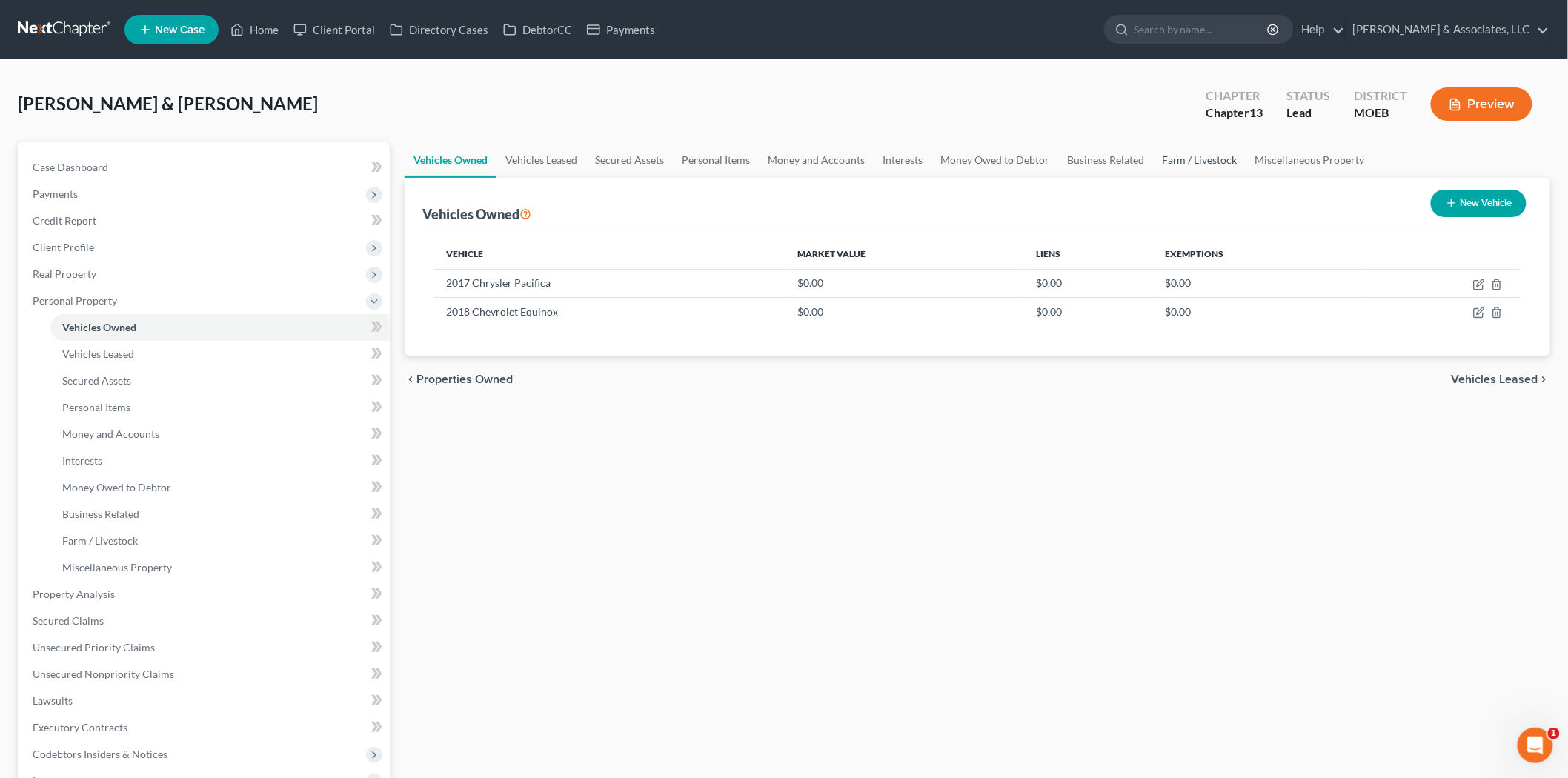
click at [1197, 161] on link "Farm / Livestock" at bounding box center [1199, 160] width 94 height 36
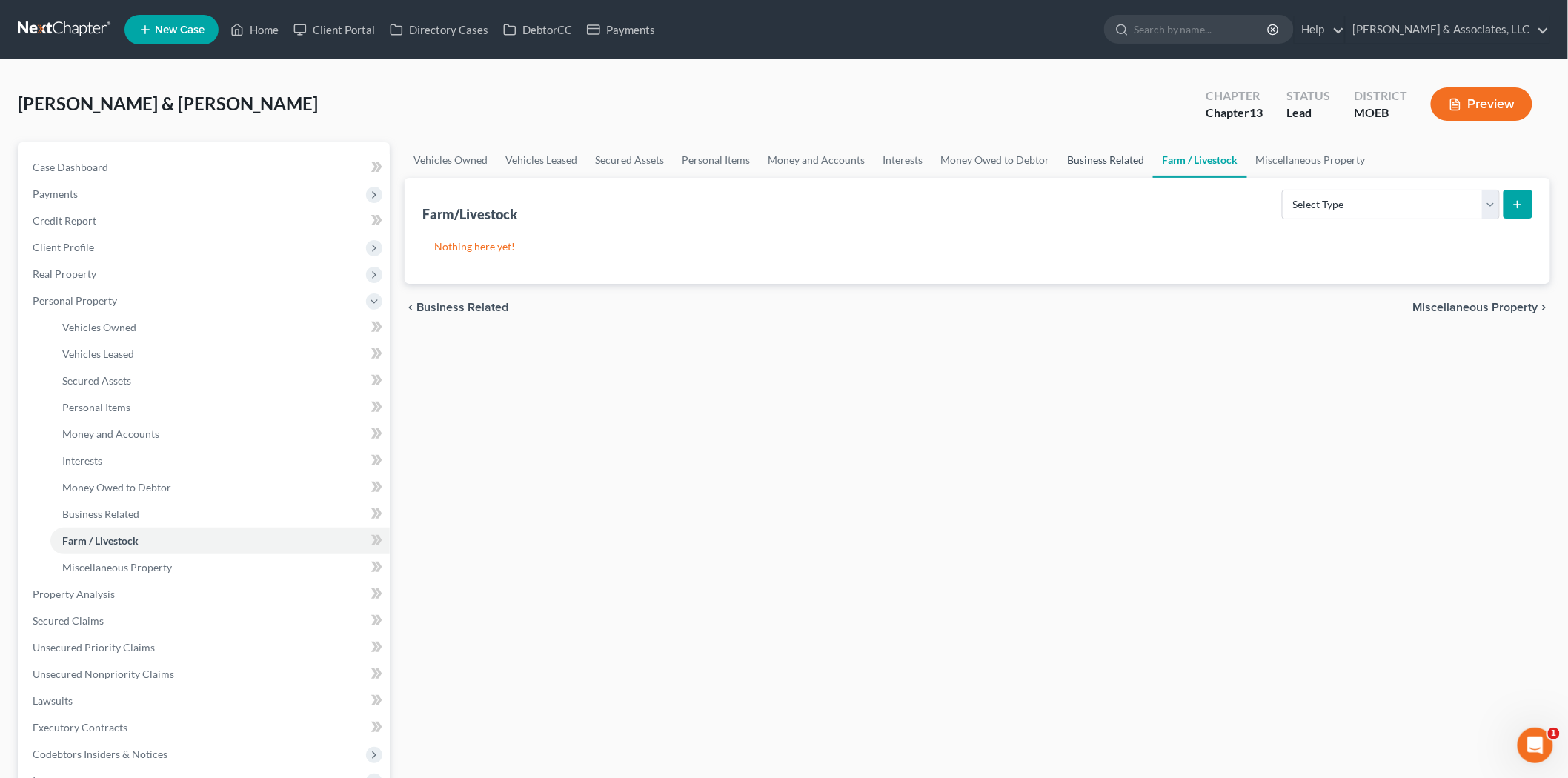
click at [1144, 162] on link "Business Related" at bounding box center [1106, 160] width 95 height 36
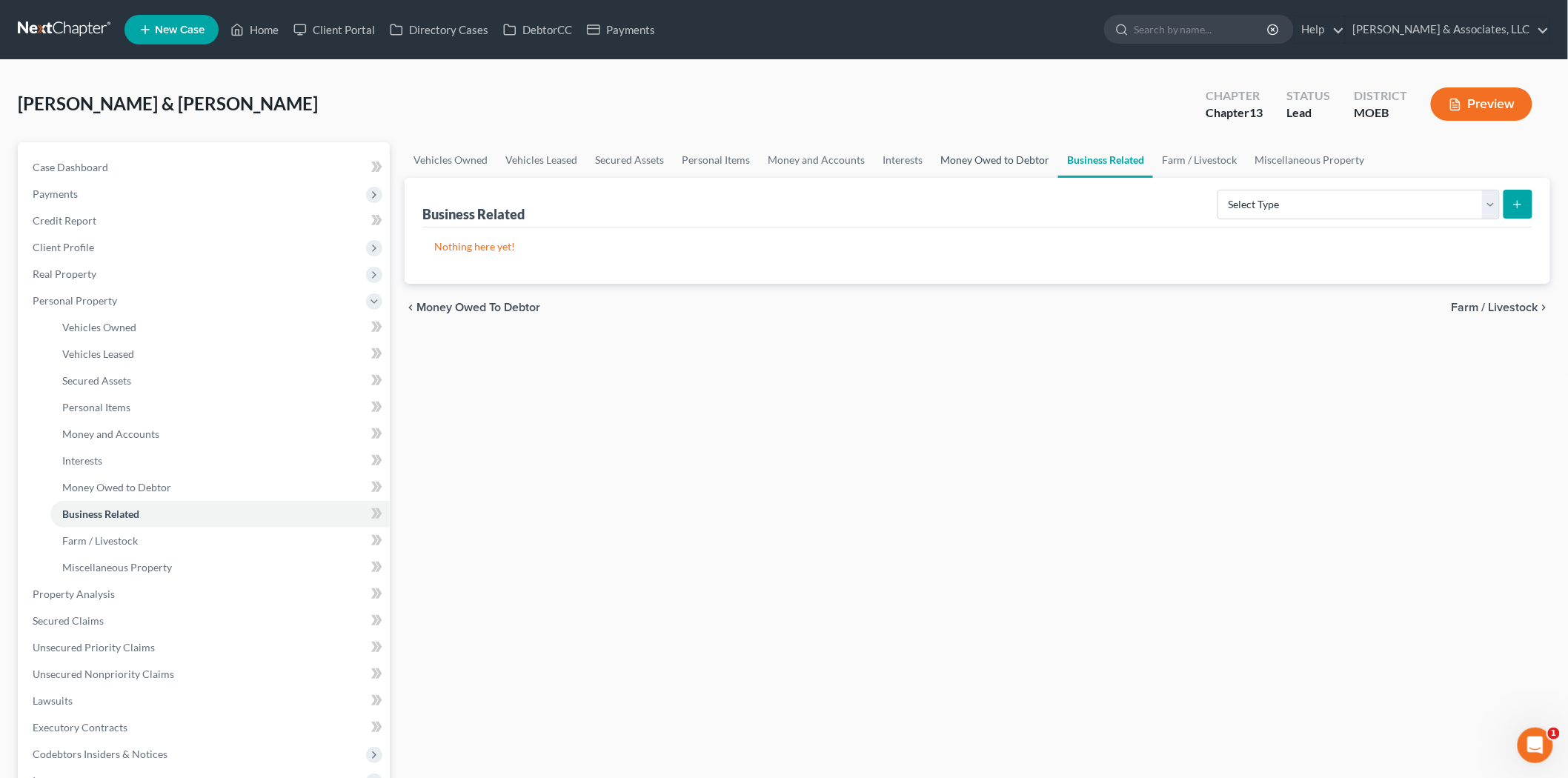
click at [1000, 155] on link "Money Owed to Debtor" at bounding box center [995, 160] width 127 height 36
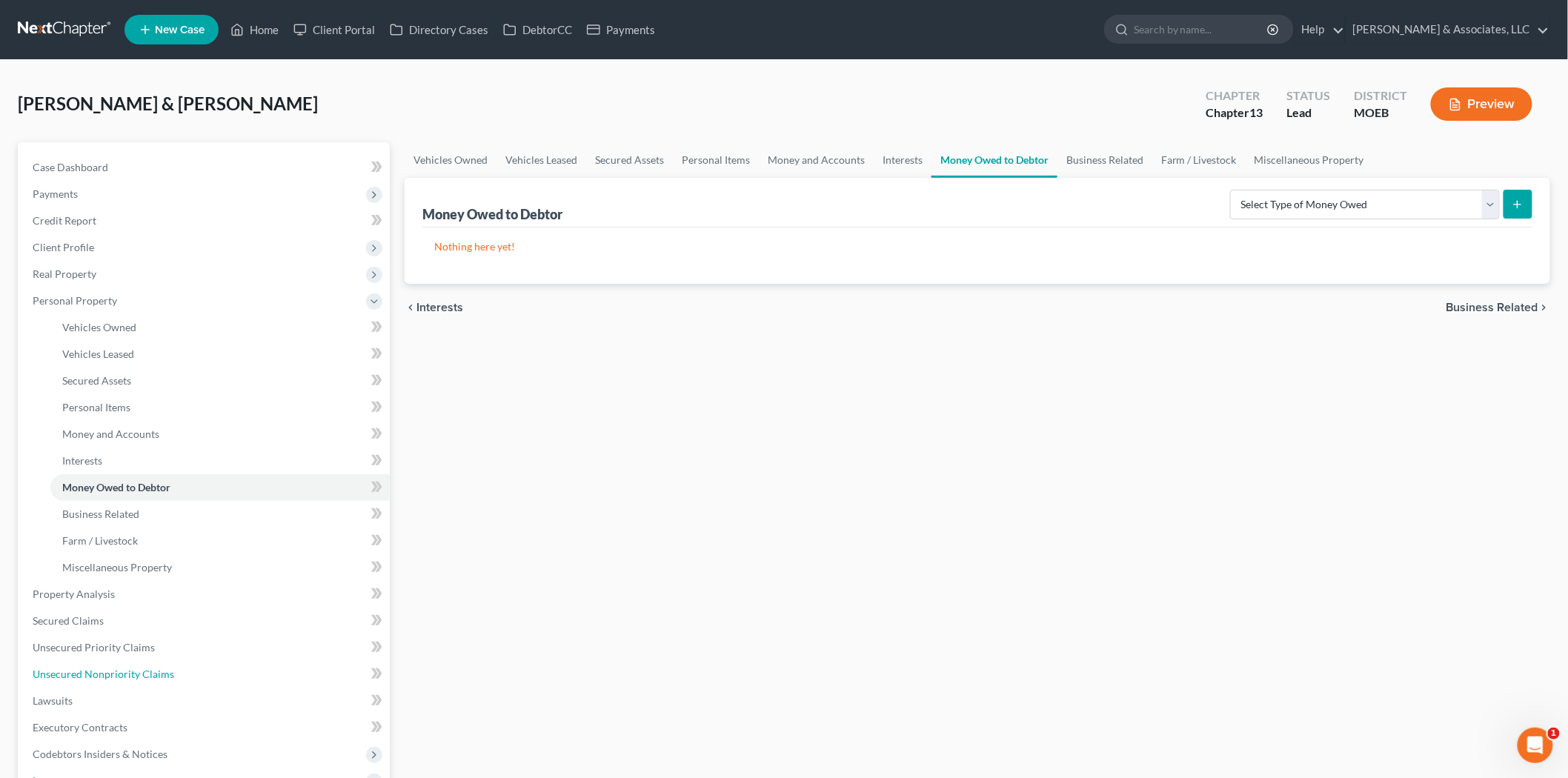
click at [124, 669] on span "Unsecured Nonpriority Claims" at bounding box center [102, 674] width 141 height 12
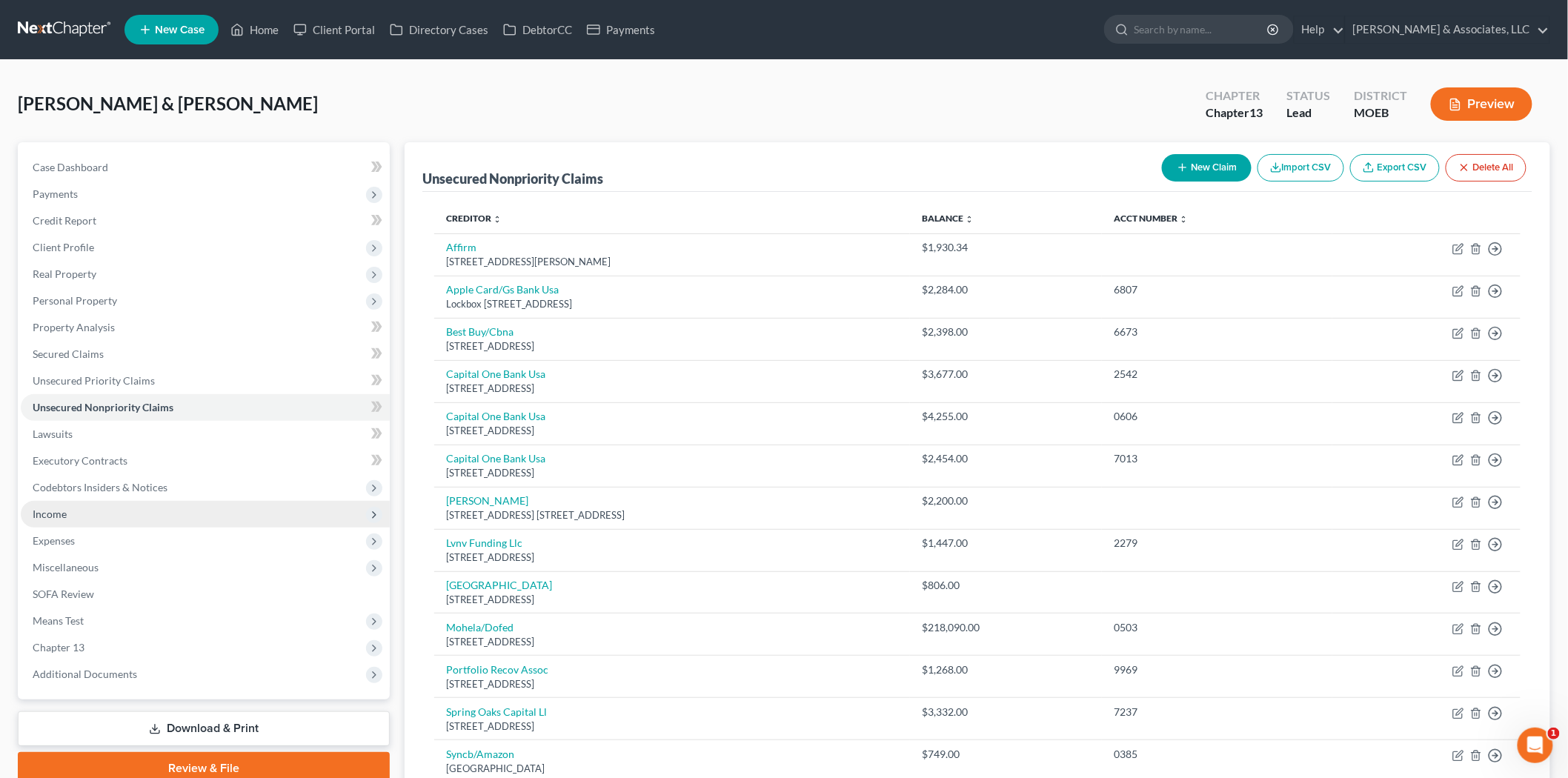
click at [67, 514] on span "Income" at bounding box center [206, 515] width 369 height 27
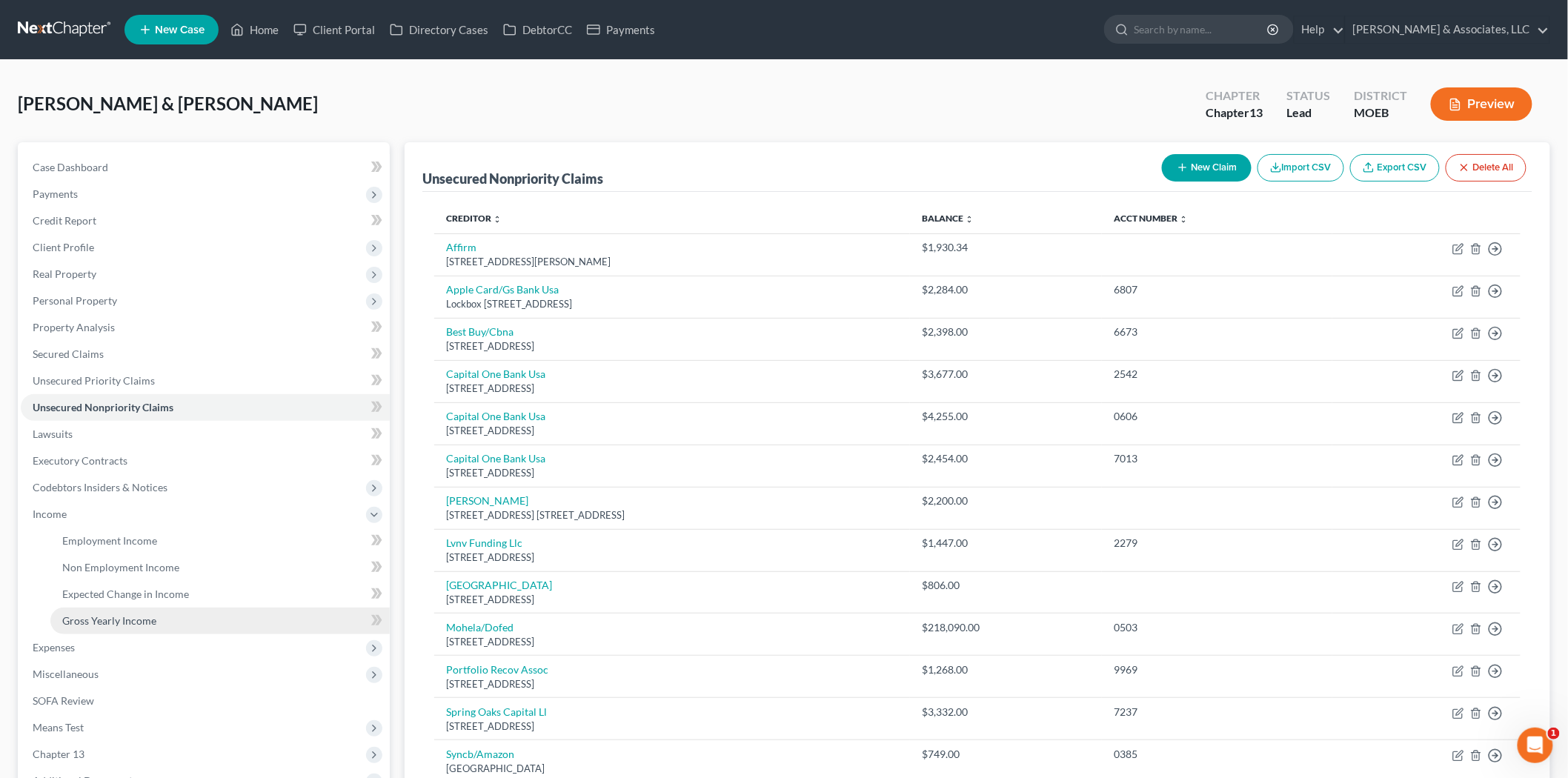
click at [99, 621] on span "Gross Yearly Income" at bounding box center [109, 621] width 94 height 12
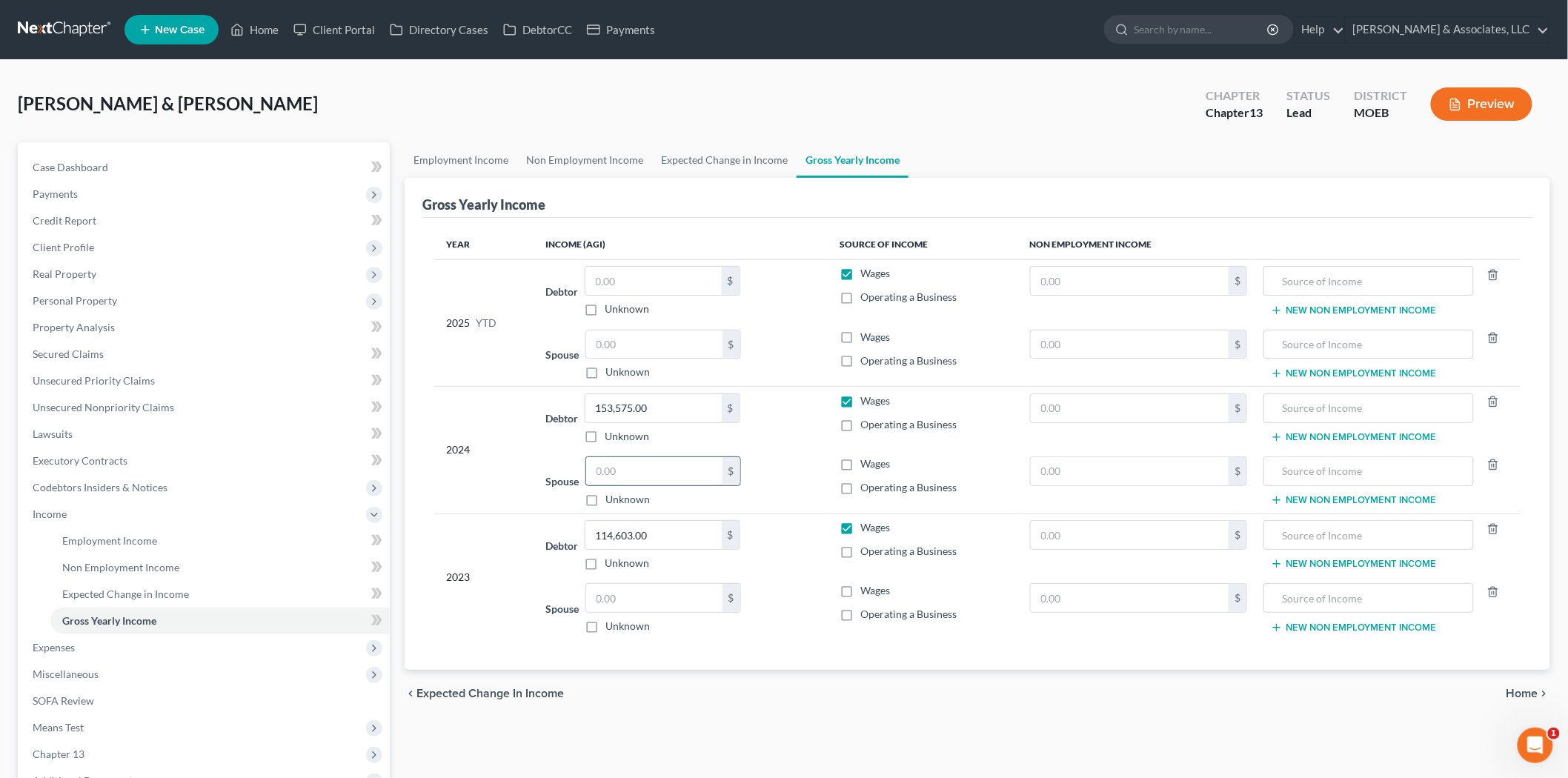
click at [628, 473] on input "text" at bounding box center [655, 472] width 136 height 28
type input "17,990"
click at [647, 417] on input "153,575.00" at bounding box center [654, 408] width 136 height 28
type input "135,585"
click at [612, 535] on input "114,603.00" at bounding box center [654, 535] width 136 height 28
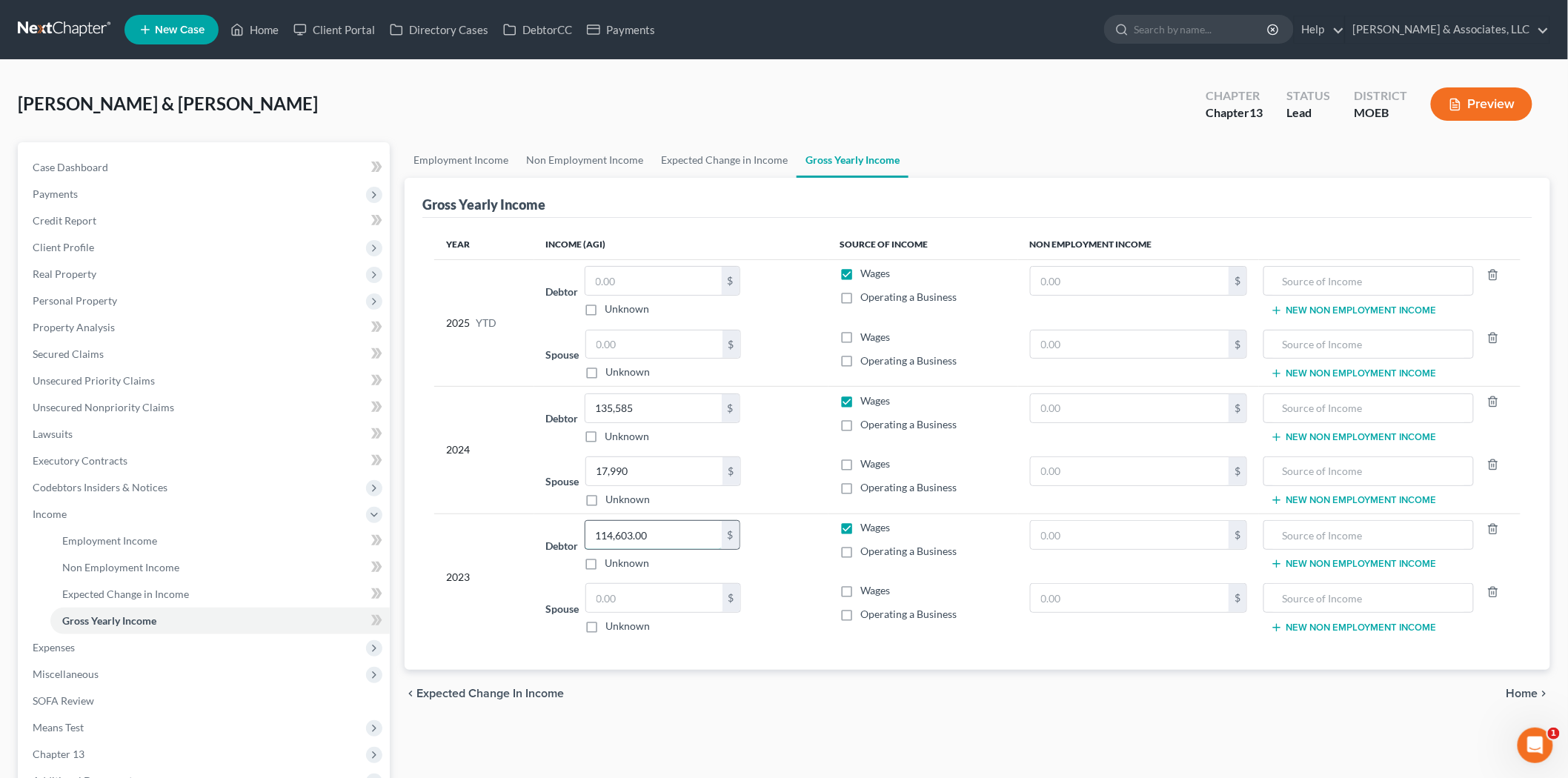
click at [604, 538] on input "114,603.00" at bounding box center [654, 535] width 136 height 28
click at [70, 467] on link "Executory Contracts" at bounding box center [206, 461] width 369 height 27
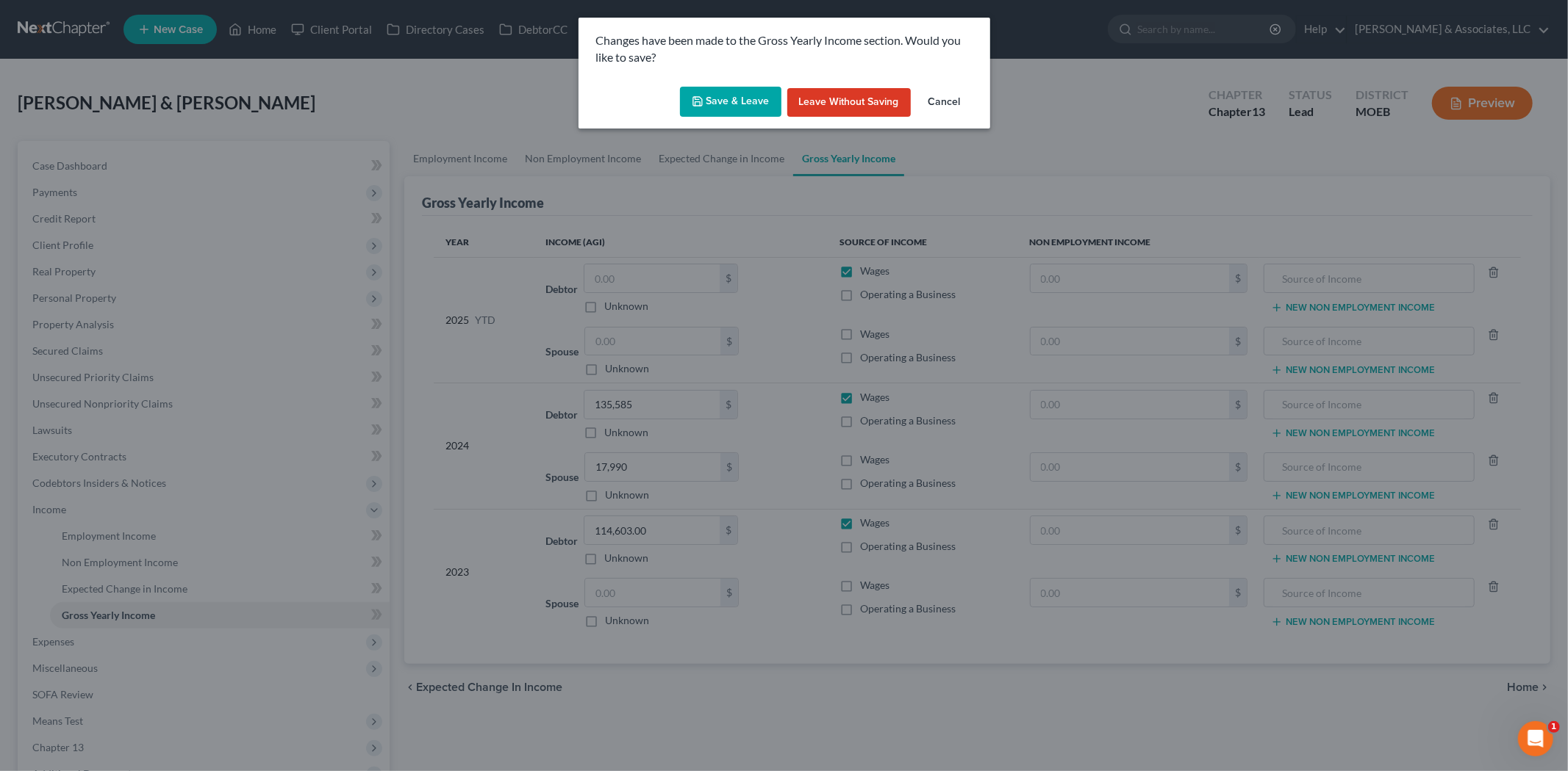
click at [729, 101] on button "Save & Leave" at bounding box center [731, 101] width 101 height 31
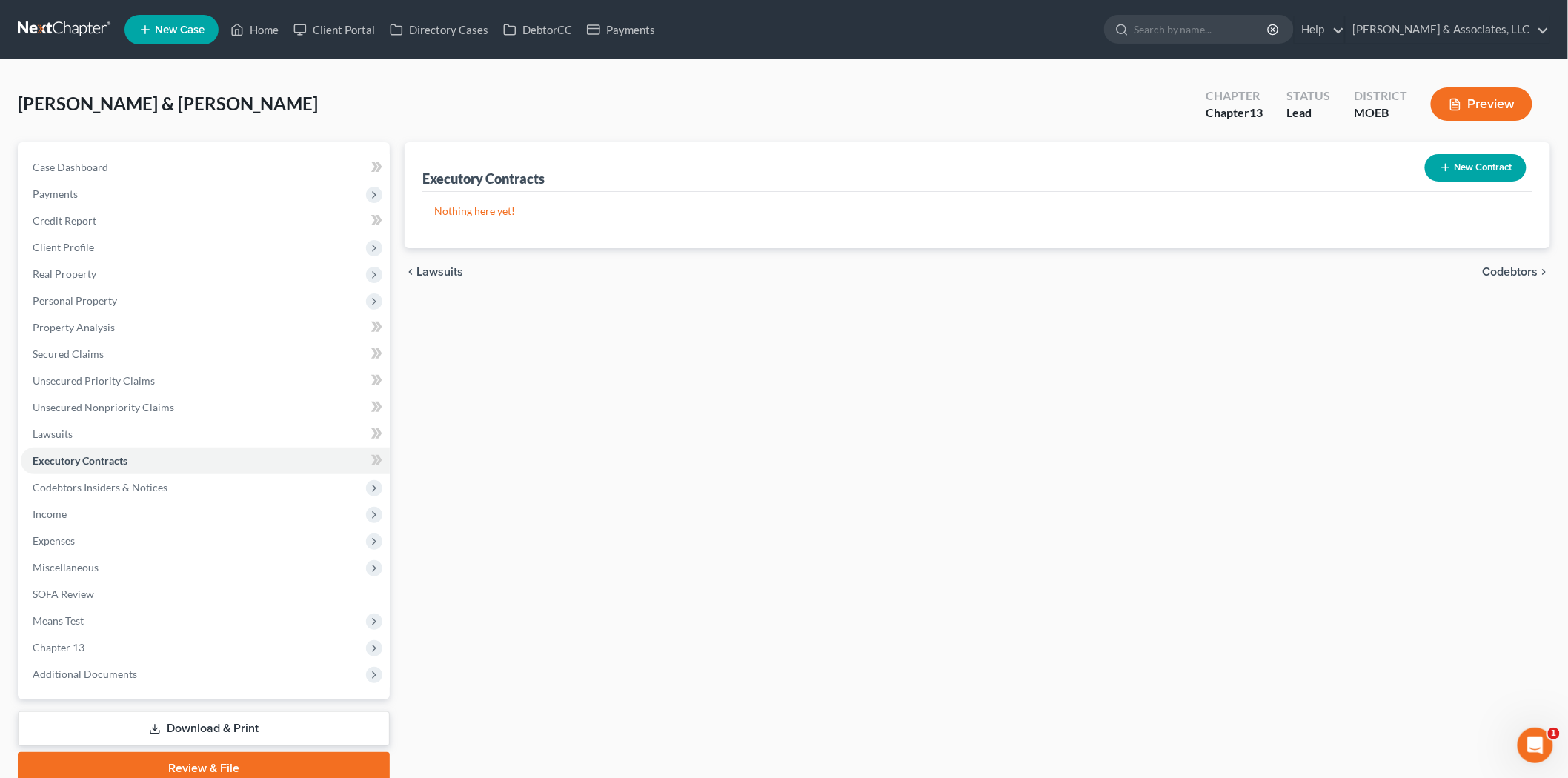
click at [1464, 165] on button "New Contract" at bounding box center [1475, 168] width 101 height 27
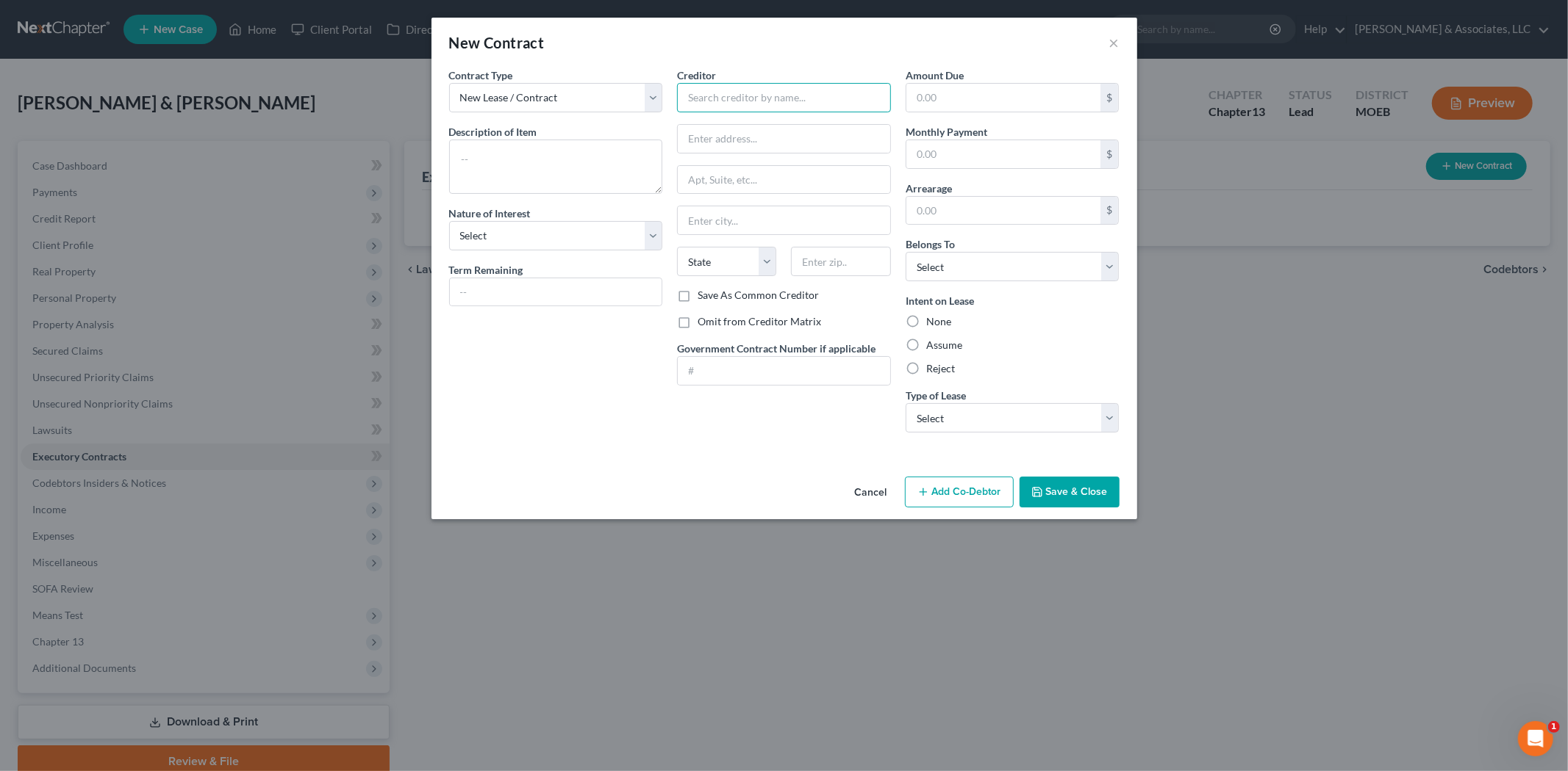
click at [724, 99] on input "text" at bounding box center [784, 97] width 214 height 29
paste input "[PERSON_NAME] Properties"
type input "[PERSON_NAME] Properties"
click at [576, 154] on textarea at bounding box center [556, 167] width 214 height 54
type textarea "Residential lease"
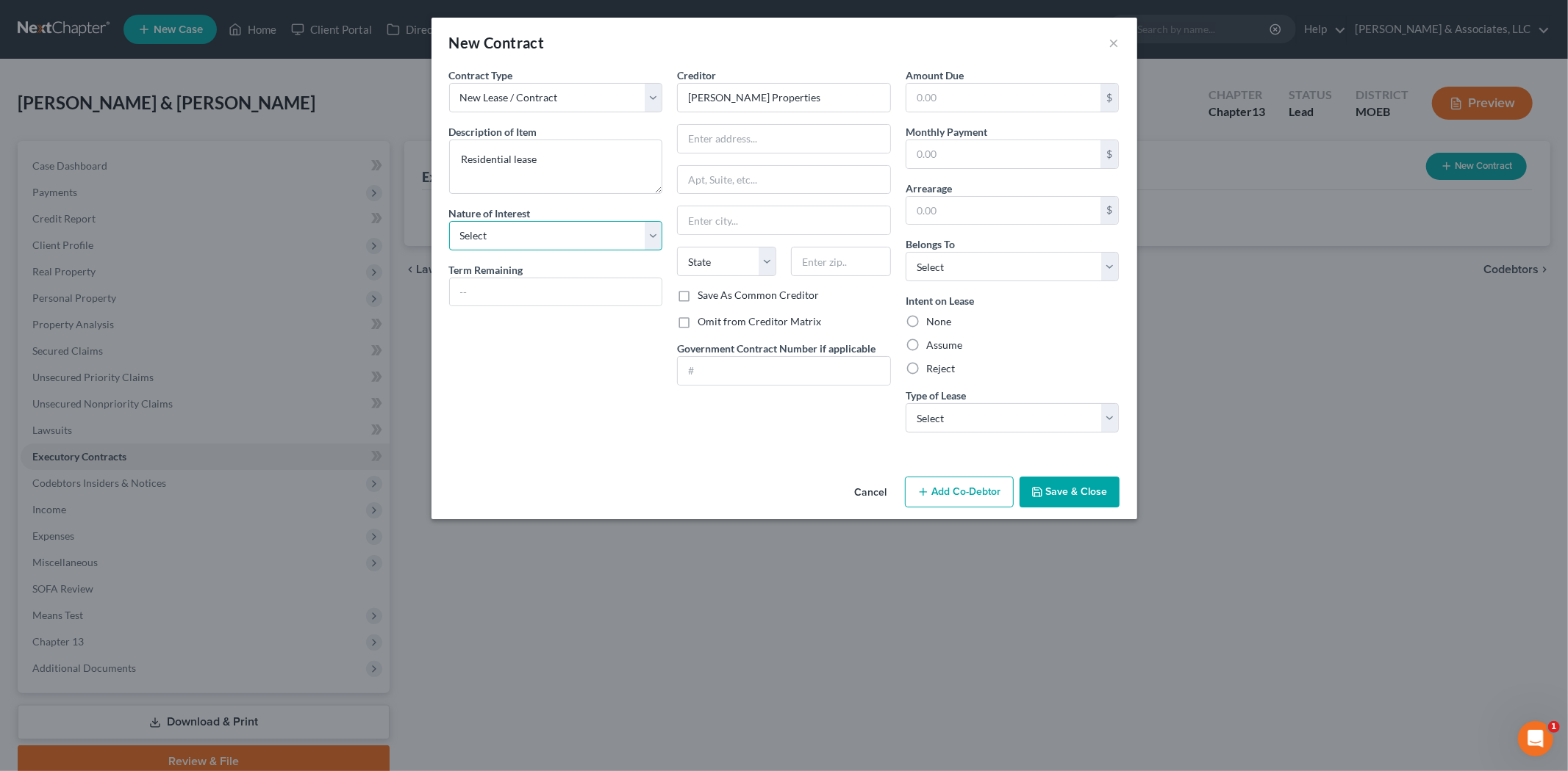
click at [564, 241] on select "Select Purchaser Agent Lessor Lessee" at bounding box center [556, 235] width 214 height 29
select select "3"
click at [449, 221] on select "Select Purchaser Agent Lessor Lessee" at bounding box center [556, 235] width 214 height 29
click at [926, 342] on label "Assume" at bounding box center [944, 346] width 36 height 15
click at [932, 342] on input "Assume" at bounding box center [937, 343] width 9 height 9
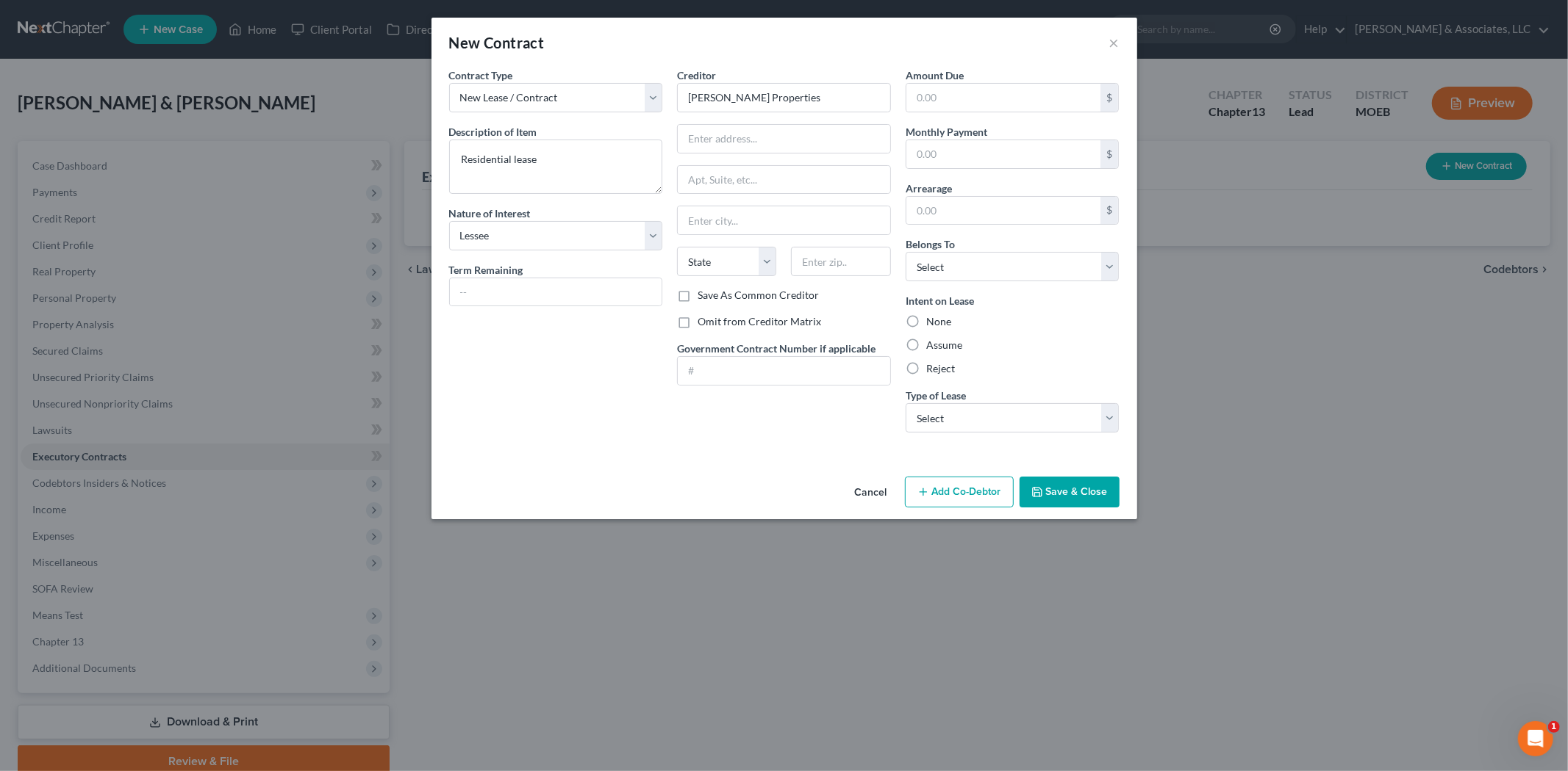
radio input "true"
click at [697, 323] on label "Omit from Creditor Matrix" at bounding box center [758, 322] width 123 height 15
click at [704, 323] on input "Omit from Creditor Matrix" at bounding box center [708, 319] width 9 height 9
click at [697, 326] on label "Omit from Creditor Matrix" at bounding box center [758, 322] width 123 height 15
click at [704, 324] on input "Omit from Creditor Matrix" at bounding box center [708, 319] width 9 height 9
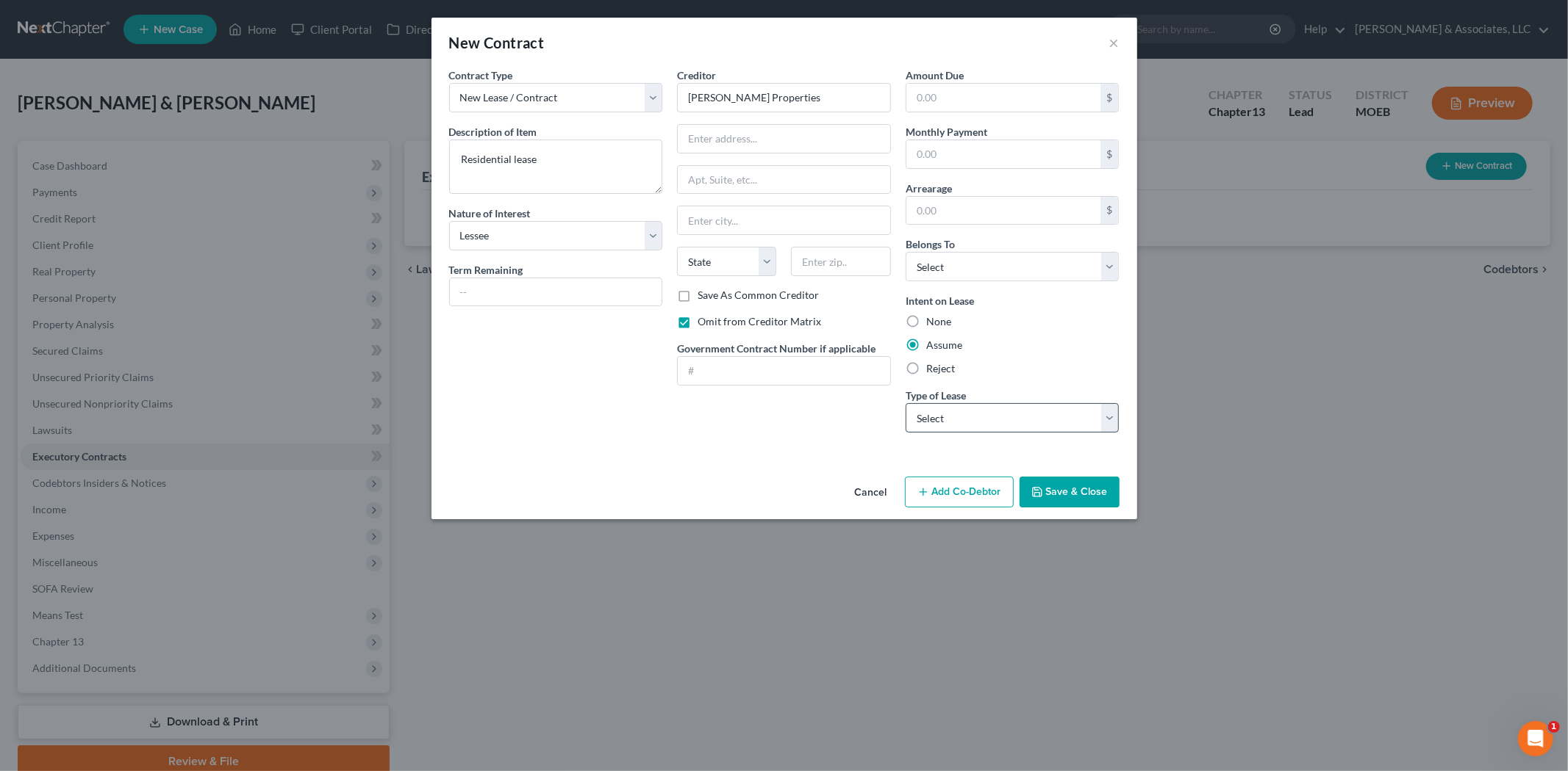
checkbox input "false"
click at [949, 424] on select "Select Real Estate Car Other" at bounding box center [1013, 417] width 214 height 29
select select "0"
click at [906, 403] on select "Select Real Estate Car Other" at bounding box center [1013, 417] width 214 height 29
click at [1064, 490] on button "Save & Close" at bounding box center [1069, 492] width 100 height 31
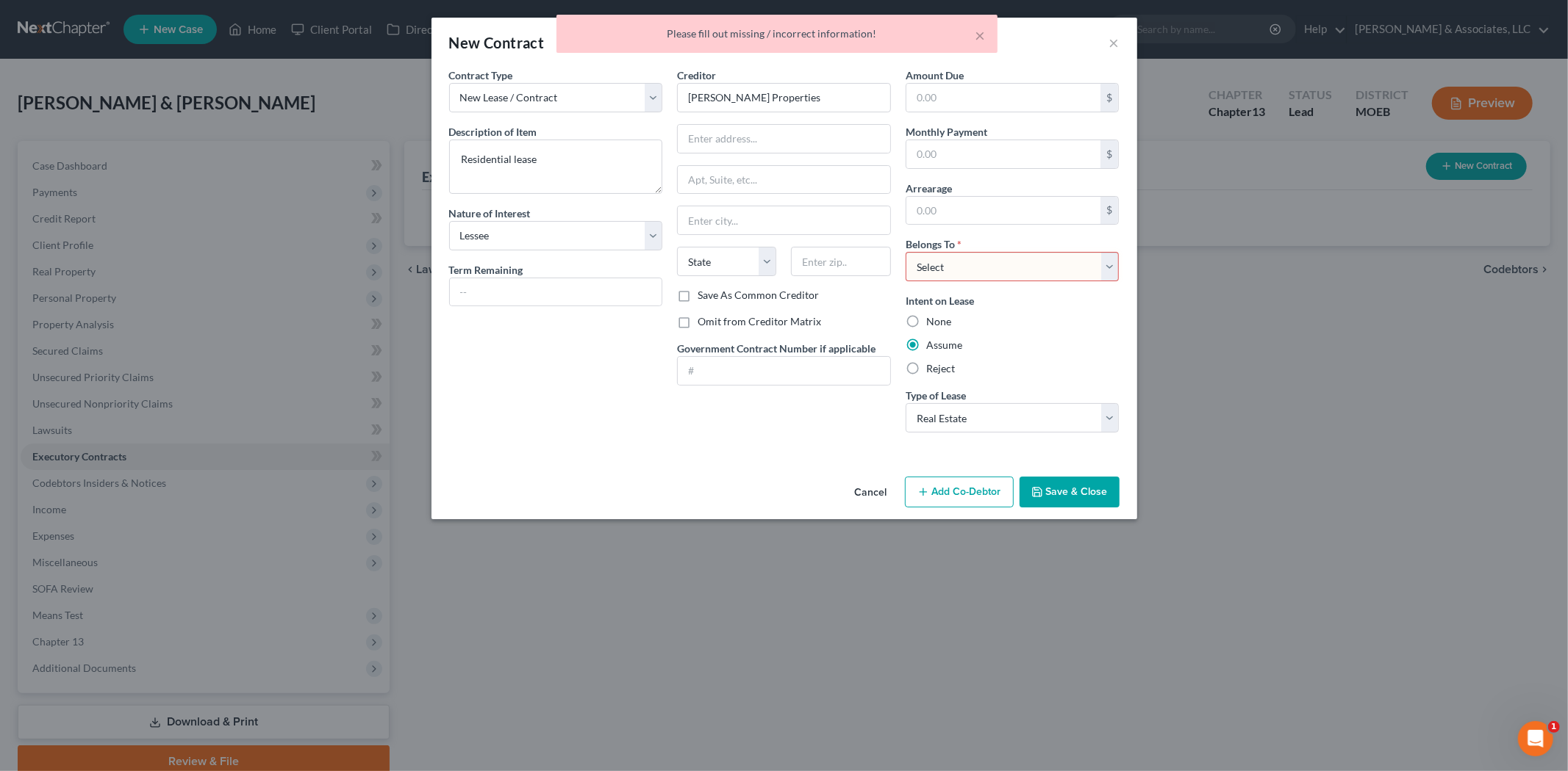
click at [936, 277] on select "Select Debtor 1 Only Debtor 2 Only Debtor 1 And Debtor 2 Only At Least One Of T…" at bounding box center [1013, 266] width 214 height 29
select select "2"
click at [906, 252] on select "Select Debtor 1 Only Debtor 2 Only Debtor 1 And Debtor 2 Only At Least One Of T…" at bounding box center [1013, 266] width 214 height 29
click at [1059, 501] on button "Save & Close" at bounding box center [1069, 492] width 100 height 31
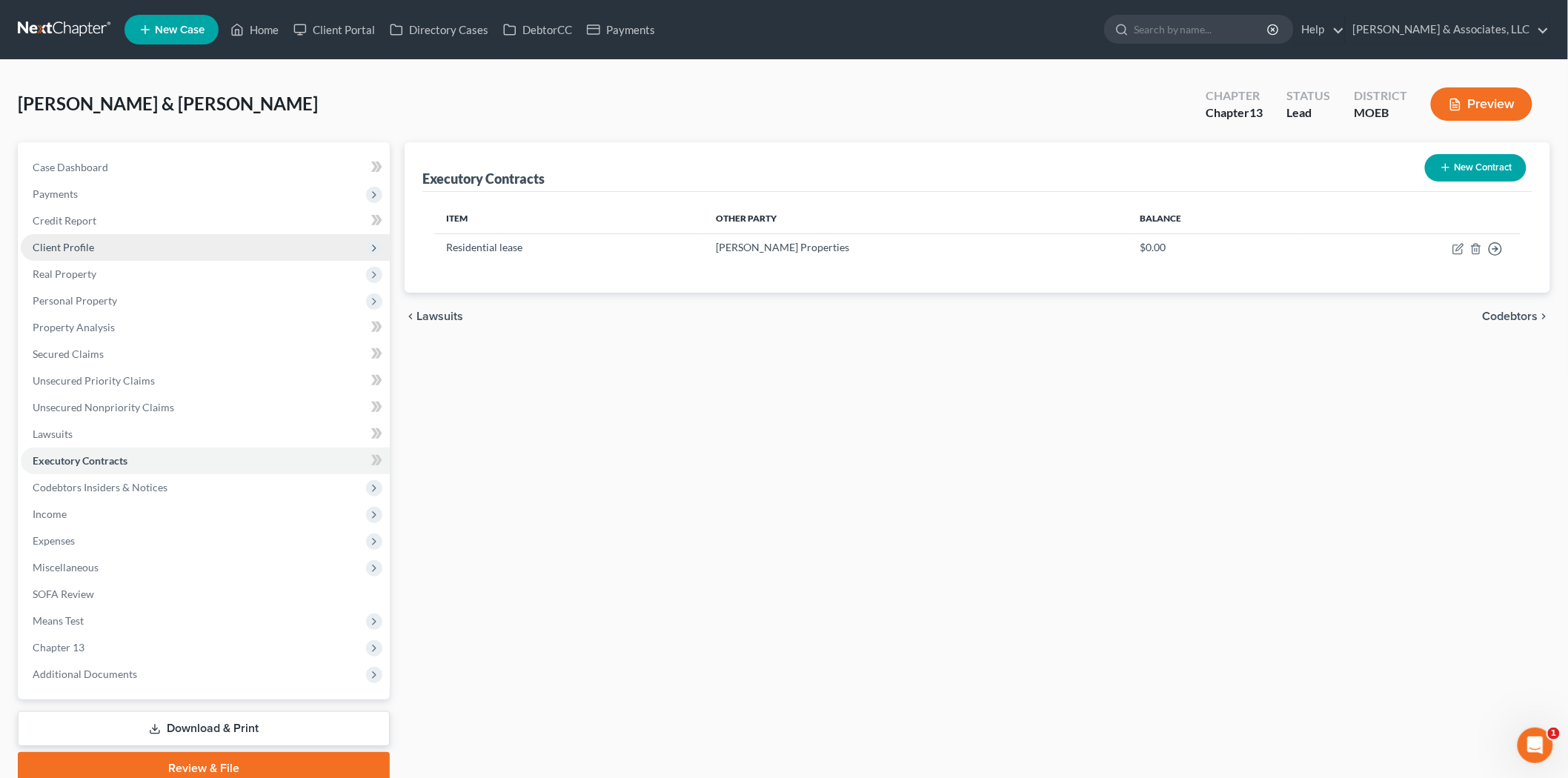
drag, startPoint x: 66, startPoint y: 535, endPoint x: 366, endPoint y: 241, distance: 420.0
click at [66, 535] on span "Expenses" at bounding box center [53, 540] width 43 height 12
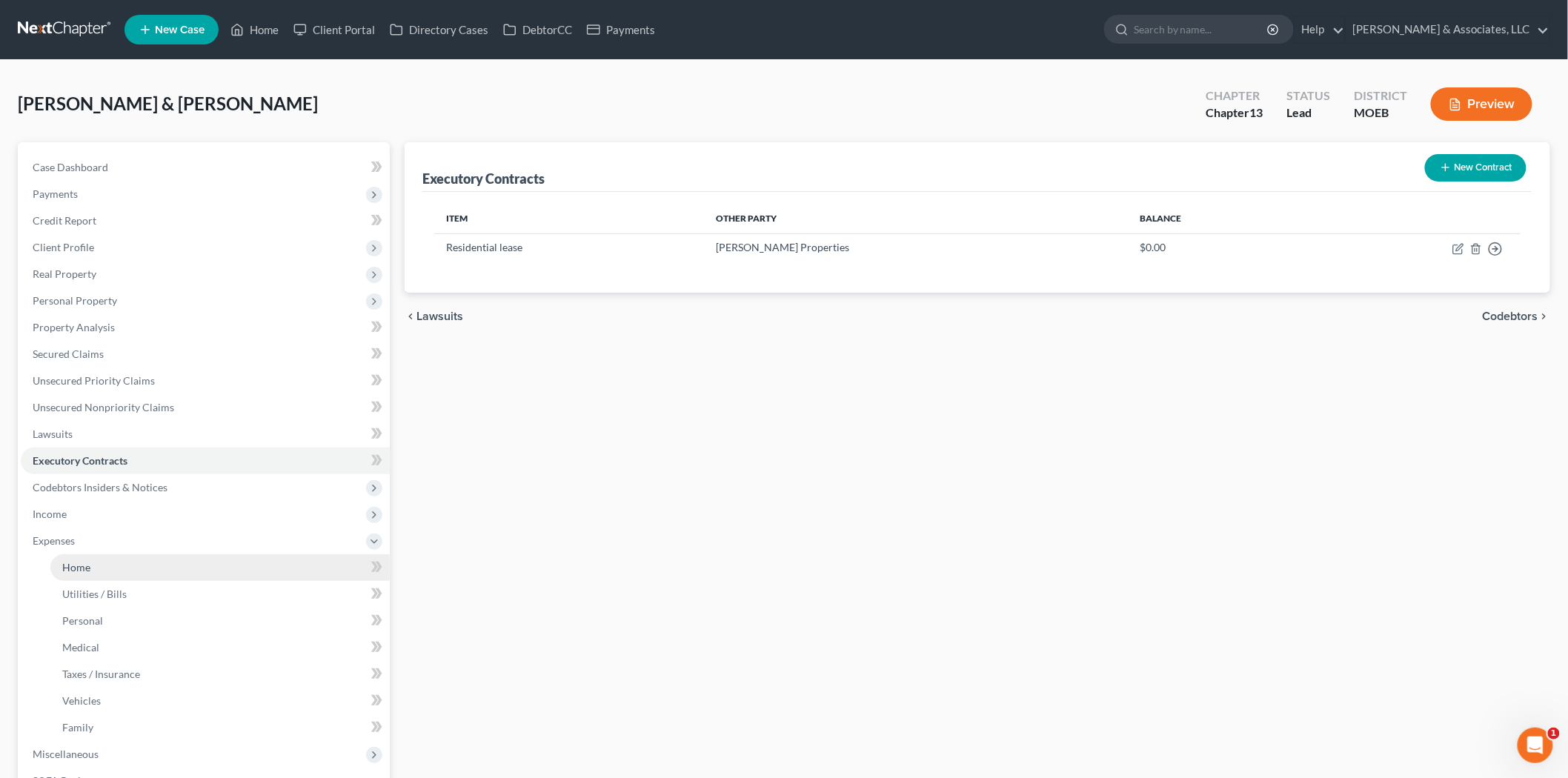
click at [74, 565] on span "Home" at bounding box center [77, 567] width 28 height 12
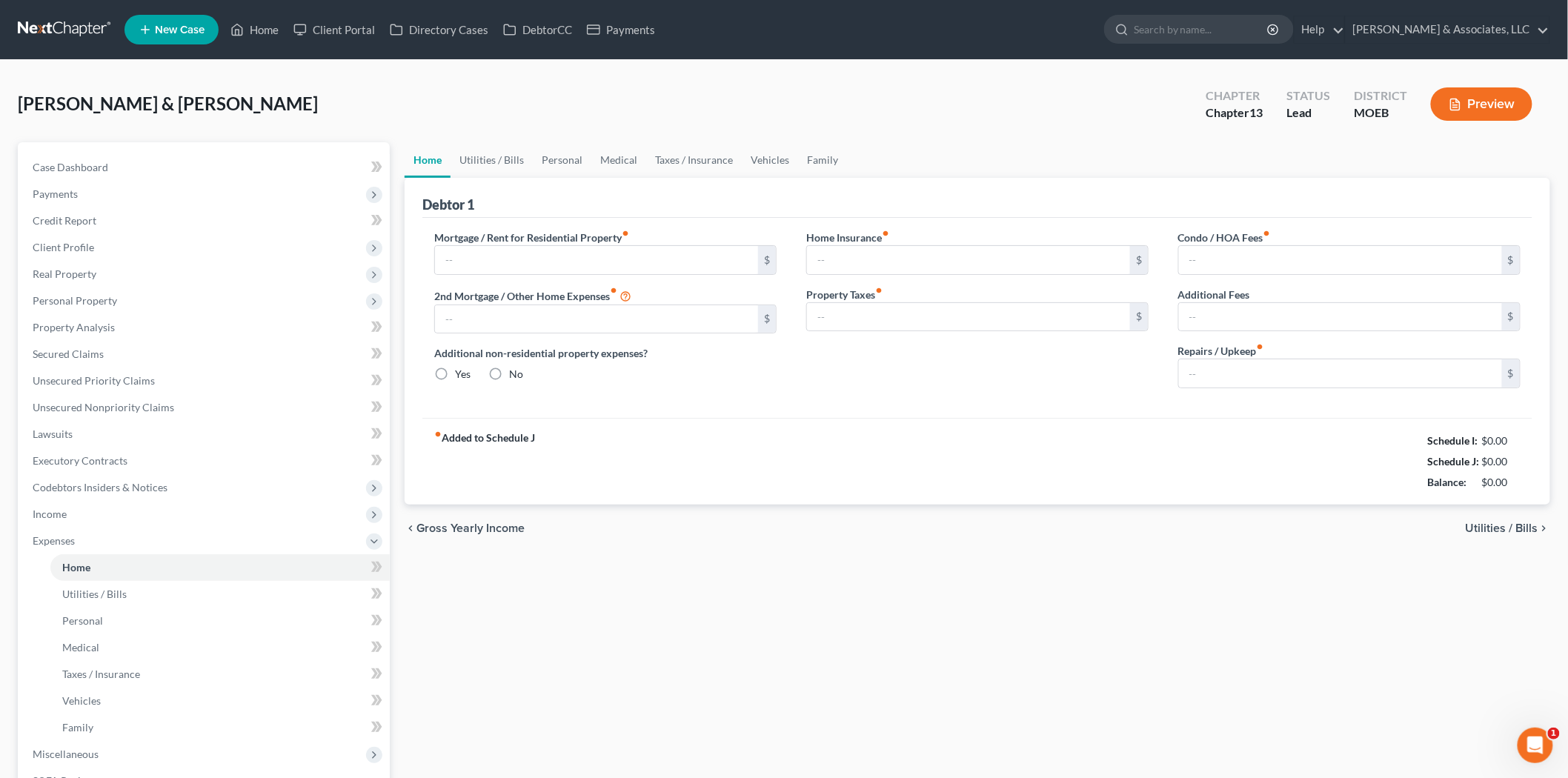
type input "1,900.00"
radio input "true"
type input "0.00"
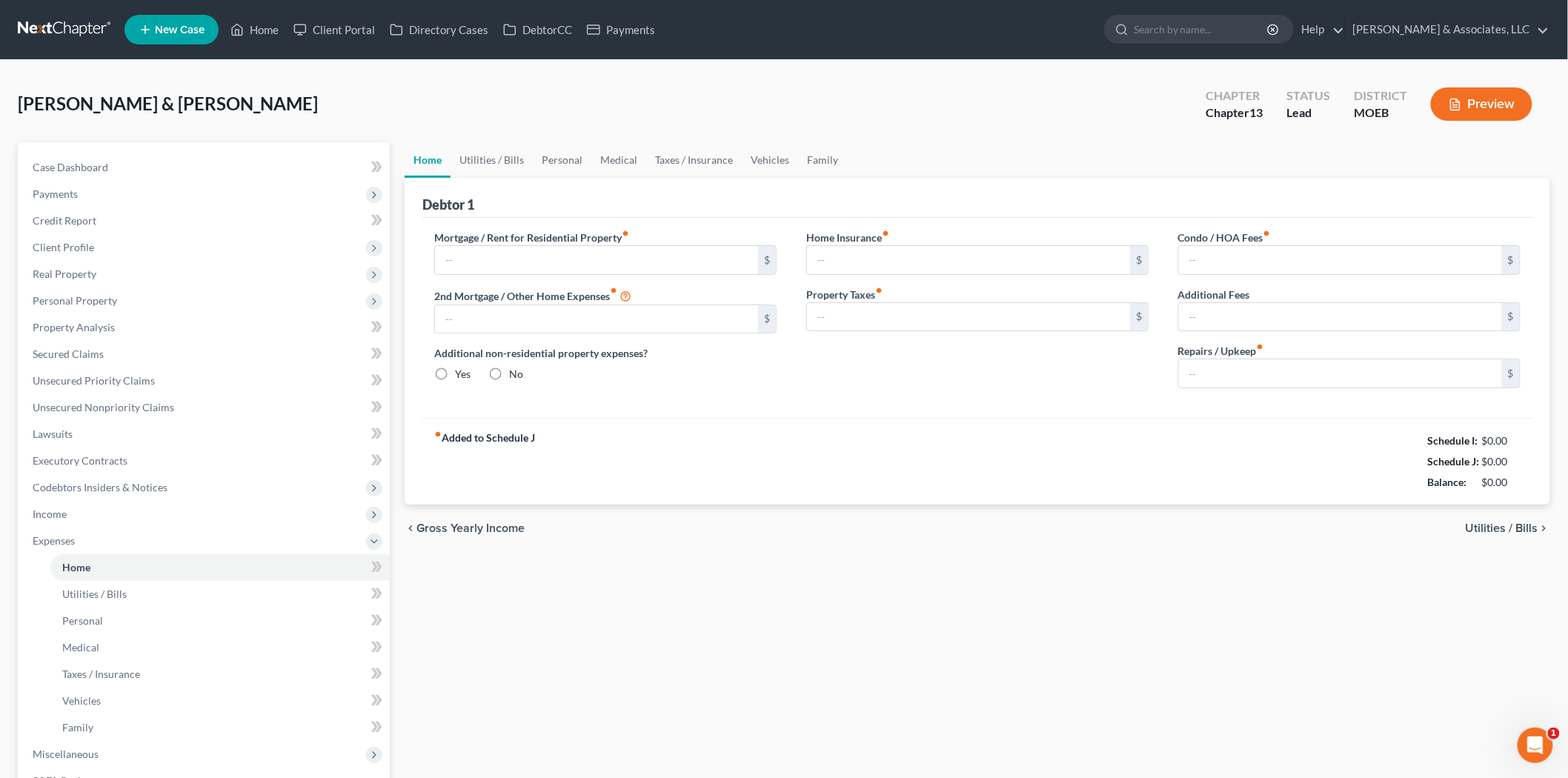
type input "0.00"
type input "200.00"
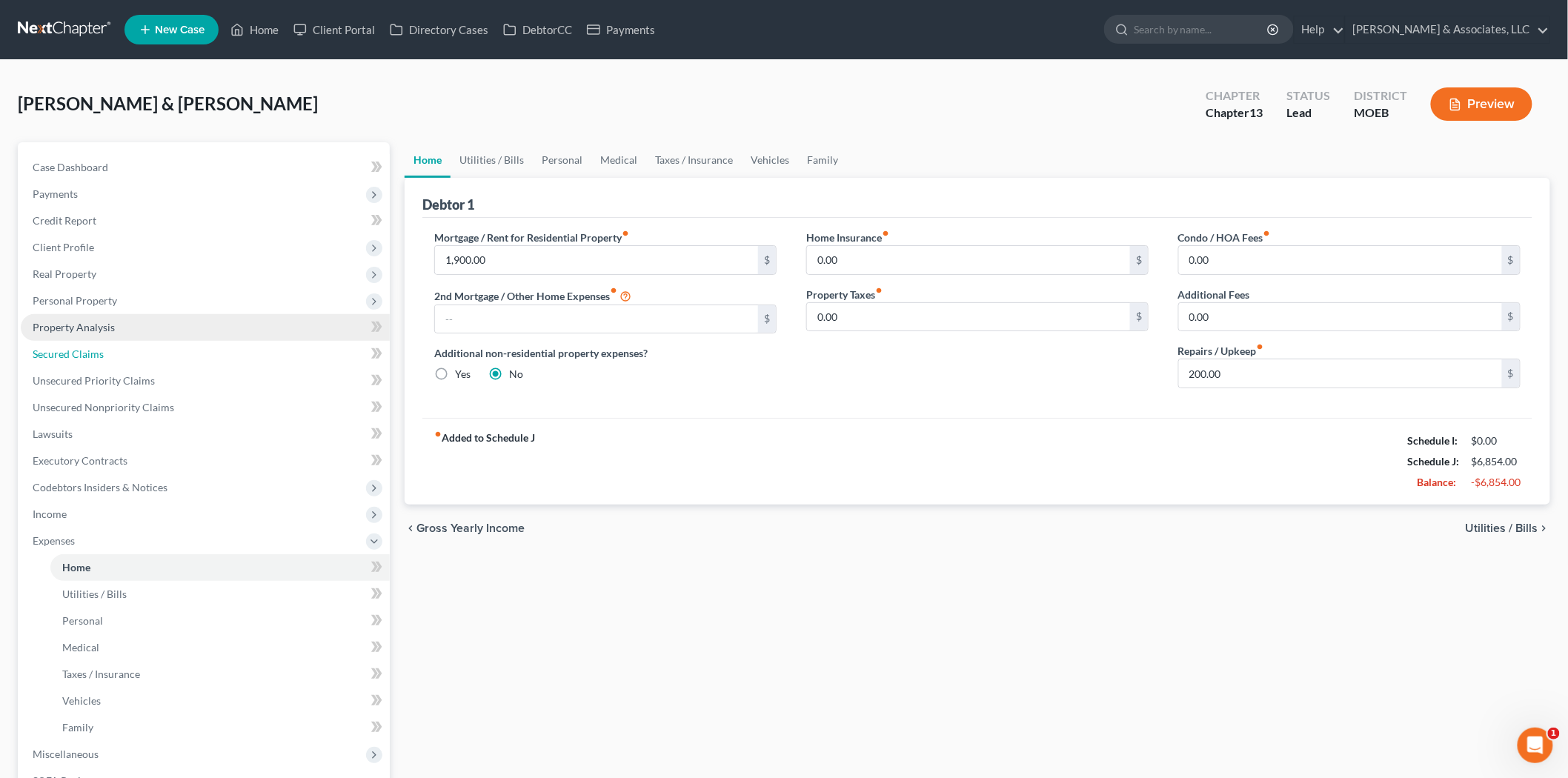
drag, startPoint x: 72, startPoint y: 353, endPoint x: 82, endPoint y: 338, distance: 18.0
click at [72, 353] on span "Secured Claims" at bounding box center [67, 353] width 71 height 12
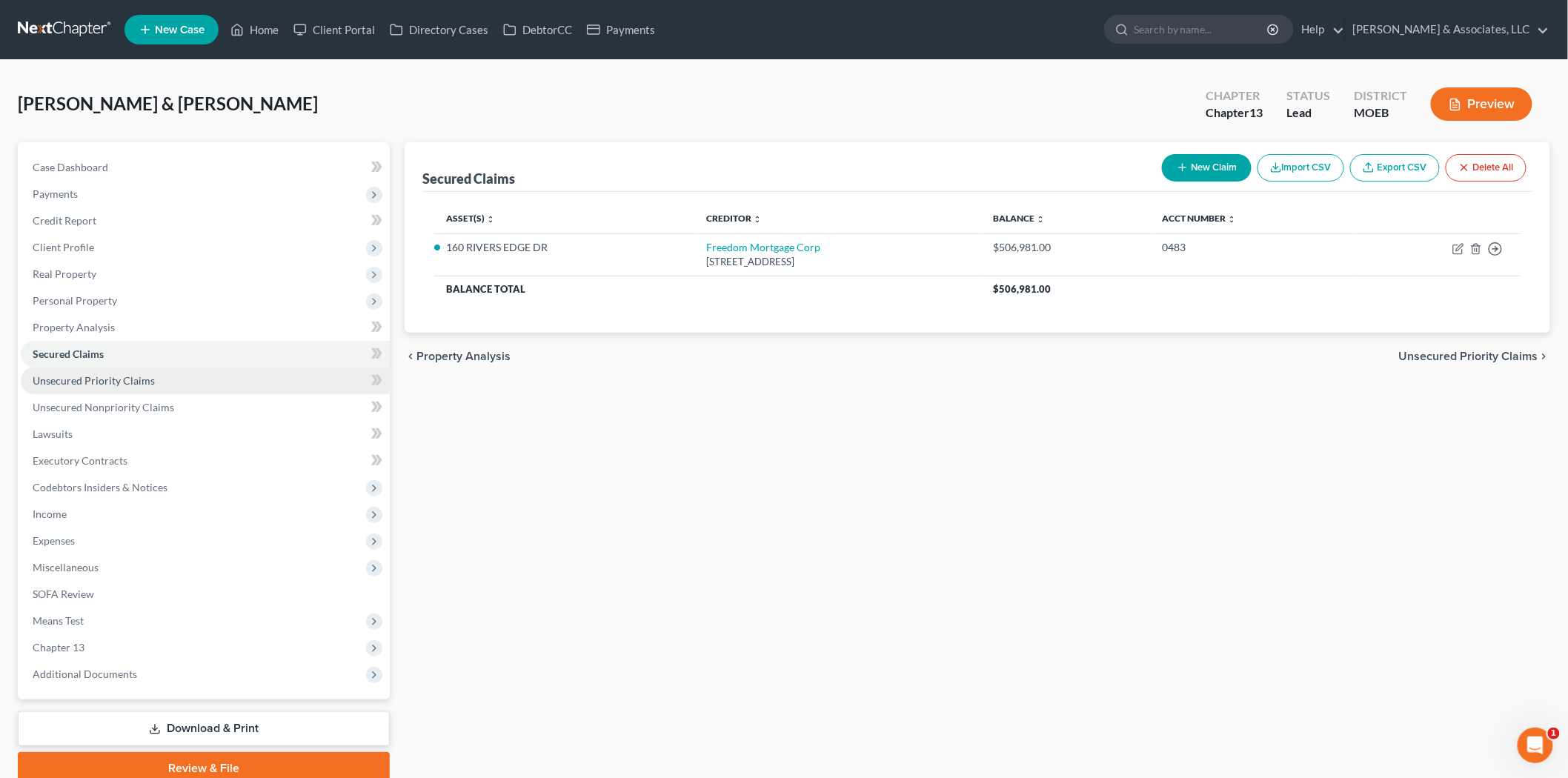
click at [56, 375] on span "Unsecured Priority Claims" at bounding box center [93, 380] width 122 height 12
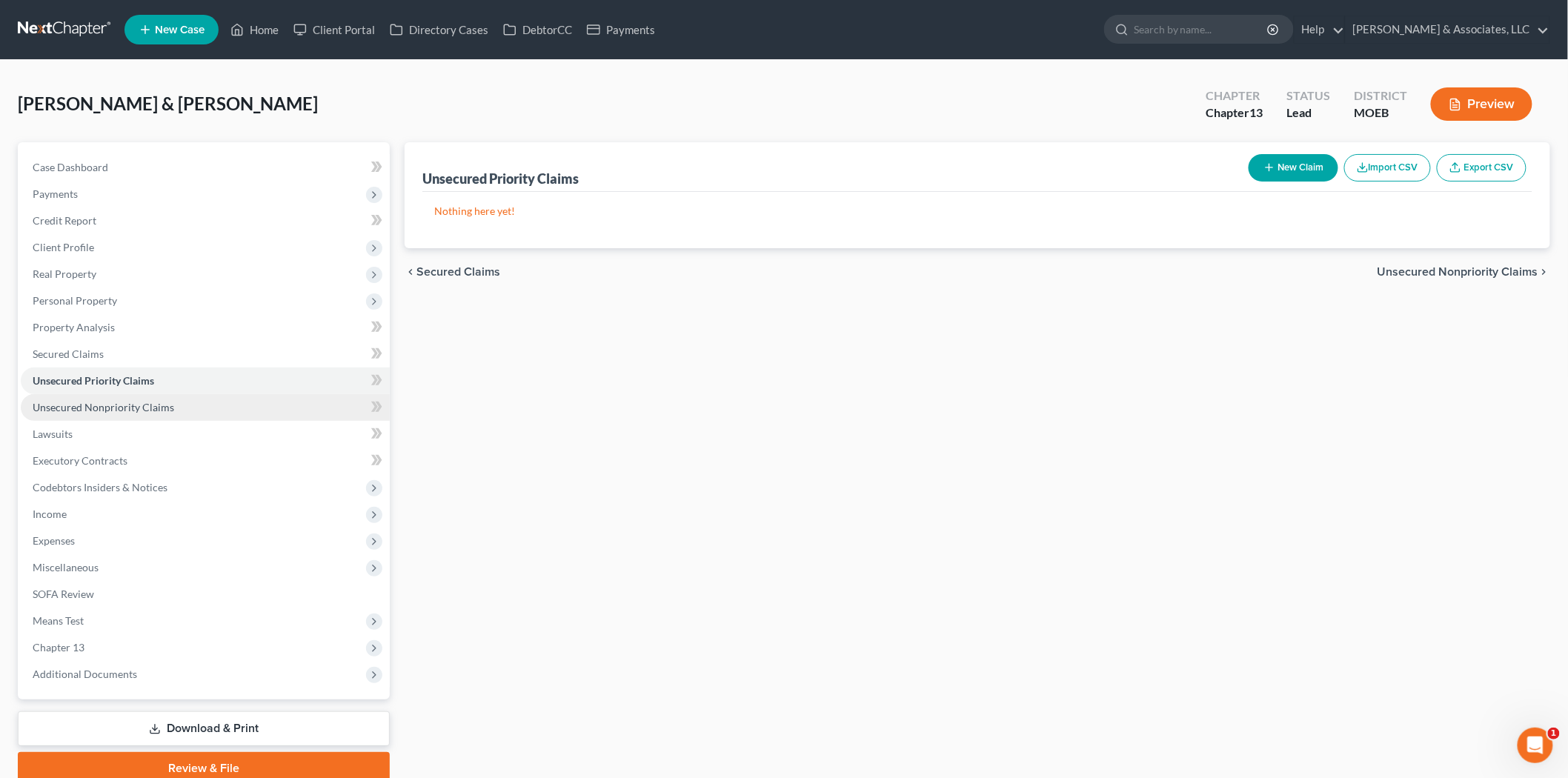
click at [63, 401] on span "Unsecured Nonpriority Claims" at bounding box center [102, 407] width 141 height 12
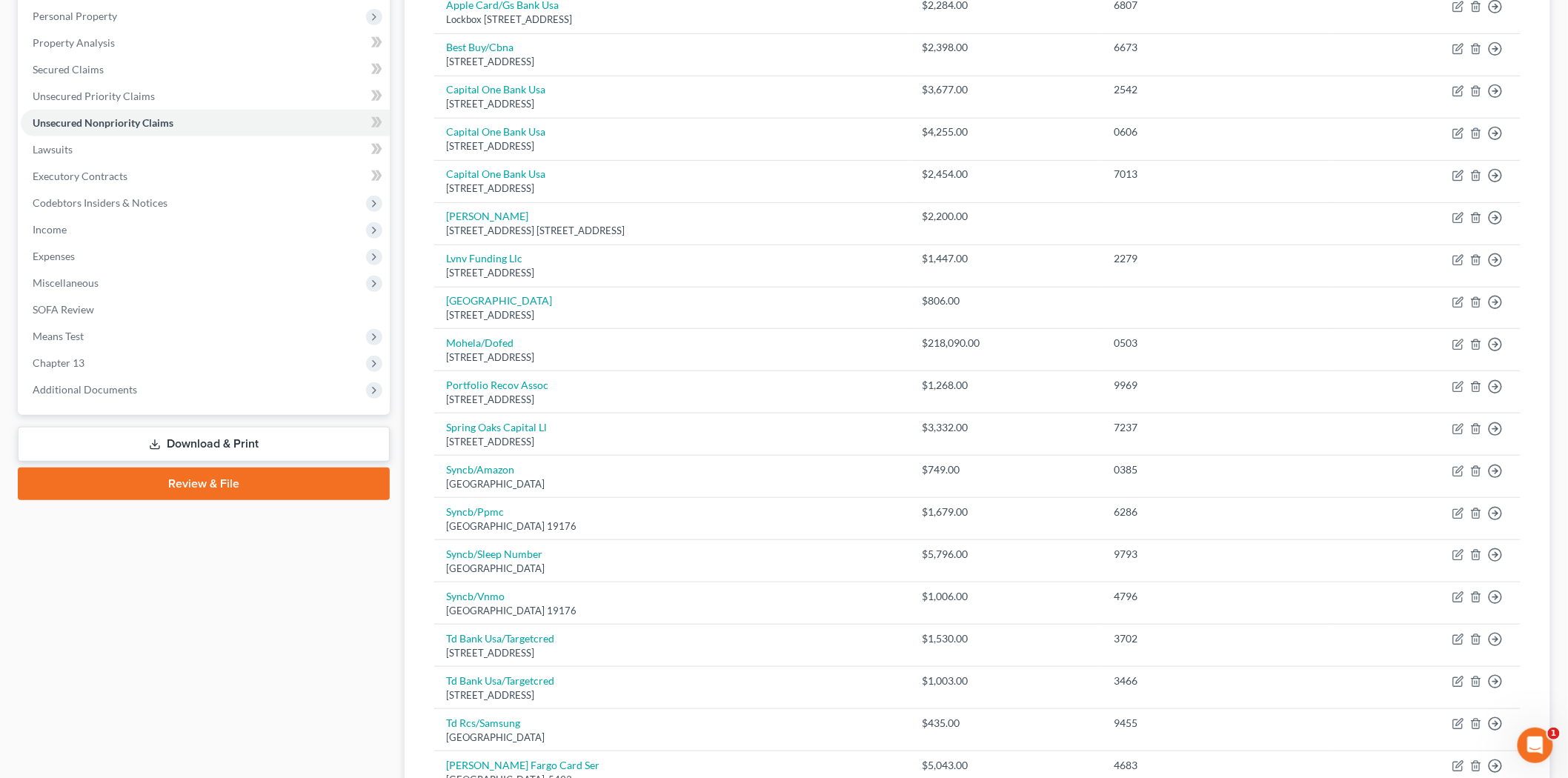
scroll to position [247, 0]
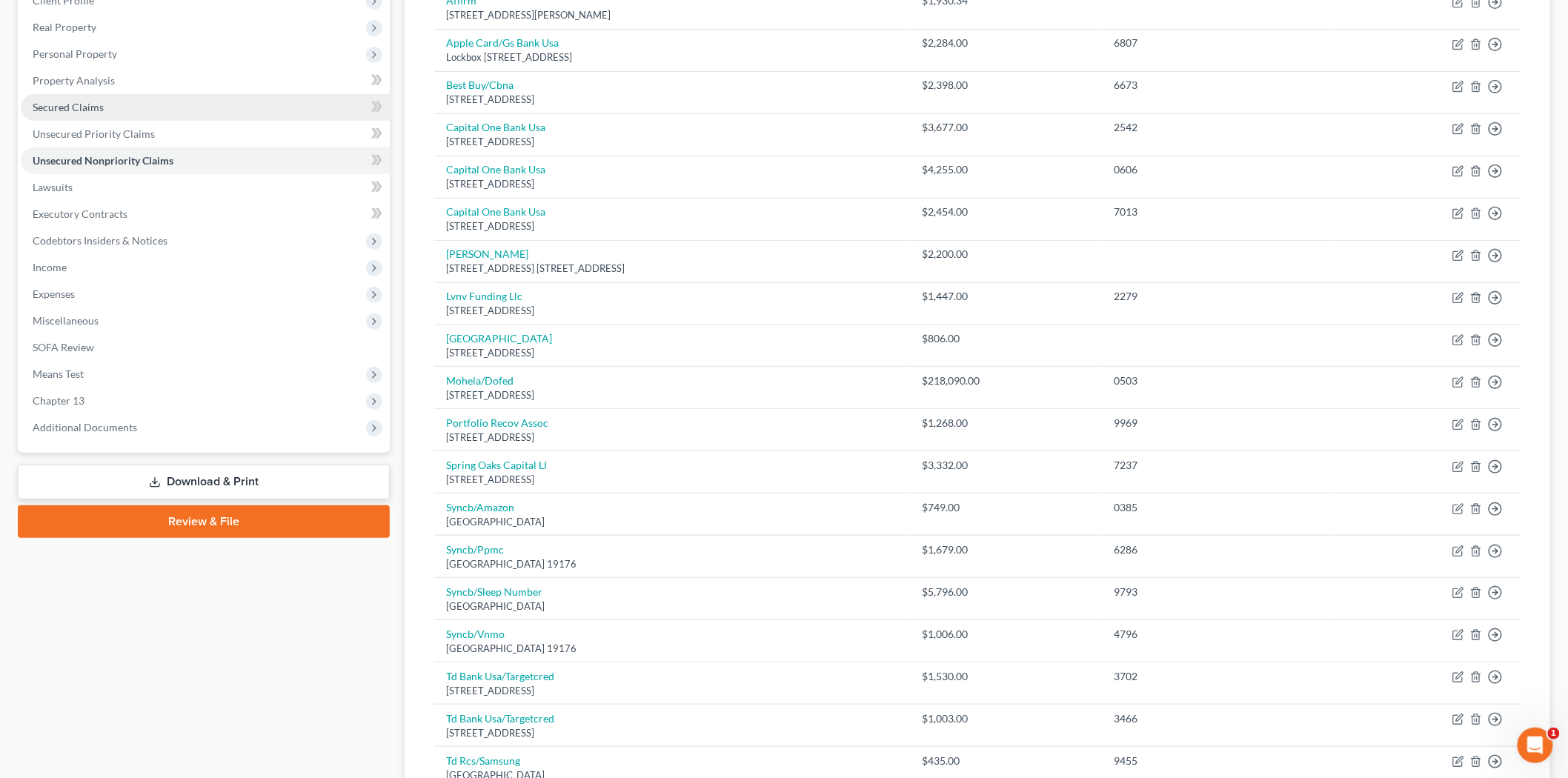
click at [75, 102] on span "Secured Claims" at bounding box center [67, 106] width 71 height 12
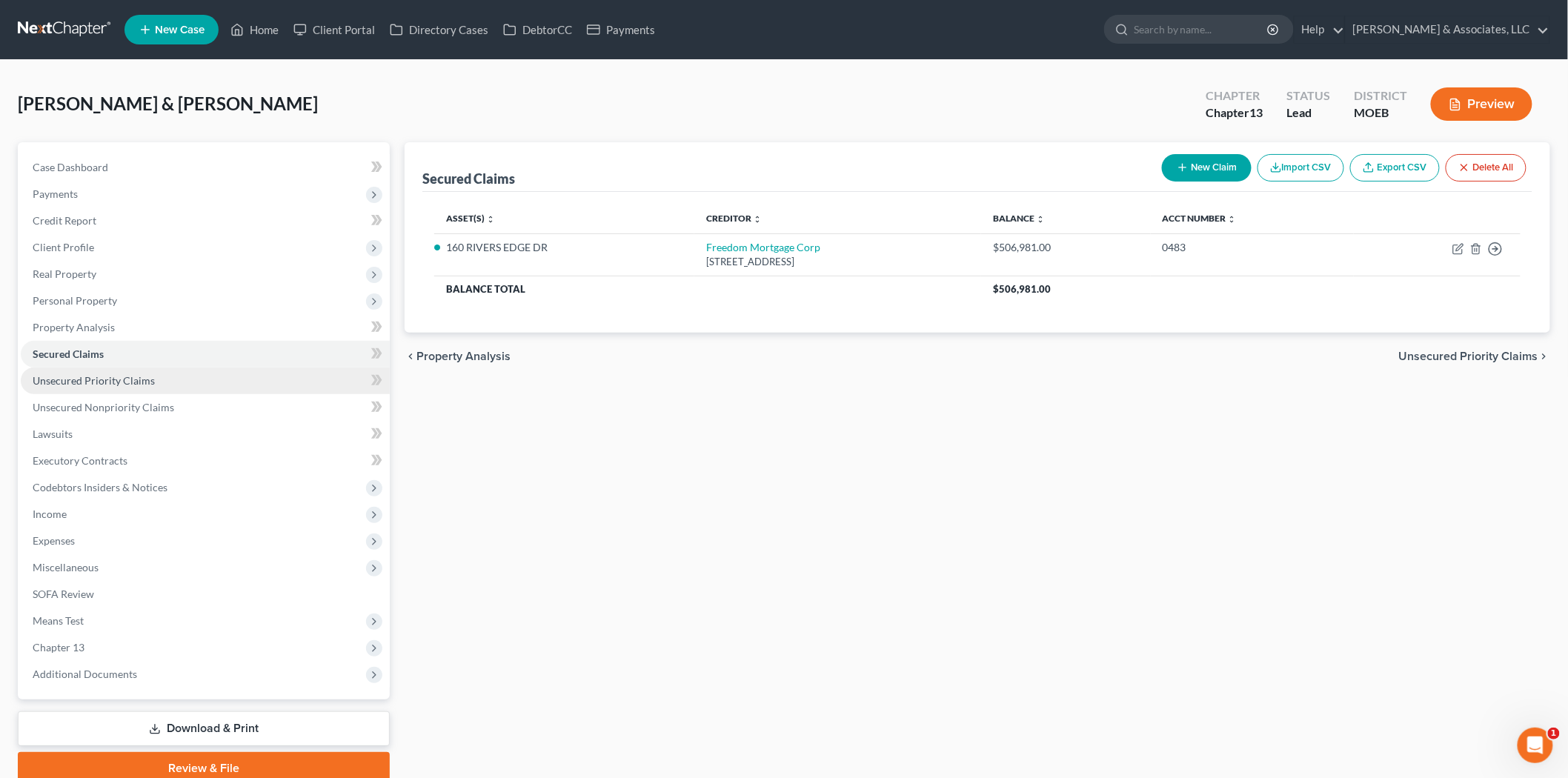
click at [100, 381] on span "Unsecured Priority Claims" at bounding box center [93, 380] width 122 height 12
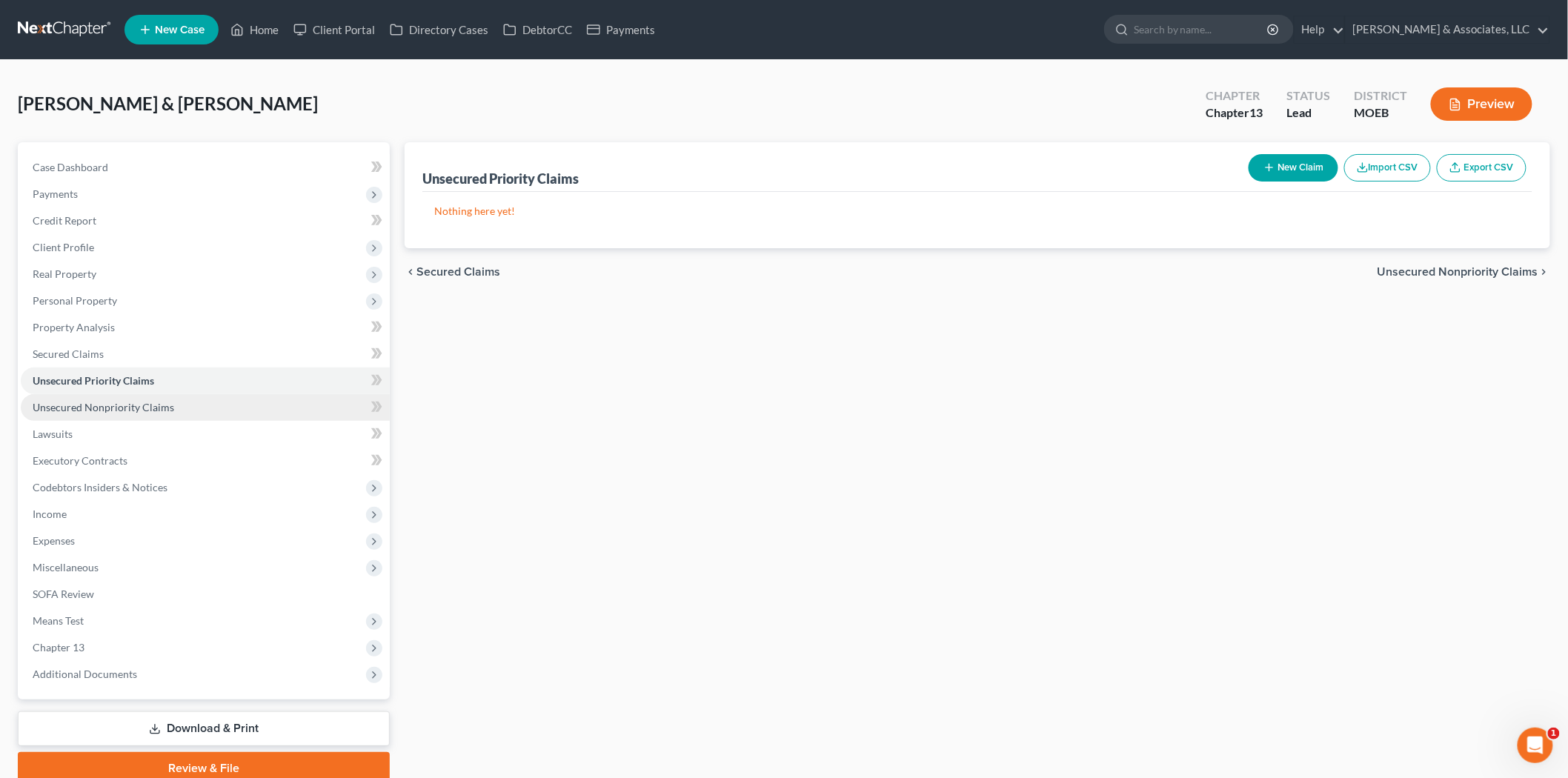
click at [104, 401] on span "Unsecured Nonpriority Claims" at bounding box center [102, 407] width 141 height 12
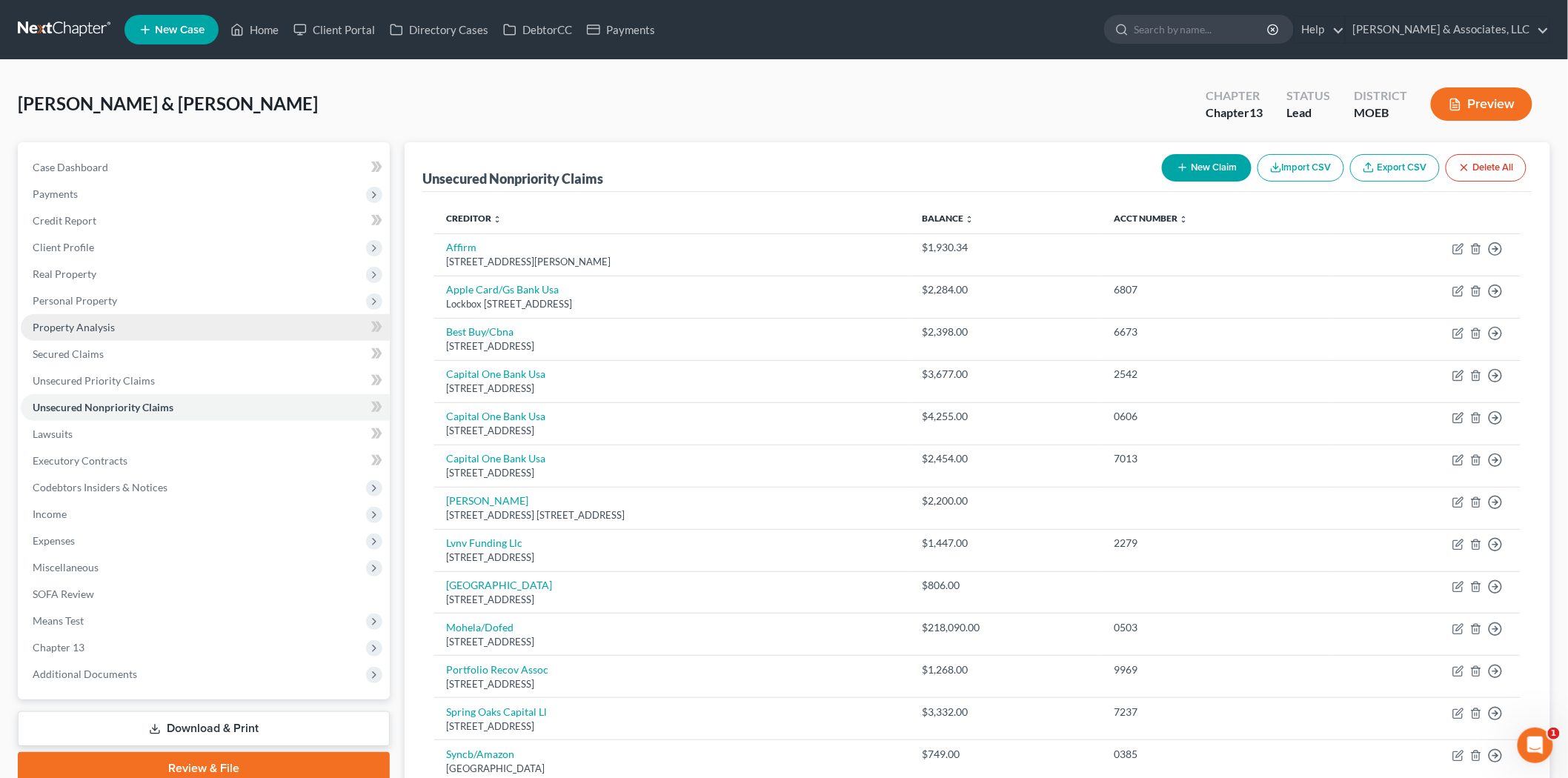
click at [90, 324] on span "Property Analysis" at bounding box center [73, 327] width 82 height 12
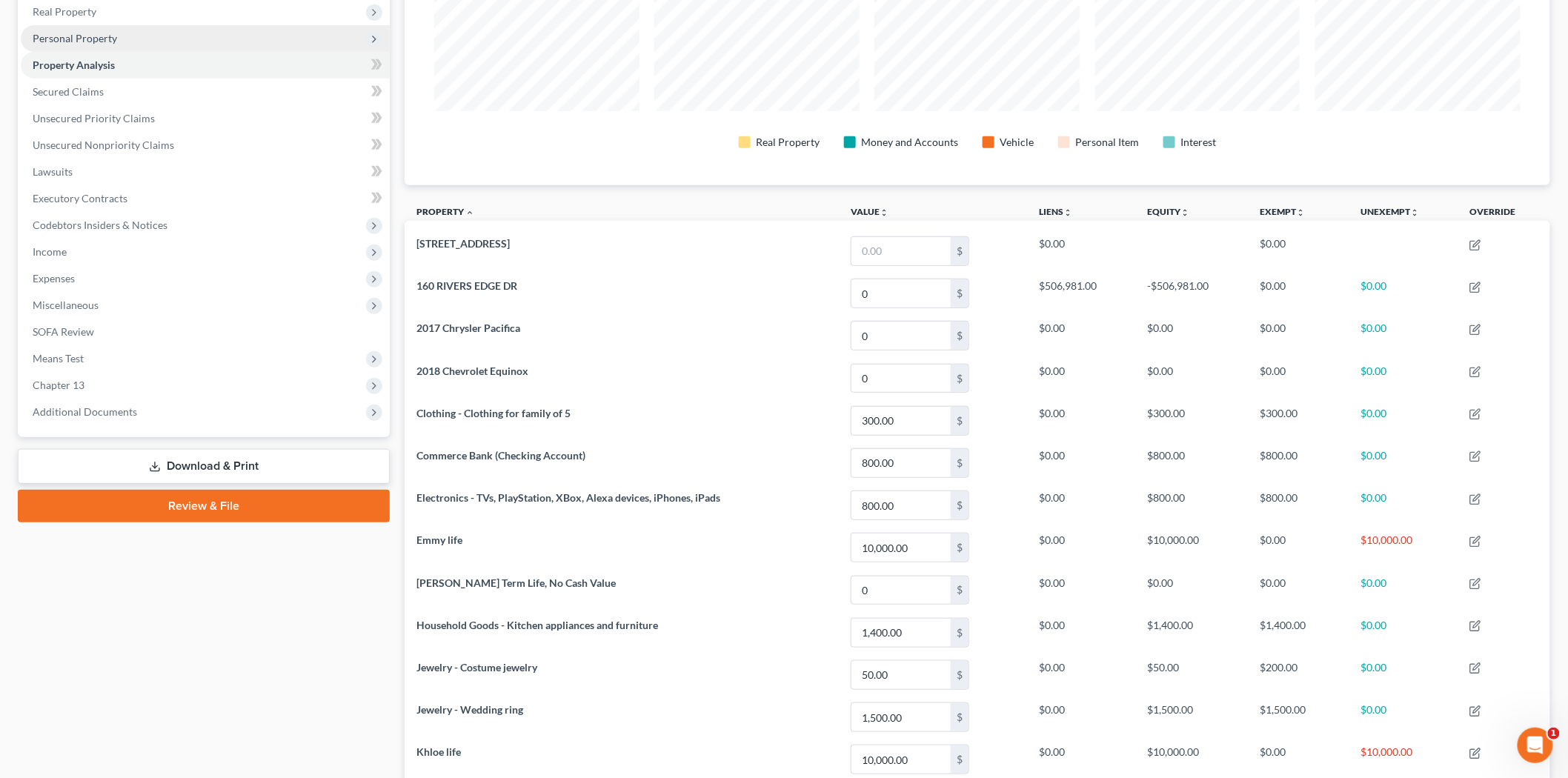
scroll to position [82, 0]
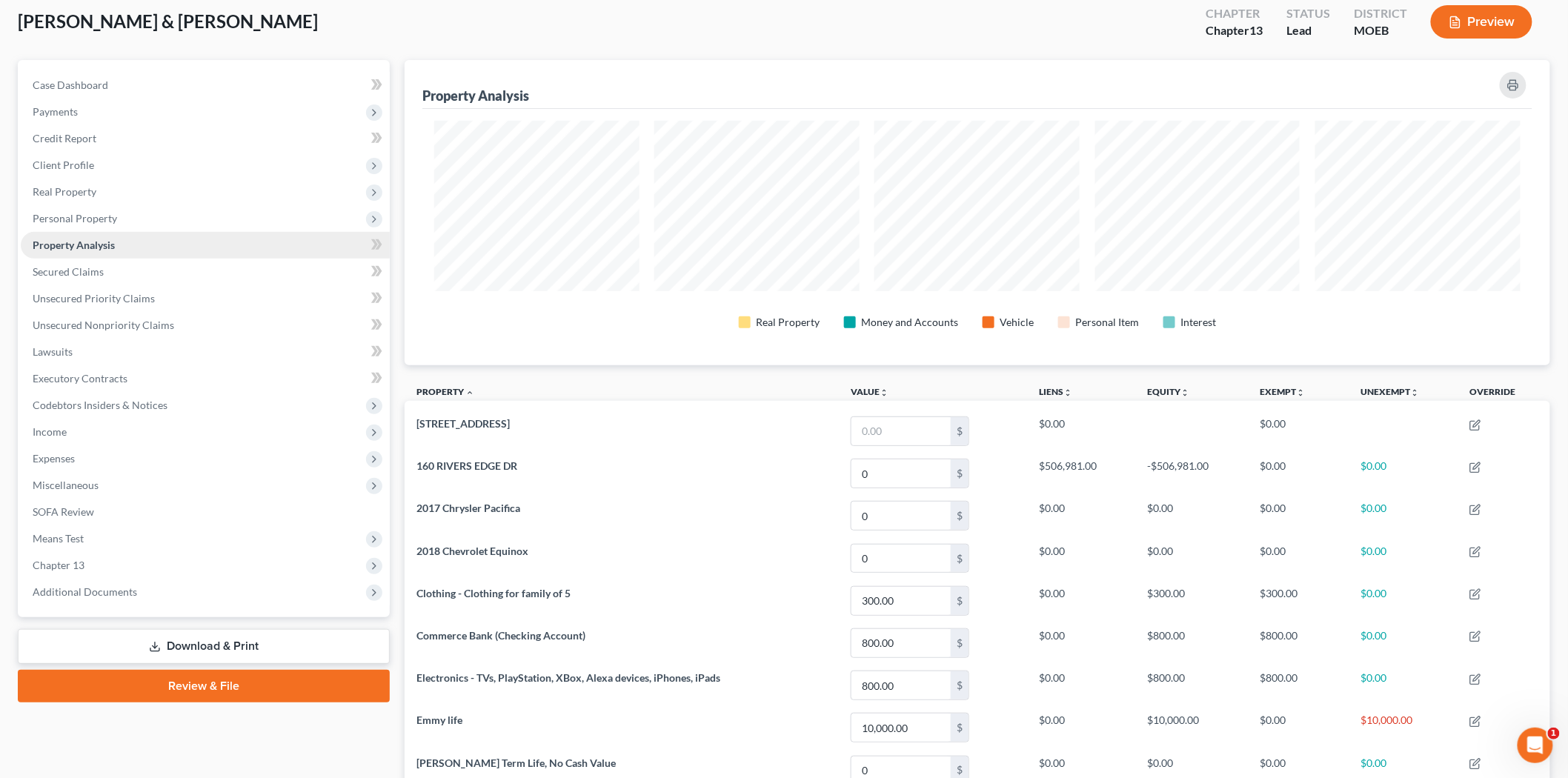
drag, startPoint x: 104, startPoint y: 213, endPoint x: 118, endPoint y: 231, distance: 22.8
click at [104, 213] on span "Personal Property" at bounding box center [74, 218] width 84 height 12
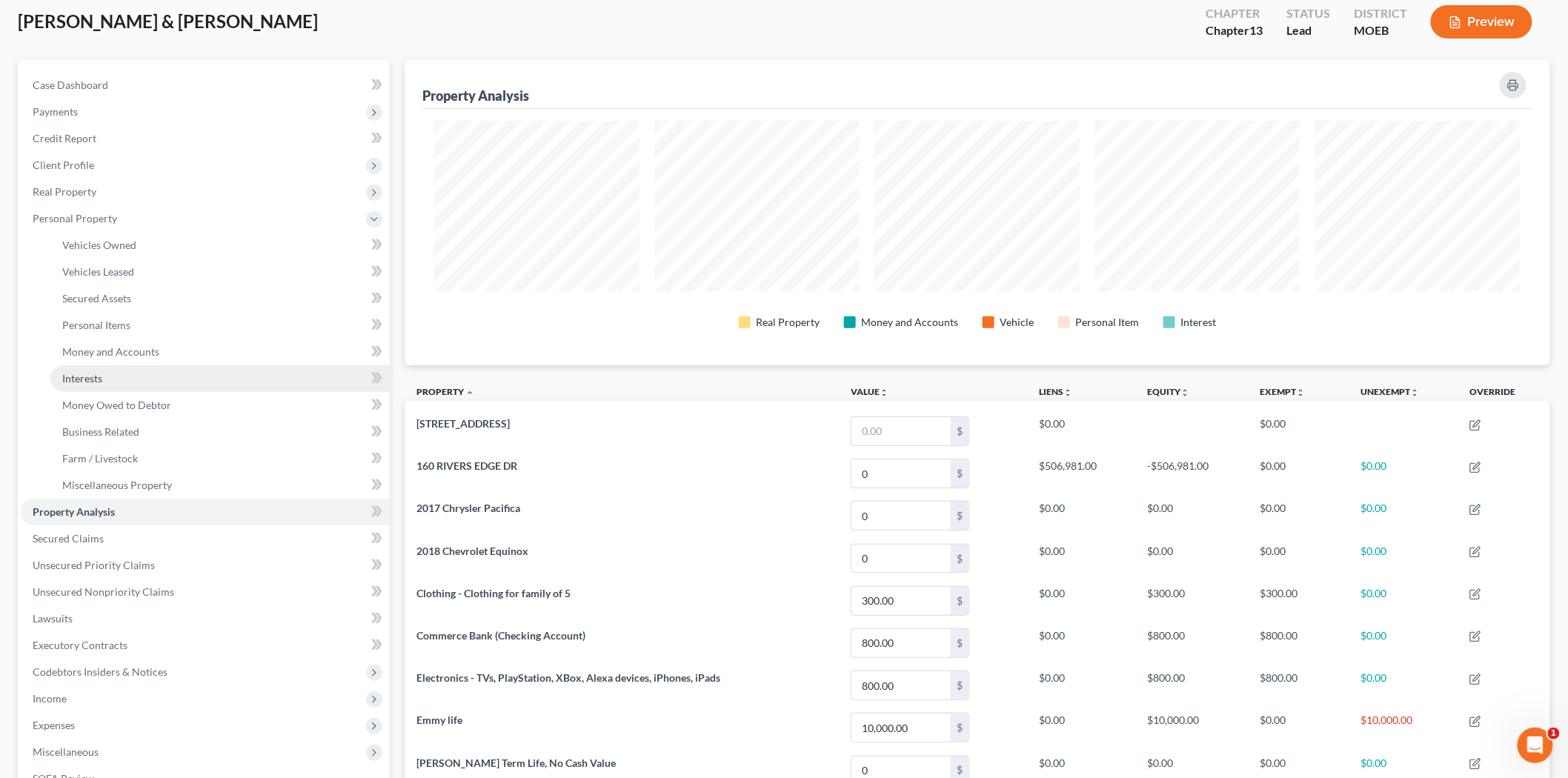
click at [112, 381] on link "Interests" at bounding box center [220, 379] width 339 height 27
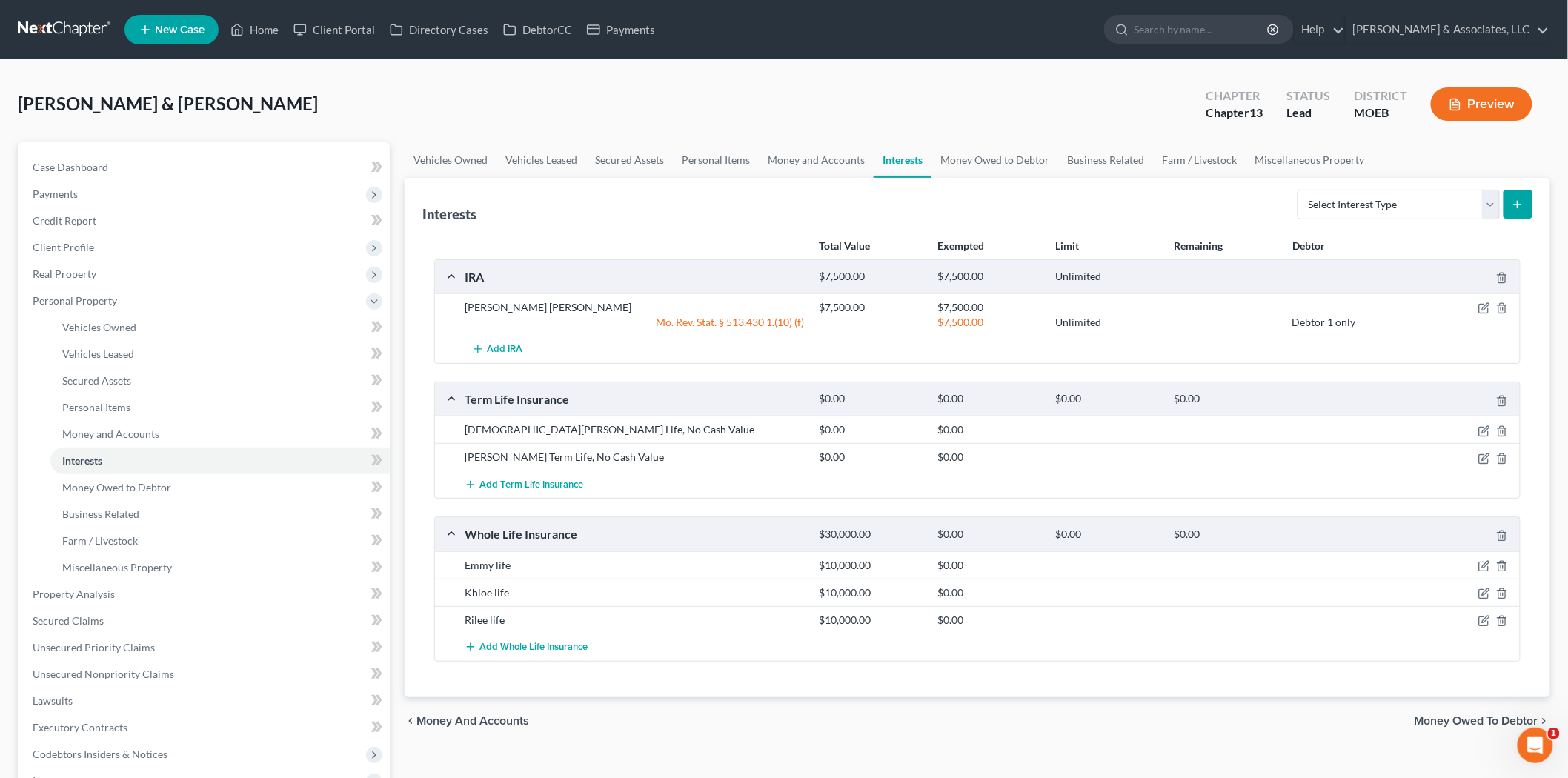
click at [1478, 569] on div at bounding box center [1462, 566] width 118 height 15
click at [1486, 564] on icon "button" at bounding box center [1486, 564] width 7 height 7
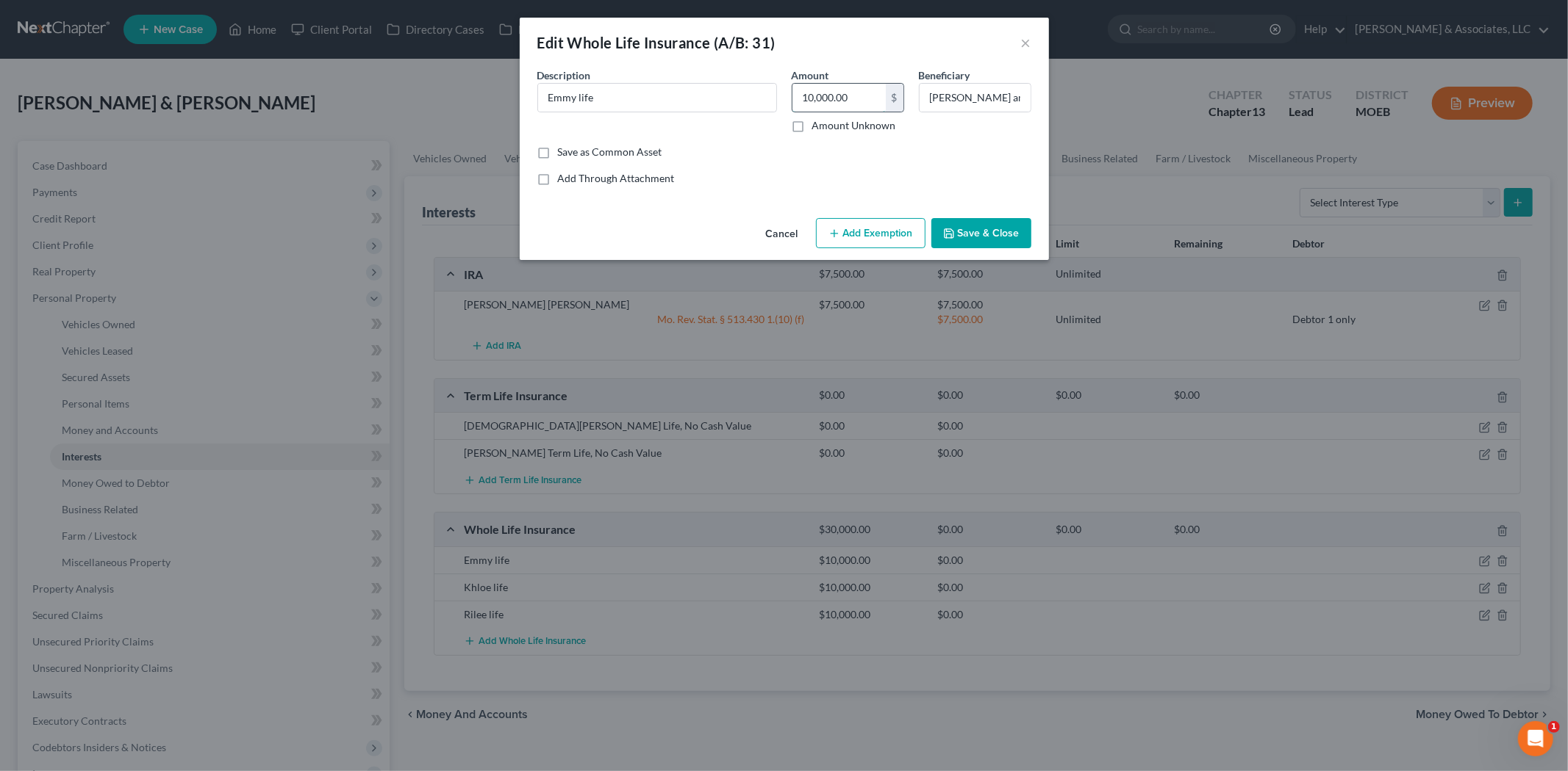
click at [862, 96] on input "10,000.00" at bounding box center [838, 98] width 93 height 28
type input "0.00"
click at [973, 237] on button "Save & Close" at bounding box center [981, 233] width 100 height 31
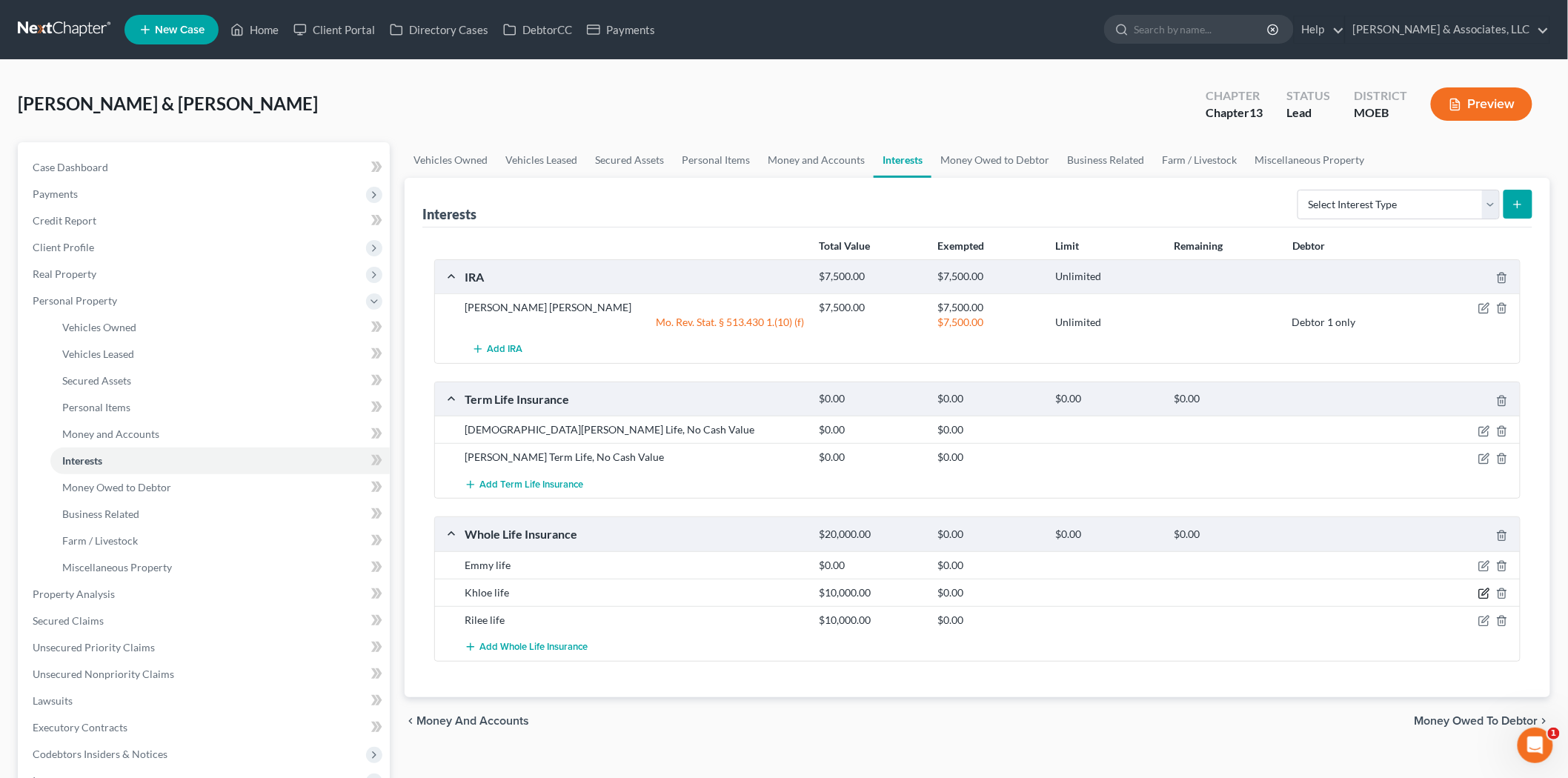
click at [1487, 589] on icon "button" at bounding box center [1486, 591] width 7 height 7
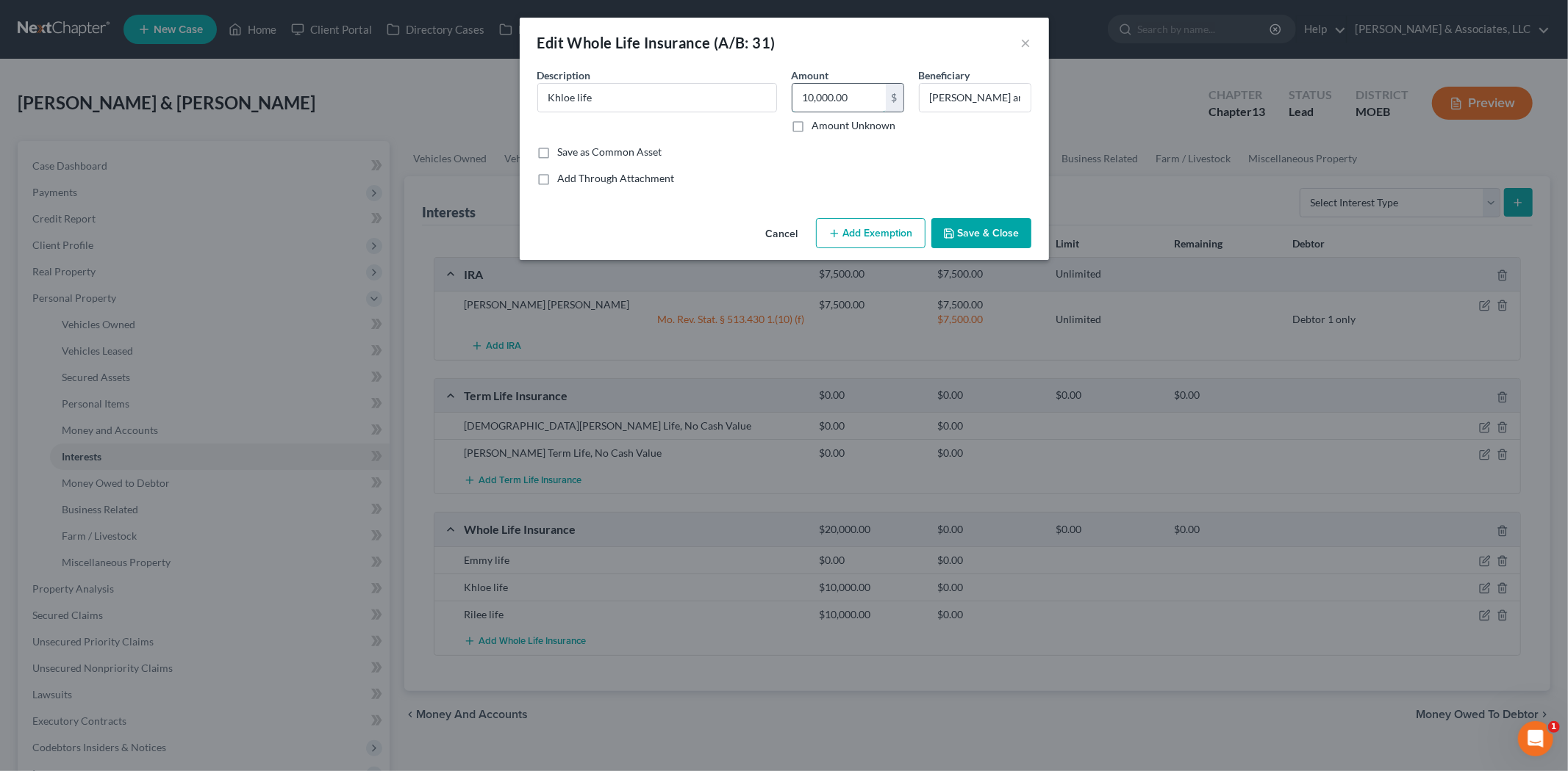
click at [851, 100] on input "10,000.00" at bounding box center [838, 98] width 93 height 28
type input "0.00"
click at [966, 234] on button "Save & Close" at bounding box center [981, 233] width 100 height 31
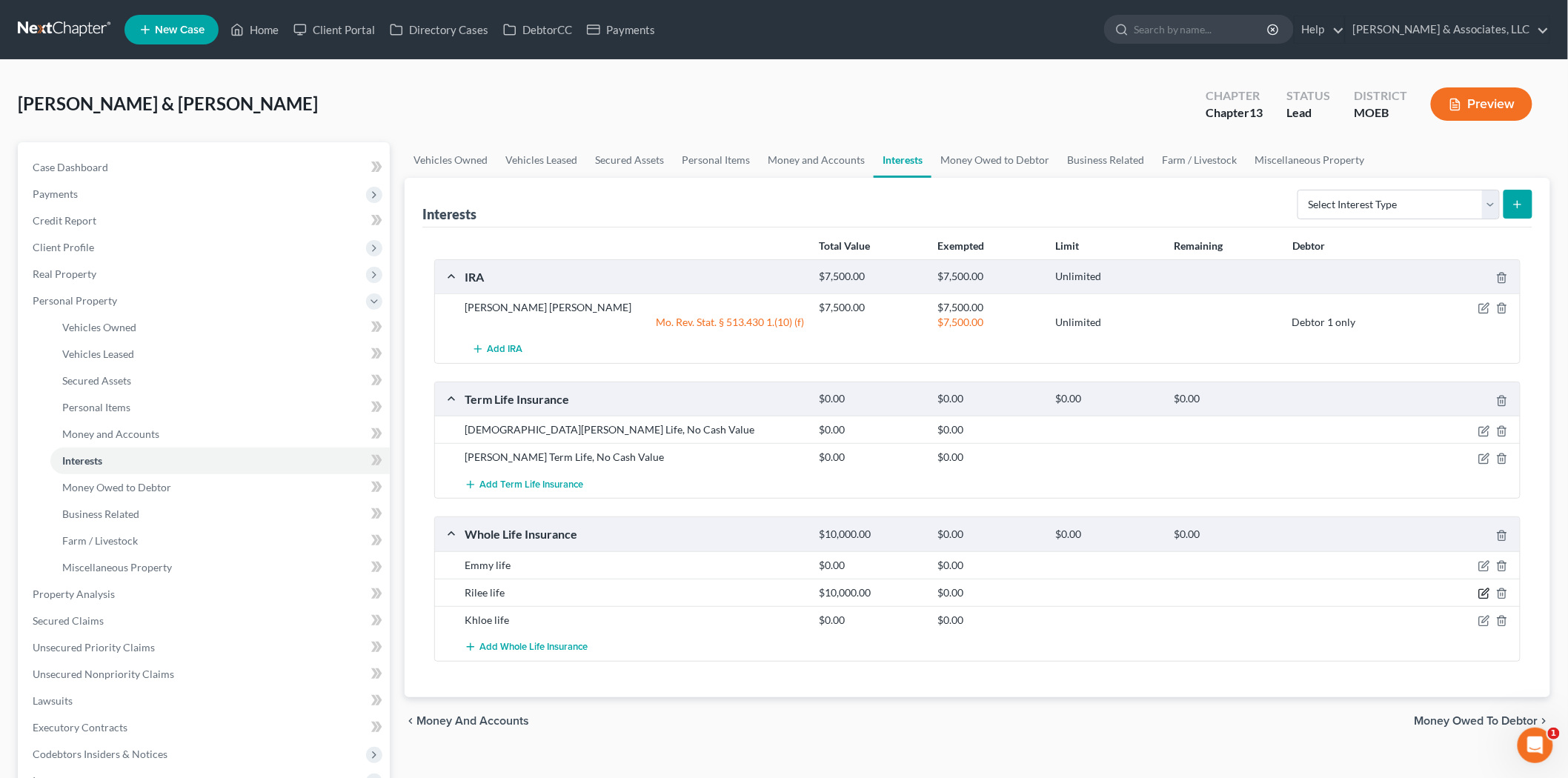
click at [1481, 594] on icon "button" at bounding box center [1485, 593] width 12 height 12
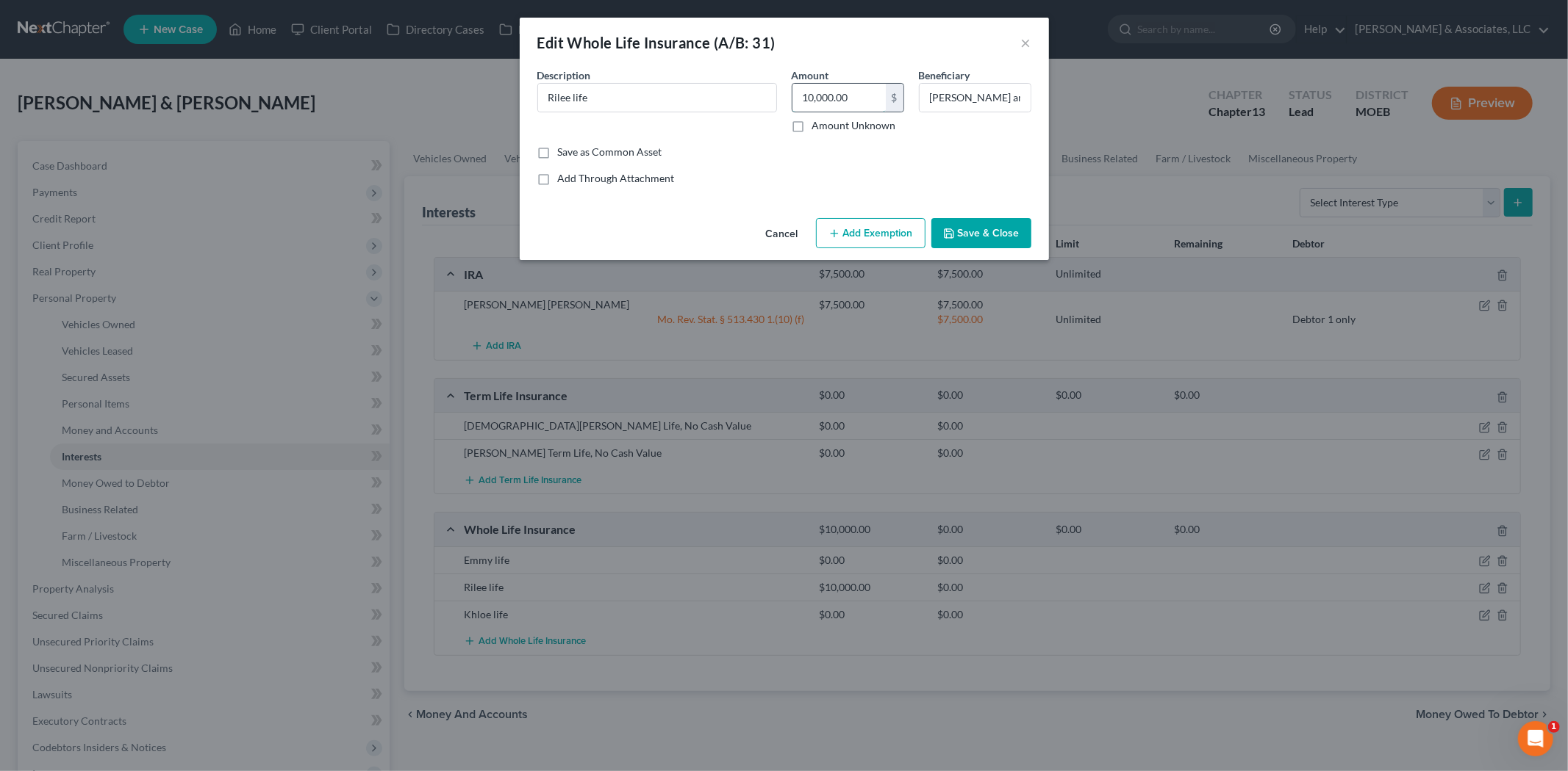
click at [846, 86] on input "10,000.00" at bounding box center [838, 98] width 93 height 28
type input "0.00"
click at [968, 230] on button "Save & Close" at bounding box center [981, 233] width 100 height 31
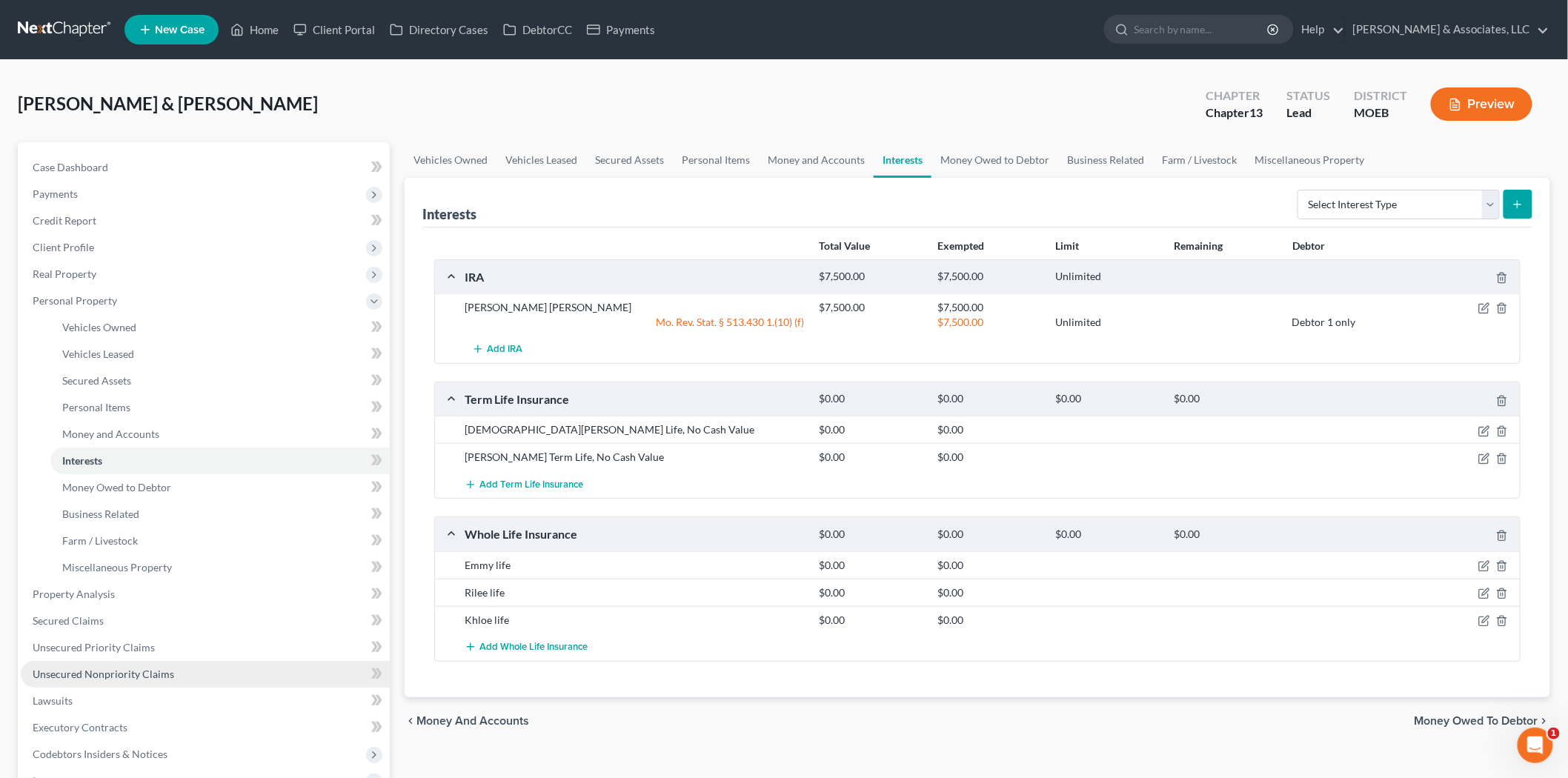
click at [114, 664] on link "Unsecured Nonpriority Claims" at bounding box center [206, 675] width 369 height 27
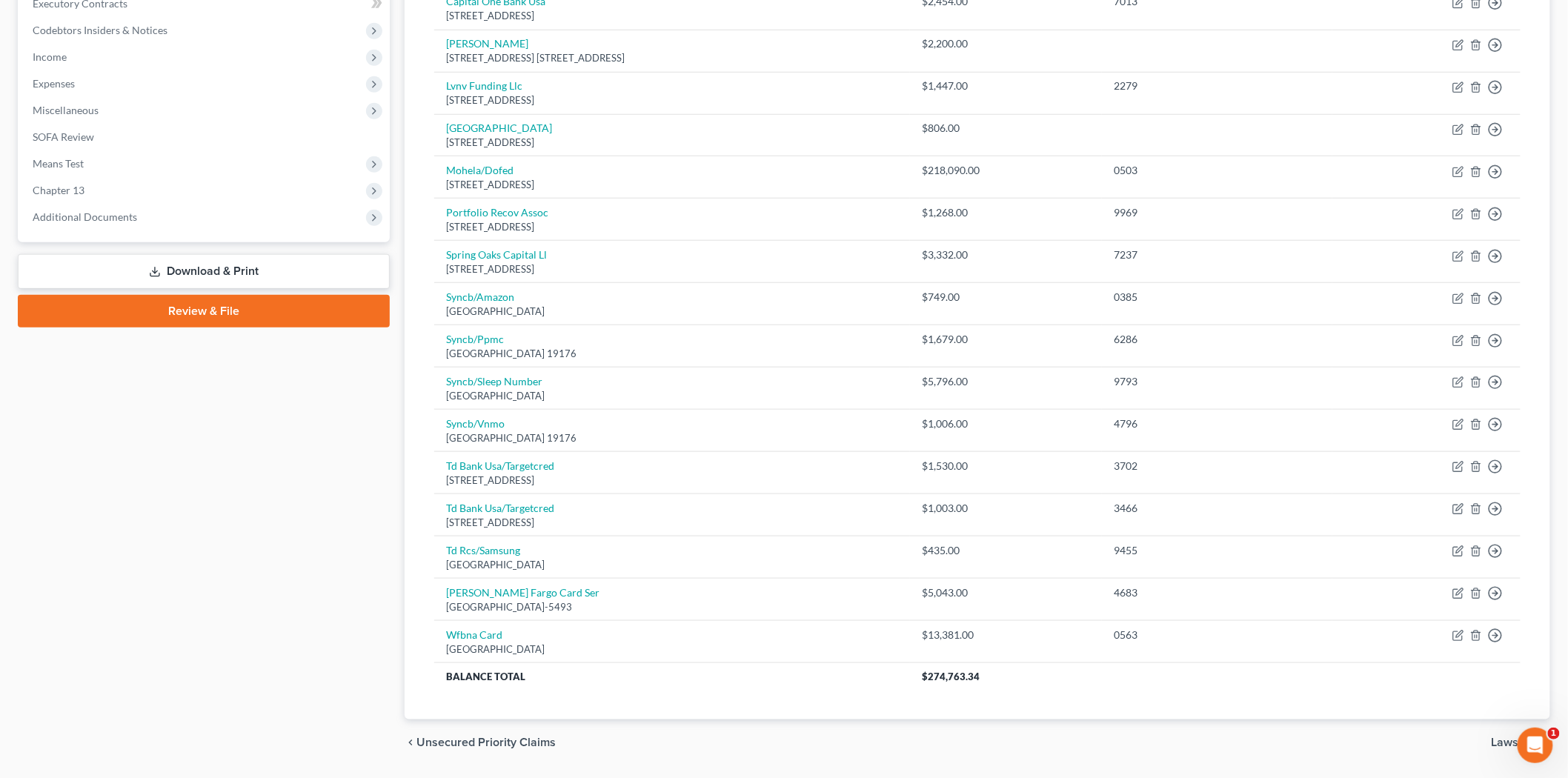
scroll to position [504, 0]
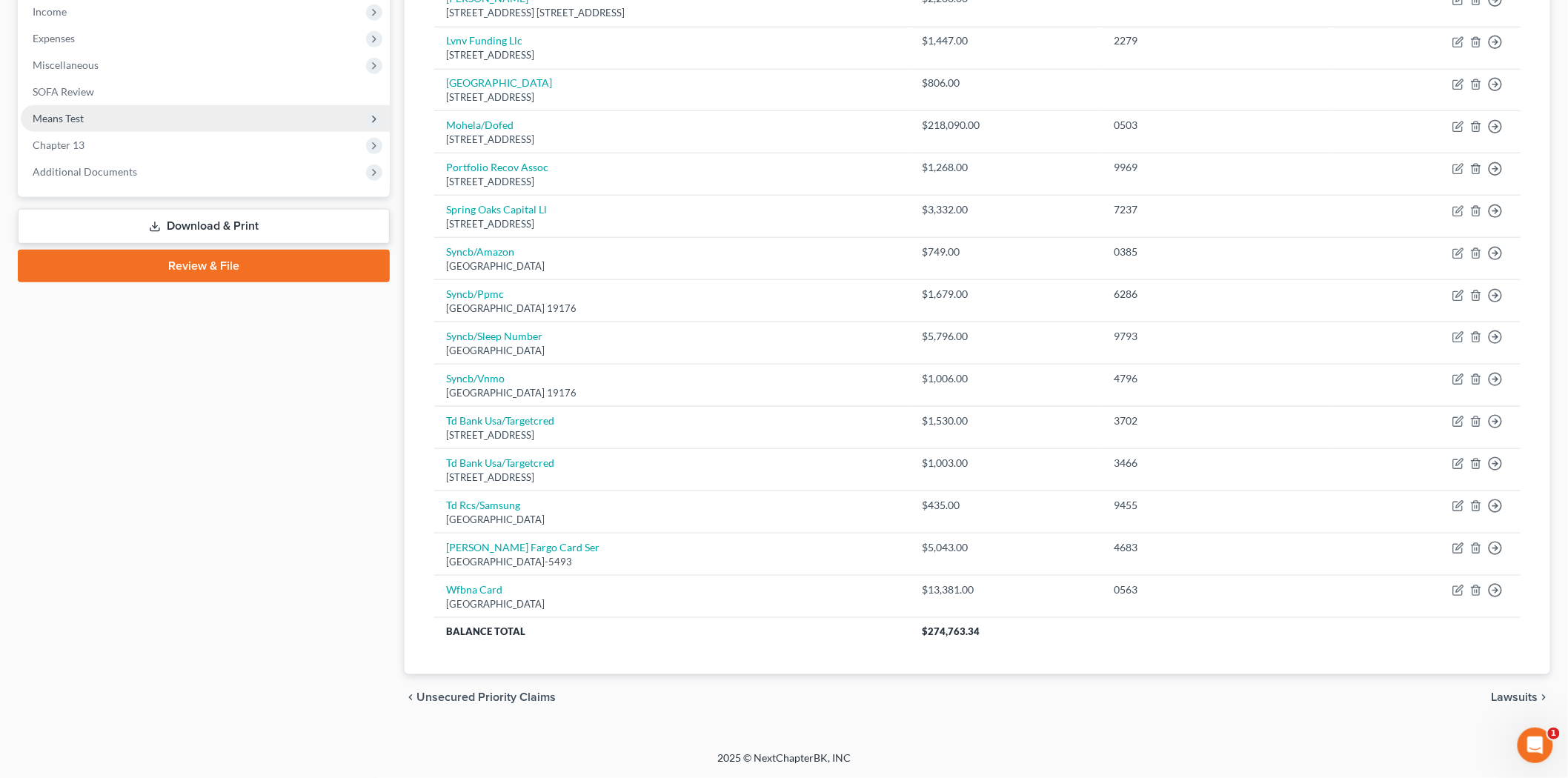
click at [161, 118] on span "Means Test" at bounding box center [206, 118] width 369 height 27
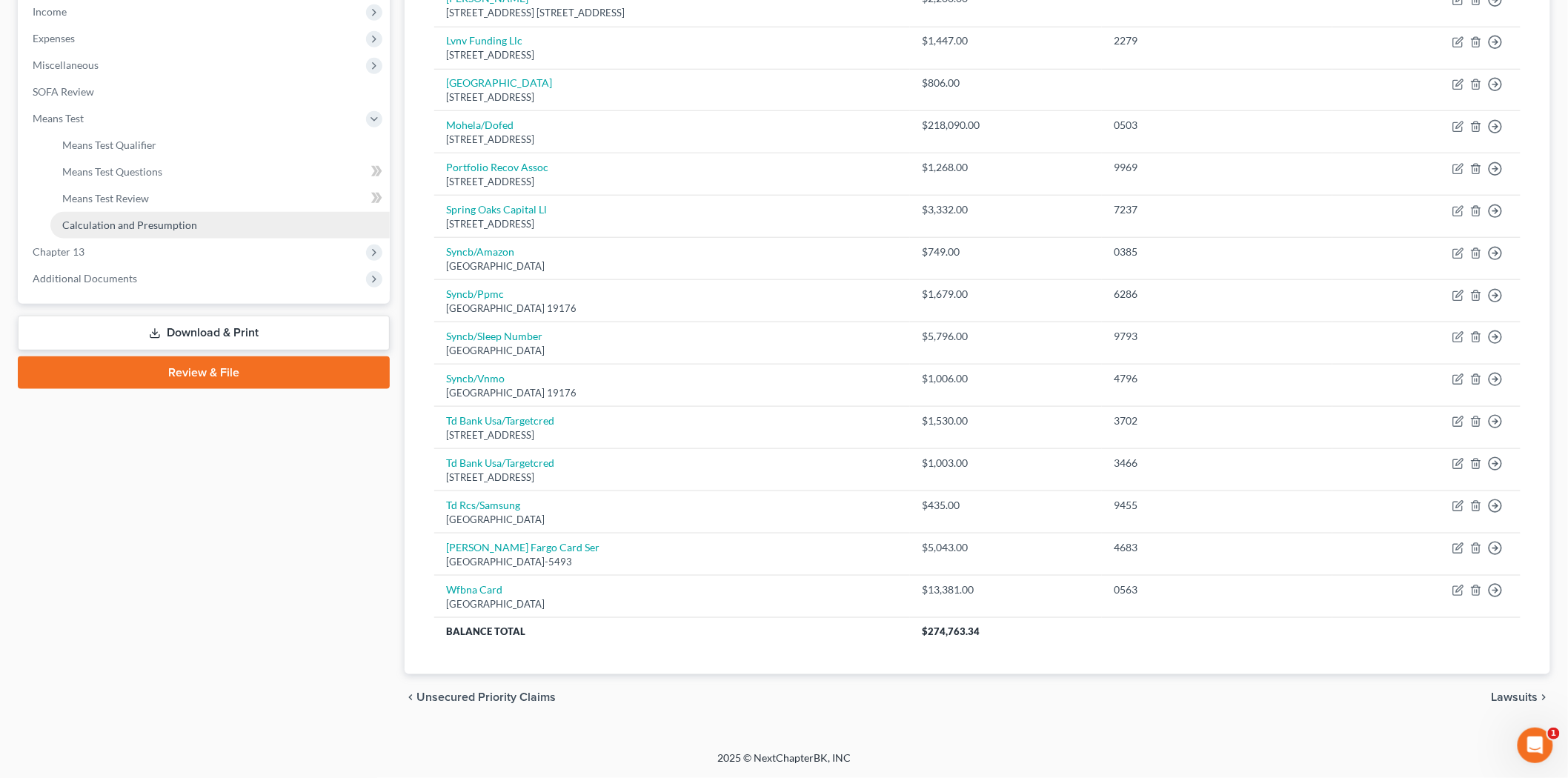
click at [148, 225] on span "Calculation and Presumption" at bounding box center [130, 225] width 135 height 12
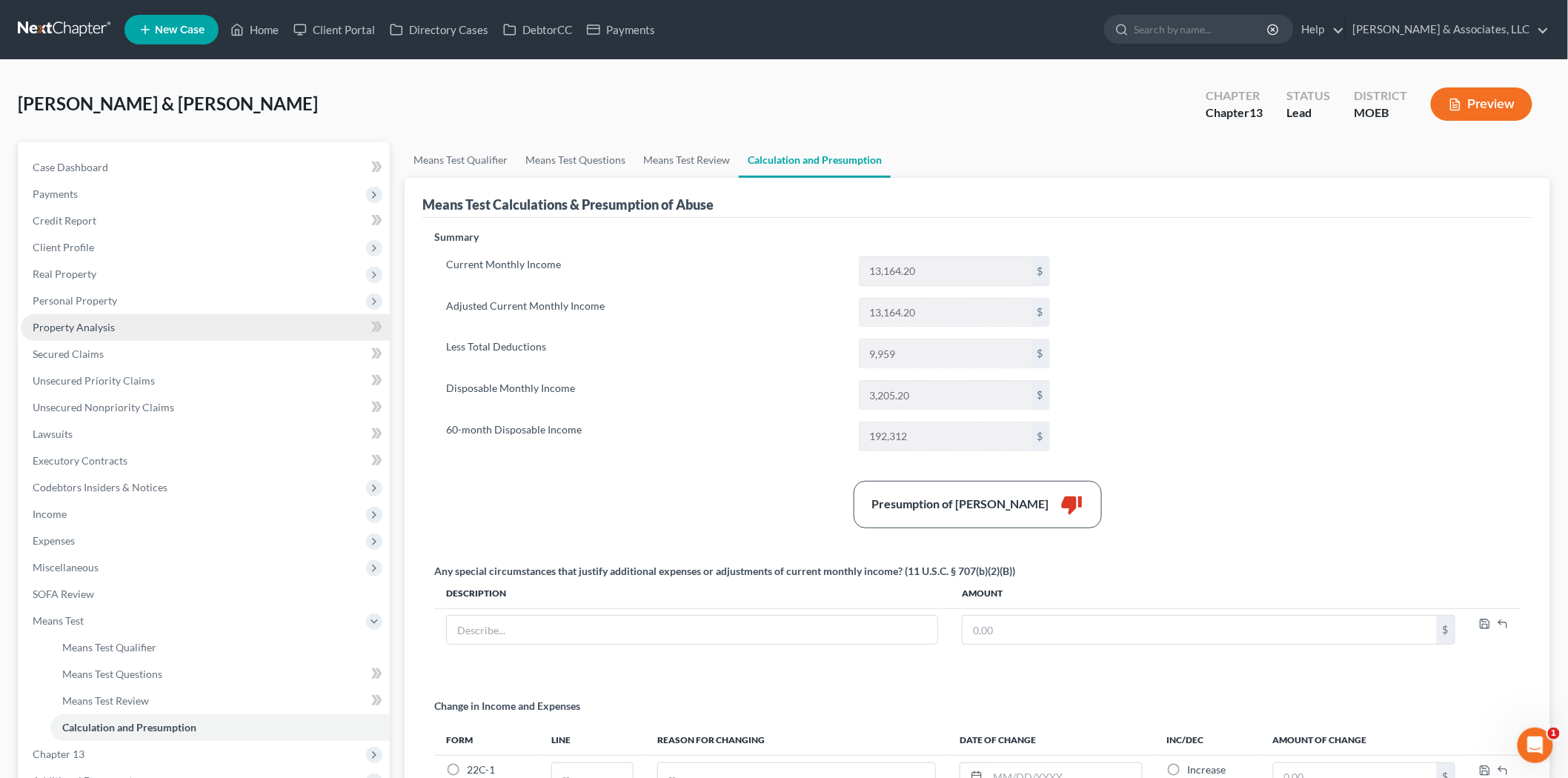
click at [112, 338] on link "Property Analysis" at bounding box center [206, 328] width 369 height 27
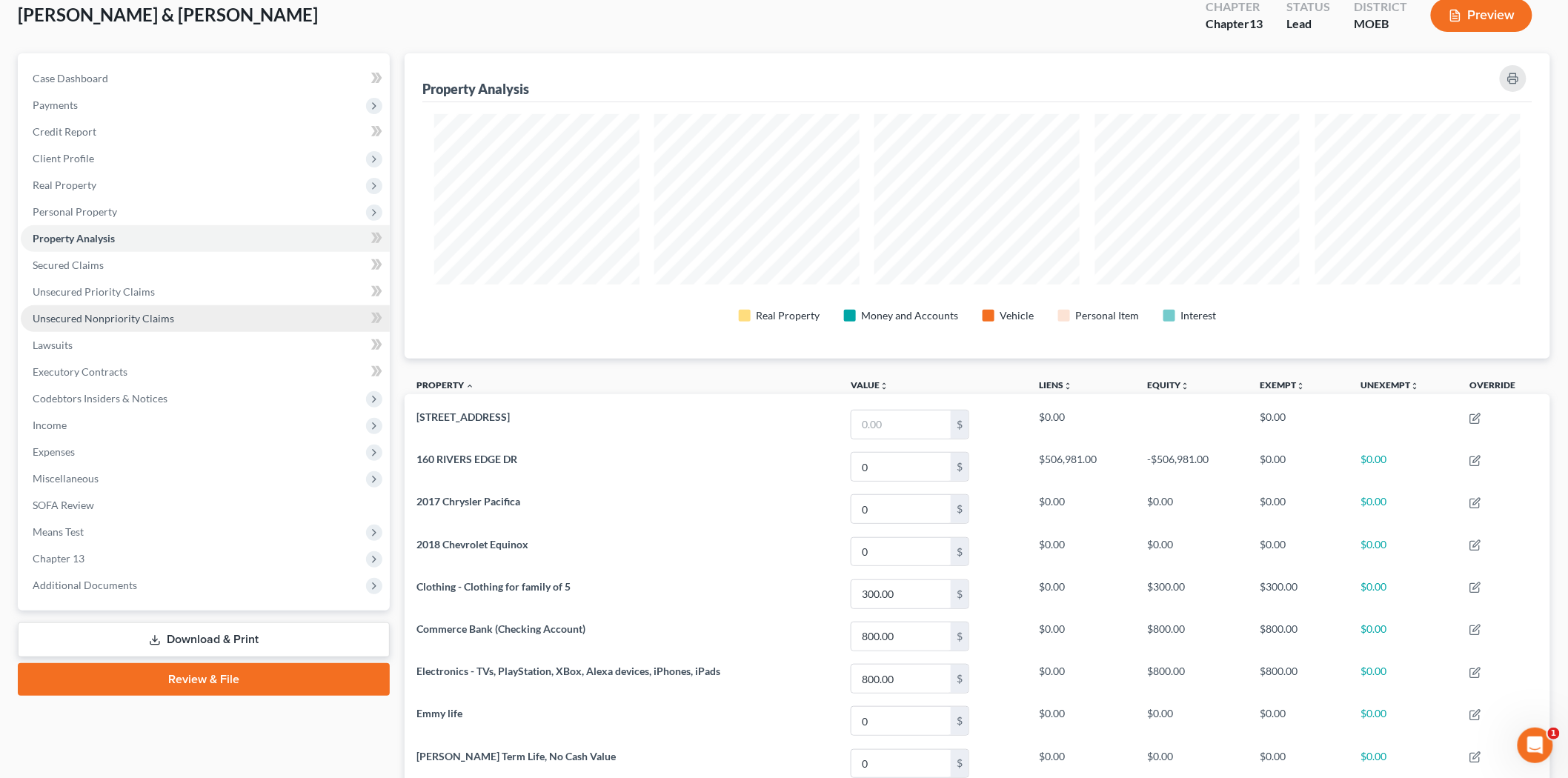
scroll to position [82, 0]
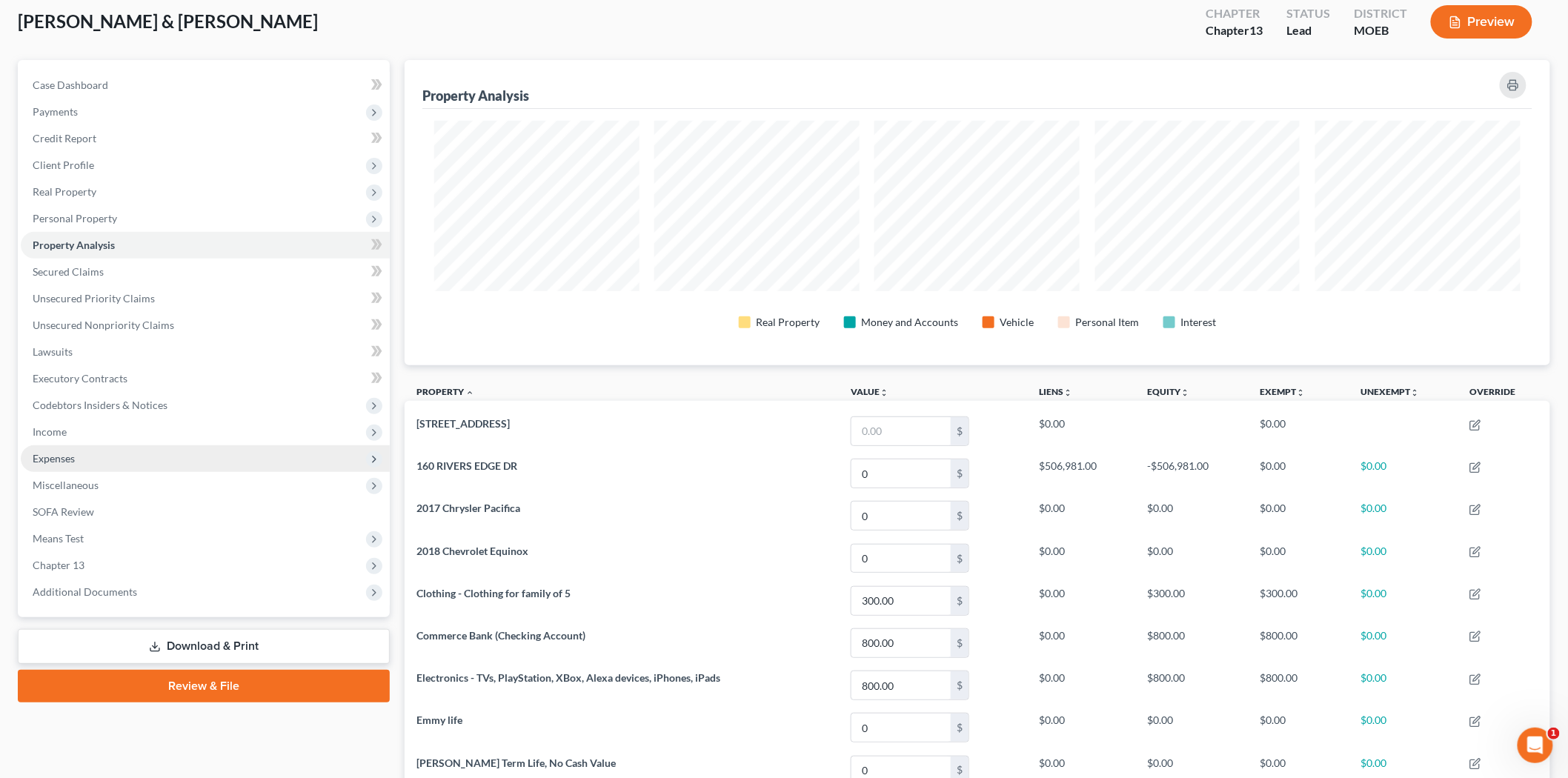
click at [114, 448] on span "Expenses" at bounding box center [206, 459] width 369 height 27
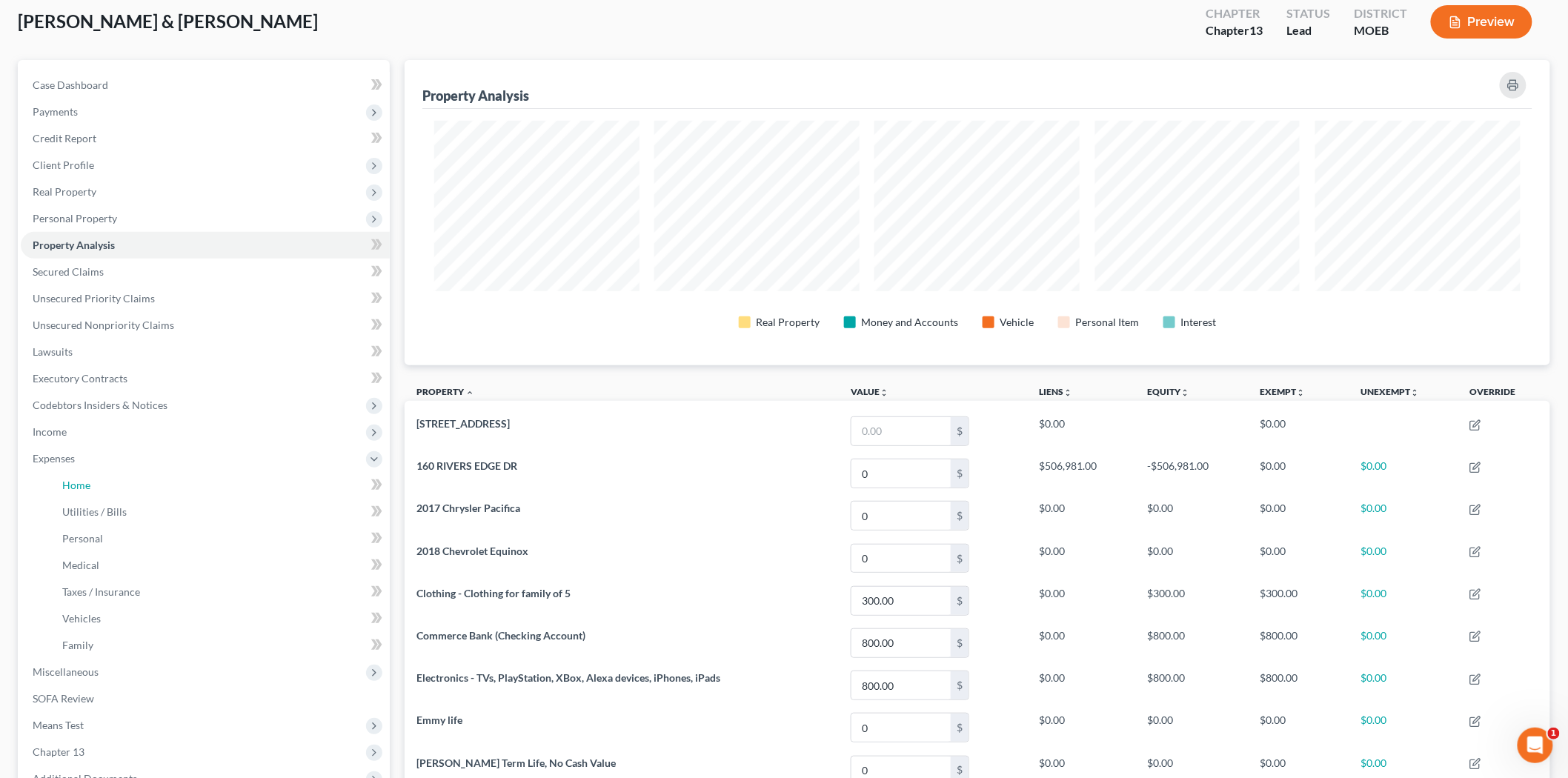
click at [107, 484] on link "Home" at bounding box center [220, 485] width 339 height 27
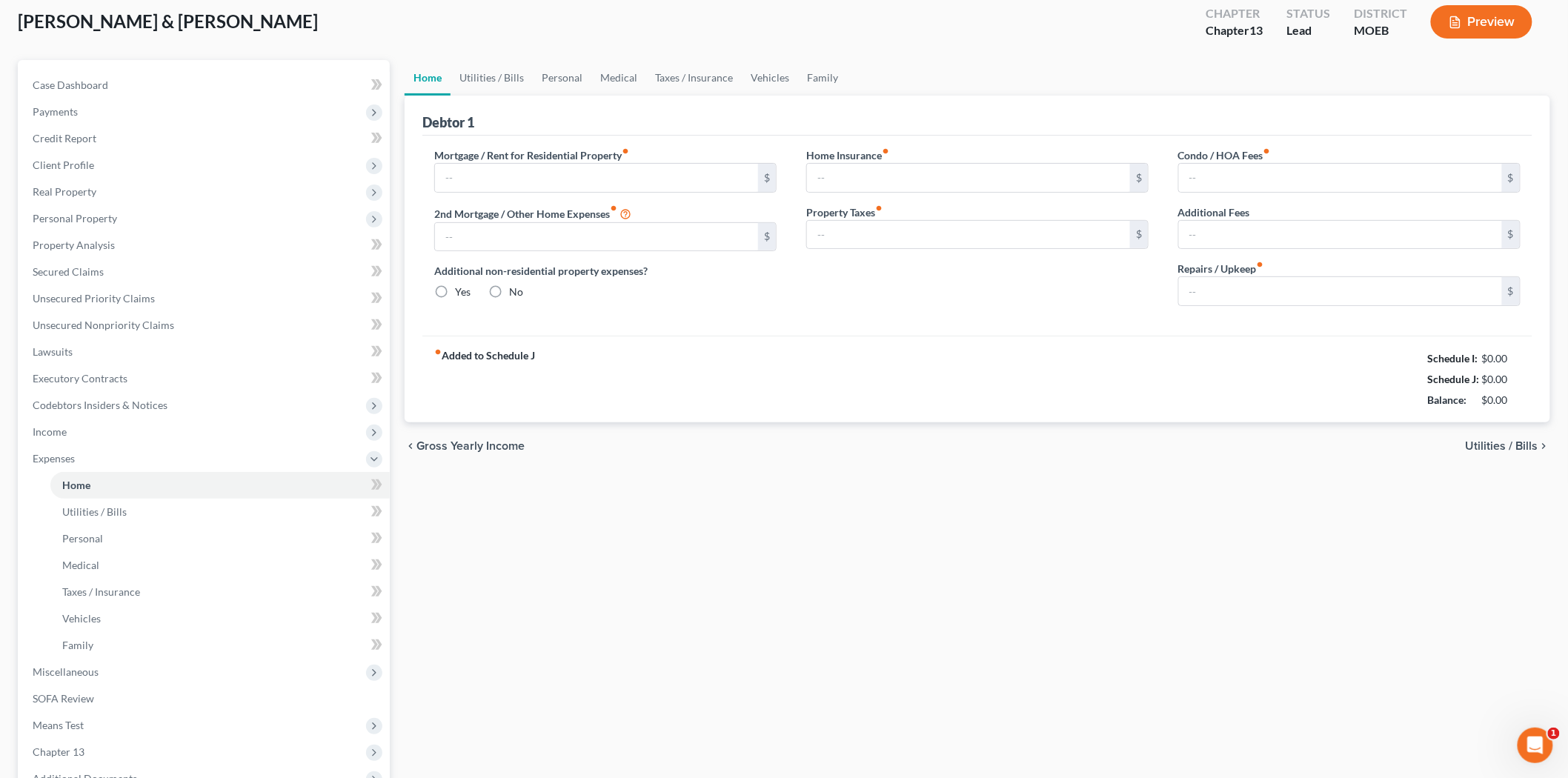
scroll to position [3, 0]
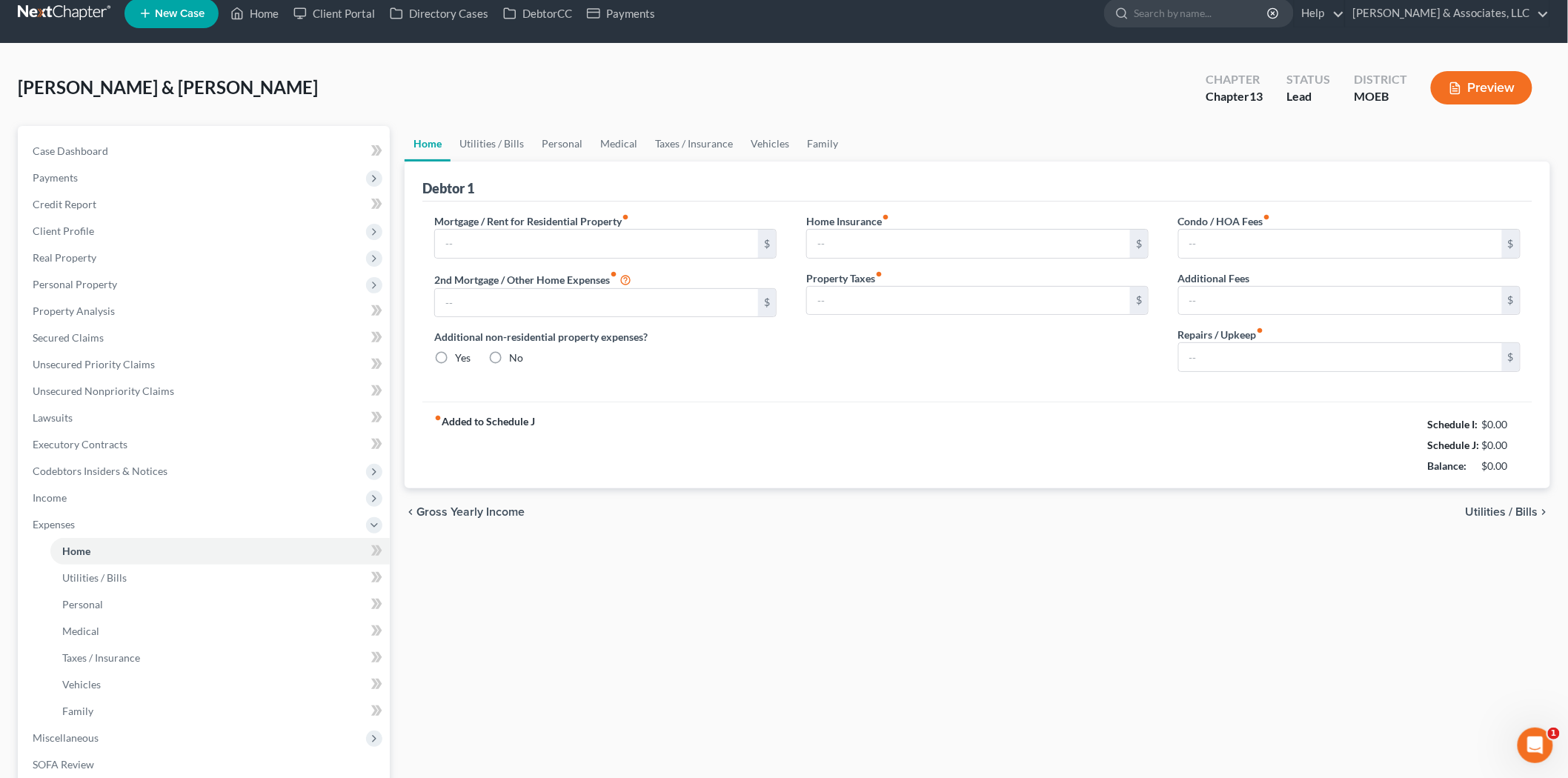
type input "1,900.00"
radio input "true"
type input "0.00"
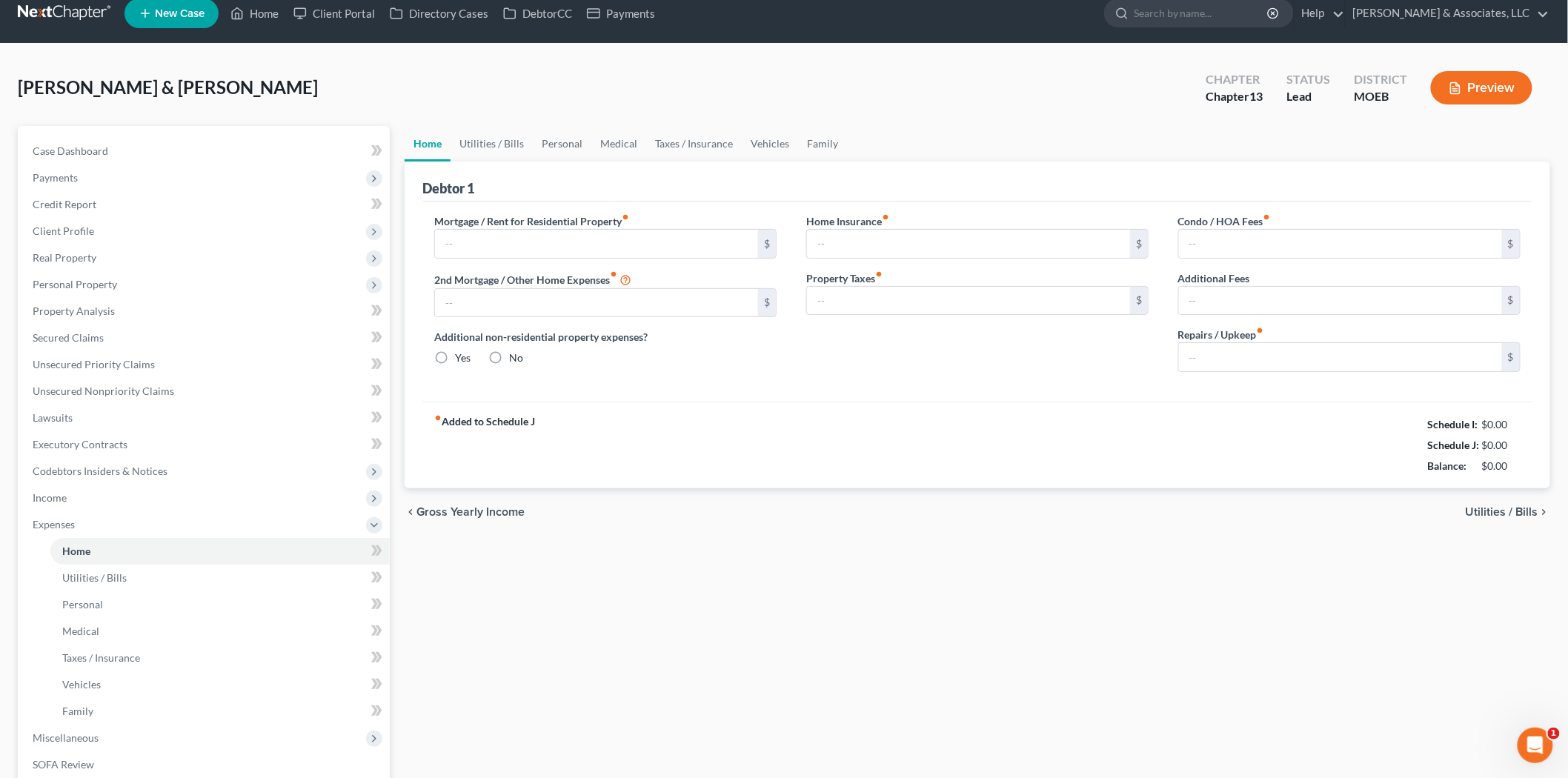
type input "0.00"
type input "200.00"
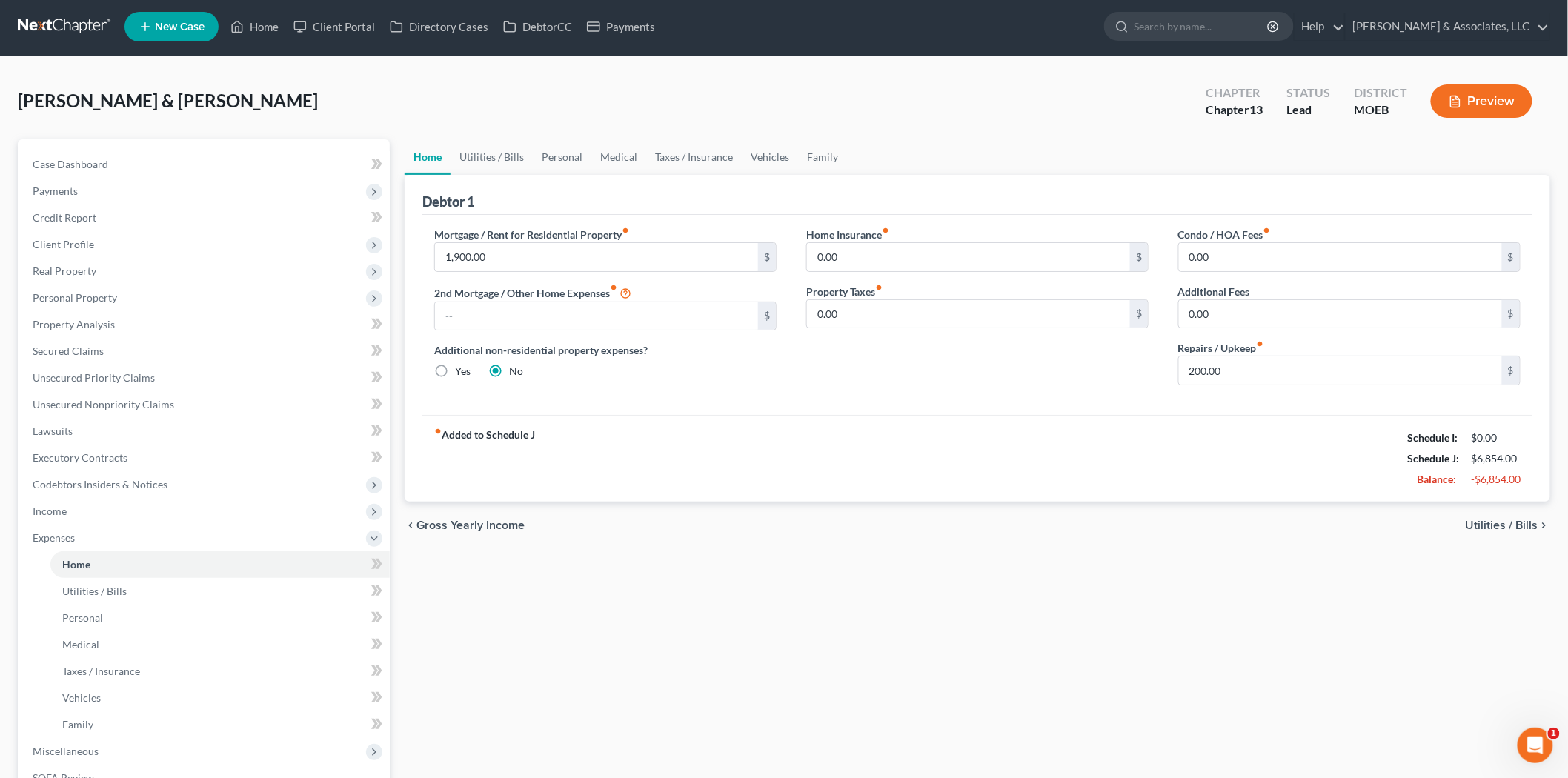
scroll to position [0, 0]
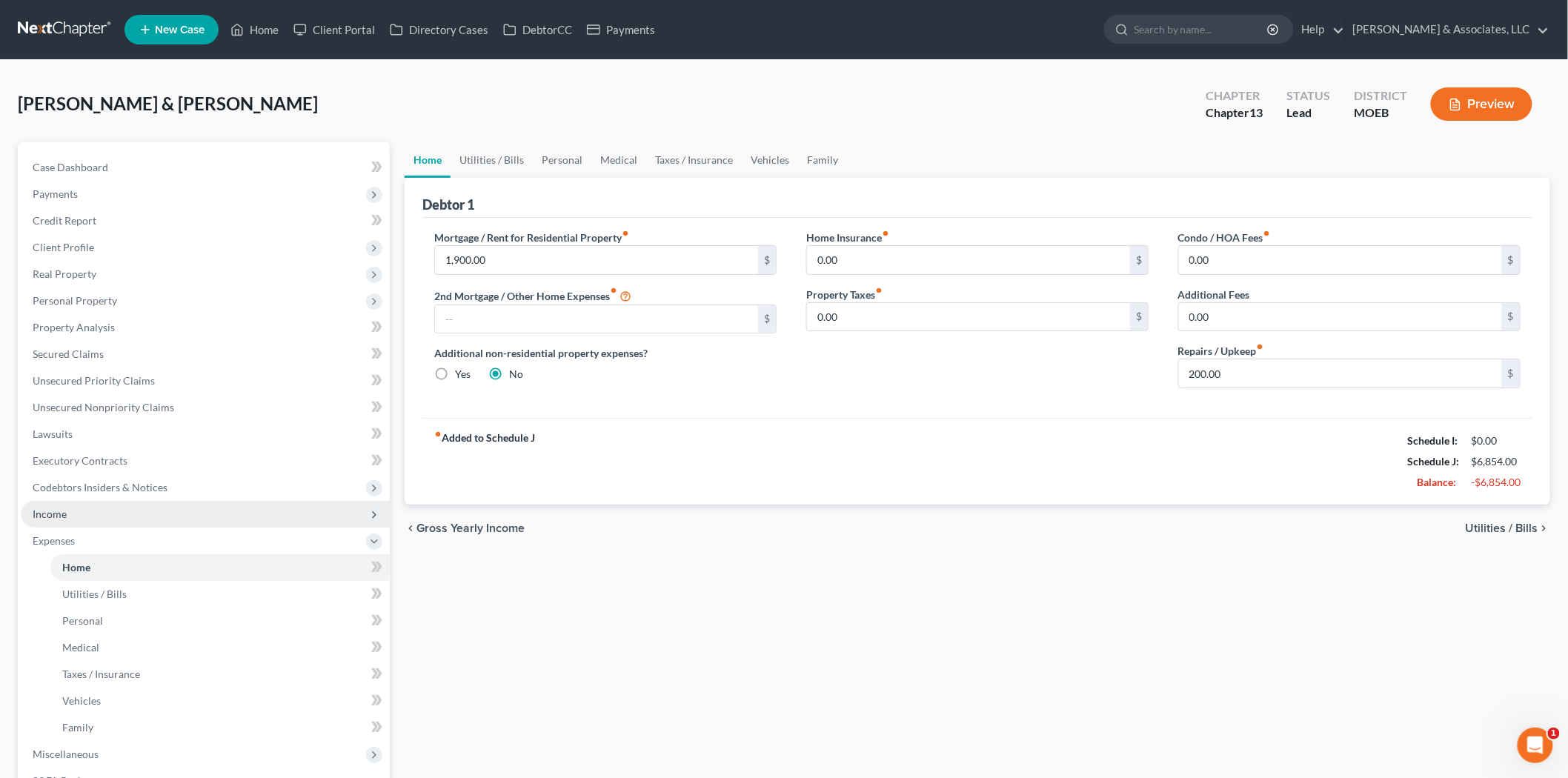
click at [114, 509] on span "Income" at bounding box center [206, 515] width 369 height 27
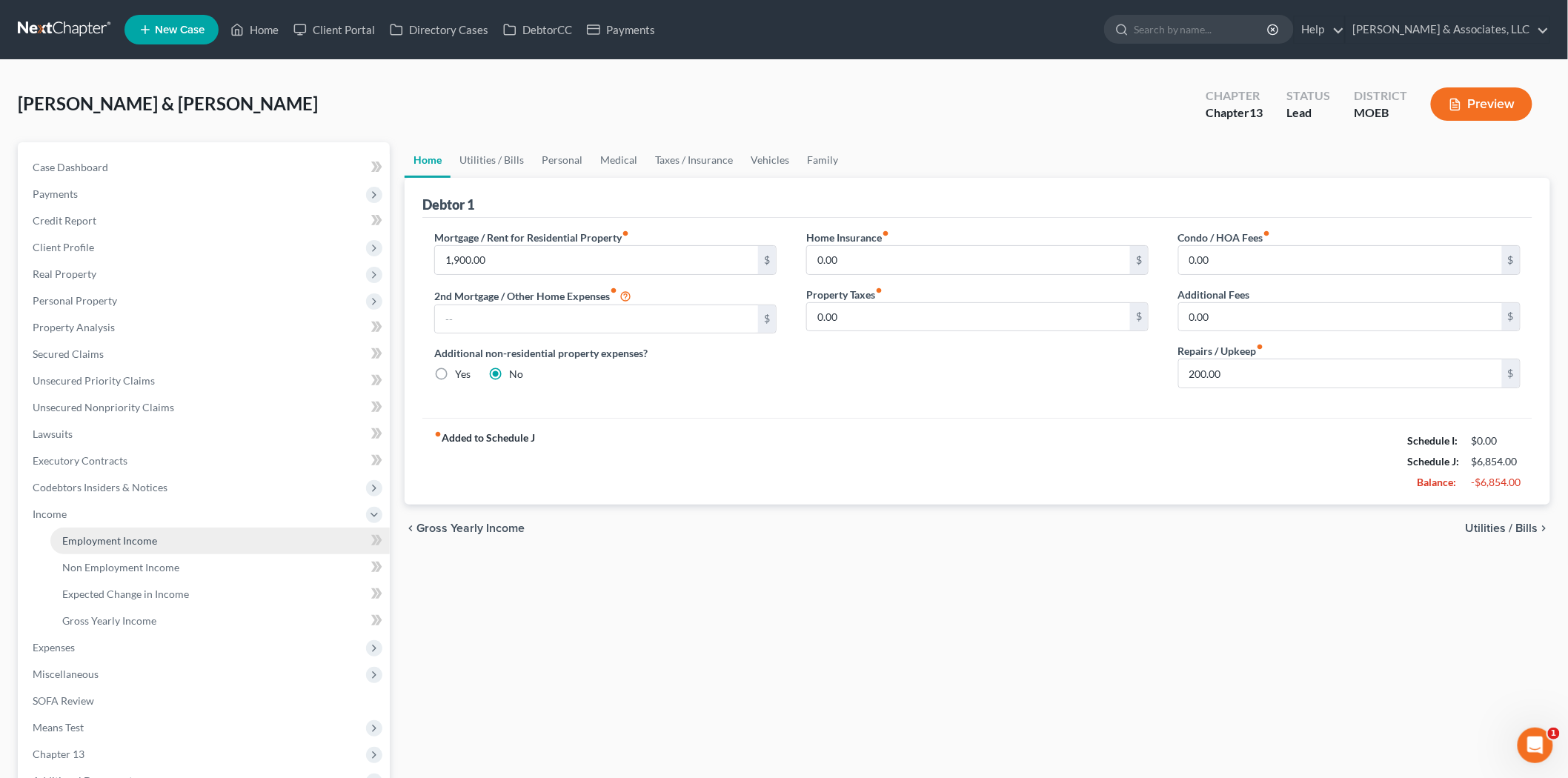
click at [128, 541] on span "Employment Income" at bounding box center [110, 540] width 95 height 12
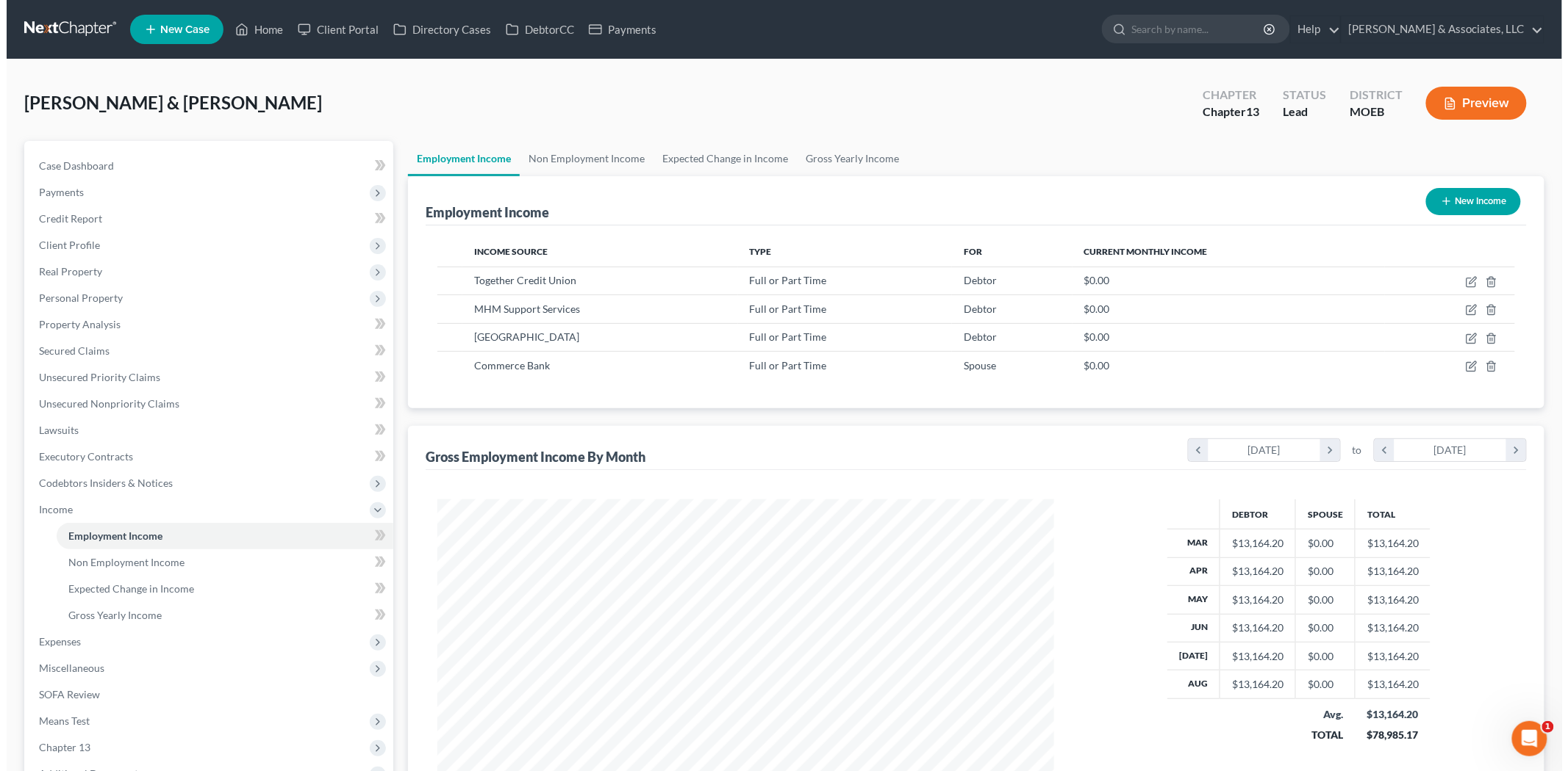
scroll to position [307, 645]
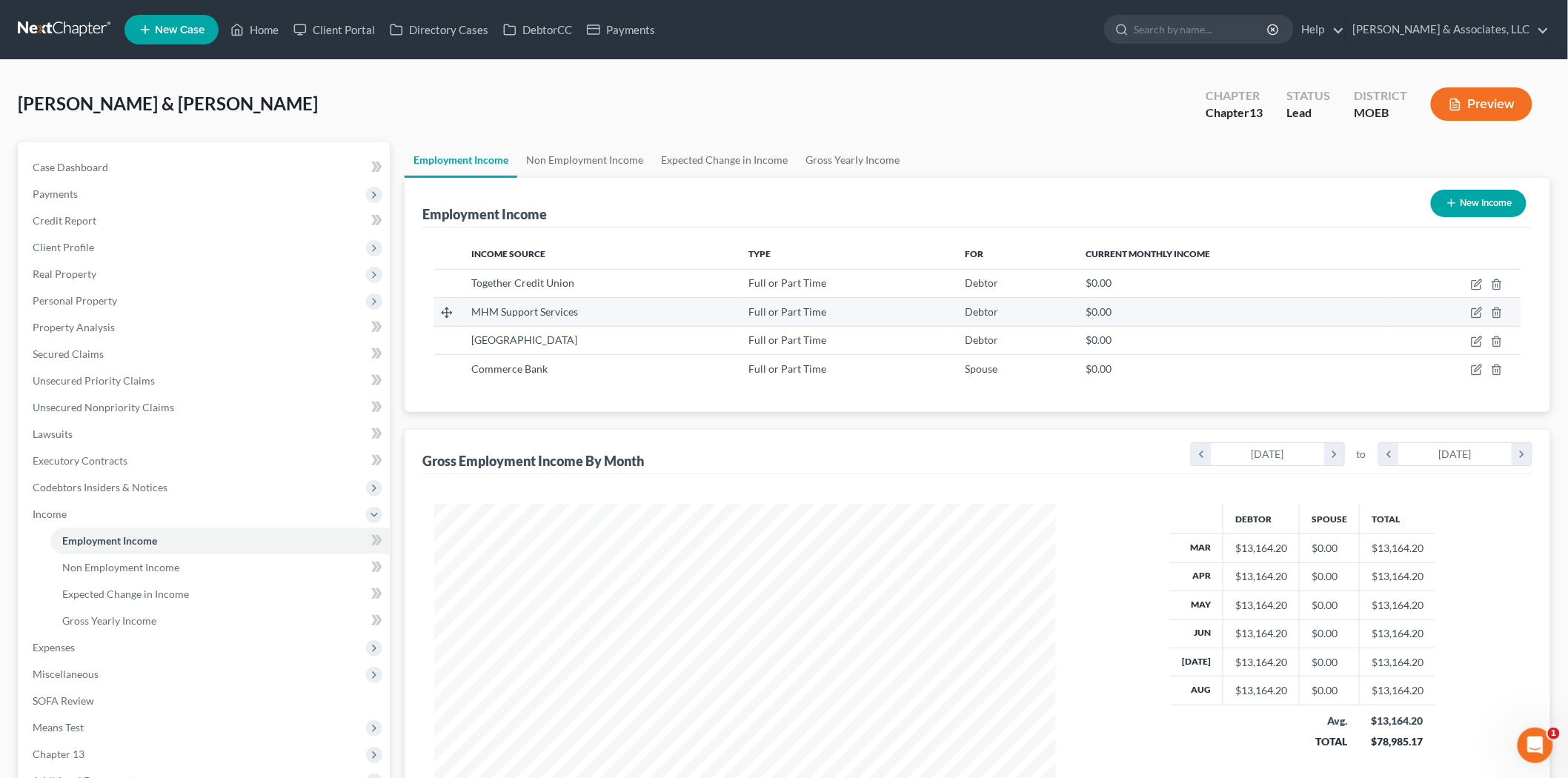
click at [1470, 313] on td at bounding box center [1455, 312] width 131 height 28
click at [1478, 312] on icon "button" at bounding box center [1477, 313] width 12 height 12
select select "0"
select select "26"
select select "2"
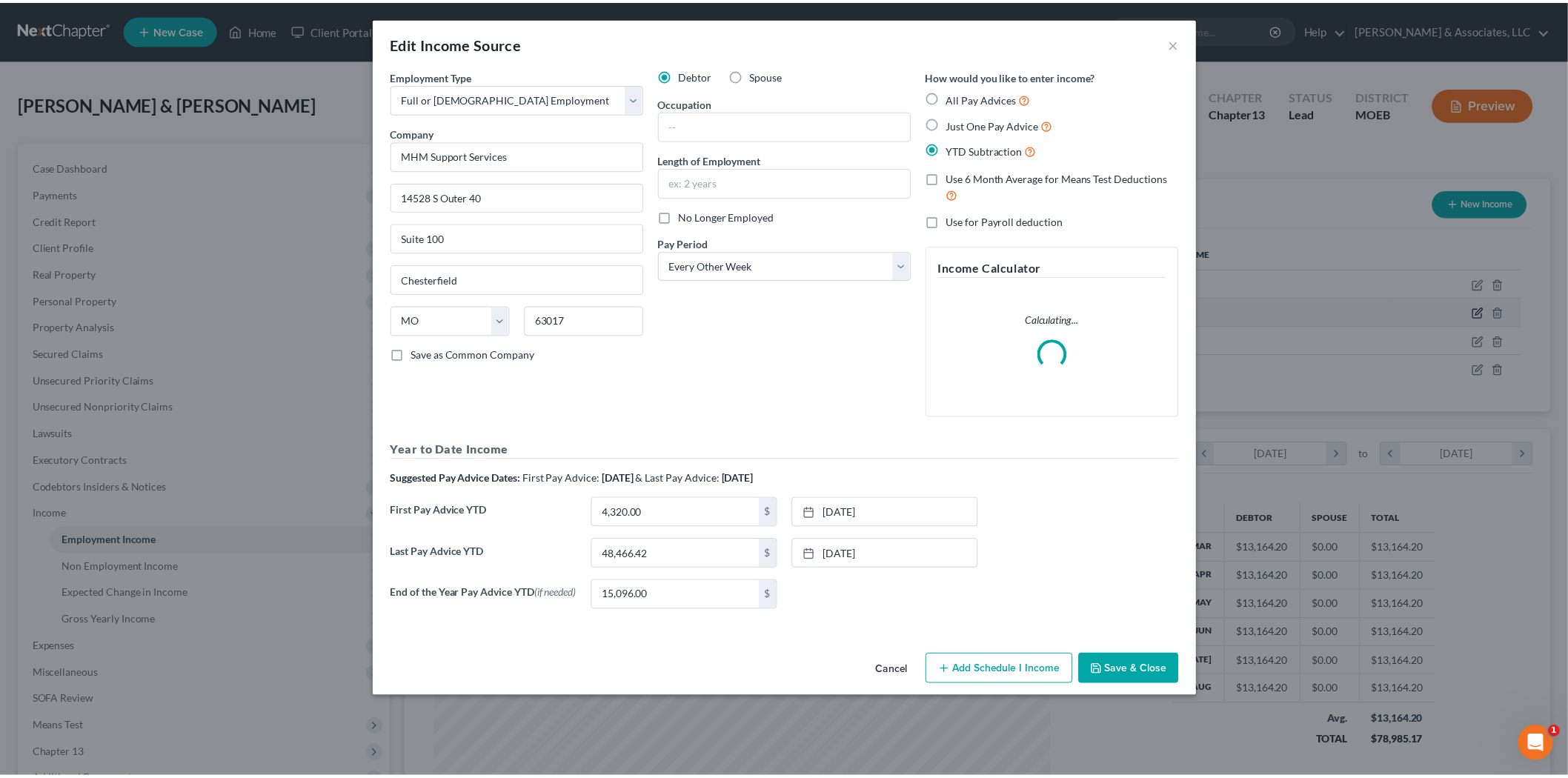
scroll to position [313, 657]
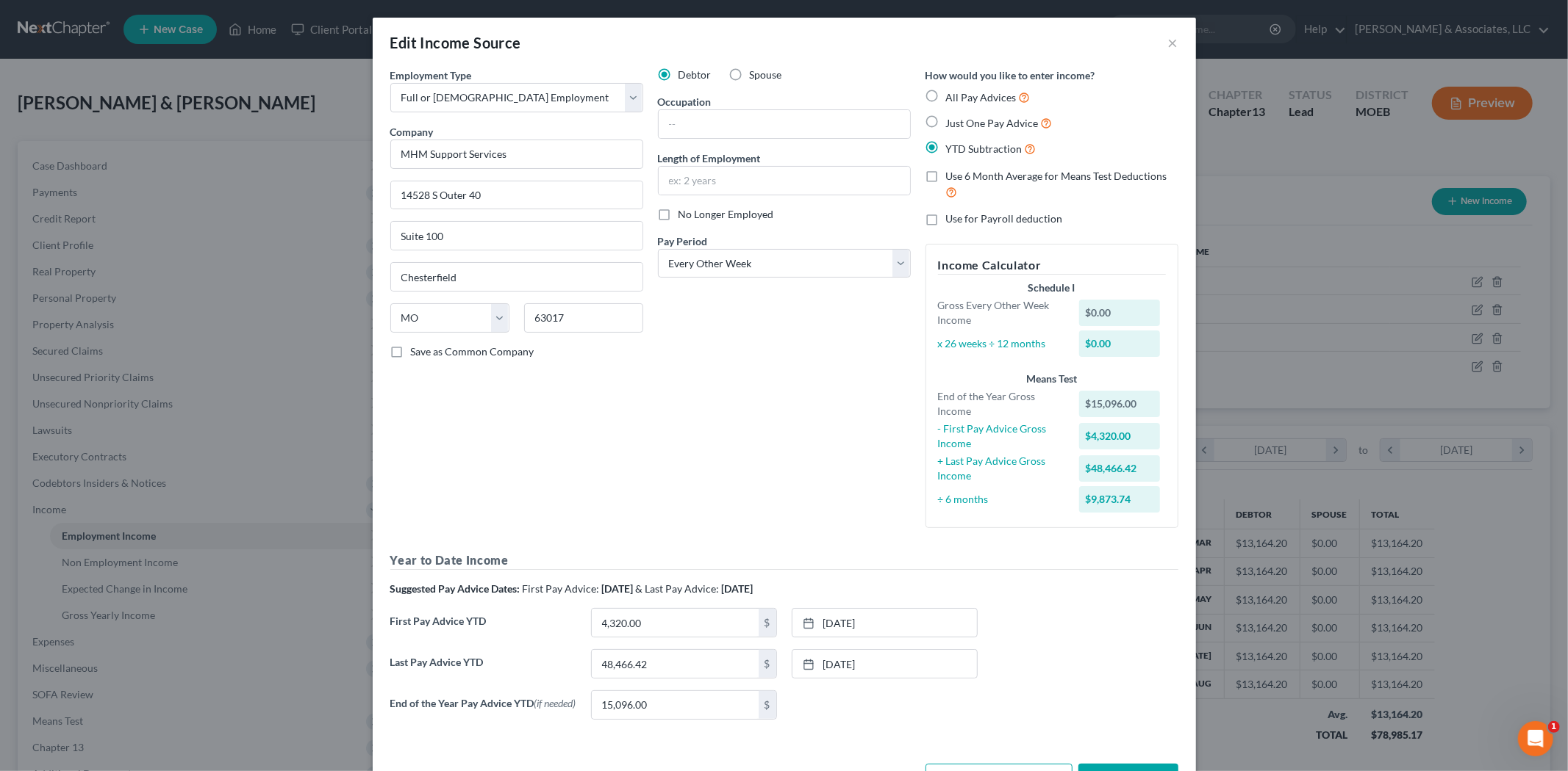
click at [1172, 47] on div "Edit Income Source ×" at bounding box center [784, 42] width 823 height 50
click at [1168, 41] on button "×" at bounding box center [1172, 42] width 10 height 18
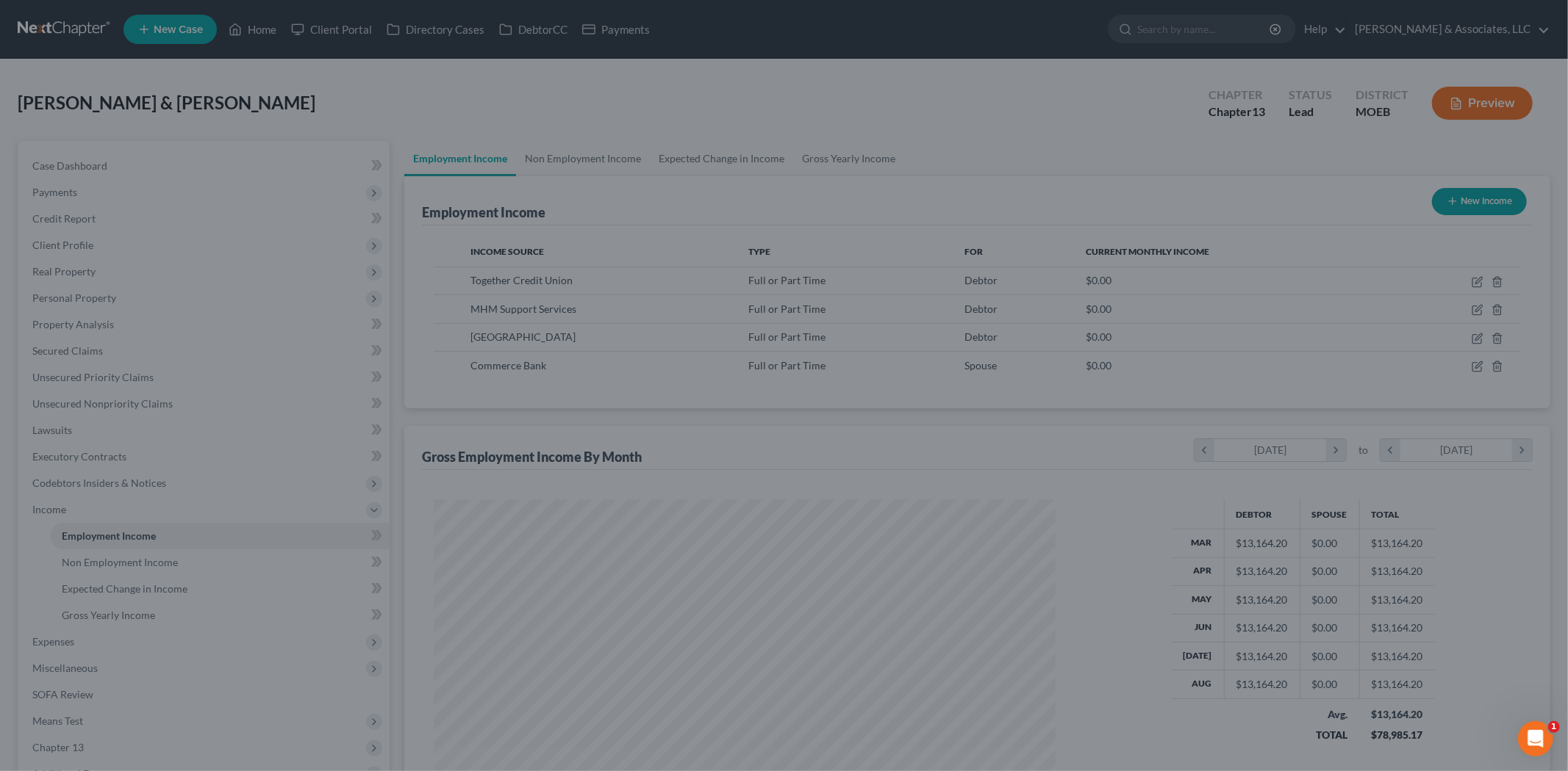
click at [1126, 83] on button "×" at bounding box center [1122, 90] width 8 height 15
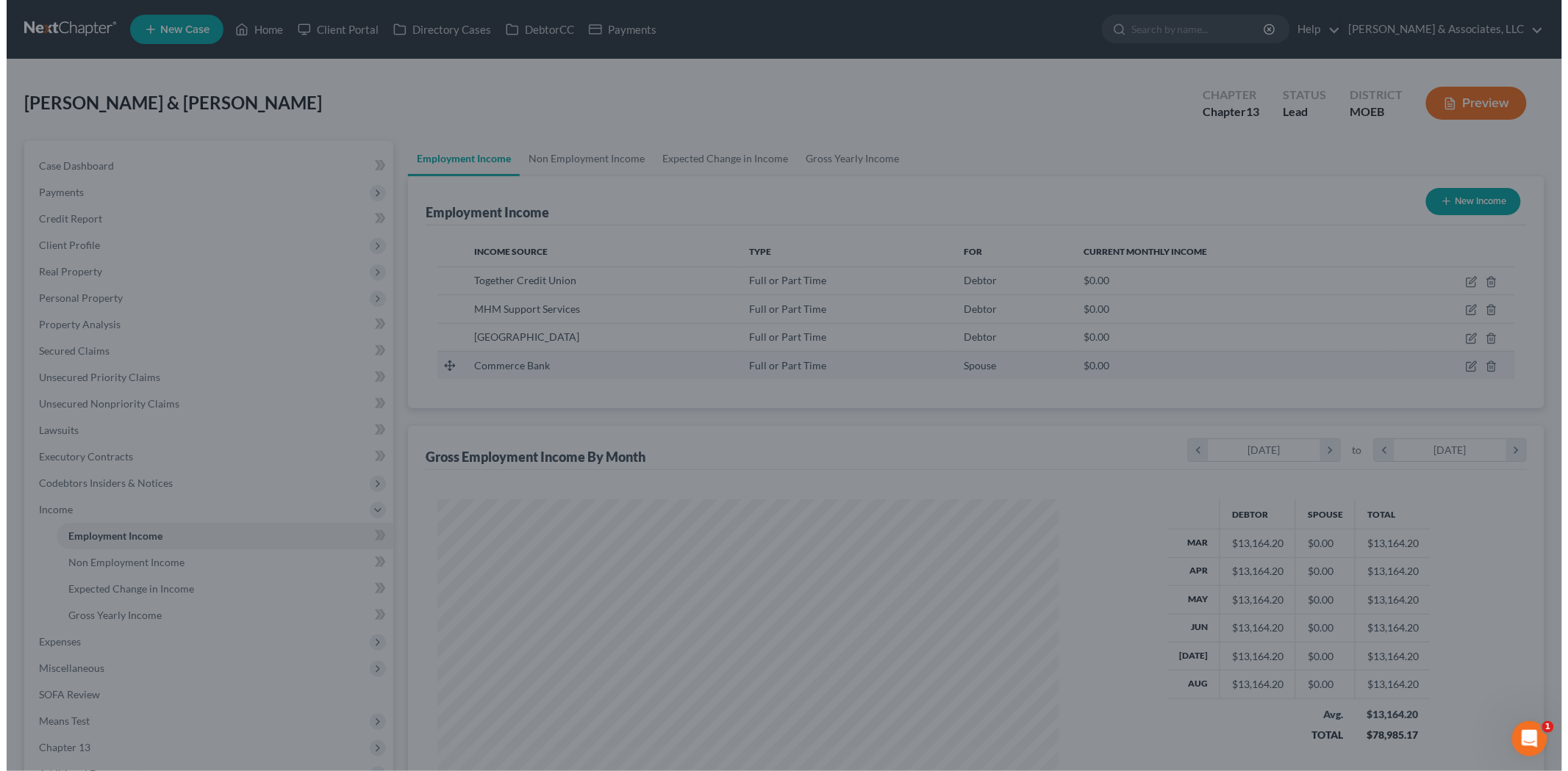
scroll to position [734357, 734321]
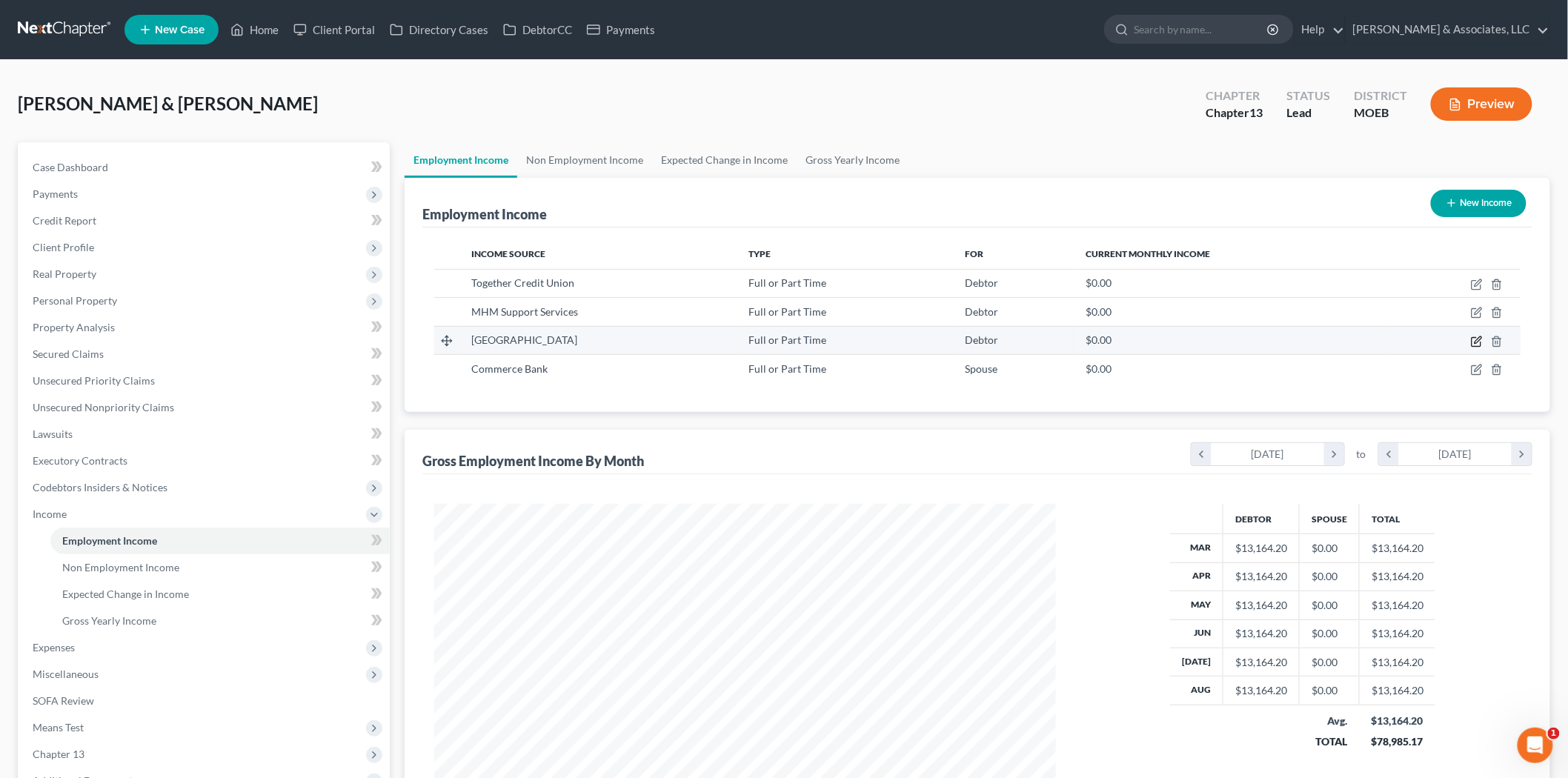
click at [1475, 338] on icon "button" at bounding box center [1477, 341] width 12 height 12
select select "0"
select select "26"
select select "2"
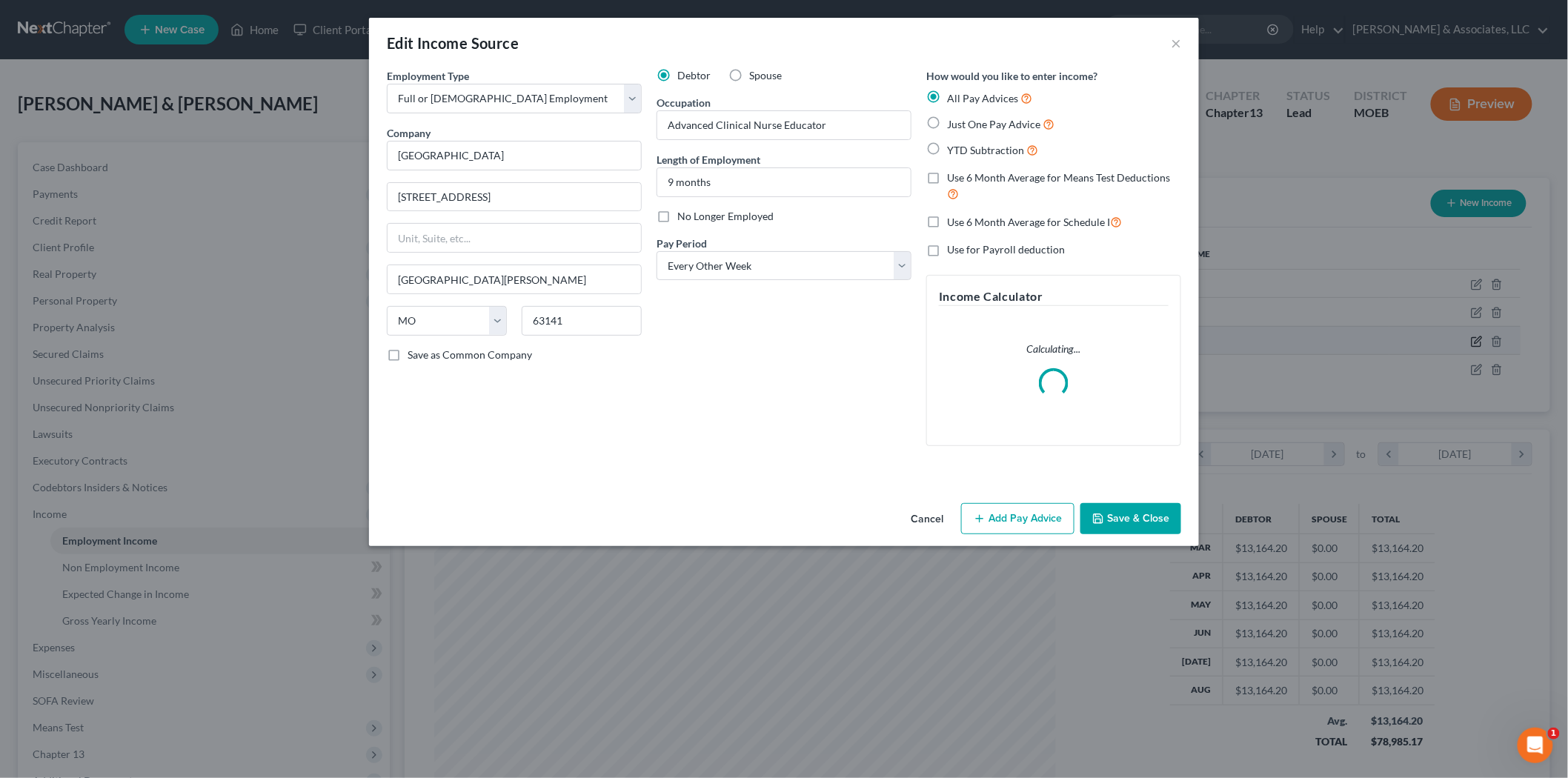
scroll to position [313, 657]
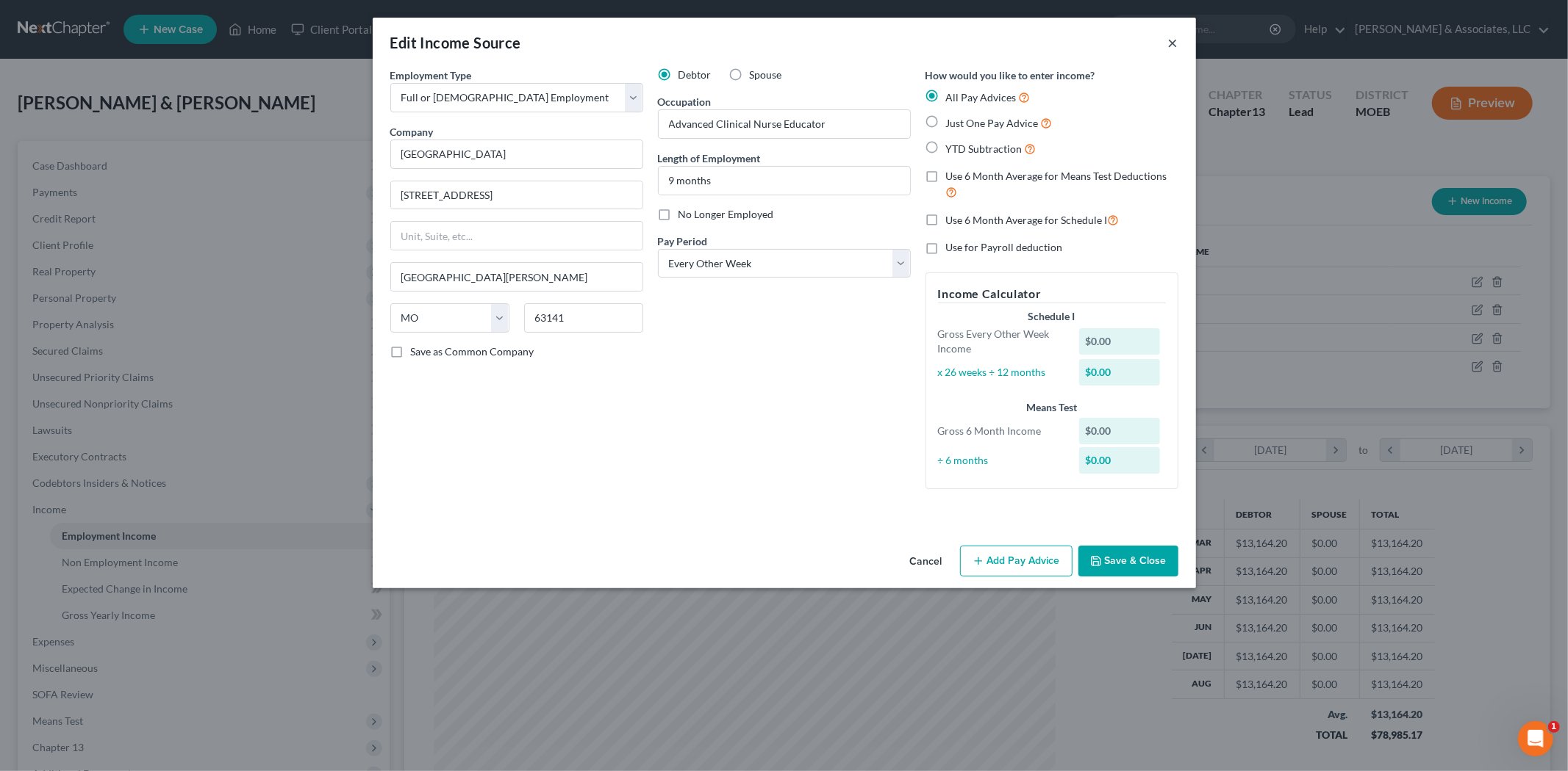
click at [1171, 42] on button "×" at bounding box center [1172, 42] width 10 height 18
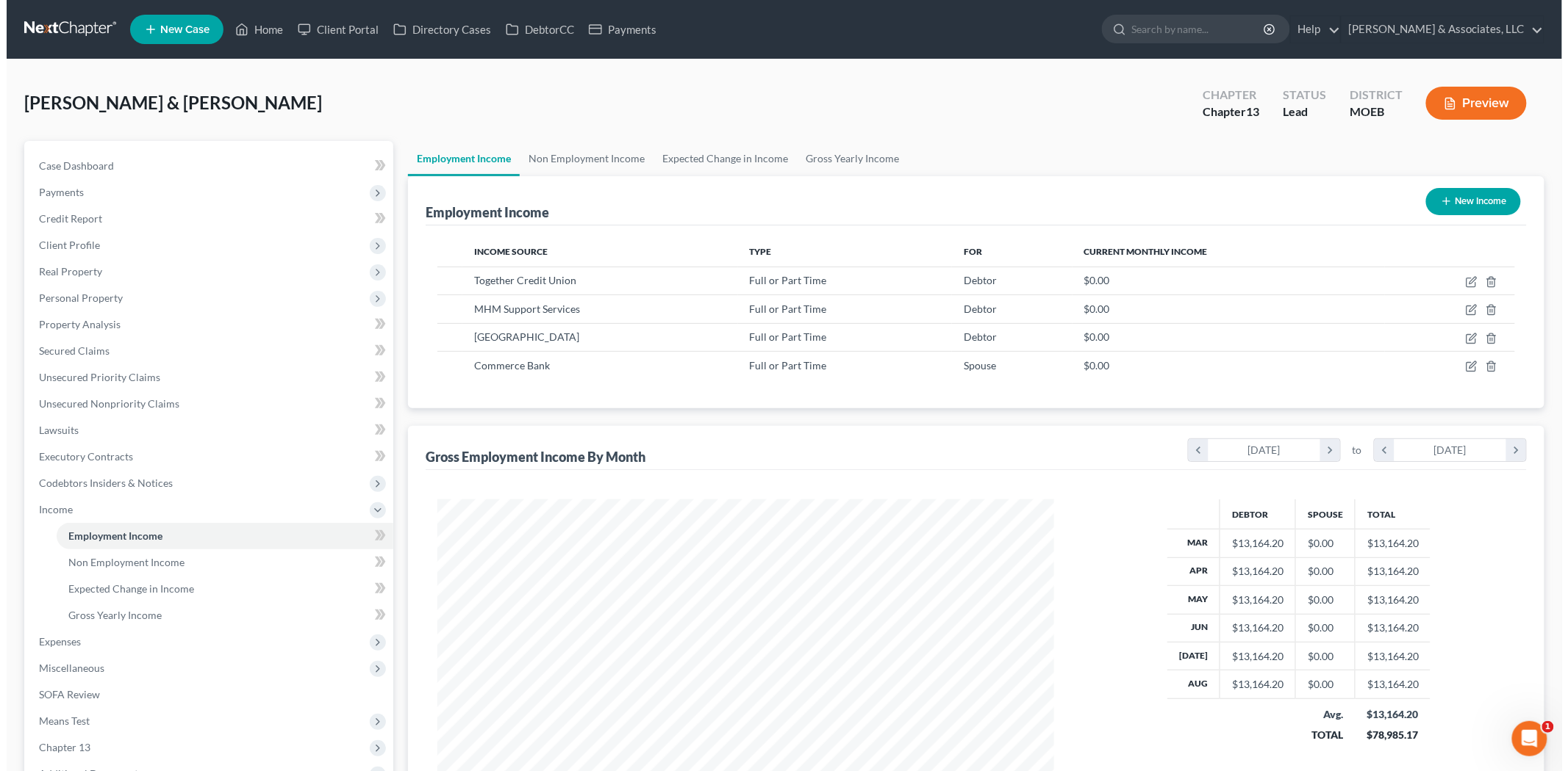
scroll to position [734357, 734321]
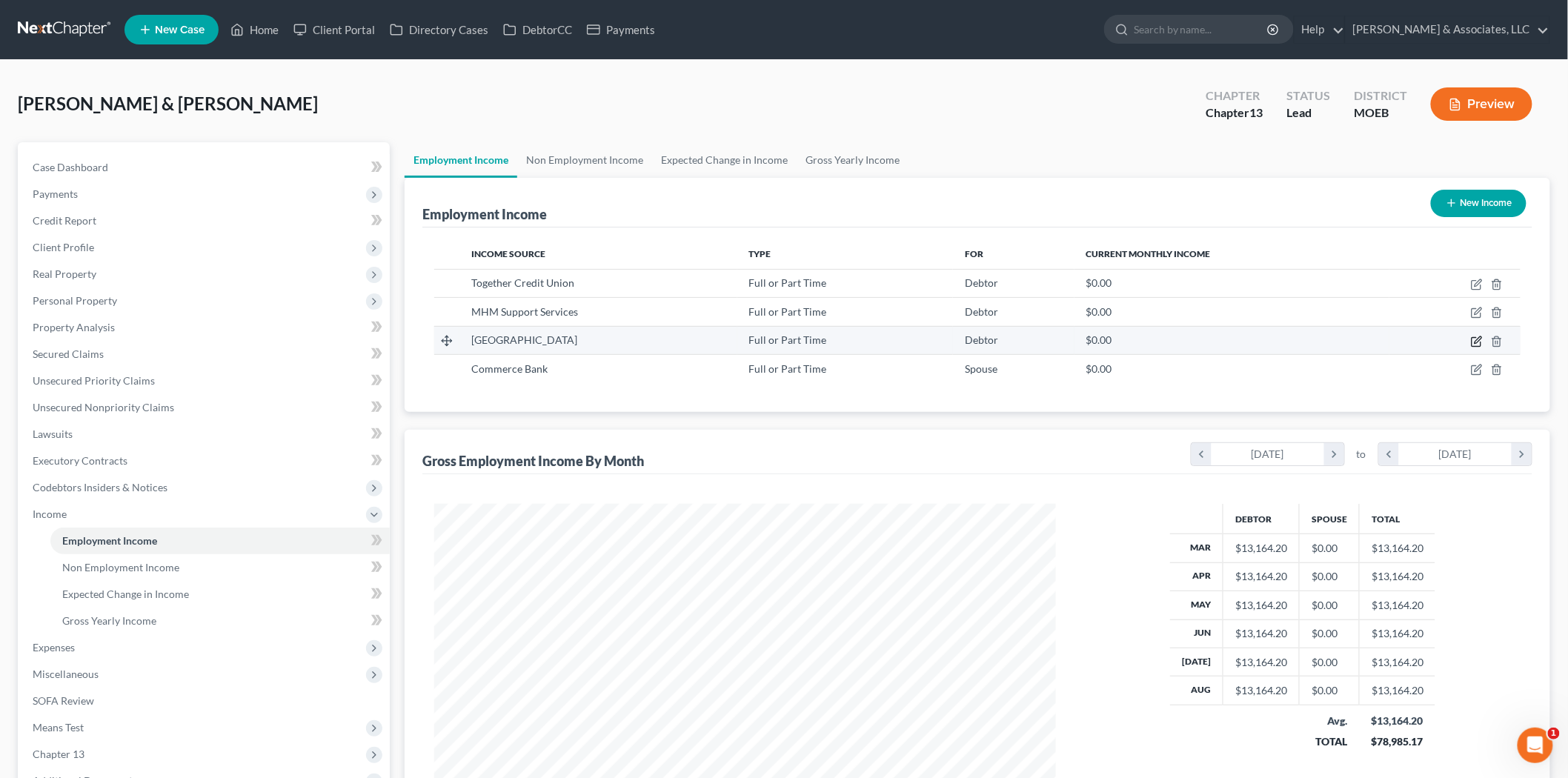
click at [1478, 342] on icon "button" at bounding box center [1478, 339] width 7 height 7
select select "0"
select select "26"
select select "2"
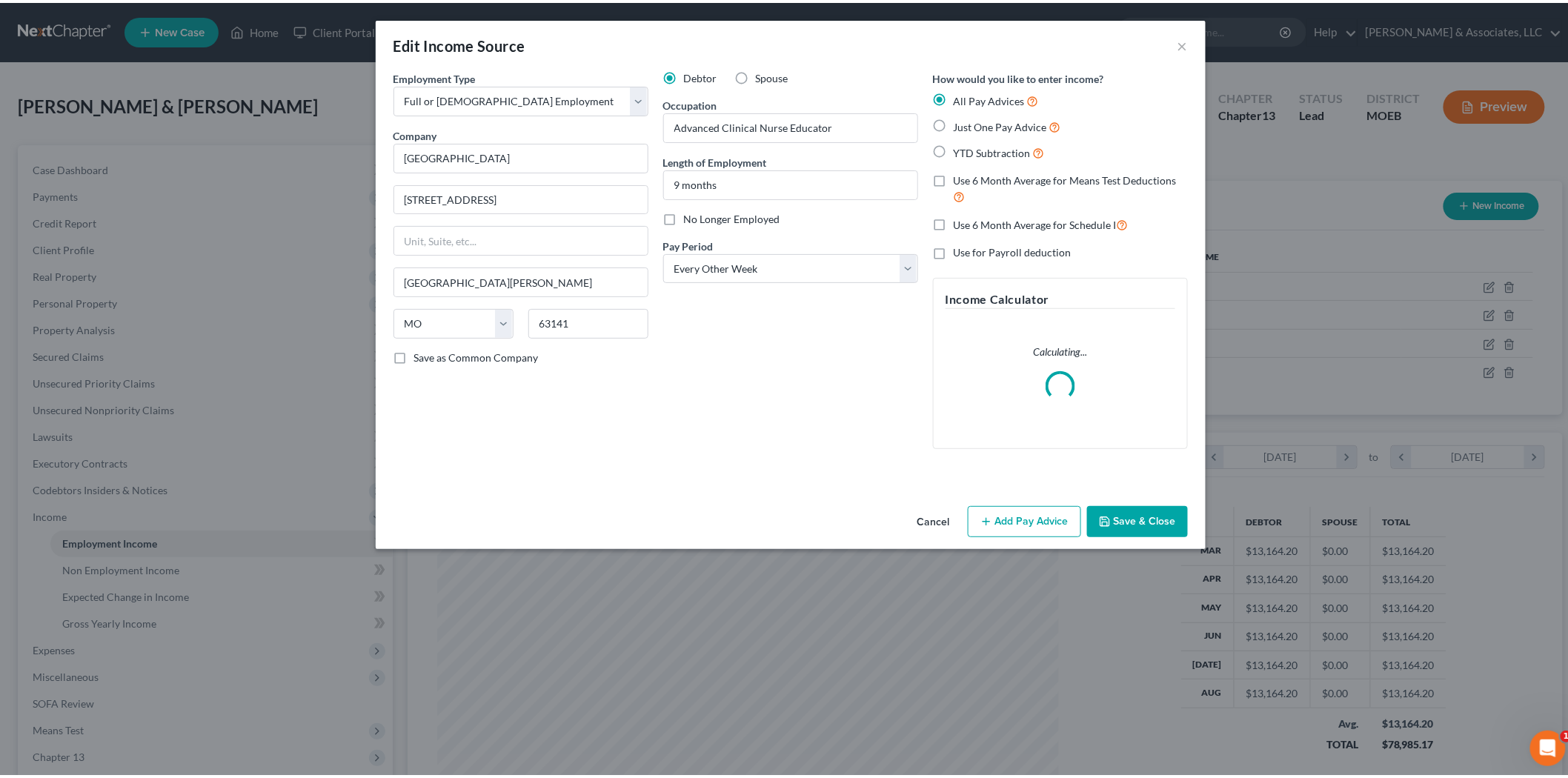
scroll to position [313, 657]
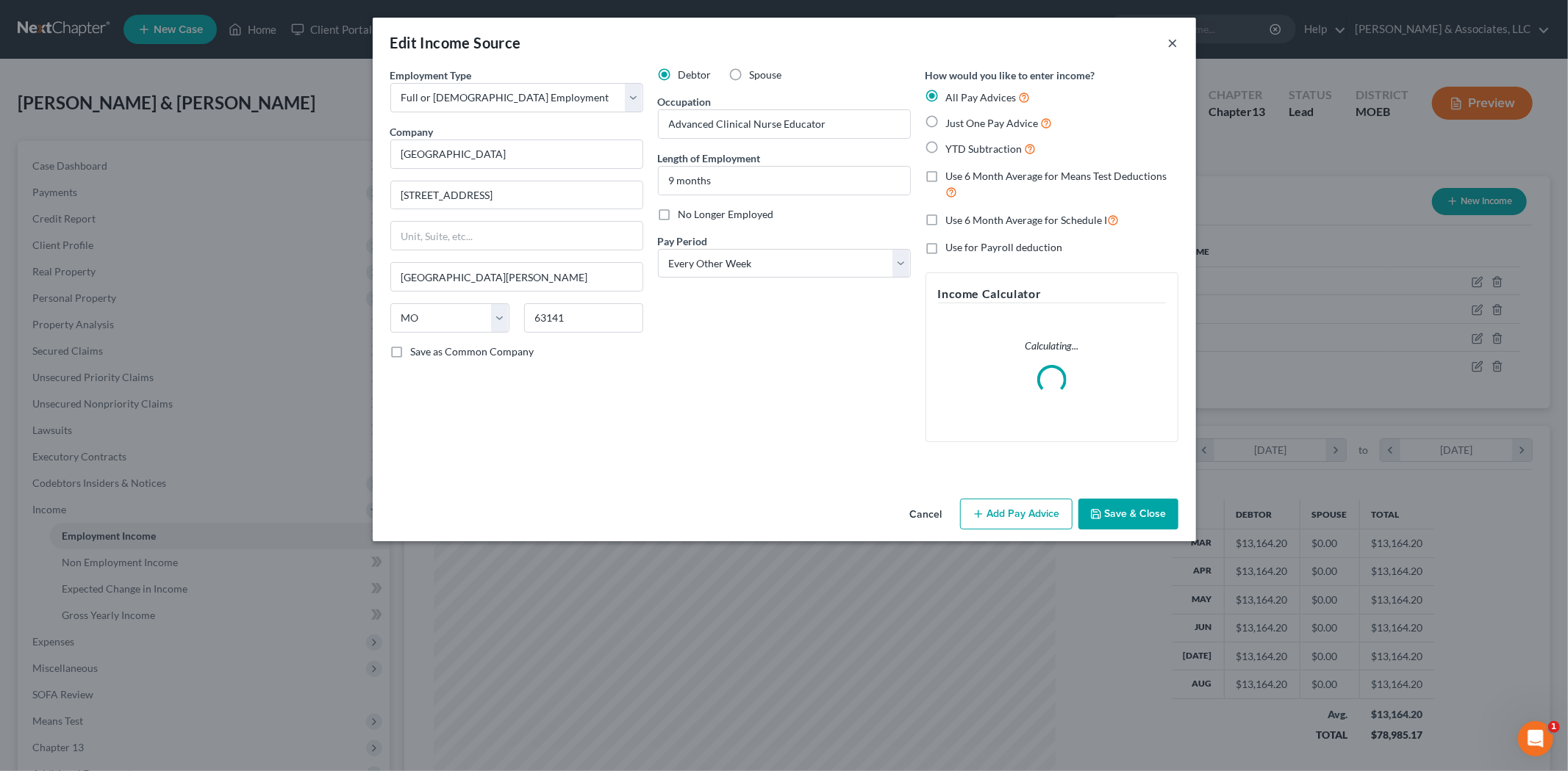
click at [1172, 41] on button "×" at bounding box center [1172, 42] width 10 height 18
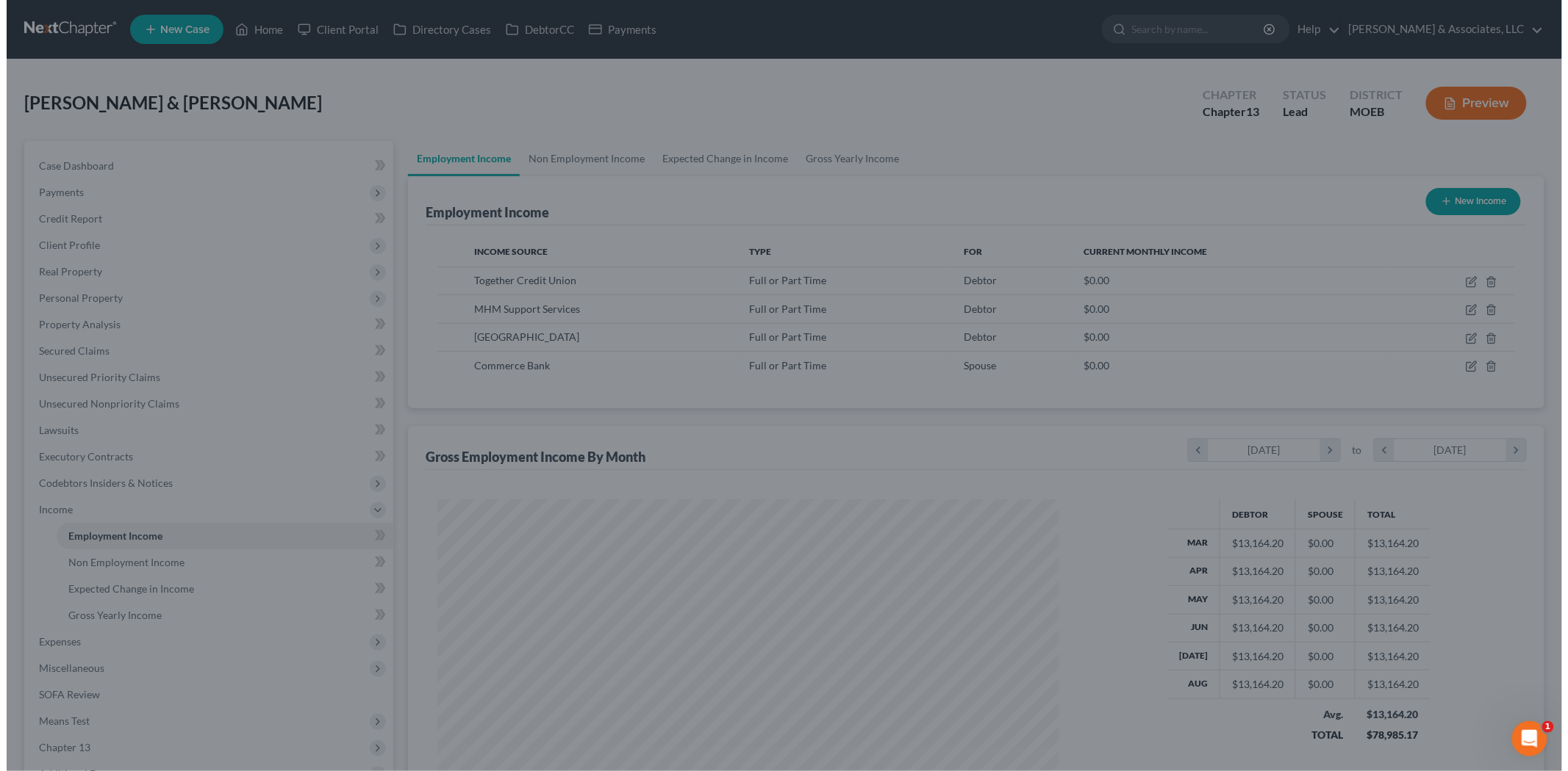
scroll to position [734357, 734321]
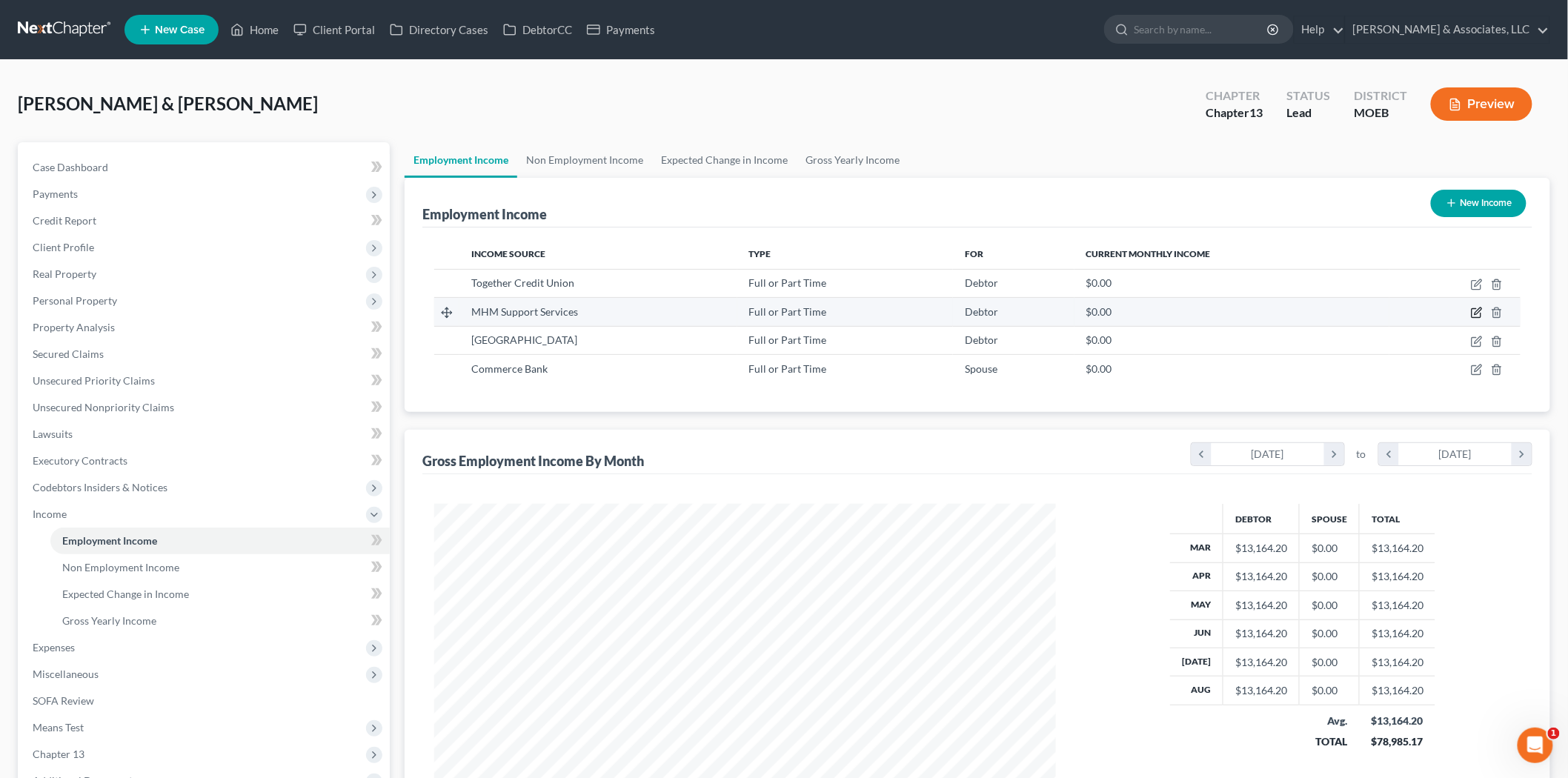
click at [1476, 315] on icon "button" at bounding box center [1477, 313] width 12 height 12
select select "0"
select select "26"
select select "2"
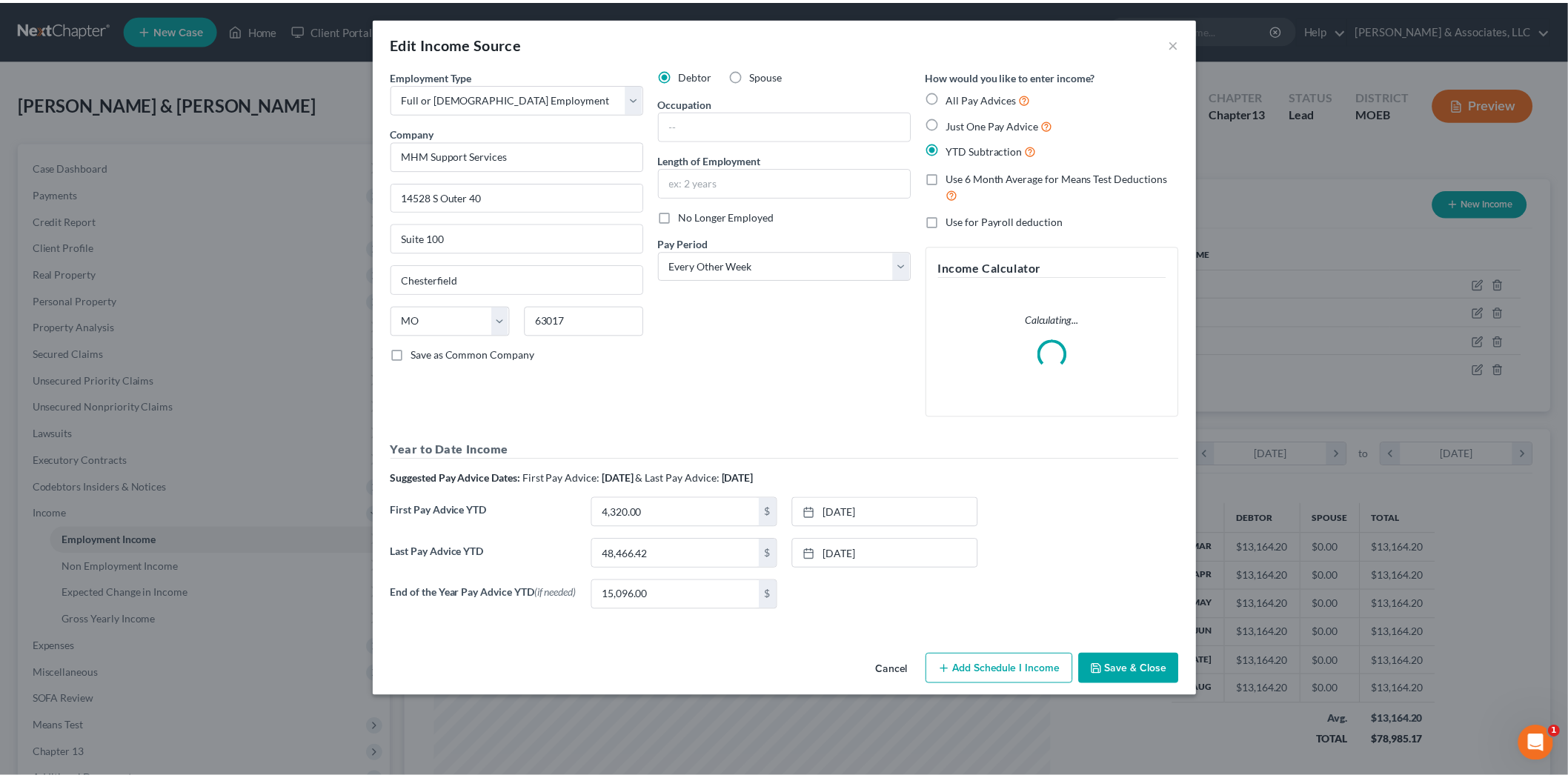
scroll to position [313, 657]
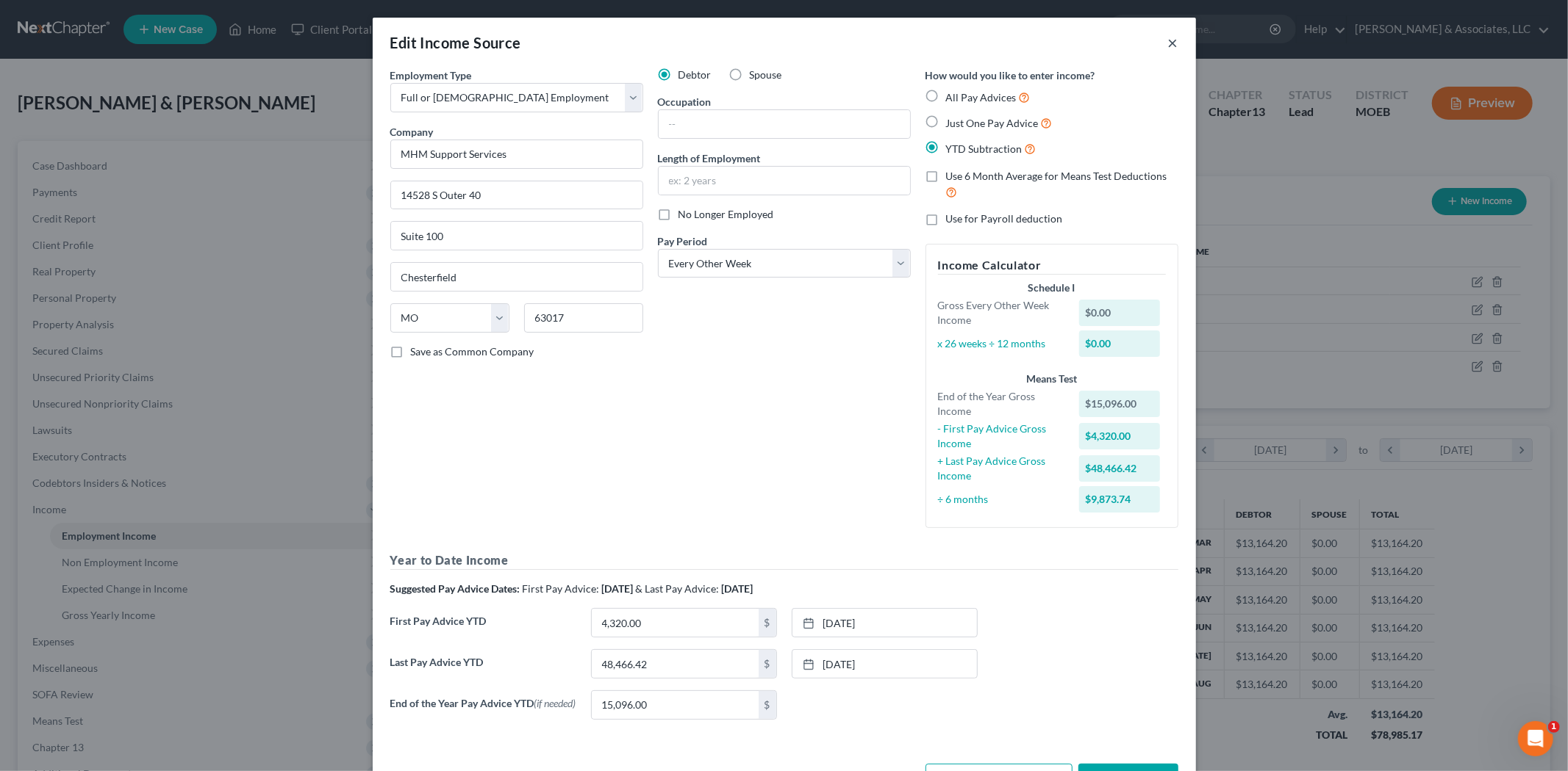
click at [1168, 42] on button "×" at bounding box center [1172, 42] width 10 height 18
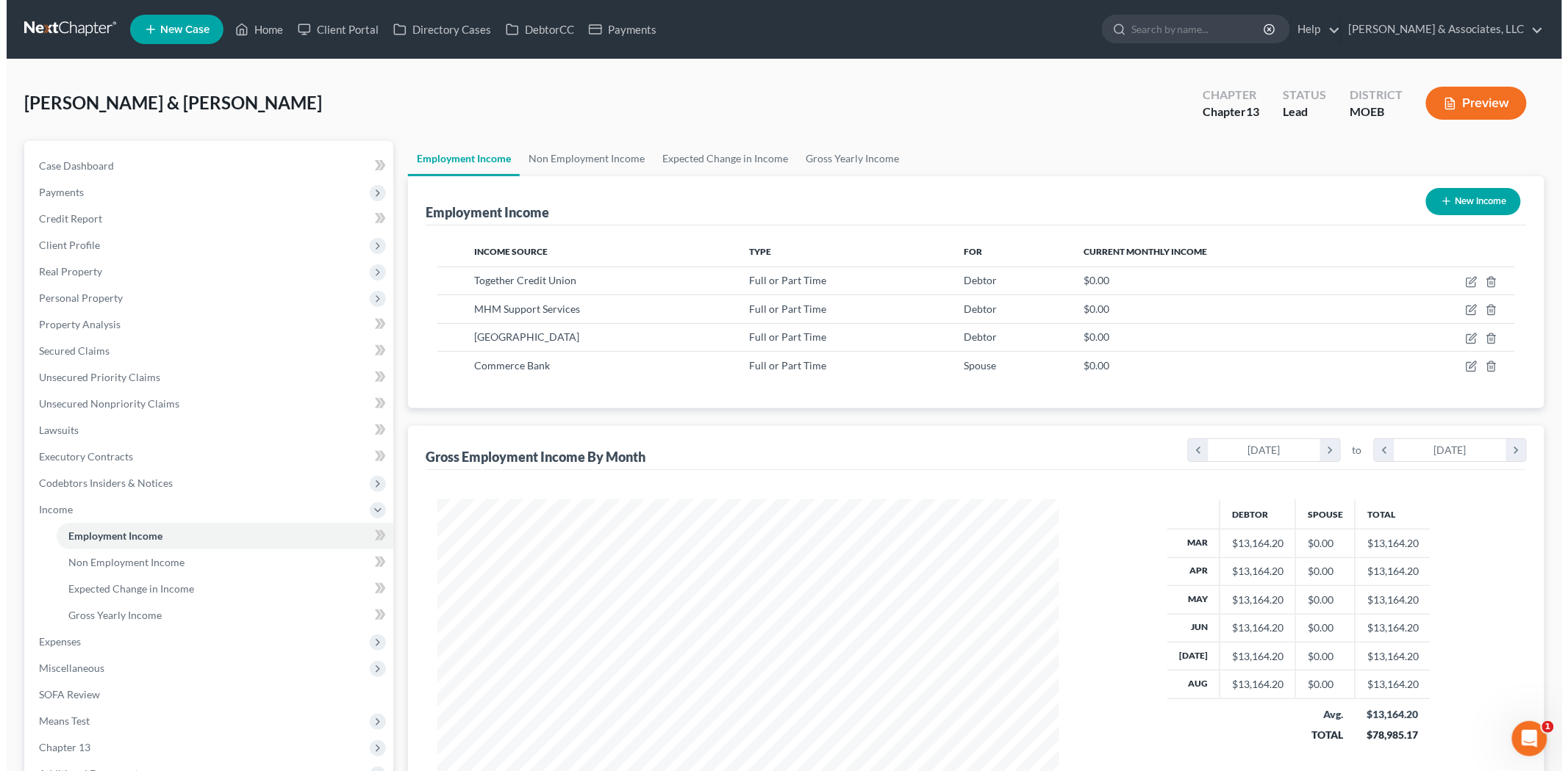
scroll to position [734357, 734321]
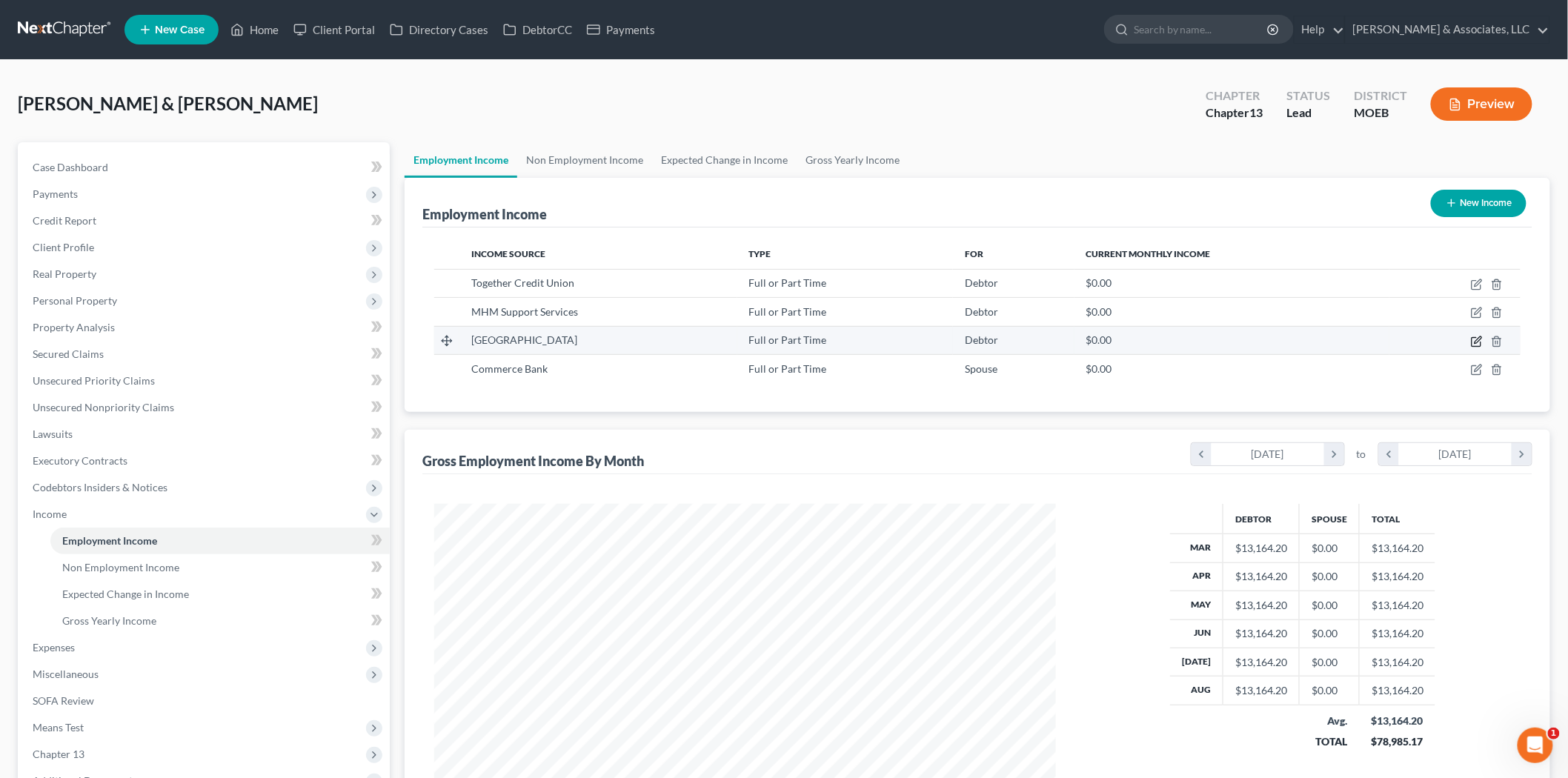
click at [1473, 335] on icon "button" at bounding box center [1477, 341] width 12 height 12
select select "0"
select select "26"
select select "2"
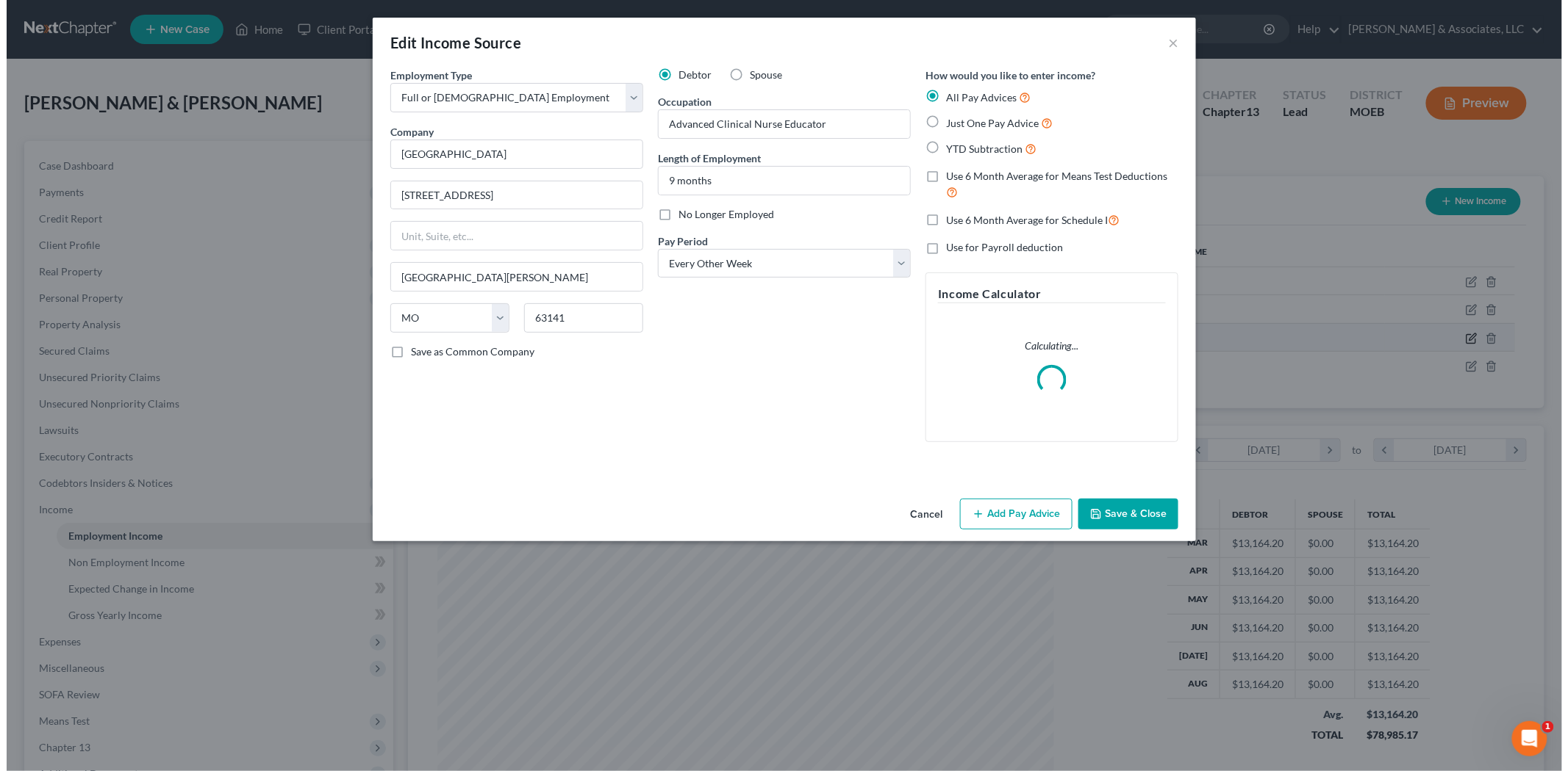
scroll to position [310, 651]
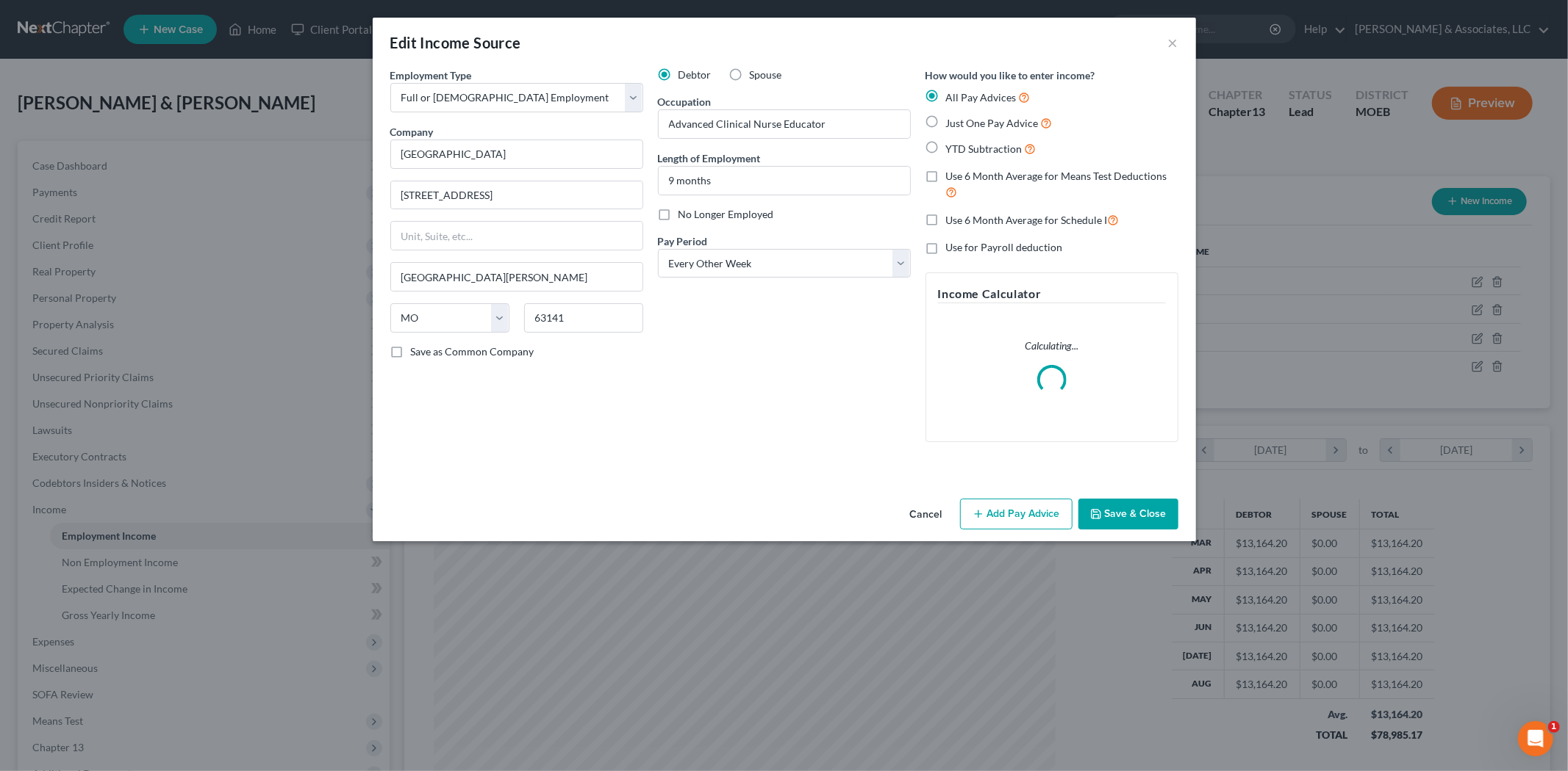
click at [946, 150] on label "YTD Subtraction" at bounding box center [991, 148] width 90 height 17
click at [952, 150] on input "YTD Subtraction" at bounding box center [956, 145] width 9 height 9
radio input "true"
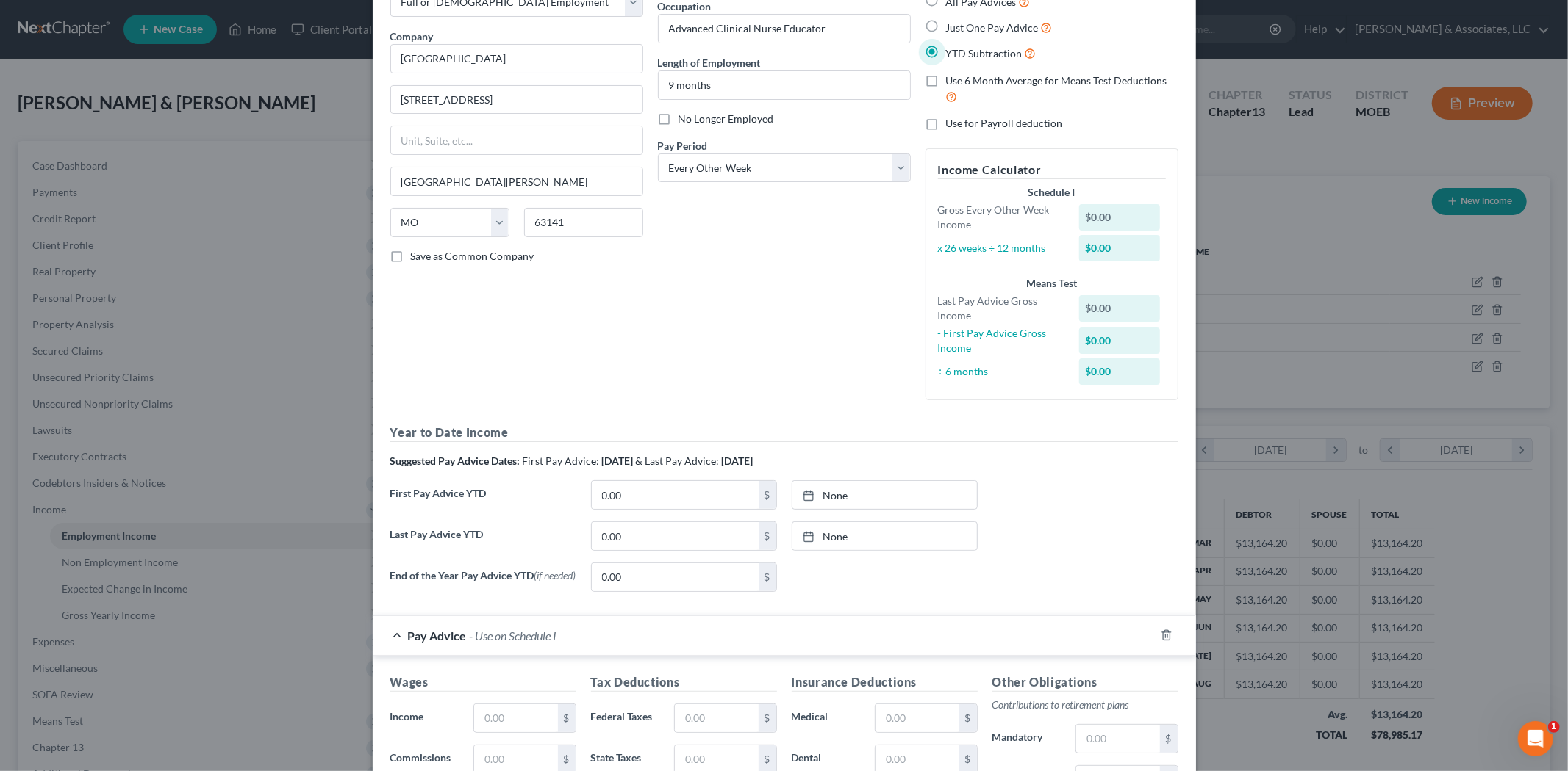
scroll to position [326, 0]
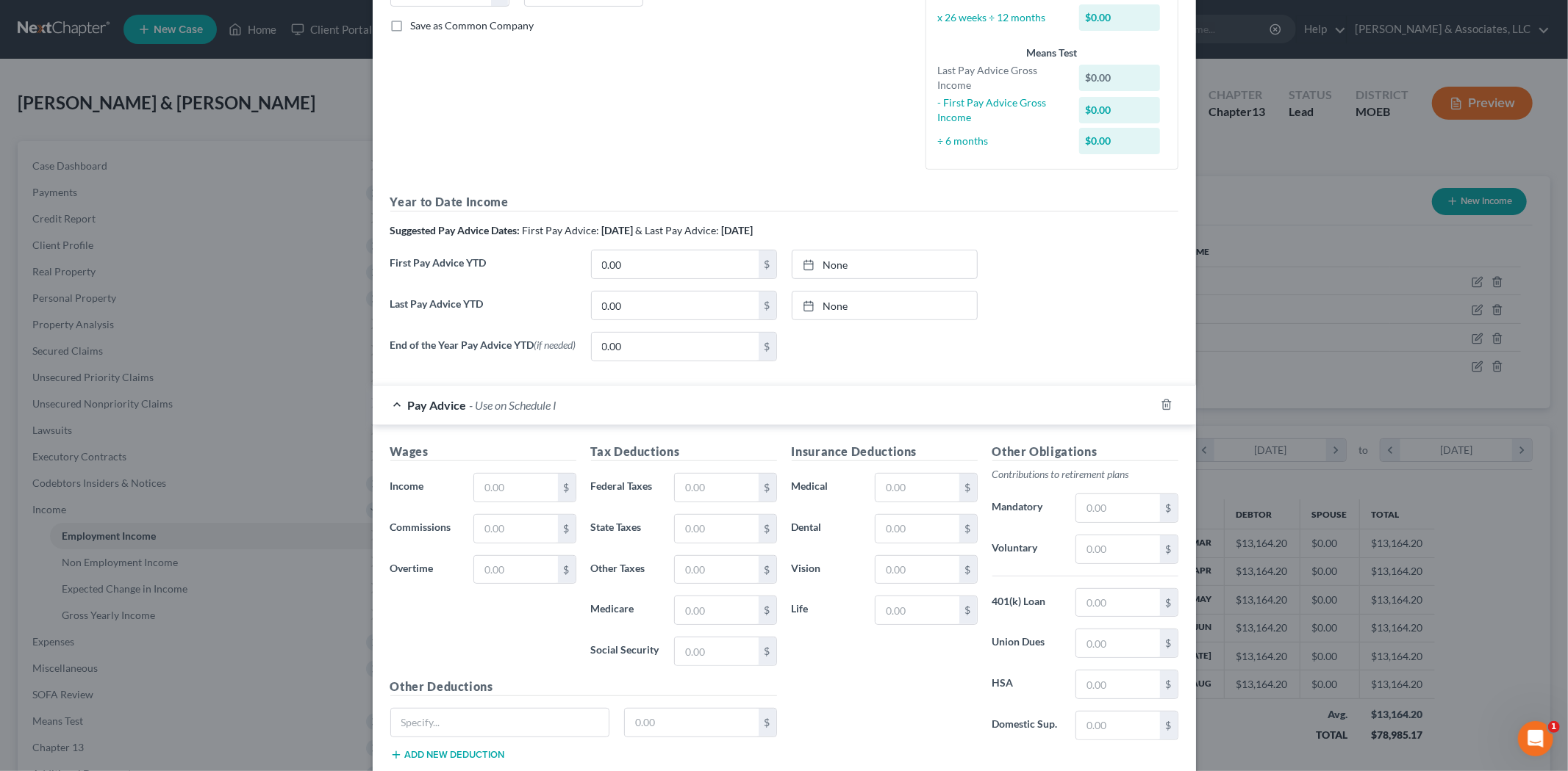
click at [1167, 408] on div at bounding box center [1175, 405] width 41 height 23
click at [1160, 408] on icon "button" at bounding box center [1166, 405] width 12 height 12
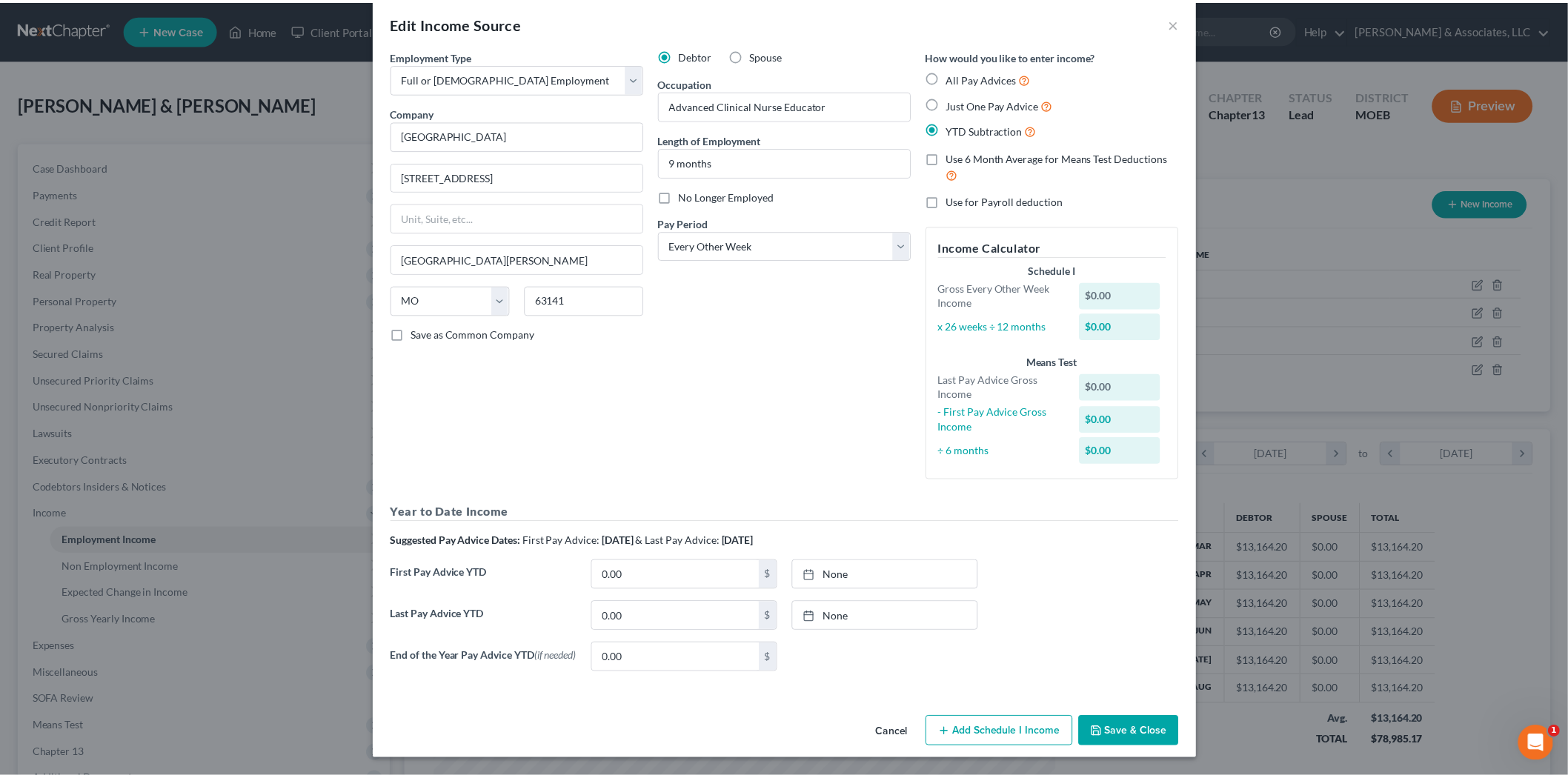
scroll to position [24, 0]
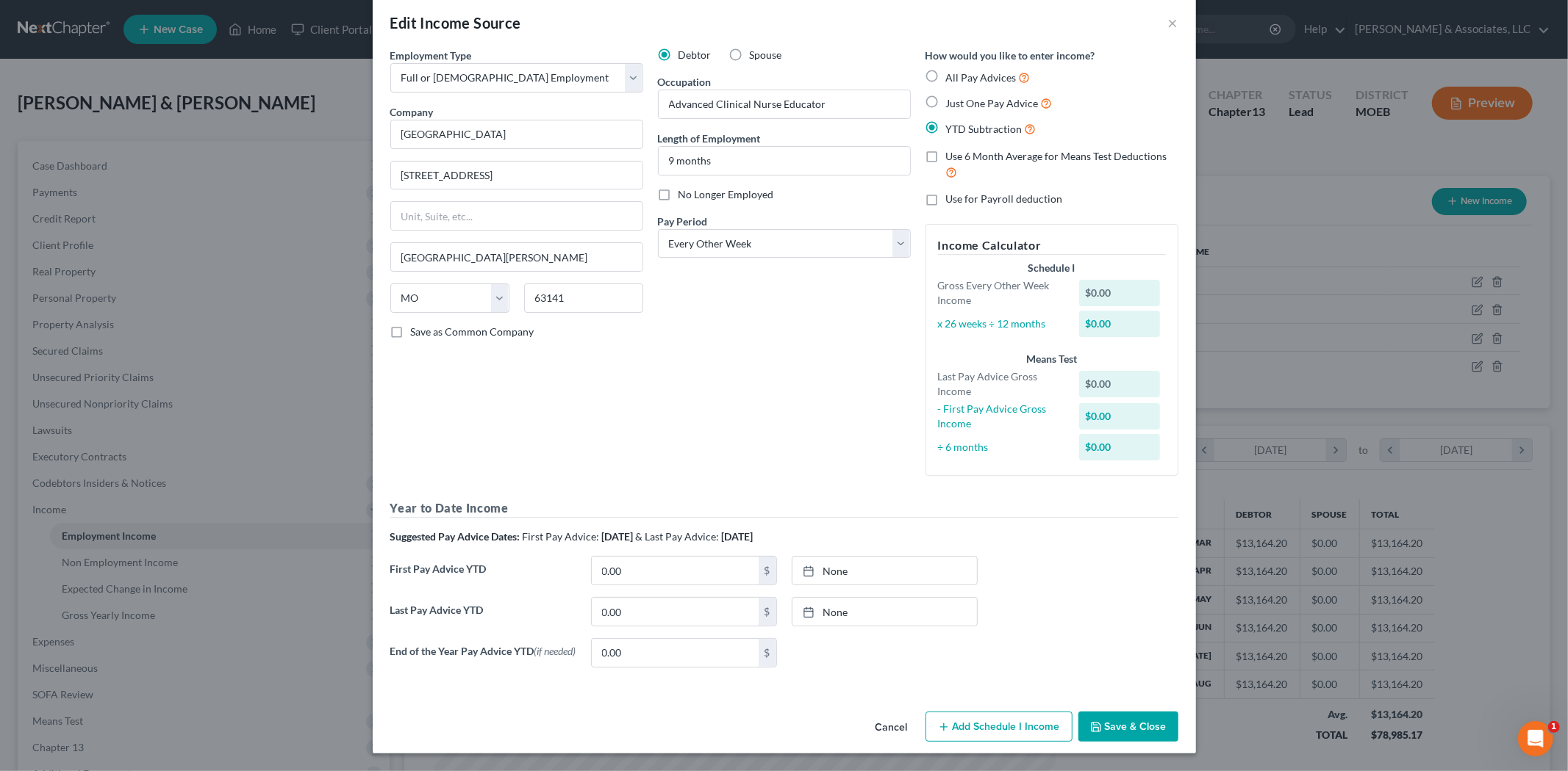
click at [1129, 710] on div "Cancel Add Schedule I Income Save & Close" at bounding box center [784, 731] width 823 height 49
click at [1128, 717] on button "Save & Close" at bounding box center [1128, 727] width 100 height 31
click at [1122, 718] on button "Save & Close" at bounding box center [1128, 727] width 100 height 31
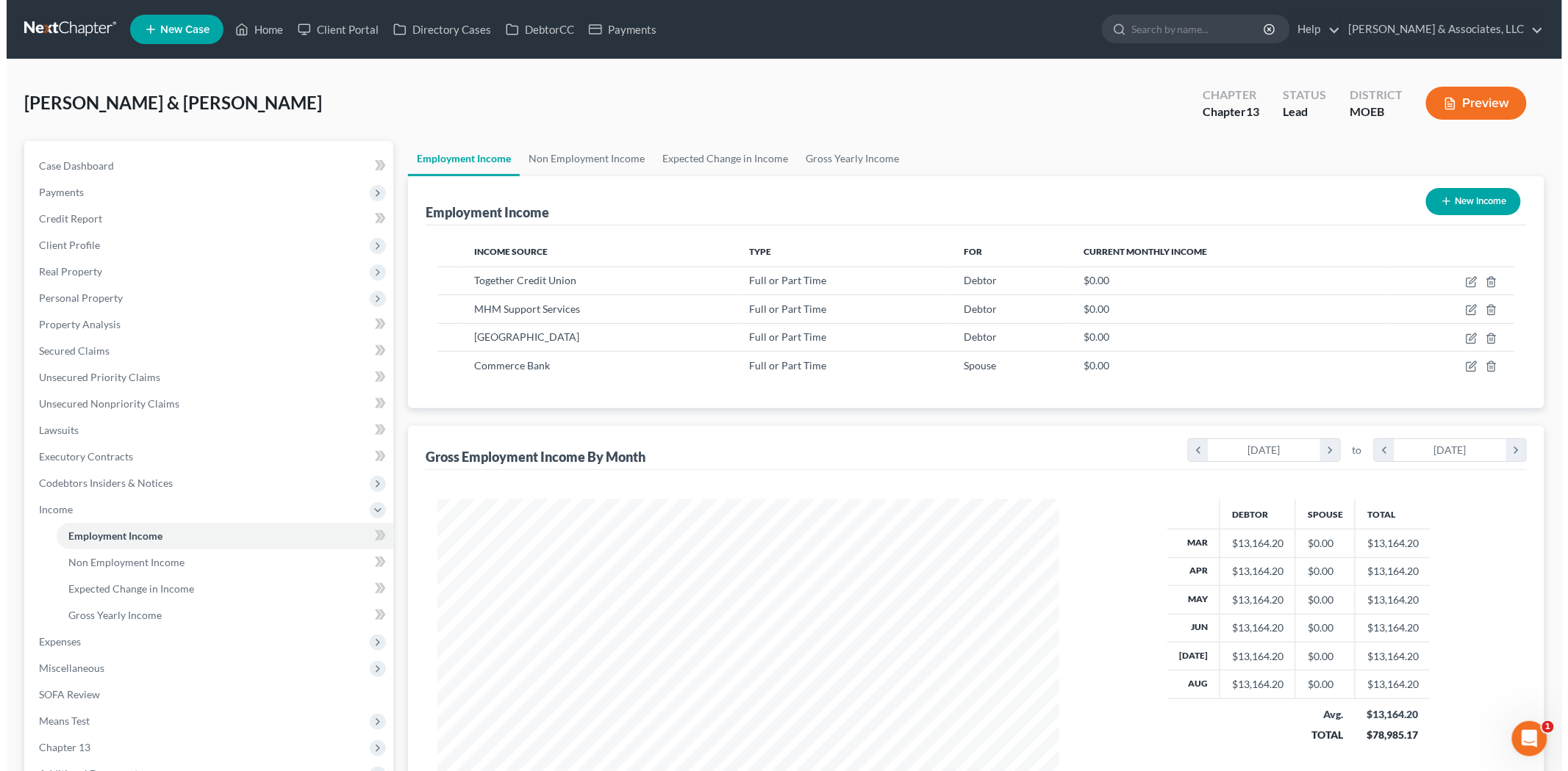
scroll to position [734357, 734321]
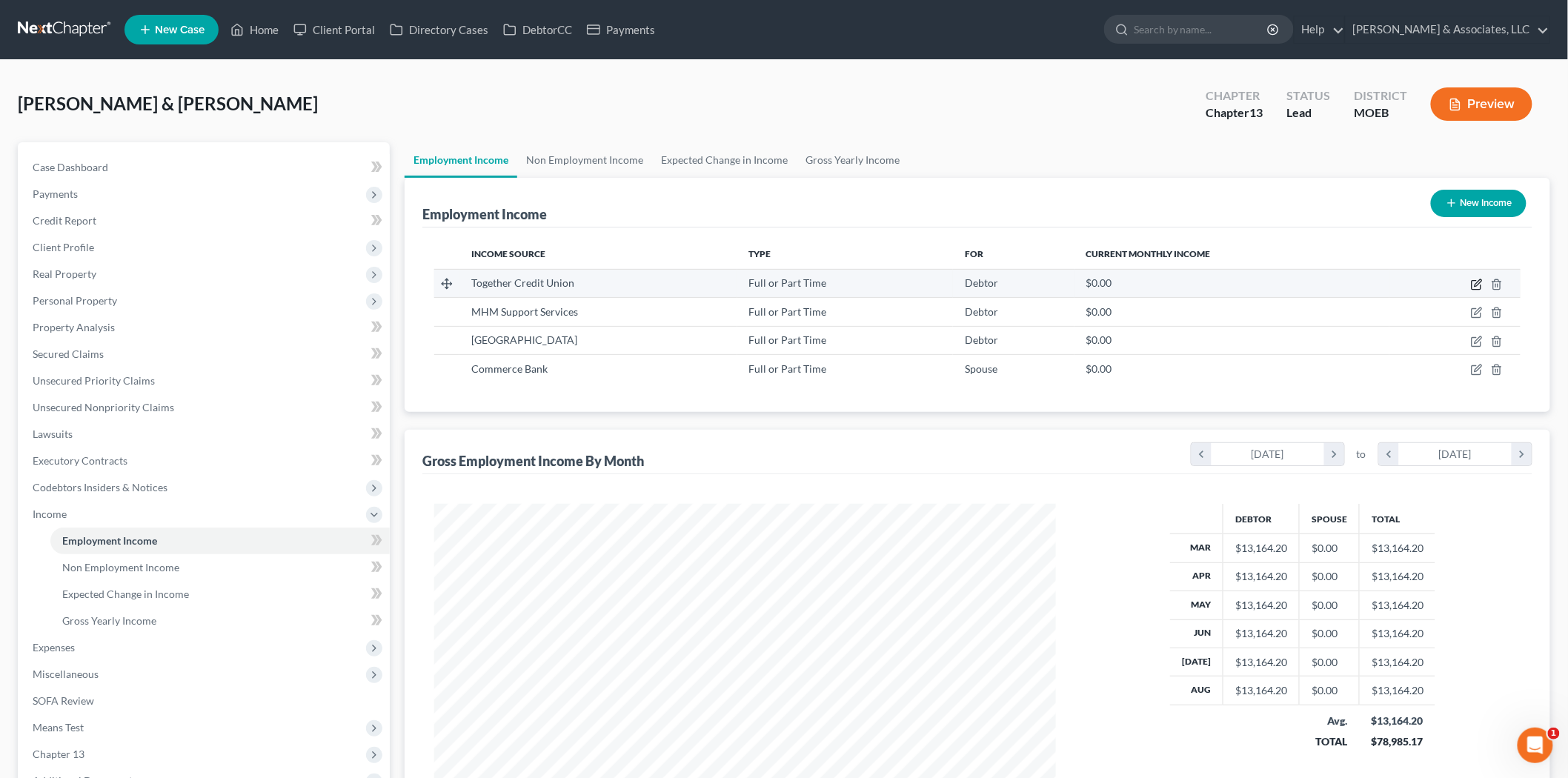
click at [1479, 282] on icon "button" at bounding box center [1477, 284] width 12 height 12
select select "0"
select select "26"
select select "3"
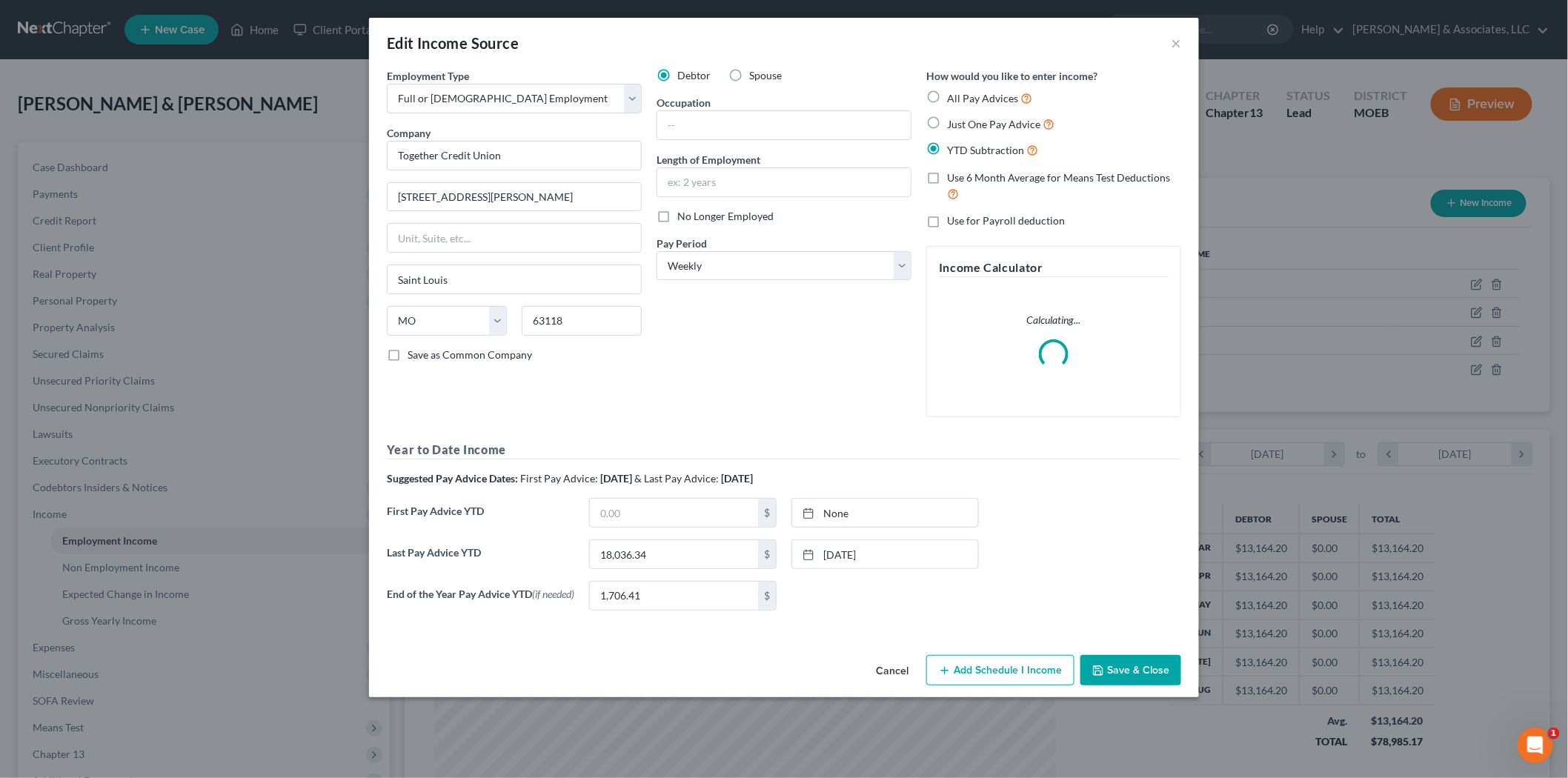
scroll to position [313, 657]
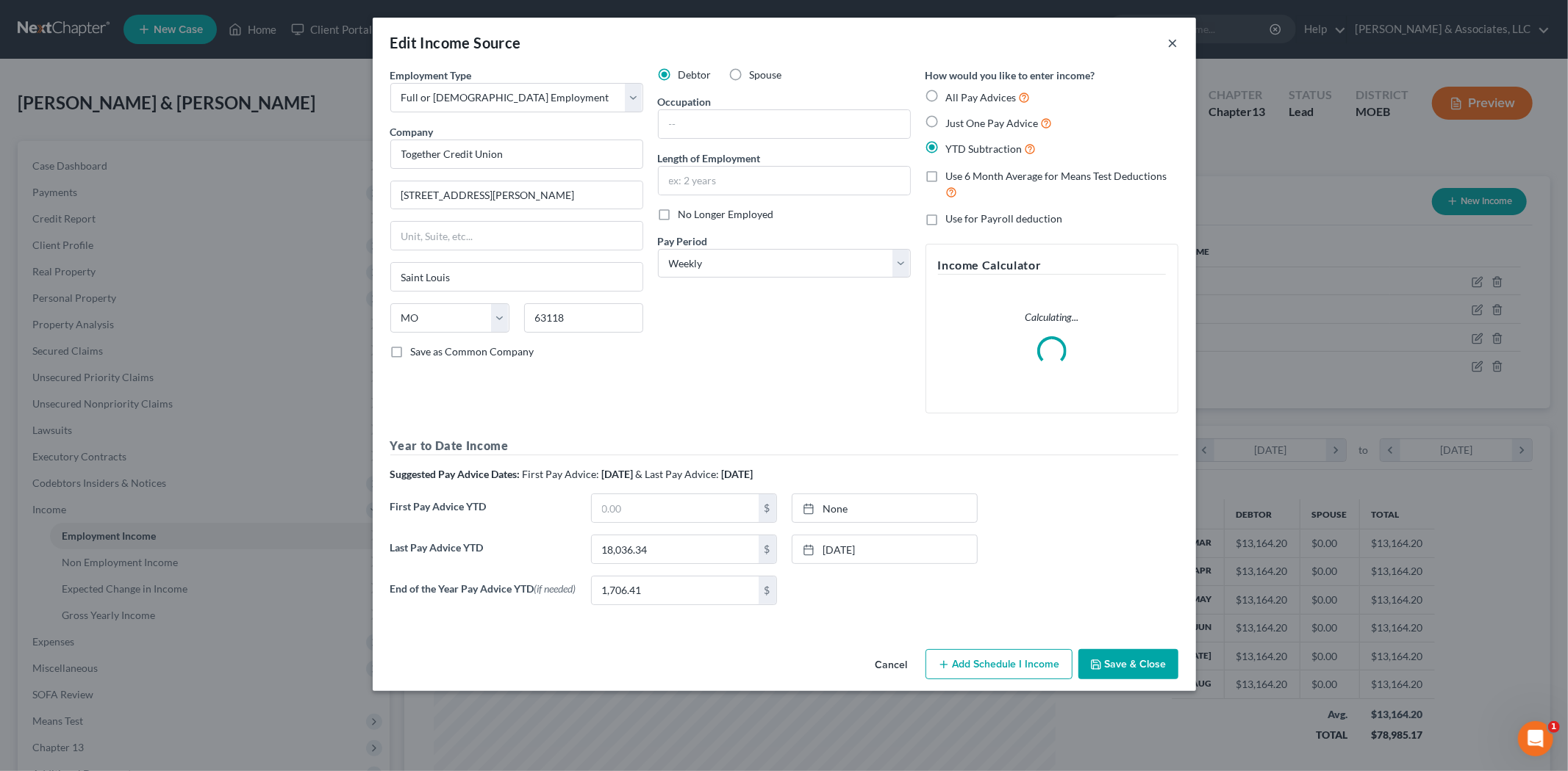
click at [1176, 47] on button "×" at bounding box center [1172, 42] width 10 height 18
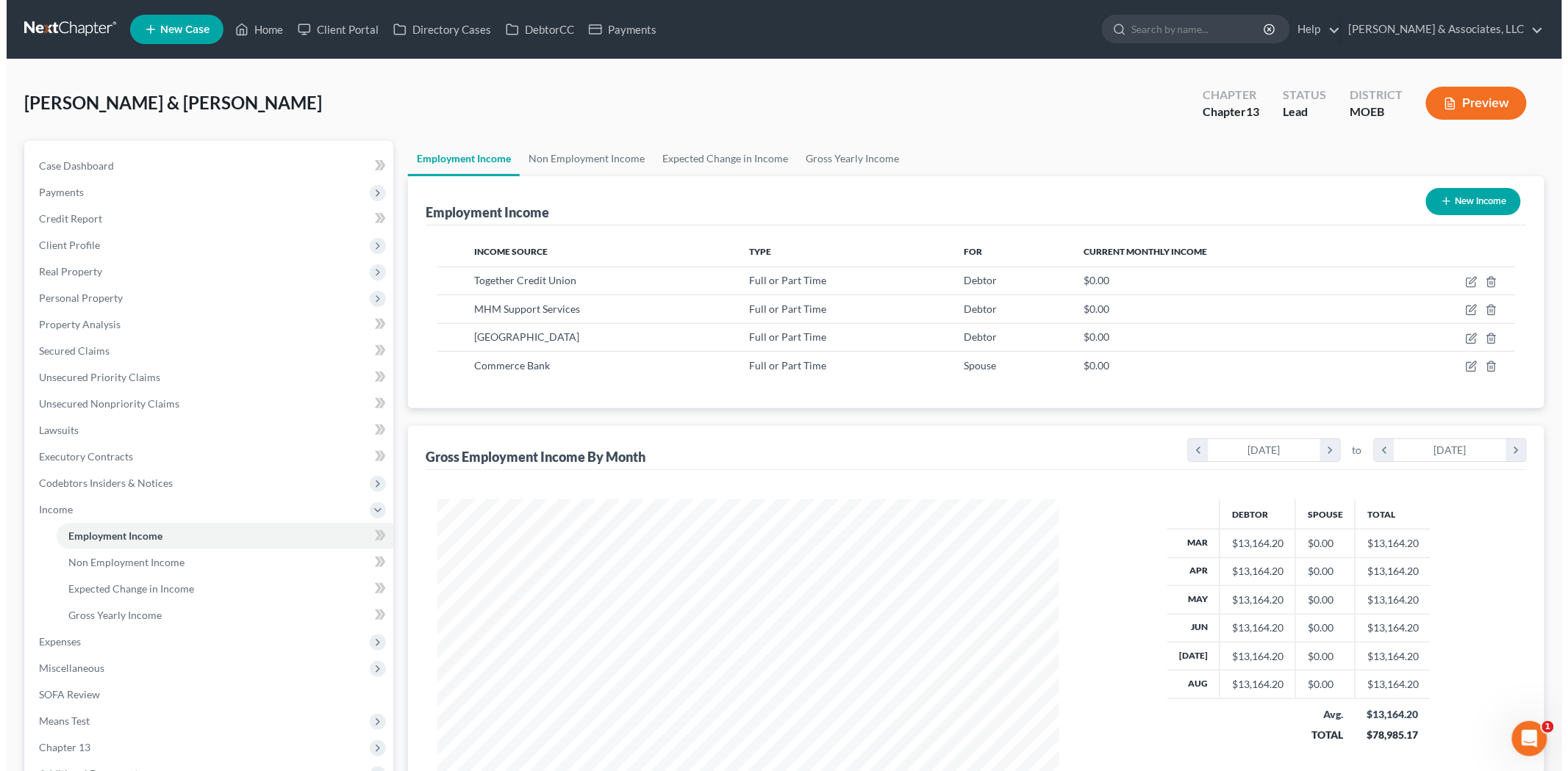
scroll to position [734357, 734321]
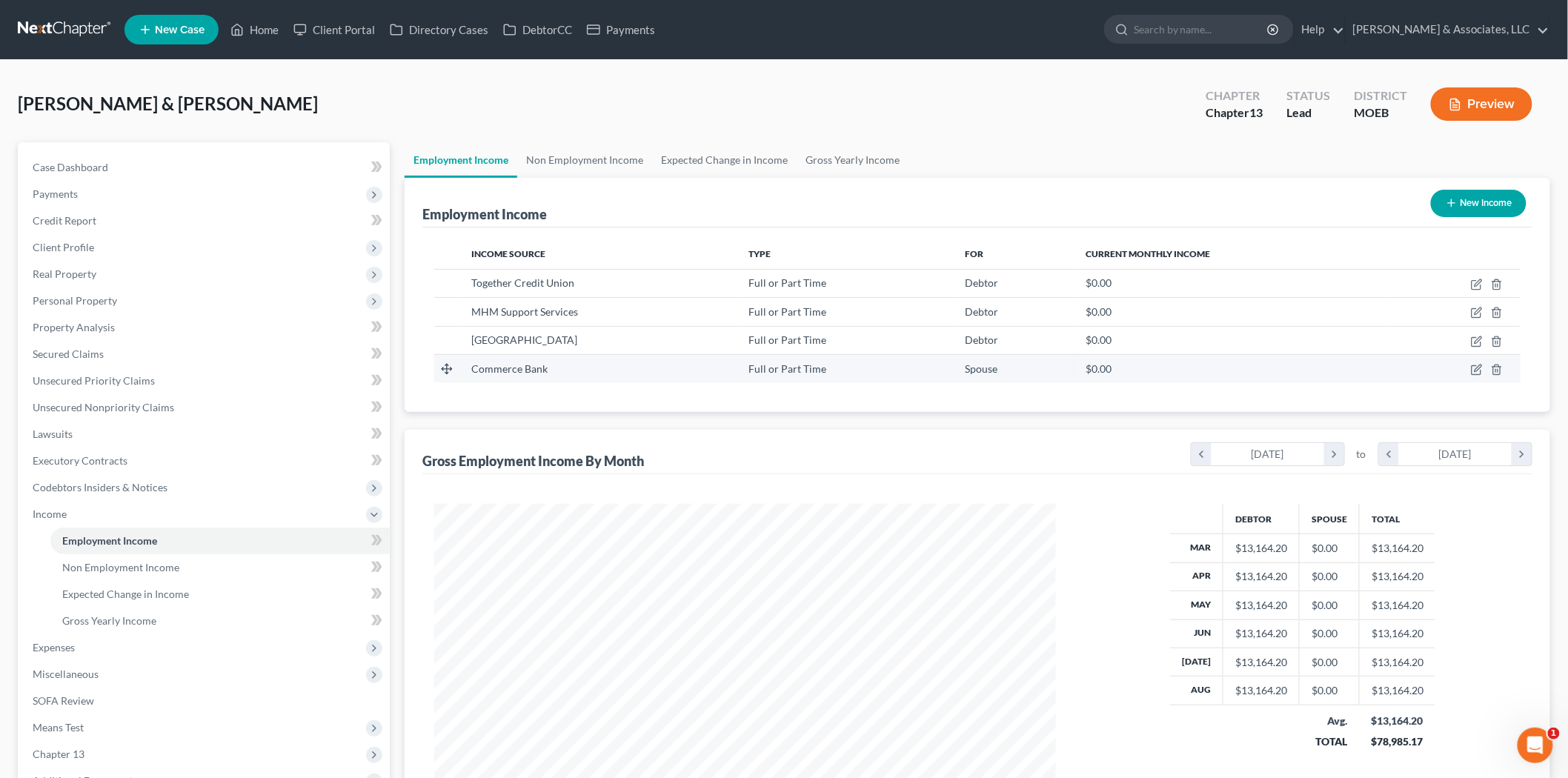
click at [1469, 362] on td at bounding box center [1455, 369] width 131 height 28
click at [1472, 369] on icon "button" at bounding box center [1476, 370] width 9 height 9
select select "0"
select select "26"
select select "2"
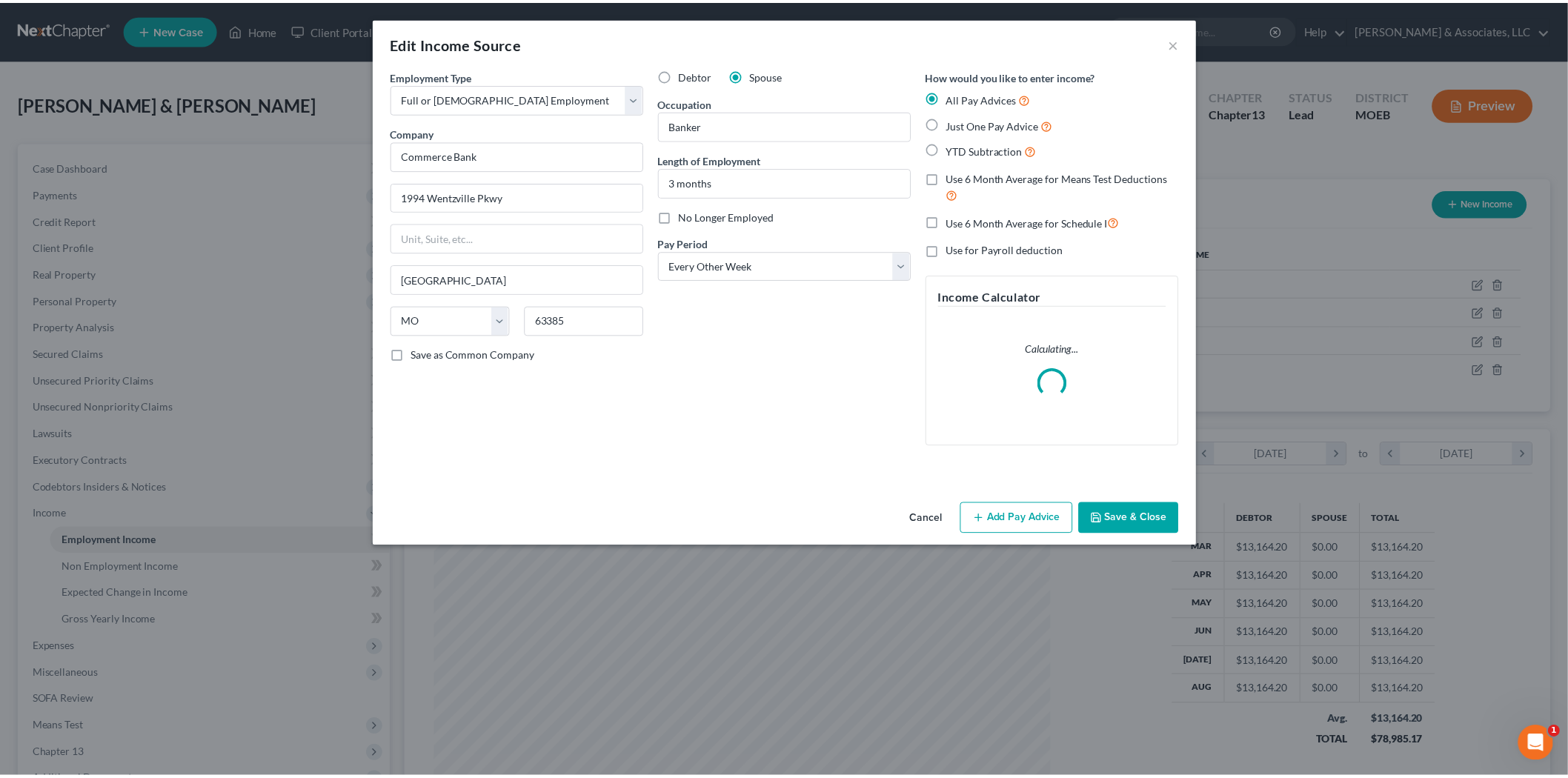
scroll to position [313, 657]
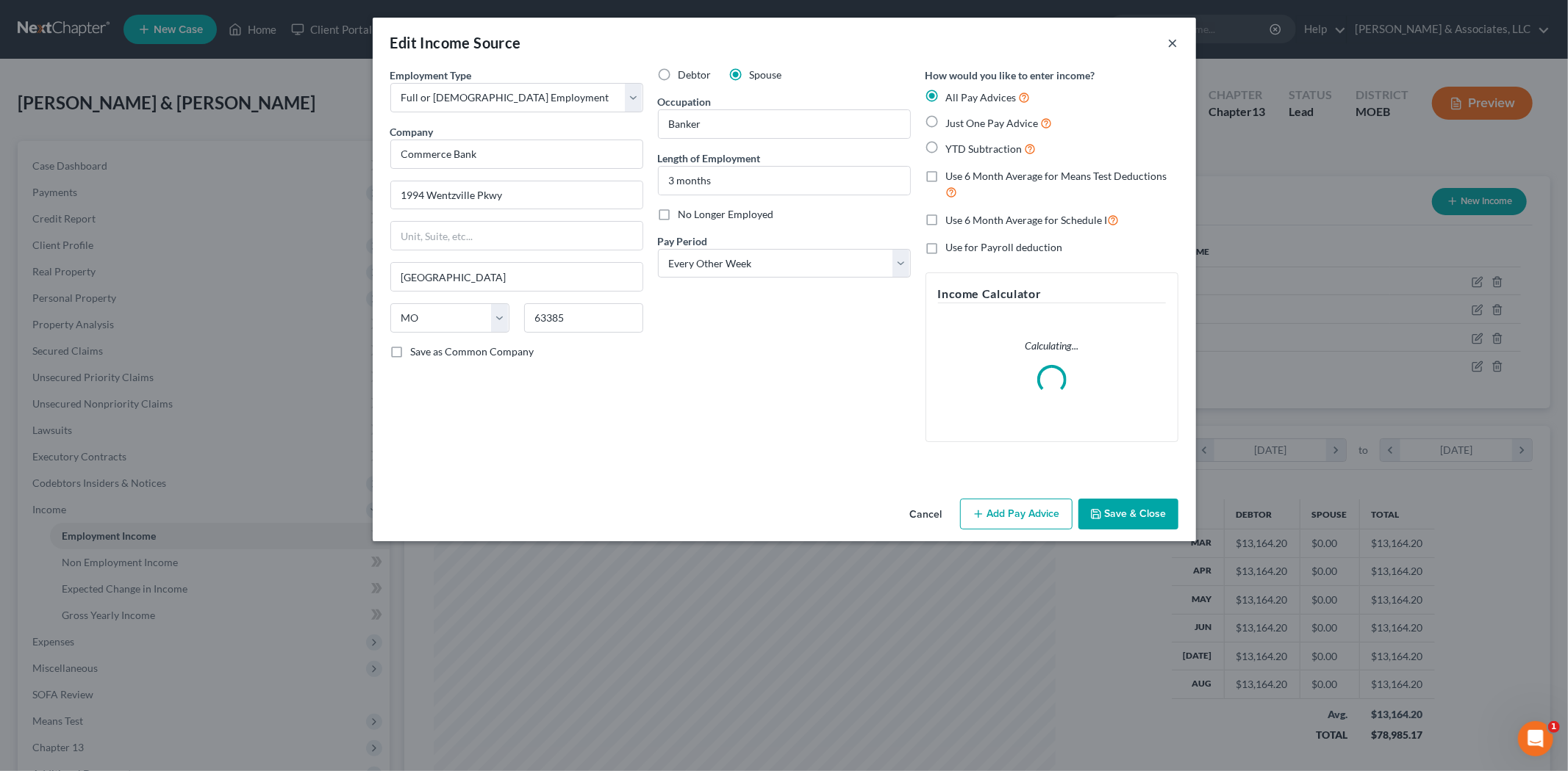
click at [1174, 42] on button "×" at bounding box center [1172, 42] width 10 height 18
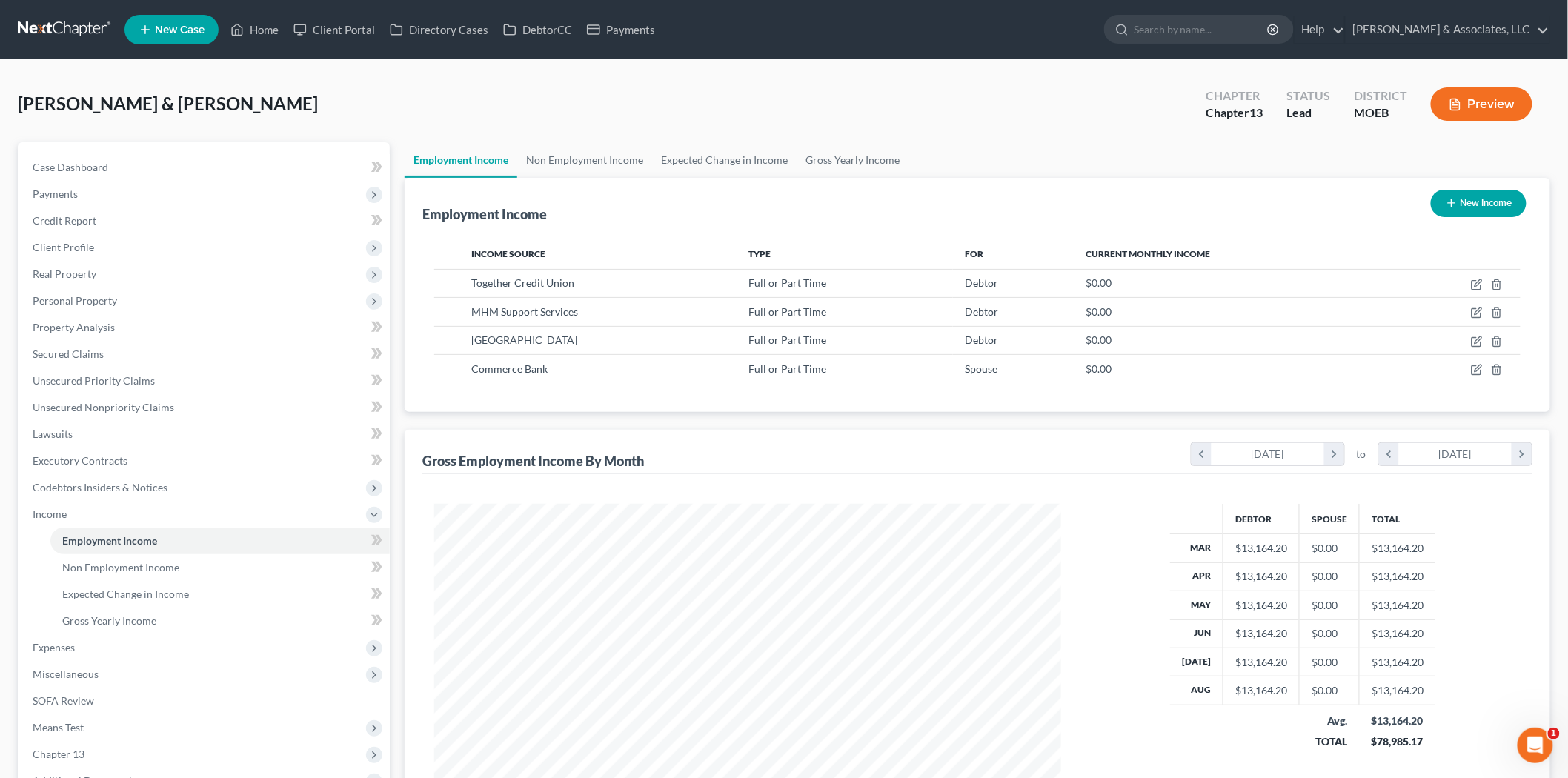
scroll to position [741025, 740533]
click at [107, 645] on span "Expenses" at bounding box center [206, 648] width 369 height 27
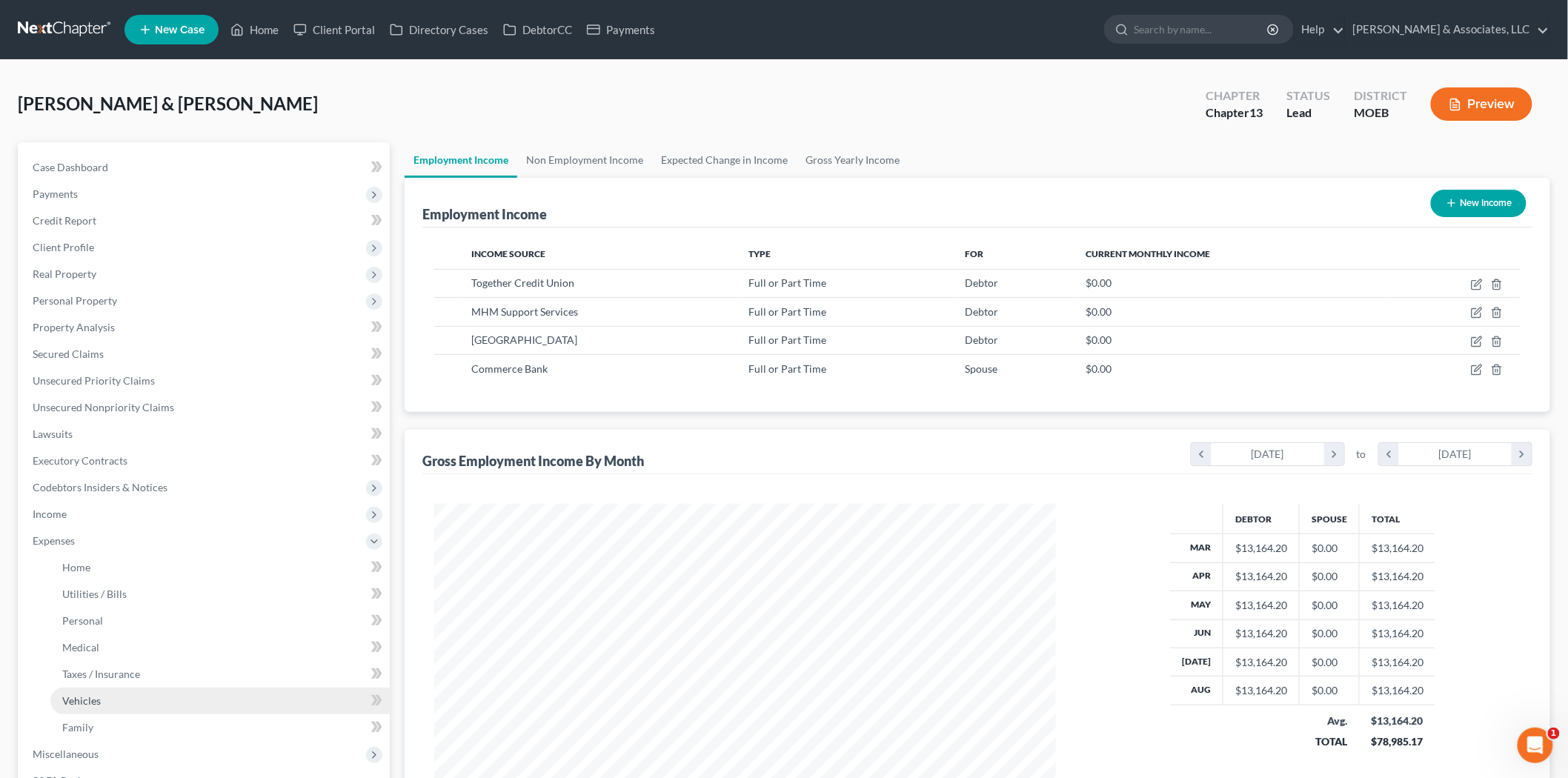
click at [90, 704] on span "Vehicles" at bounding box center [81, 700] width 39 height 12
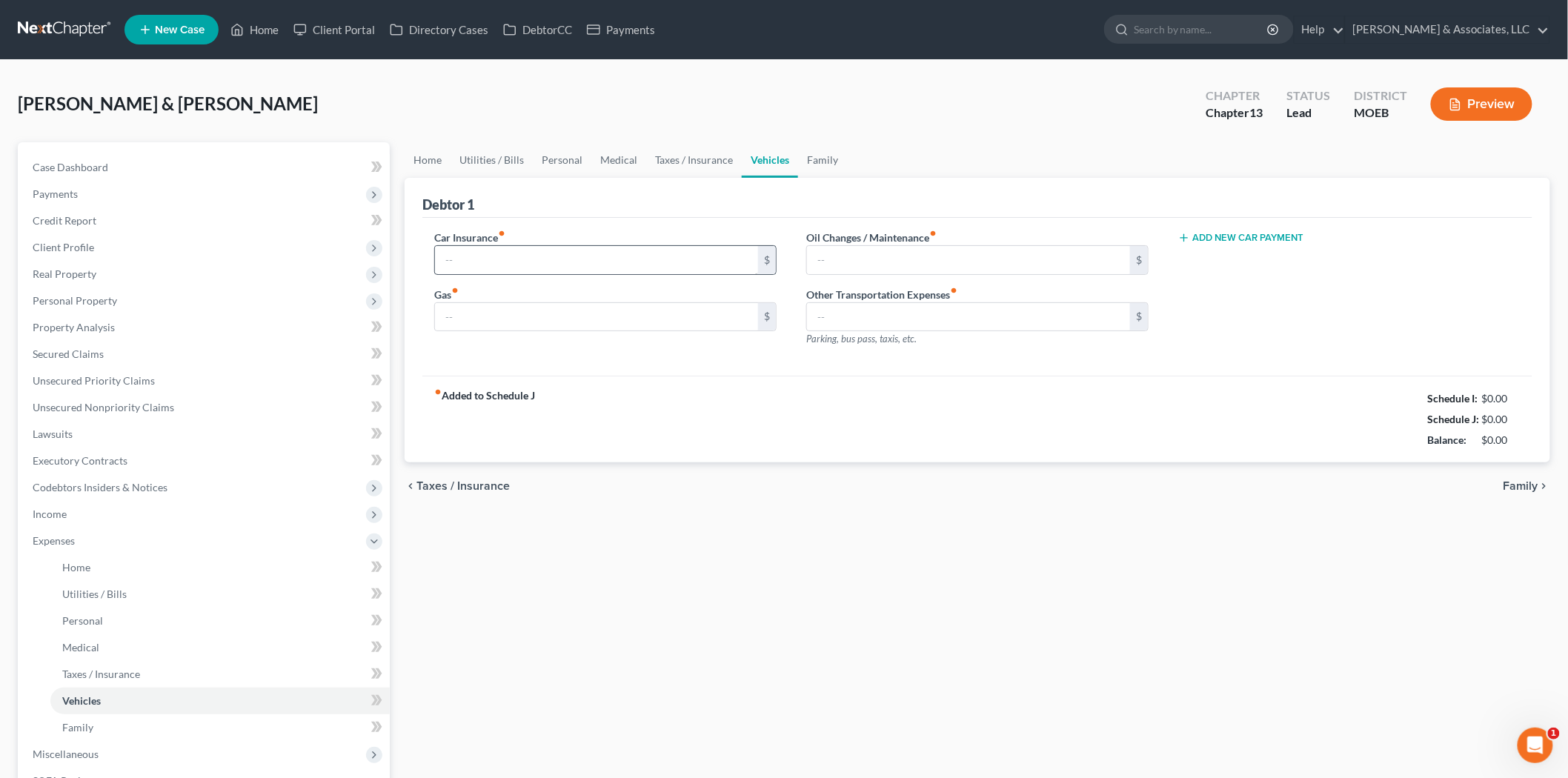
type input "357.00"
type input "240.00"
type input "75.00"
type input "0.00"
click at [570, 153] on link "Personal" at bounding box center [562, 160] width 59 height 36
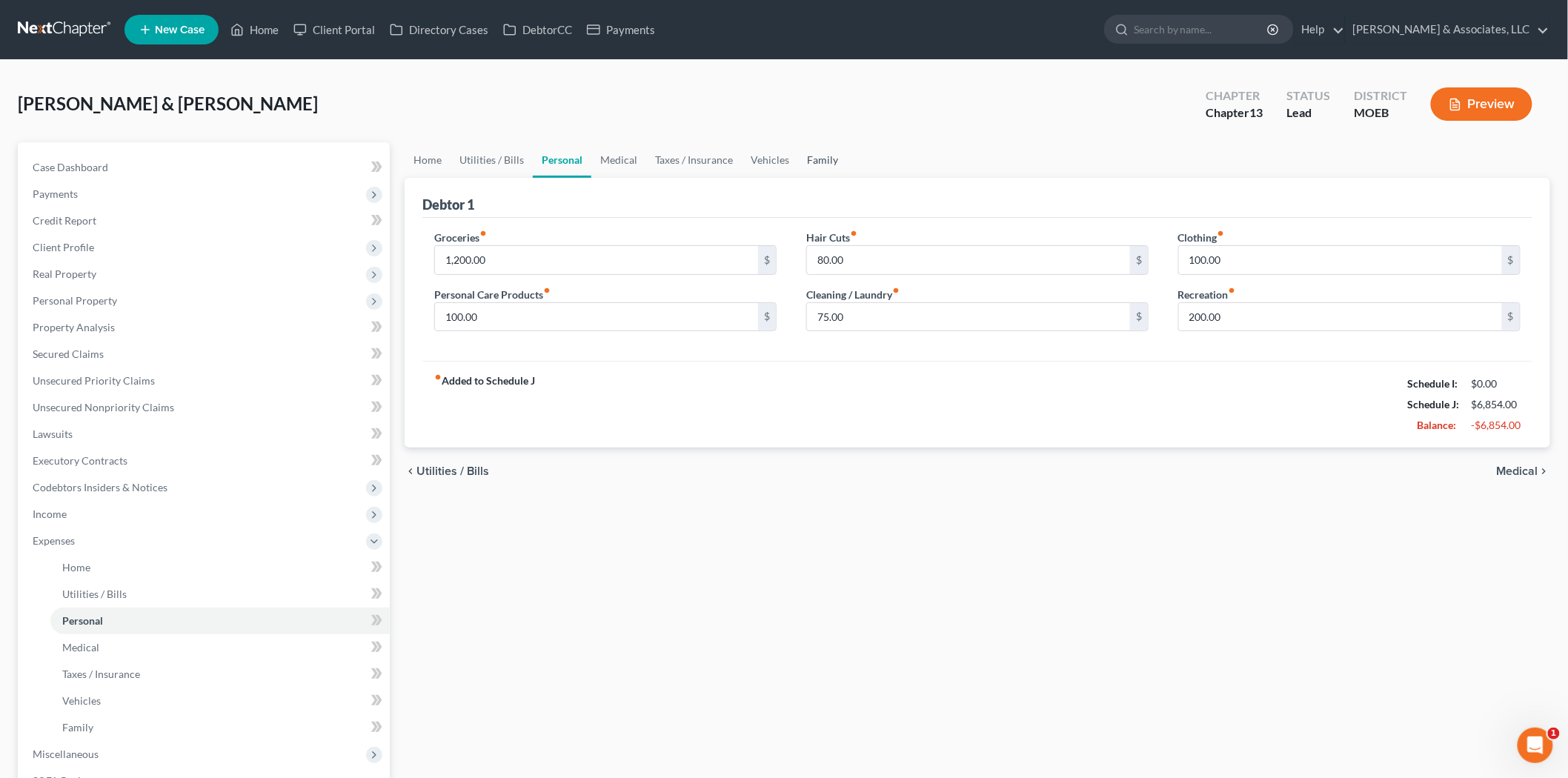
click at [821, 161] on link "Family" at bounding box center [823, 160] width 49 height 36
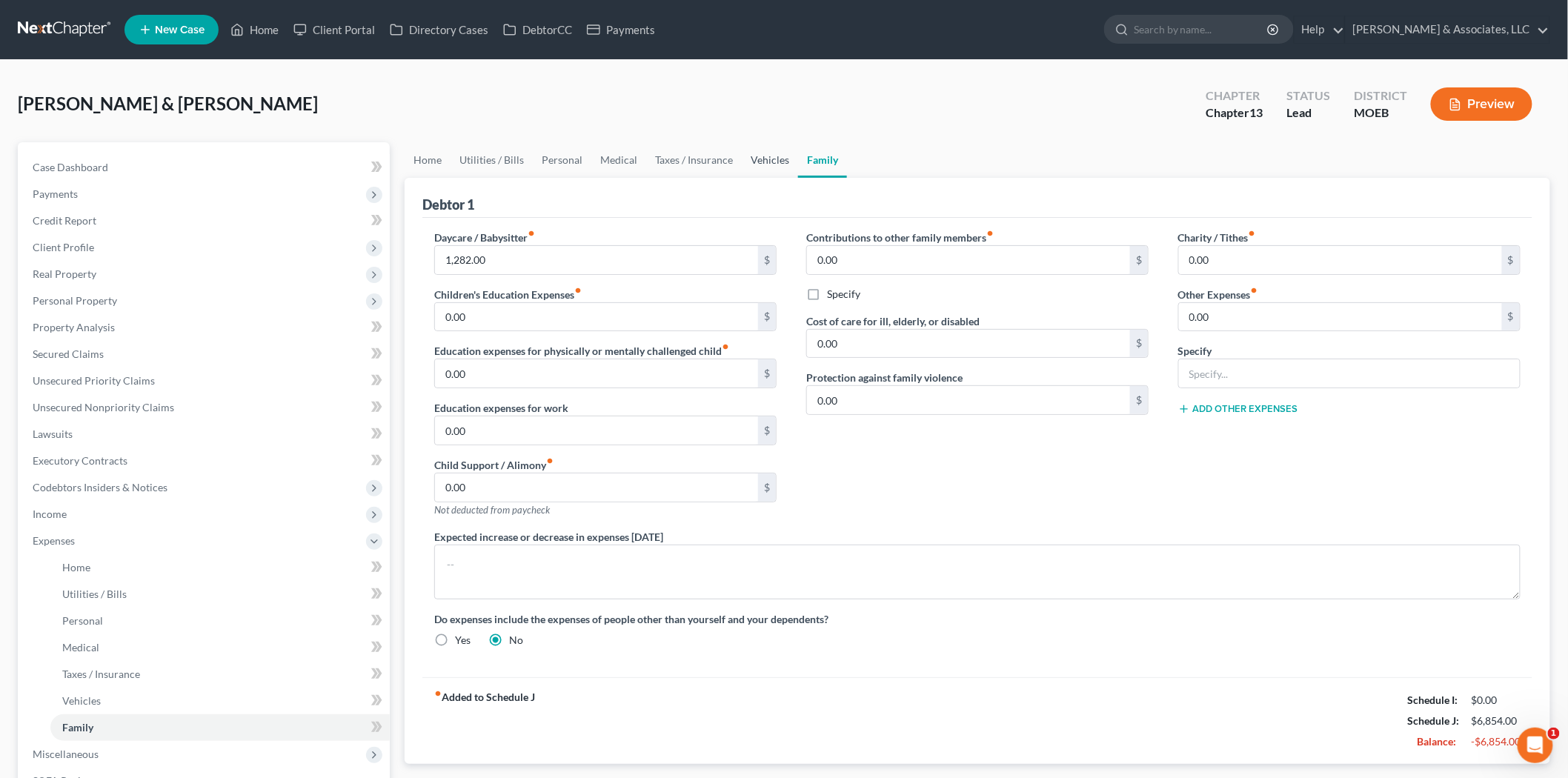
click at [750, 163] on link "Vehicles" at bounding box center [769, 160] width 56 height 36
